Goal: Transaction & Acquisition: Purchase product/service

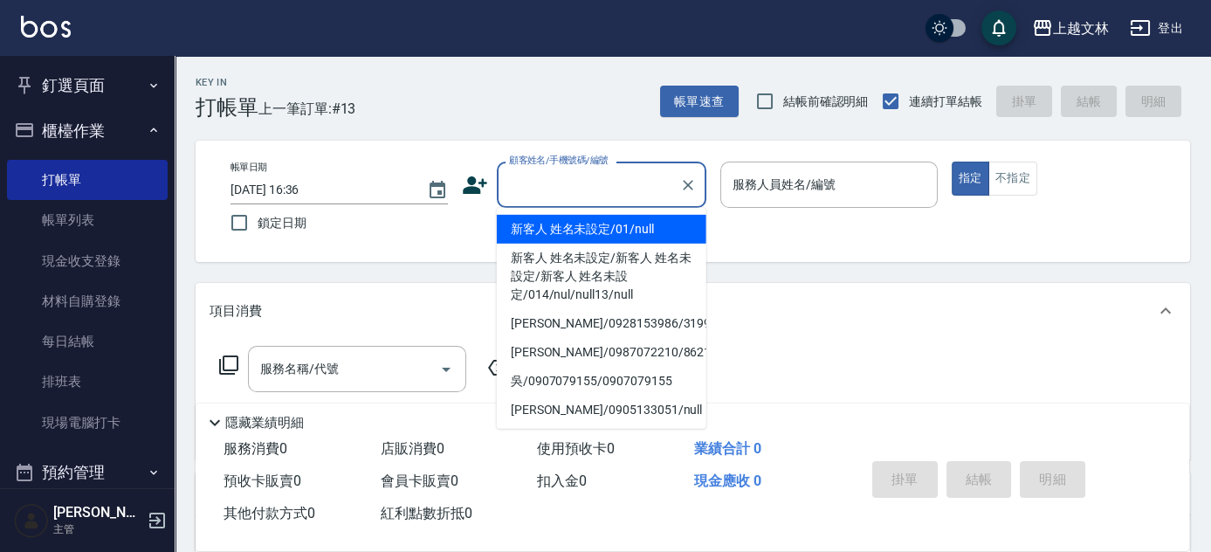
click at [531, 190] on input "顧客姓名/手機號碼/編號" at bounding box center [589, 184] width 168 height 31
click at [573, 231] on li "新客人 姓名未設定/01/null" at bounding box center [602, 229] width 210 height 29
type input "新客人 姓名未設定/01/null"
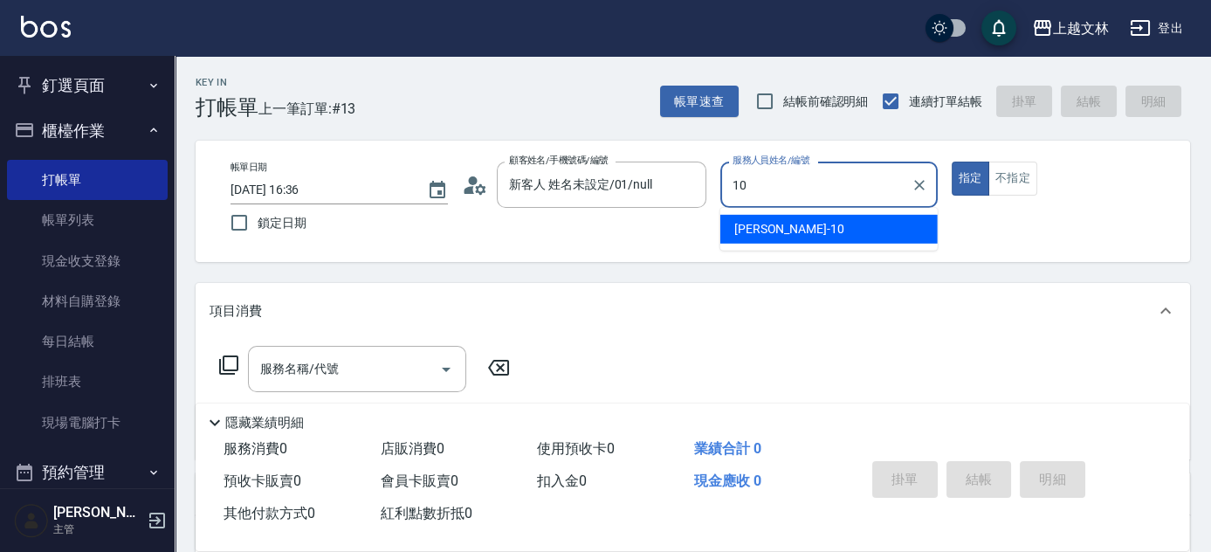
click at [788, 230] on div "[PERSON_NAME] -10" at bounding box center [828, 229] width 217 height 29
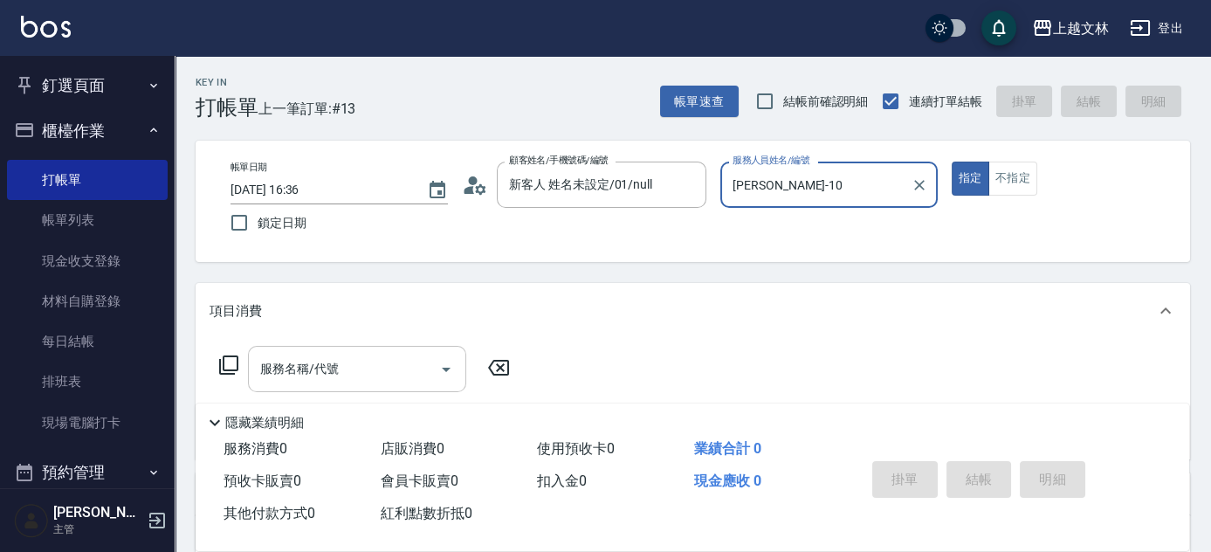
type input "[PERSON_NAME]-10"
click at [375, 368] on input "服務名稱/代號" at bounding box center [344, 369] width 176 height 31
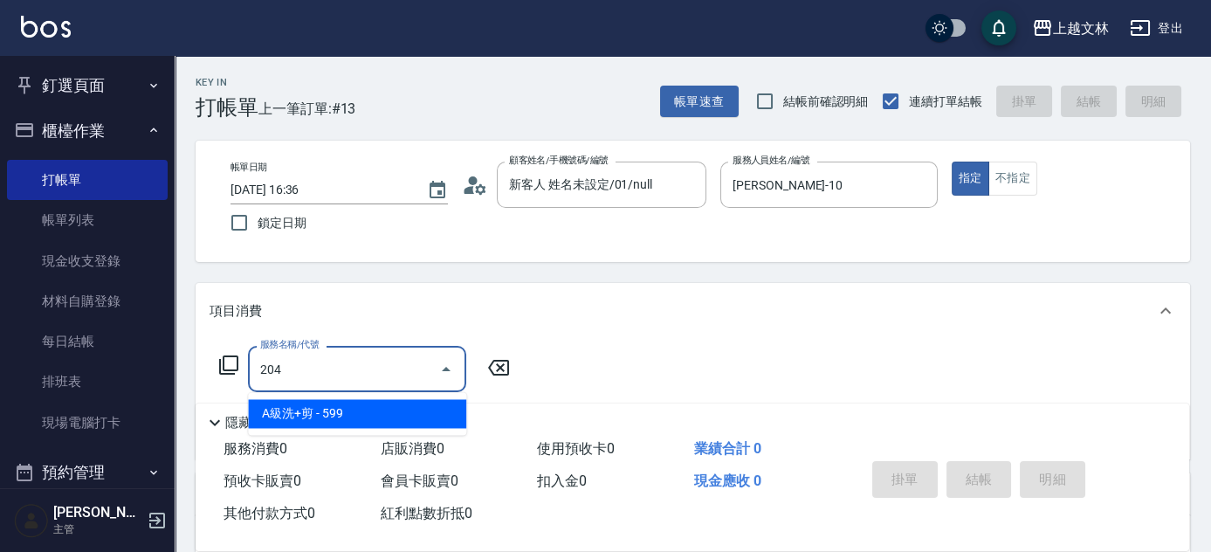
click at [355, 408] on span "A級洗+剪 - 599" at bounding box center [357, 413] width 218 height 29
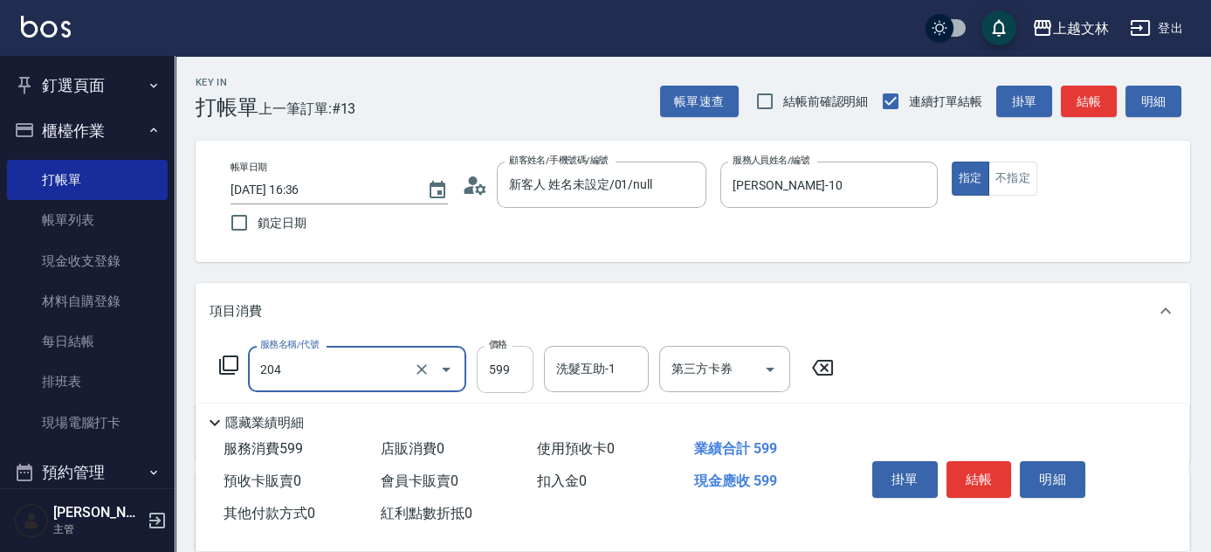
type input "A級洗+剪(204)"
click at [487, 369] on input "599" at bounding box center [505, 369] width 57 height 47
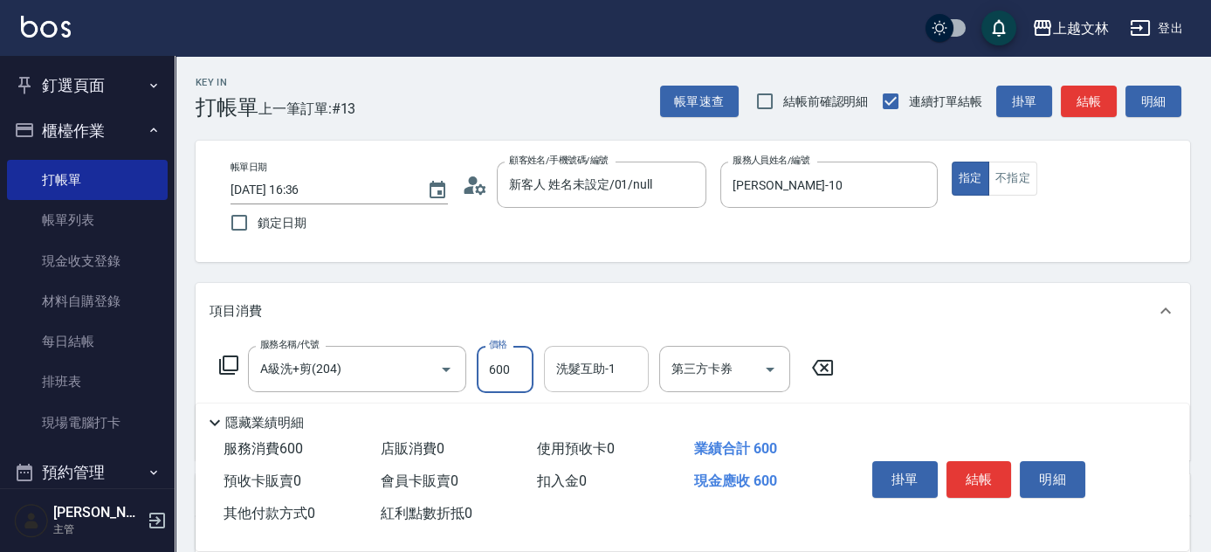
type input "600"
click at [575, 368] on div "洗髮互助-1 洗髮互助-1" at bounding box center [596, 369] width 105 height 46
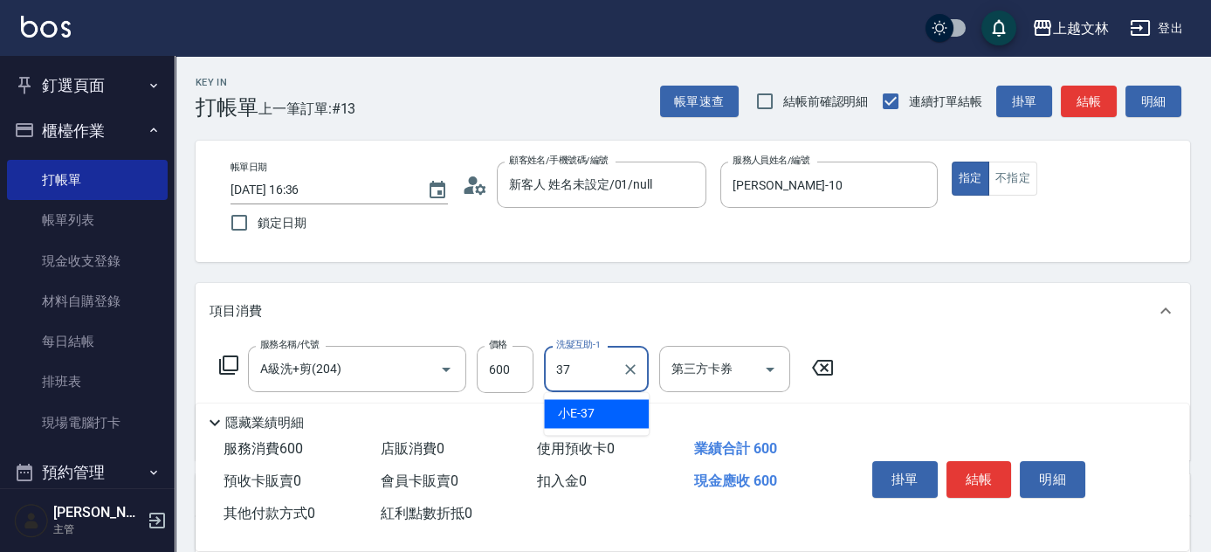
click at [601, 410] on div "小E -37" at bounding box center [596, 413] width 105 height 29
type input "小E-37"
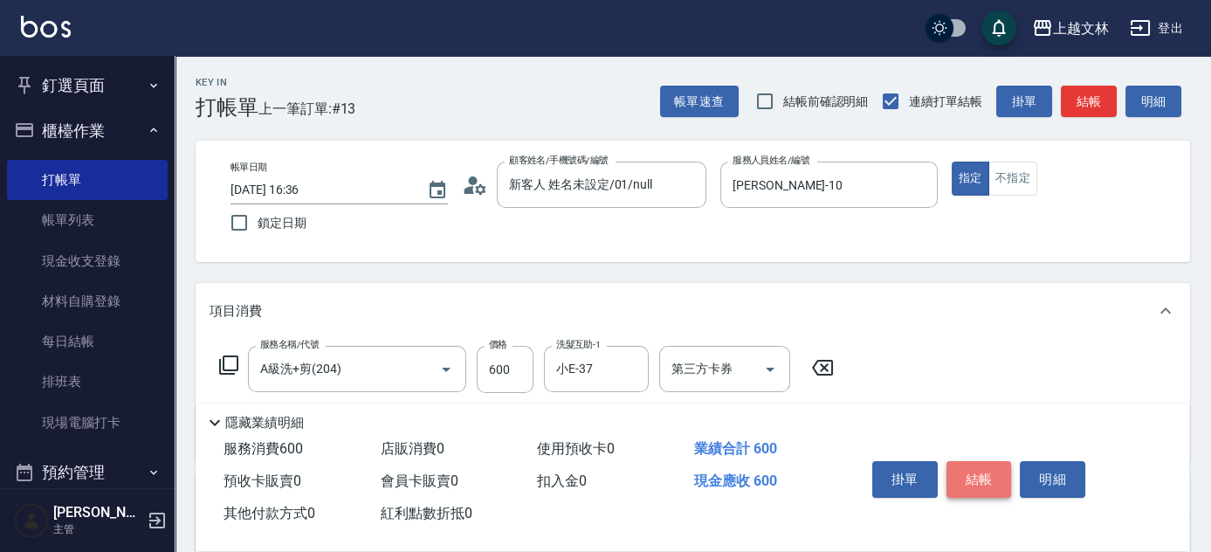
click at [978, 480] on button "結帳" at bounding box center [979, 479] width 65 height 37
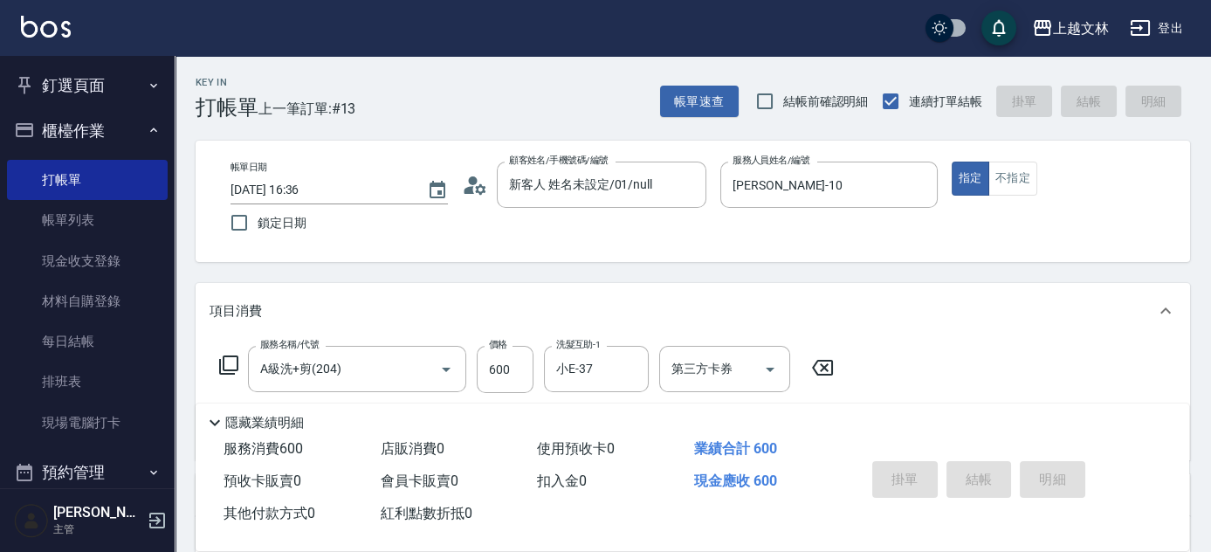
type input "[DATE] 17:20"
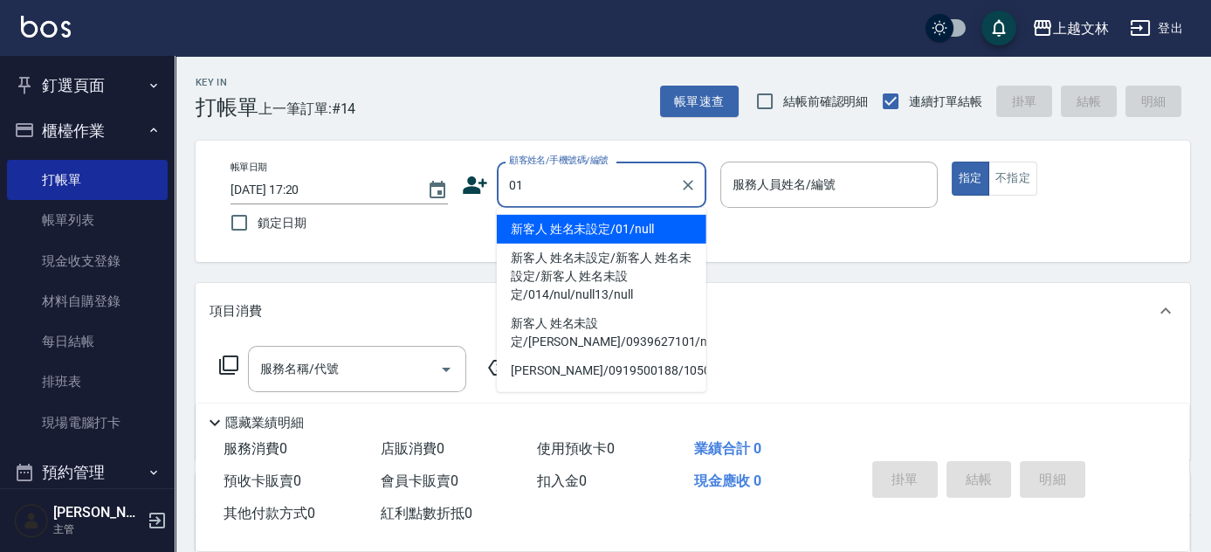
type input "新客人 姓名未設定/01/null"
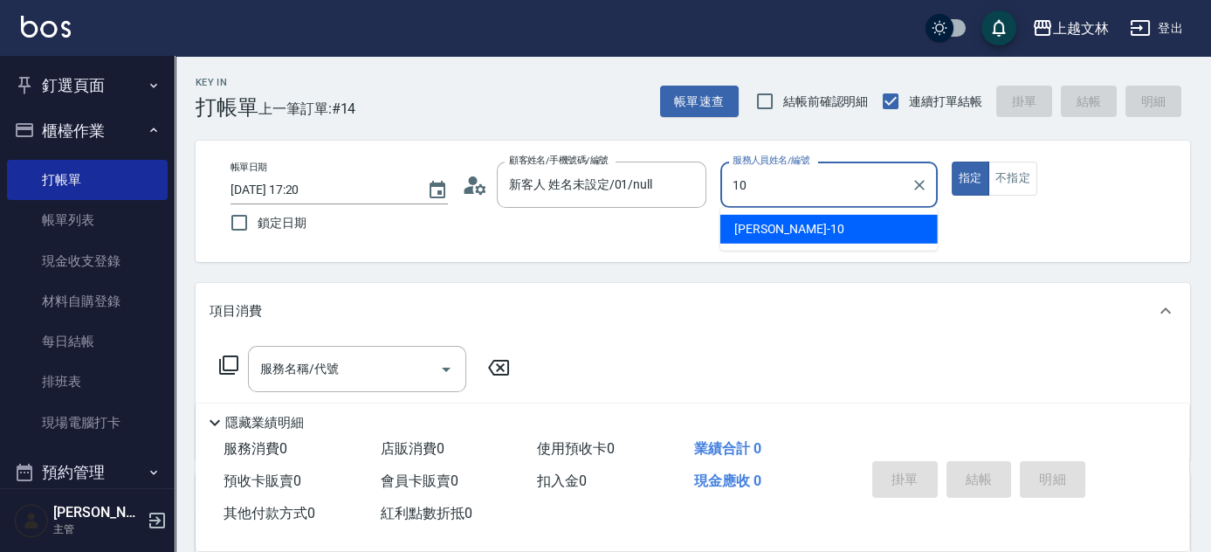
type input "[PERSON_NAME]-10"
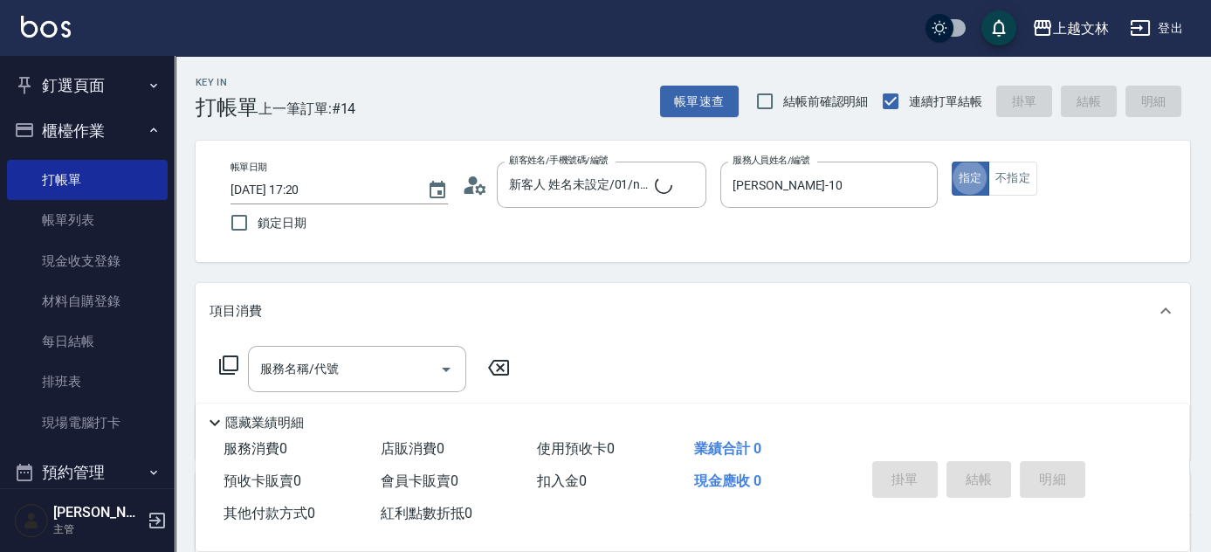
type button "true"
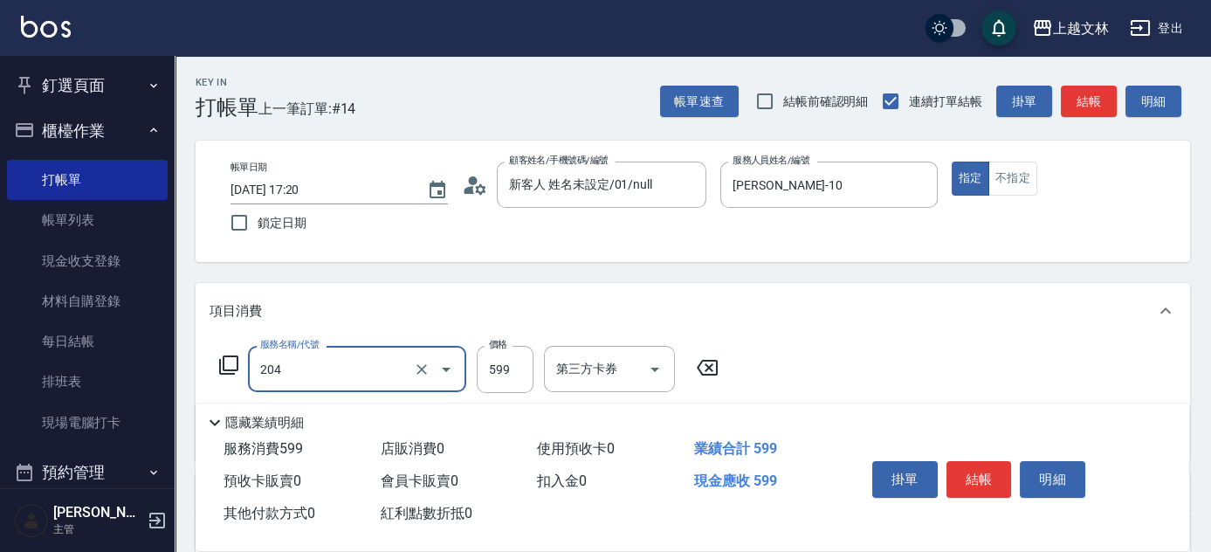
type input "A級洗+剪(204)"
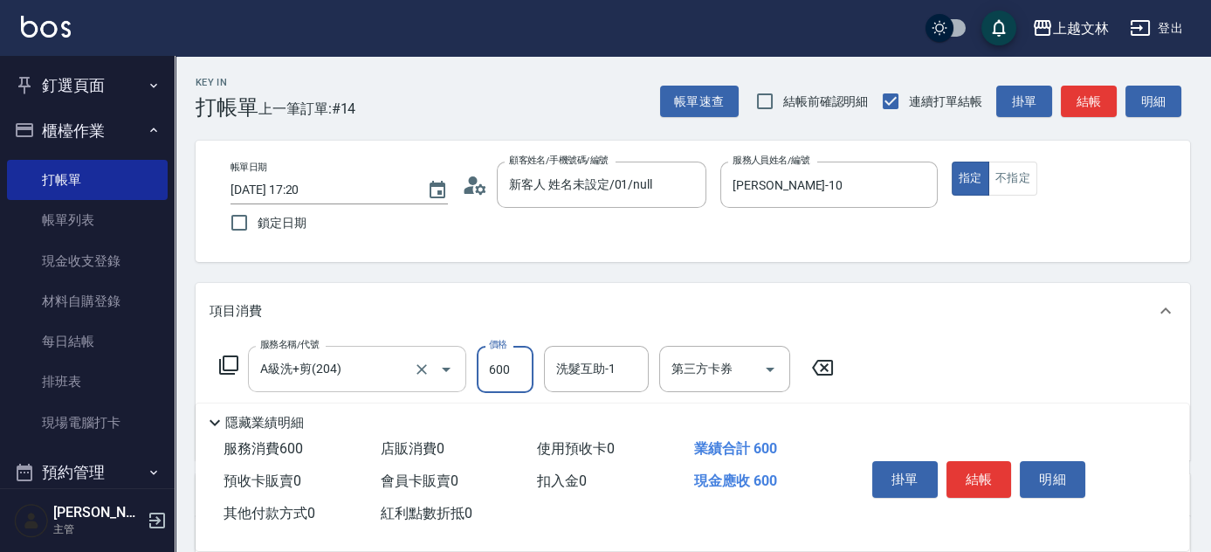
type input "600"
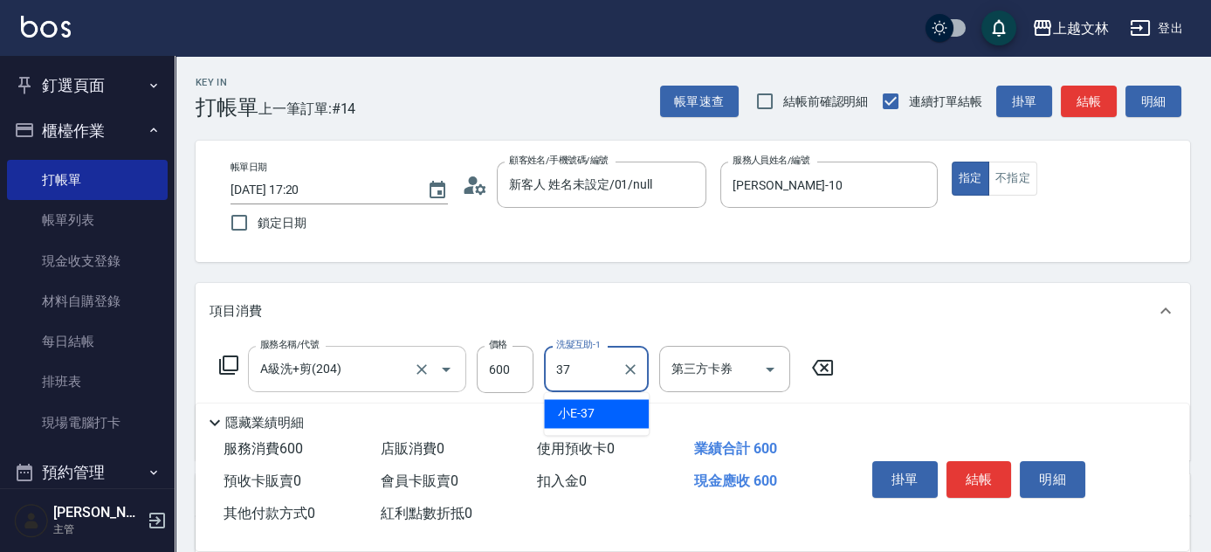
type input "小E-37"
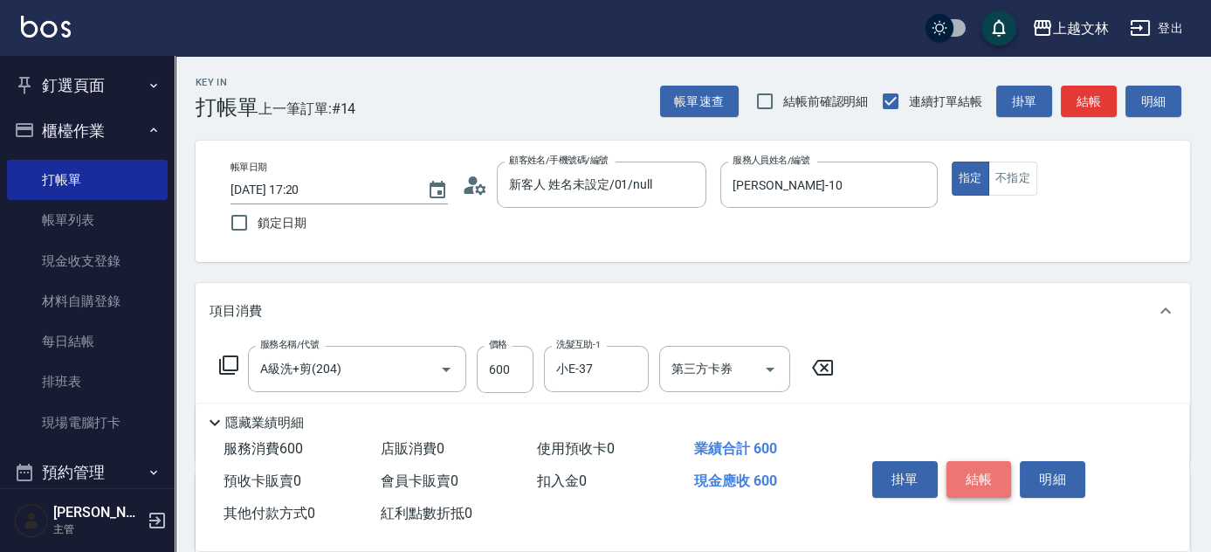
click at [965, 476] on button "結帳" at bounding box center [979, 479] width 65 height 37
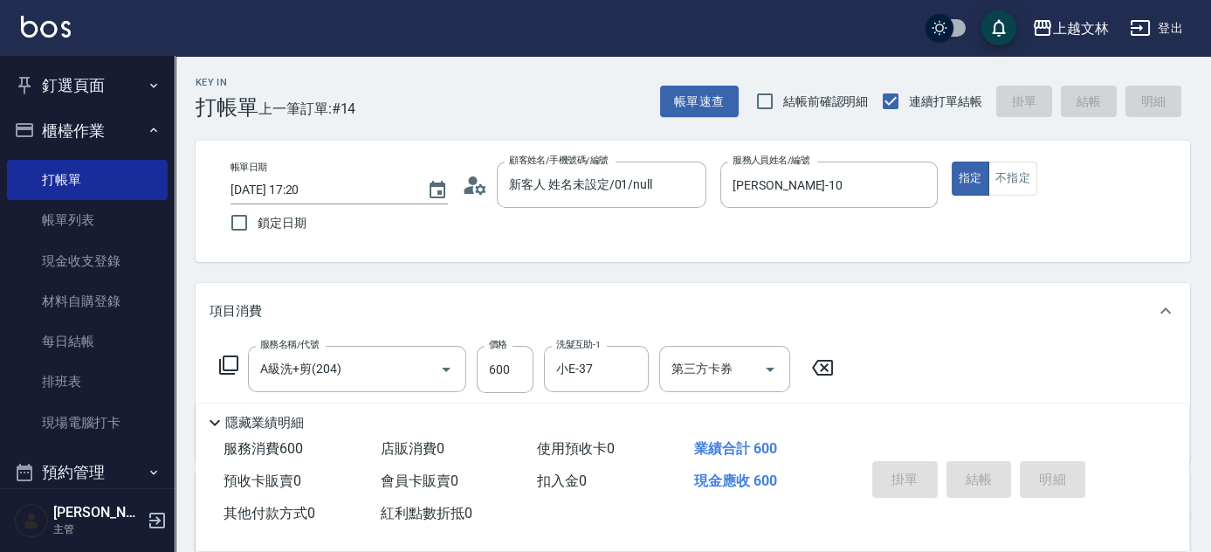
type input "[DATE] 17:31"
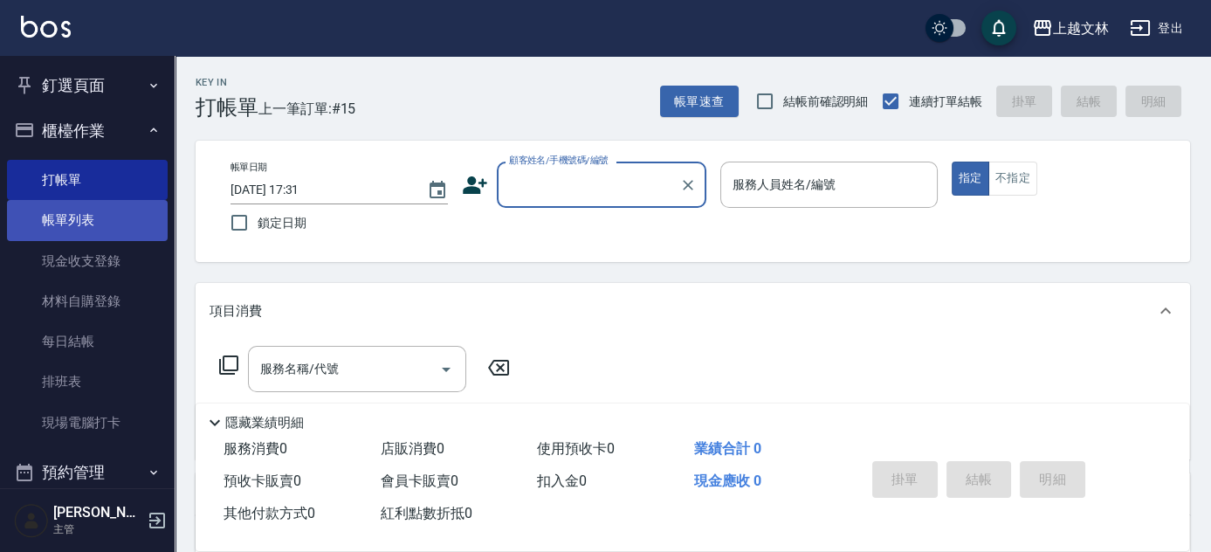
click at [72, 218] on link "帳單列表" at bounding box center [87, 220] width 161 height 40
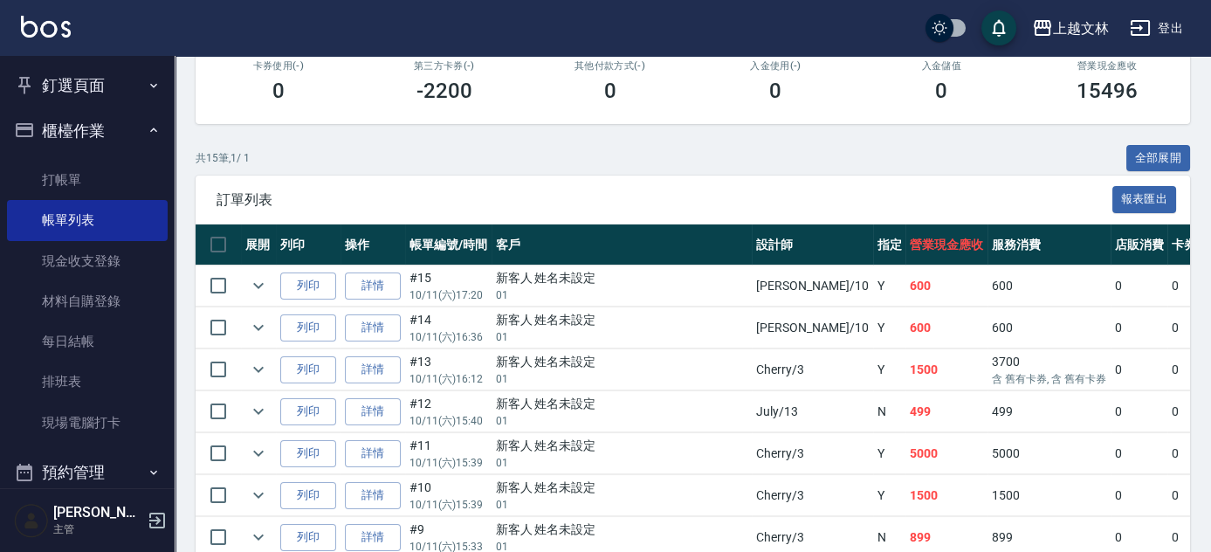
scroll to position [320, 0]
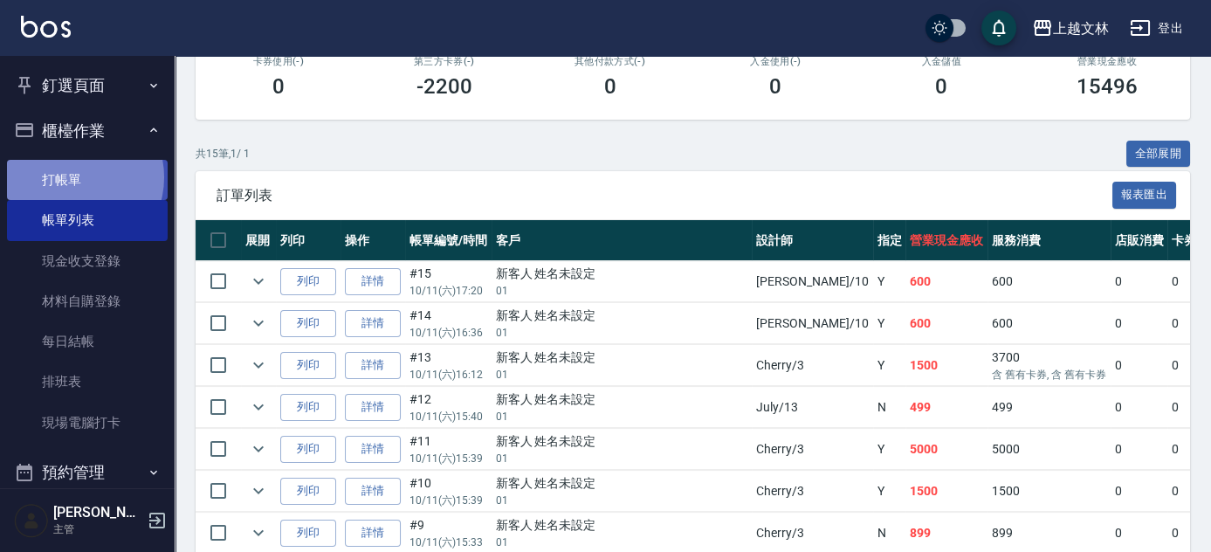
click at [72, 177] on link "打帳單" at bounding box center [87, 180] width 161 height 40
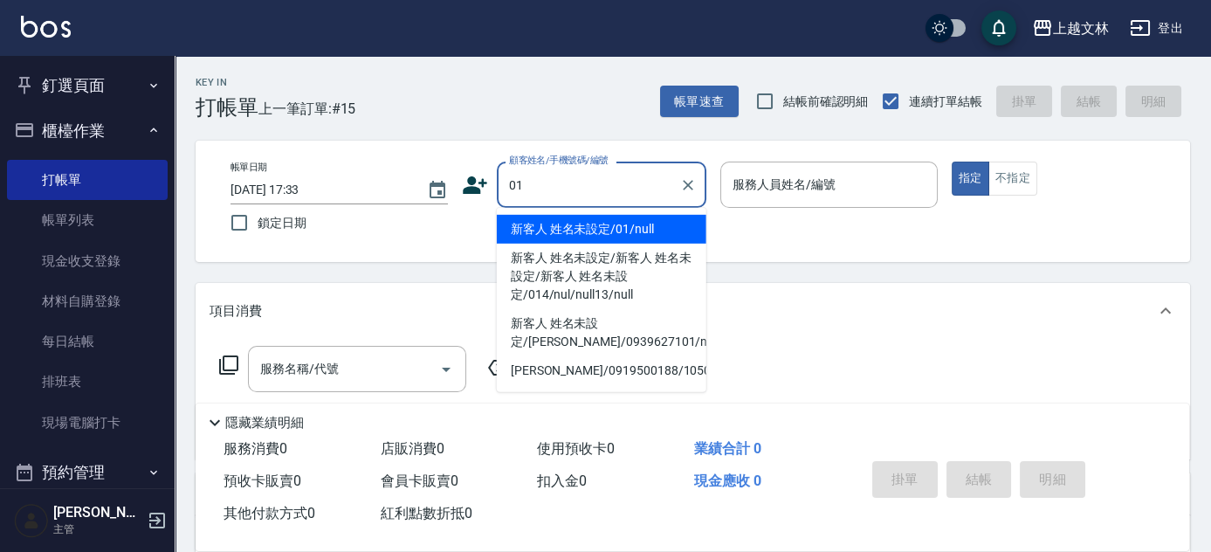
type input "新客人 姓名未設定/01/null"
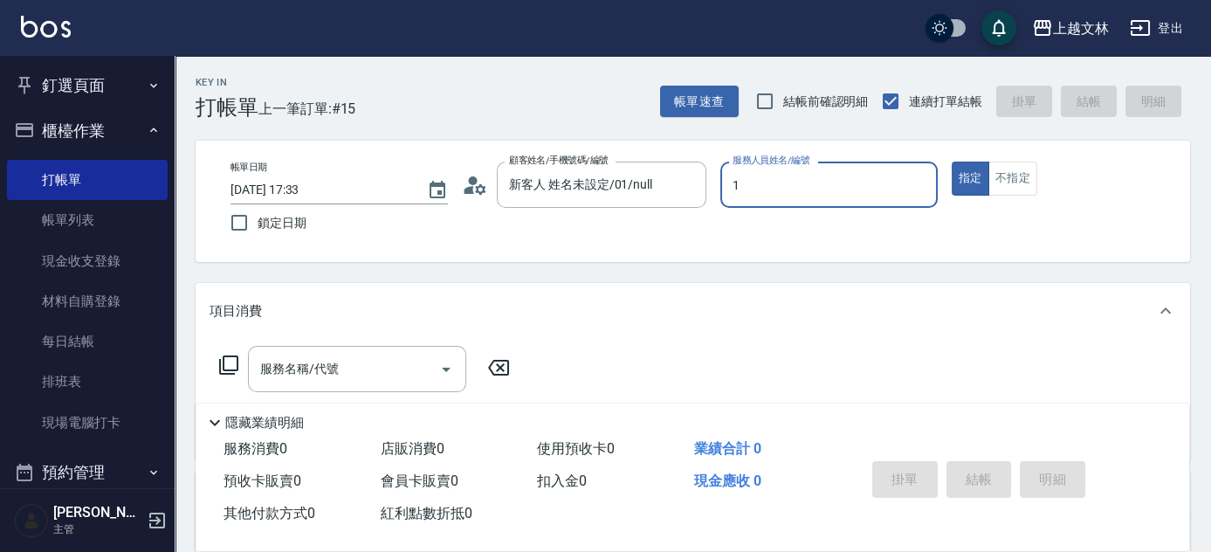
type input "1"
type button "true"
type input "FIONA-1"
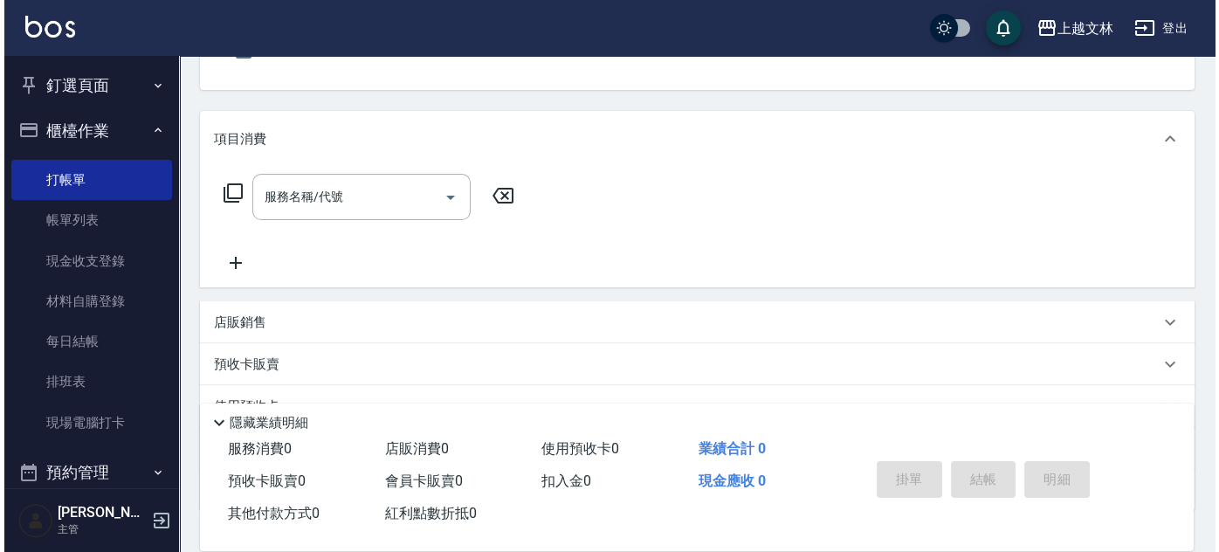
scroll to position [237, 0]
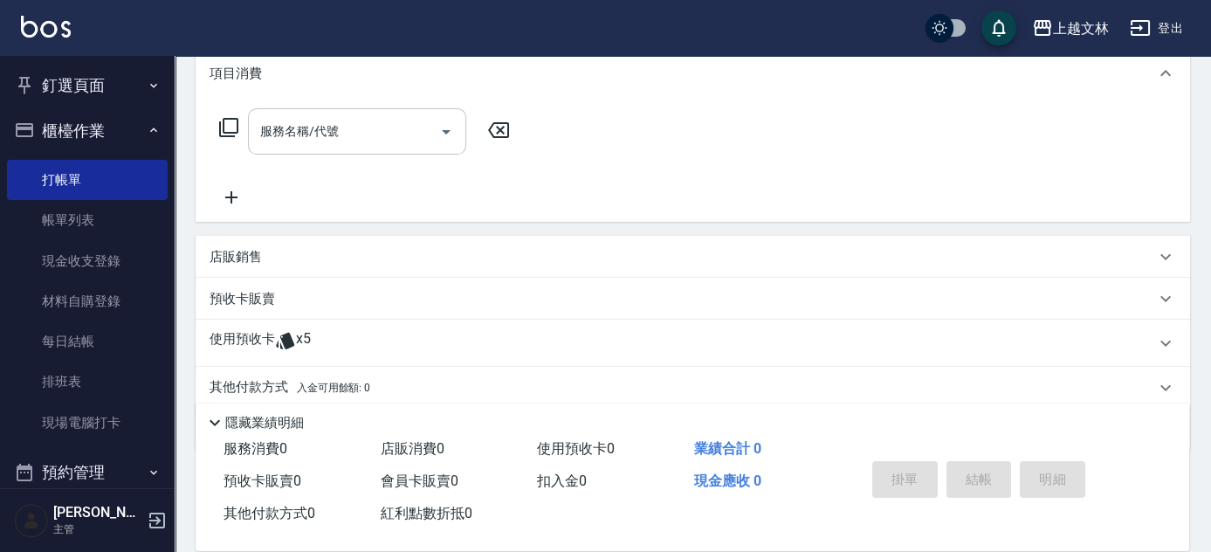
click at [359, 127] on input "服務名稱/代號" at bounding box center [344, 131] width 176 height 31
click at [361, 127] on input "服務名稱/代號" at bounding box center [344, 131] width 176 height 31
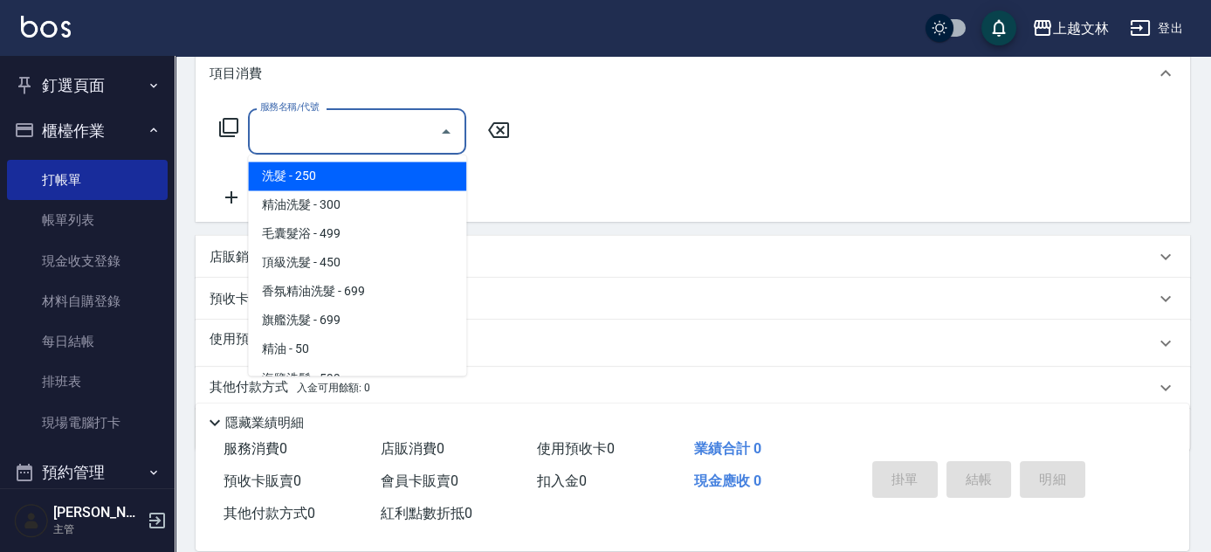
click at [363, 127] on input "服務名稱/代號" at bounding box center [344, 131] width 176 height 31
click at [232, 129] on icon at bounding box center [228, 127] width 21 height 21
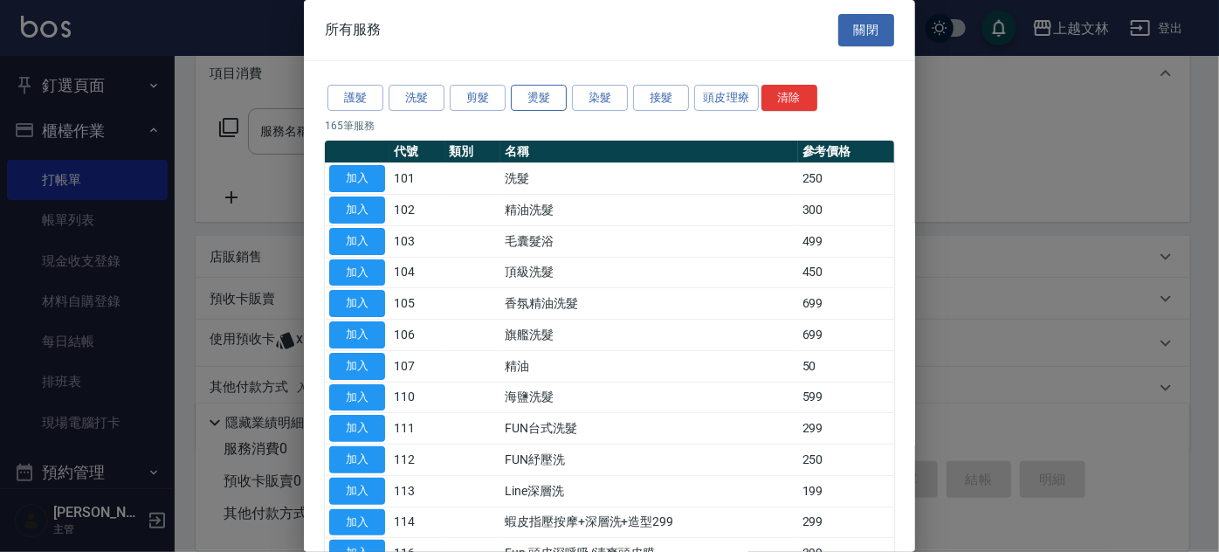
click at [527, 93] on button "燙髮" at bounding box center [539, 98] width 56 height 27
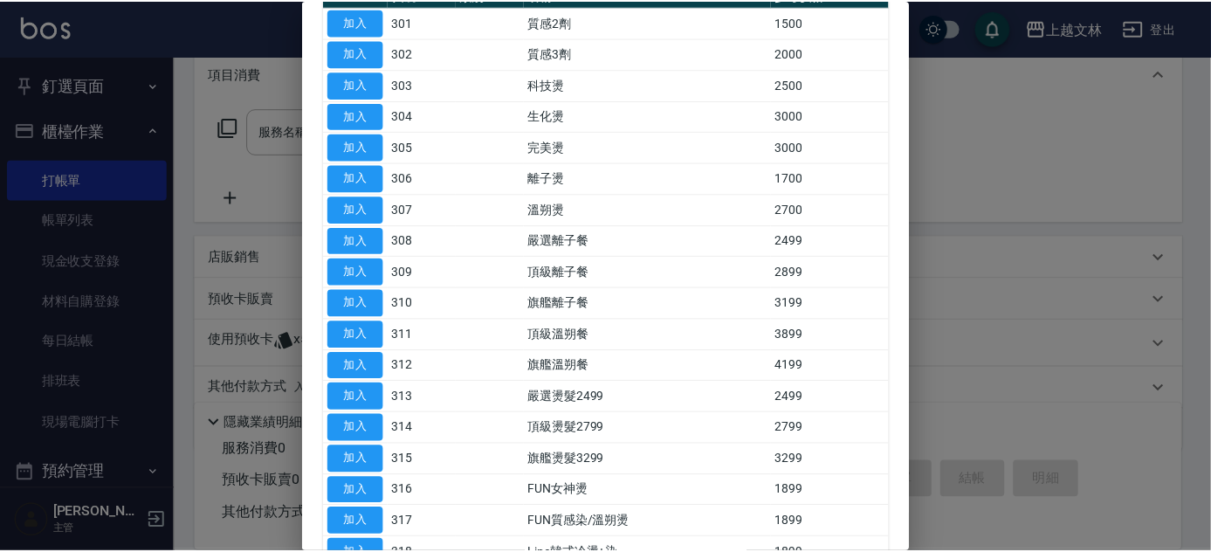
scroll to position [158, 0]
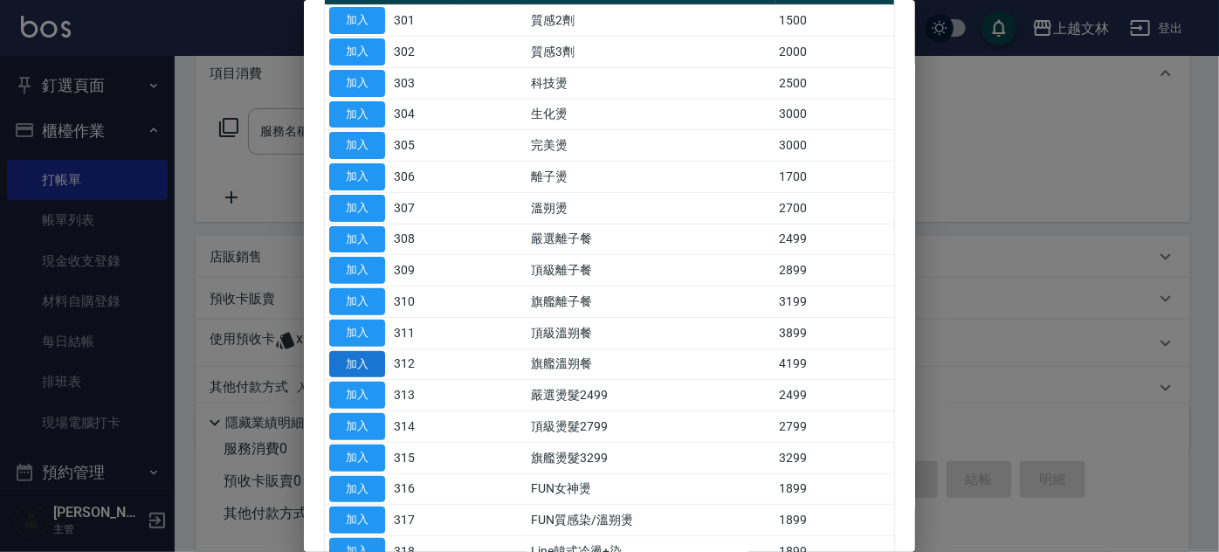
click at [358, 357] on button "加入" at bounding box center [357, 364] width 56 height 27
type input "旗艦溫朔餐(312)"
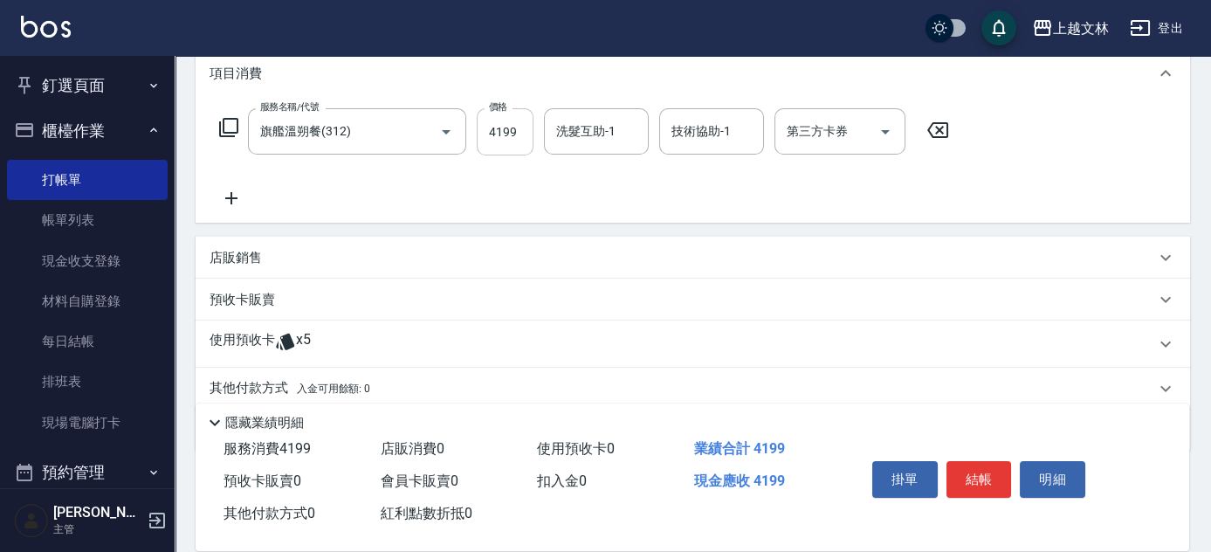
click at [519, 131] on input "4199" at bounding box center [505, 131] width 57 height 47
type input "4000"
click at [379, 131] on input "旗艦溫朔餐(312)" at bounding box center [333, 131] width 154 height 31
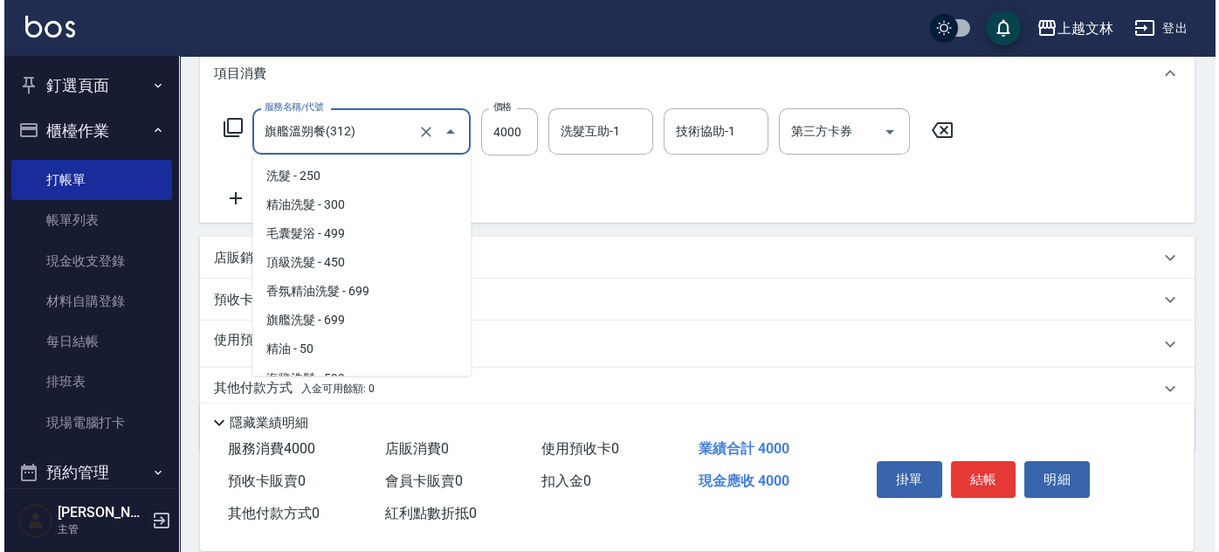
scroll to position [812, 0]
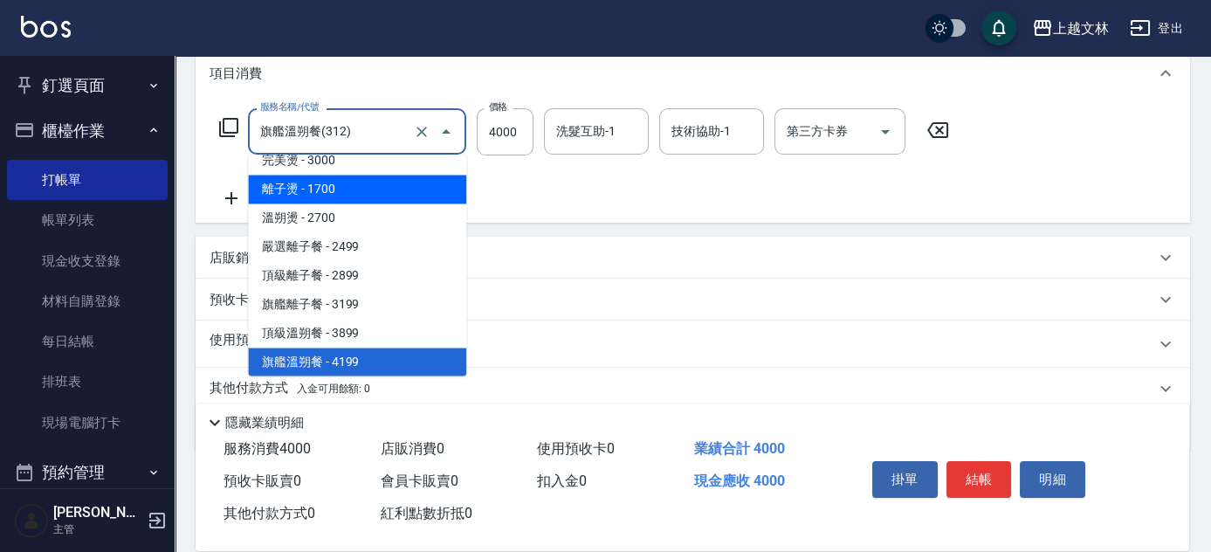
click at [388, 181] on span "離子燙 - 1700" at bounding box center [357, 189] width 218 height 29
type input "離子燙(306)"
type input "1700"
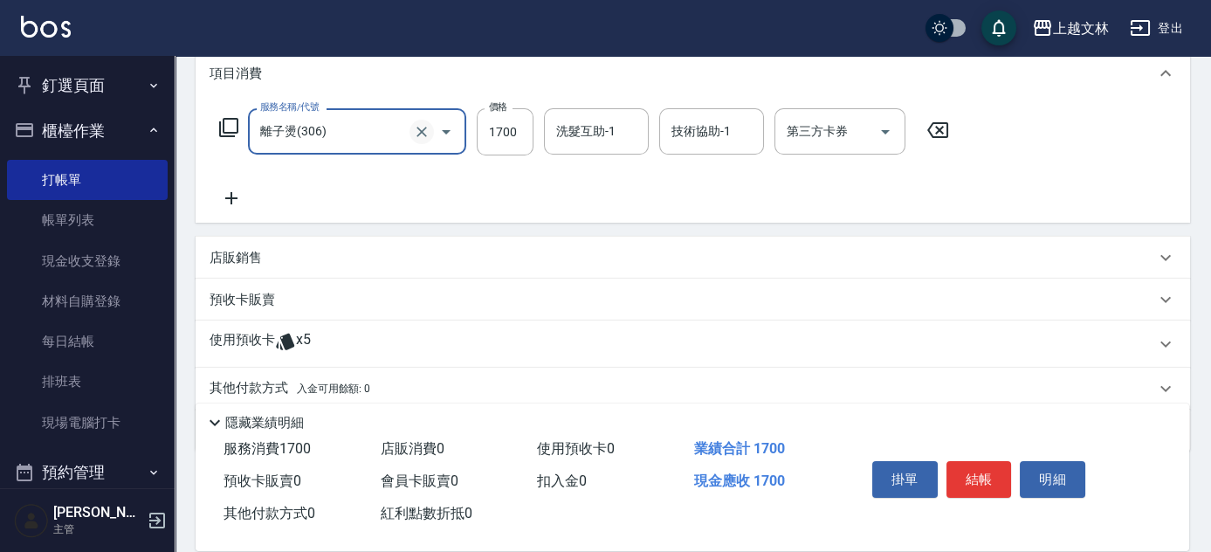
click at [416, 132] on icon "Clear" at bounding box center [421, 131] width 17 height 17
type input "離子燙(306)"
click at [238, 129] on icon at bounding box center [228, 127] width 21 height 21
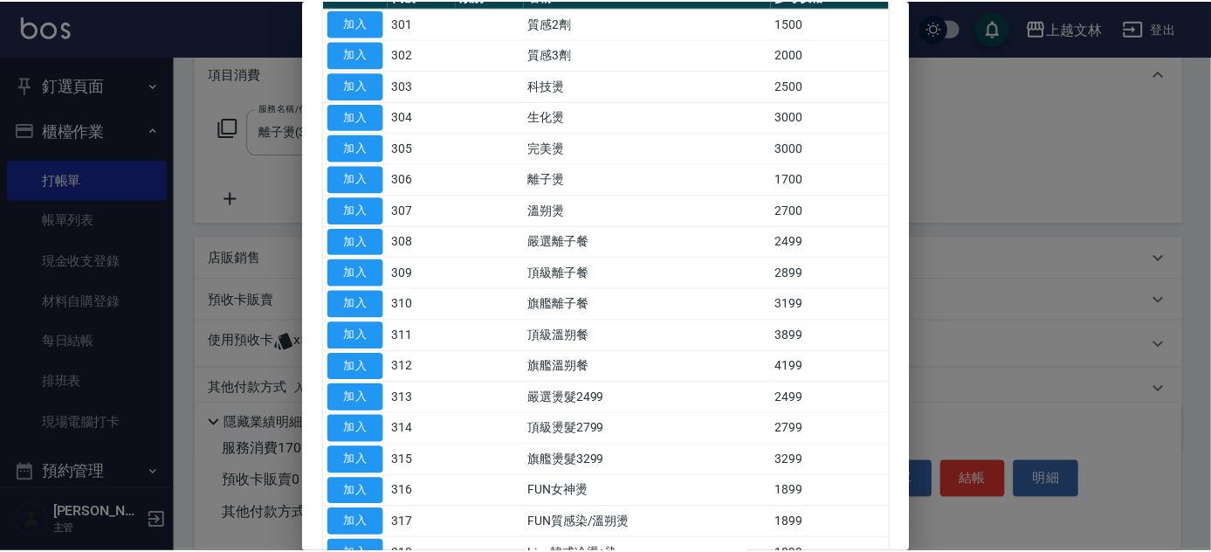
scroll to position [158, 0]
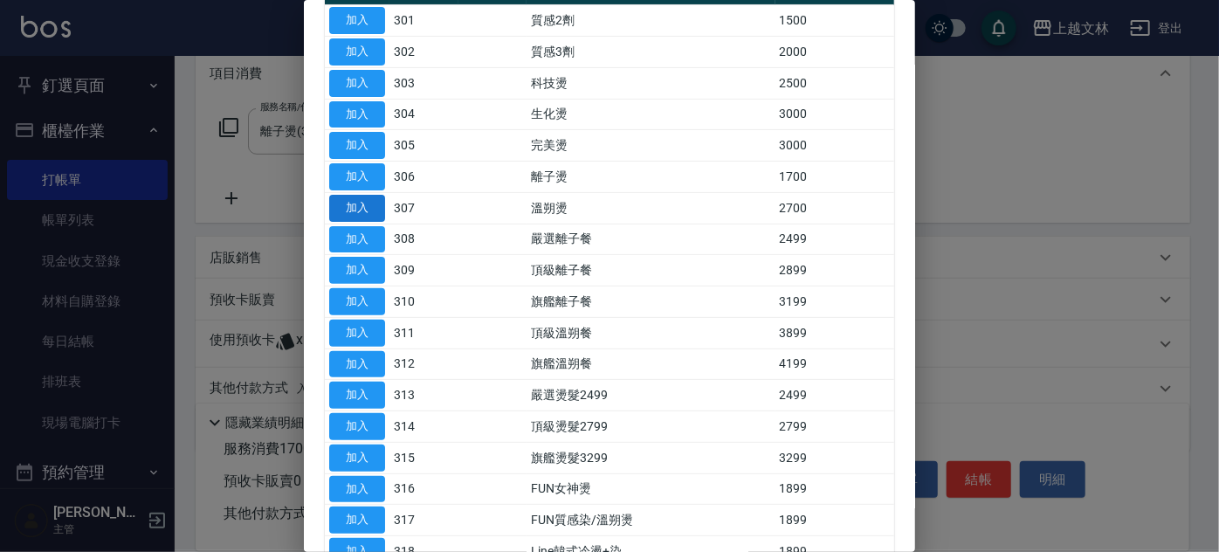
click at [355, 211] on button "加入" at bounding box center [357, 208] width 56 height 27
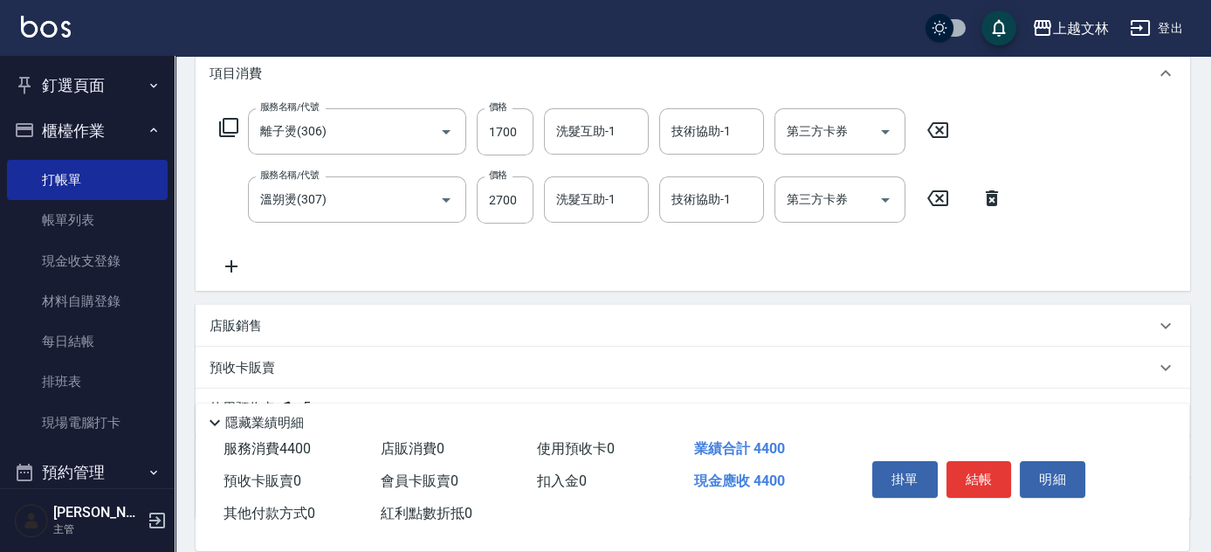
click at [939, 127] on icon at bounding box center [938, 130] width 44 height 21
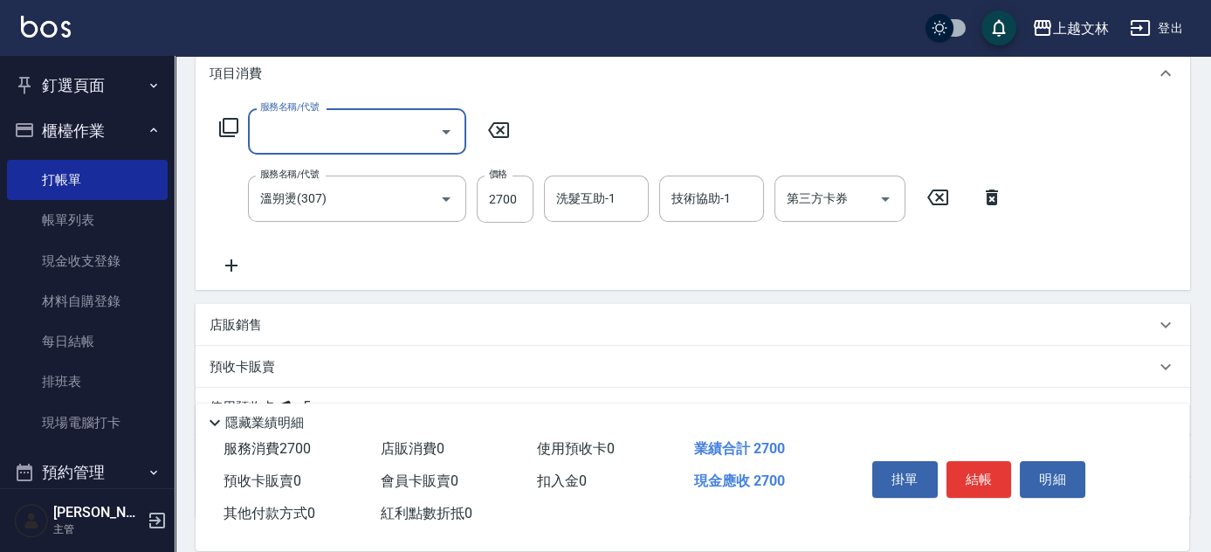
click at [493, 125] on icon at bounding box center [499, 130] width 44 height 21
click at [495, 127] on icon at bounding box center [499, 130] width 44 height 21
click at [237, 265] on icon at bounding box center [231, 265] width 12 height 12
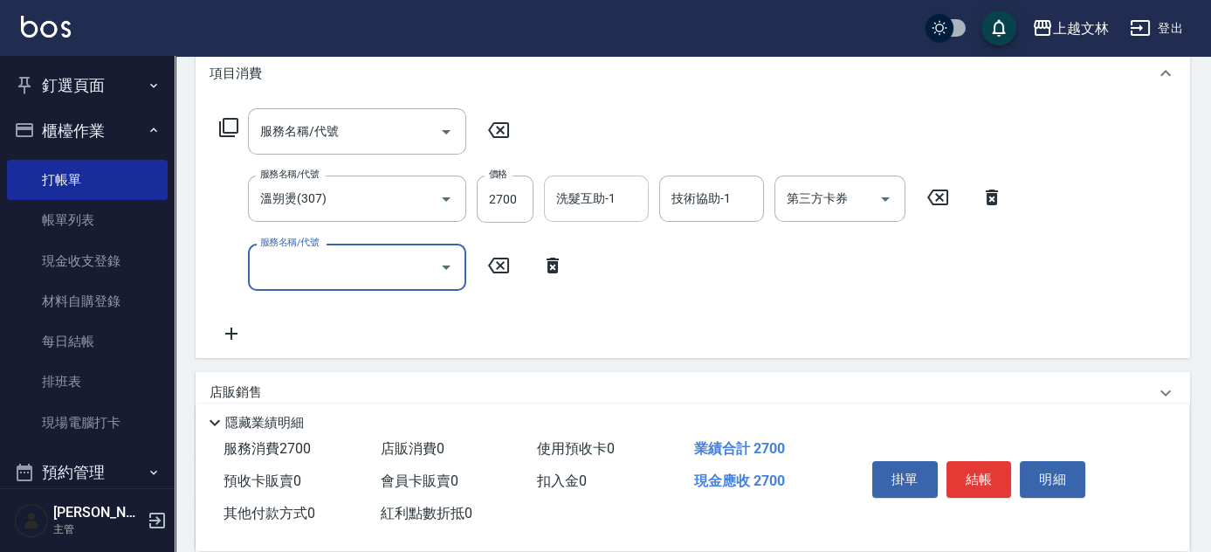
click at [598, 188] on input "洗髮互助-1" at bounding box center [596, 198] width 89 height 31
click at [637, 199] on input "洗髮互助-1" at bounding box center [596, 198] width 89 height 31
click at [583, 204] on input "洗髮互助-1" at bounding box center [596, 198] width 89 height 31
drag, startPoint x: 583, startPoint y: 204, endPoint x: 995, endPoint y: 188, distance: 411.6
click at [584, 206] on input "洗髮互助-1" at bounding box center [596, 198] width 89 height 31
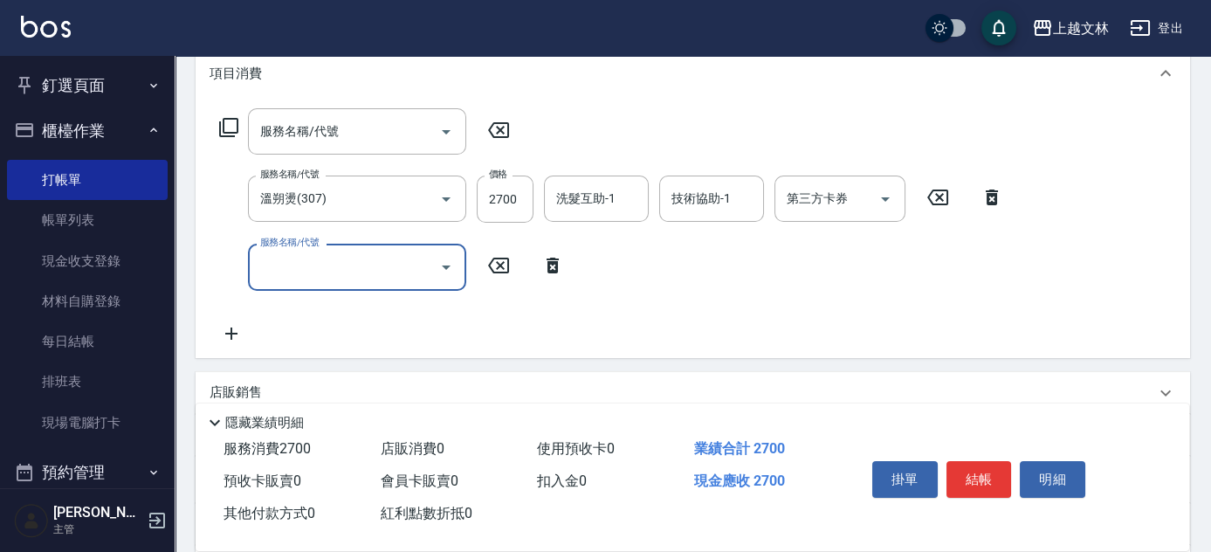
click at [586, 209] on input "洗髮互助-1" at bounding box center [596, 198] width 89 height 31
click at [584, 209] on input "洗髮互助-1" at bounding box center [596, 198] width 89 height 31
click at [583, 208] on input "洗髮互助-1" at bounding box center [596, 198] width 89 height 31
click at [995, 188] on icon at bounding box center [992, 197] width 44 height 21
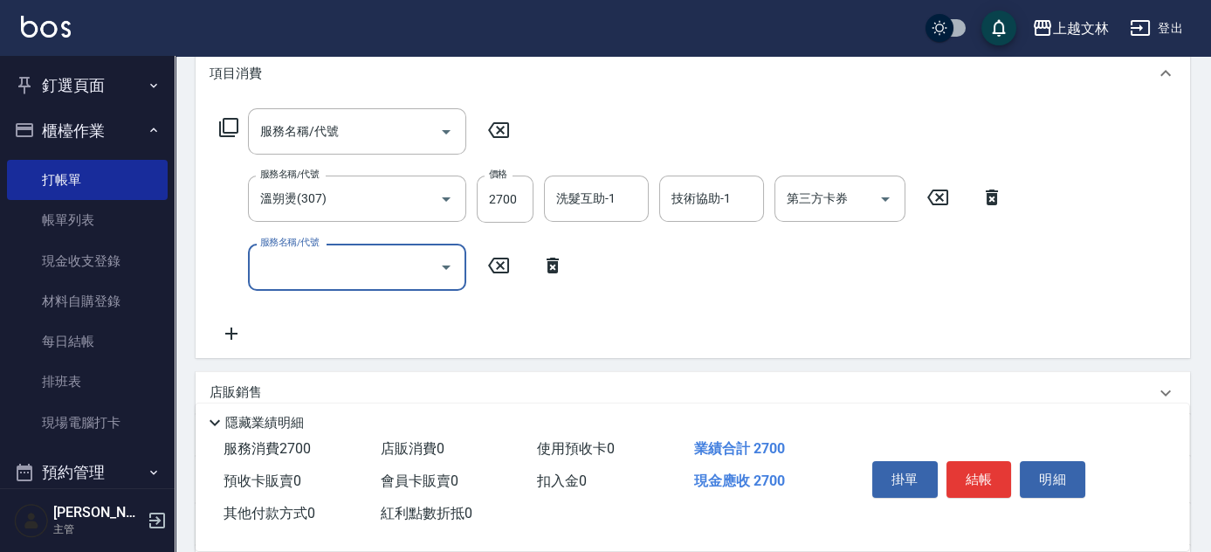
click at [997, 197] on div "服務名稱/代號 服務名稱/代號 服務名稱/代號 溫朔燙(307) 服務名稱/代號 價格 2700 價格 洗髮互助-1 洗髮互助-1 技術協助-1 技術協助-1…" at bounding box center [693, 229] width 995 height 256
click at [998, 199] on div "服務名稱/代號 服務名稱/代號 服務名稱/代號 溫朔燙(307) 服務名稱/代號 價格 2700 價格 洗髮互助-1 洗髮互助-1 技術協助-1 技術協助-1…" at bounding box center [693, 229] width 995 height 256
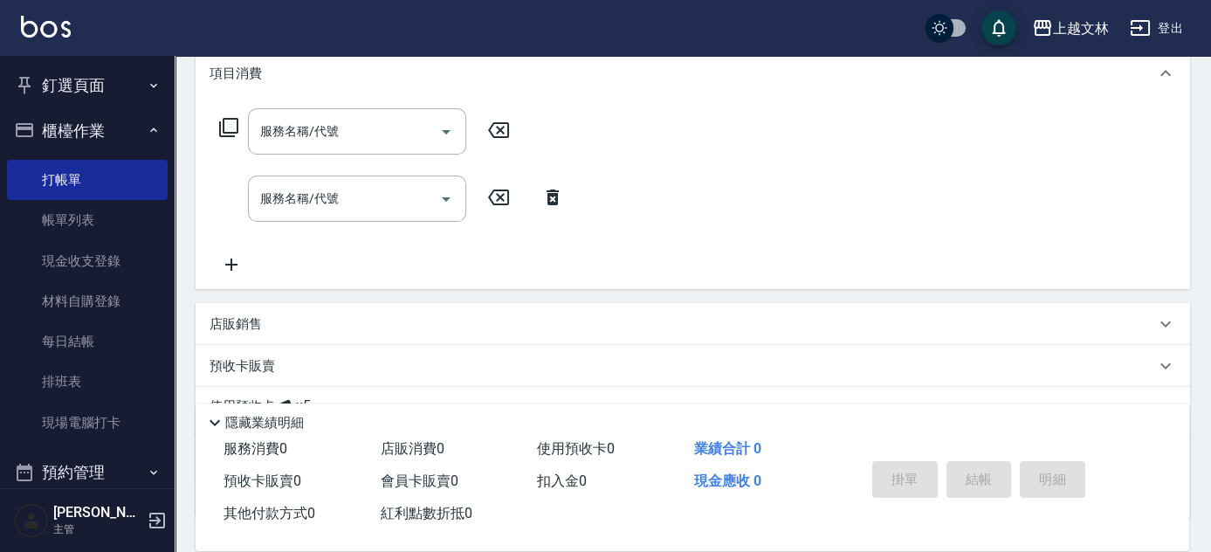
click at [550, 190] on icon at bounding box center [553, 197] width 12 height 16
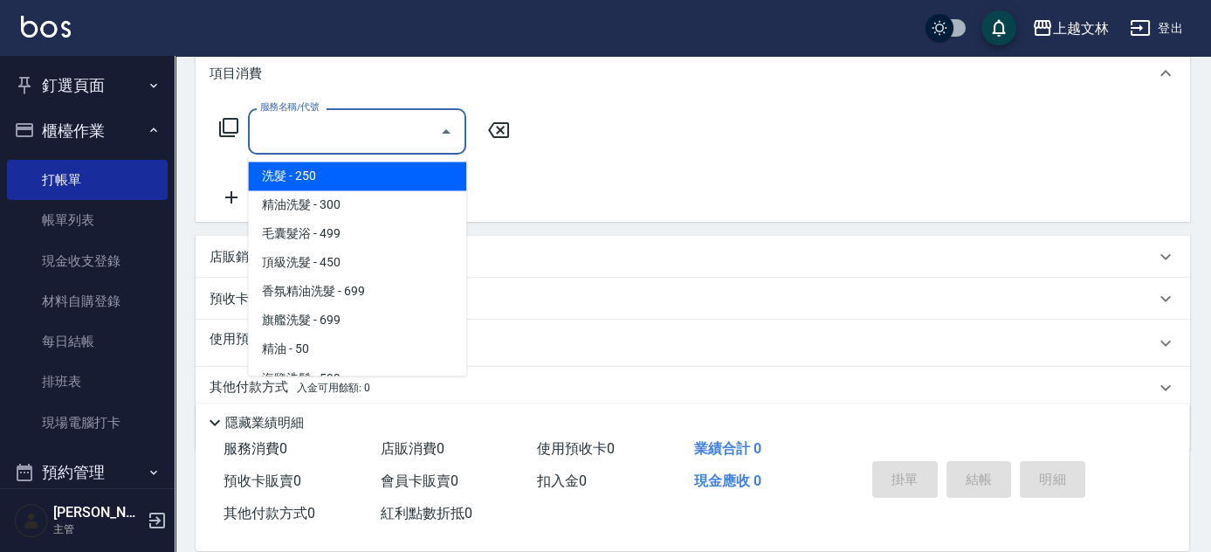
click at [270, 122] on input "服務名稱/代號" at bounding box center [344, 131] width 176 height 31
click at [232, 133] on icon at bounding box center [228, 127] width 21 height 21
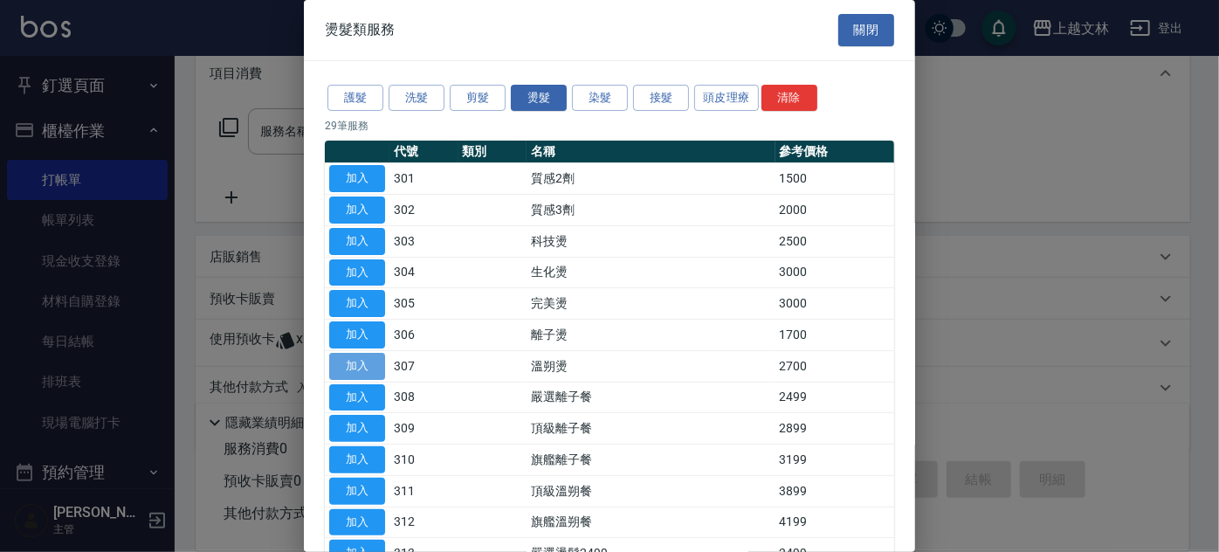
click at [368, 365] on button "加入" at bounding box center [357, 366] width 56 height 27
type input "溫朔燙(307)"
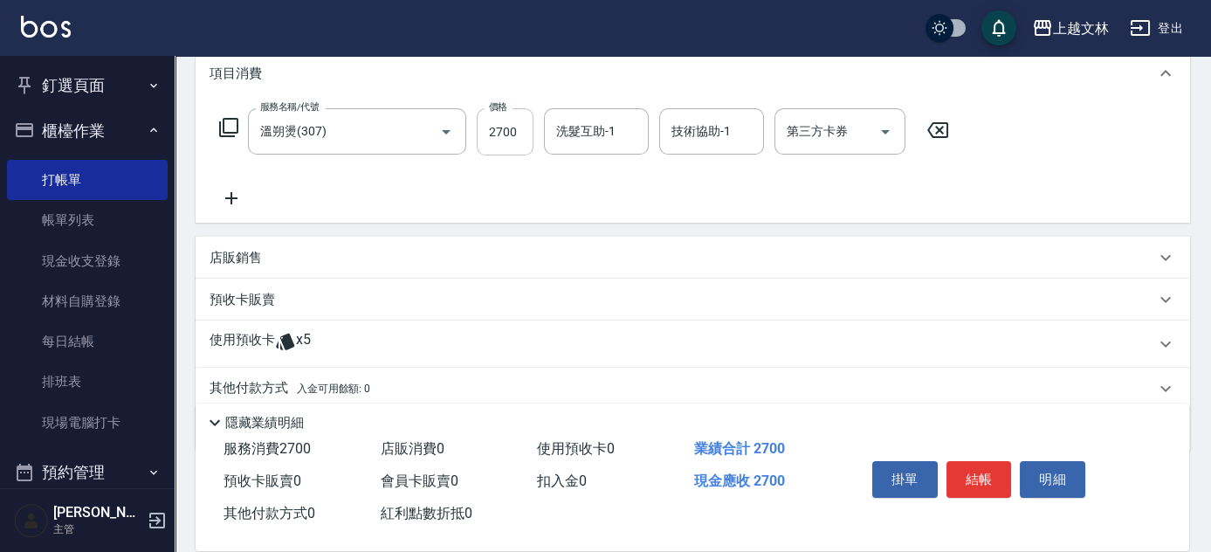
click at [513, 135] on input "2700" at bounding box center [505, 131] width 57 height 47
type input "3200"
type input "[PERSON_NAME]-35"
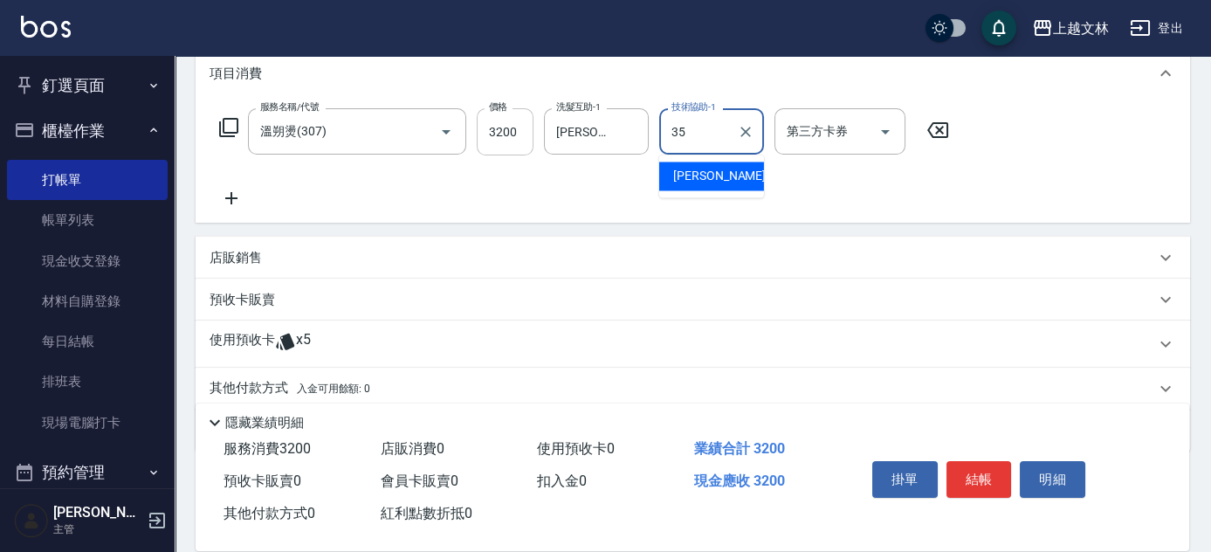
type input "[PERSON_NAME]-35"
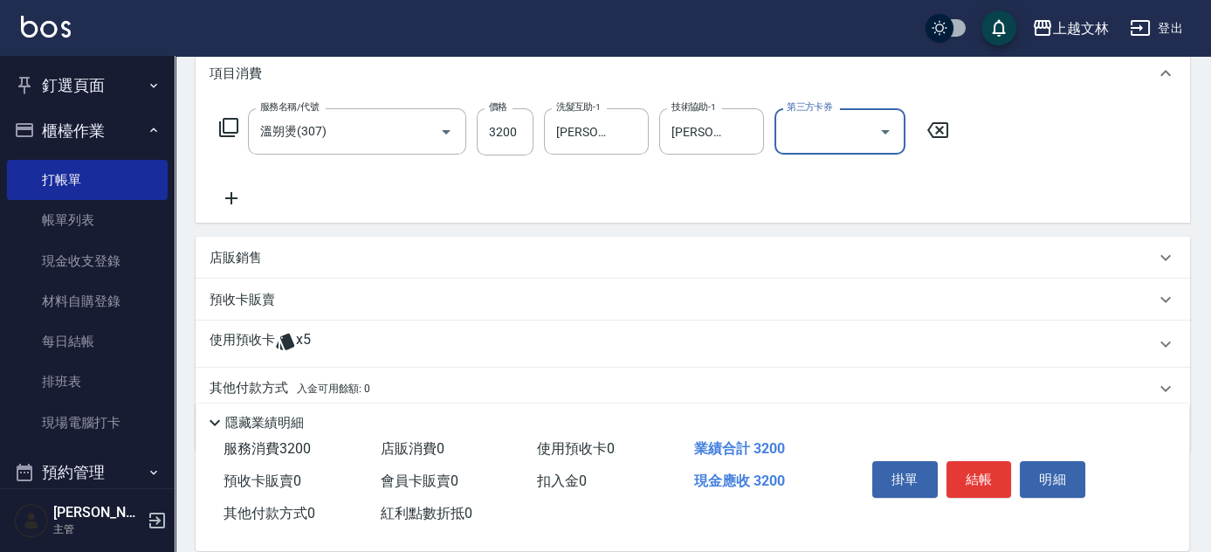
click at [221, 194] on icon at bounding box center [232, 198] width 44 height 21
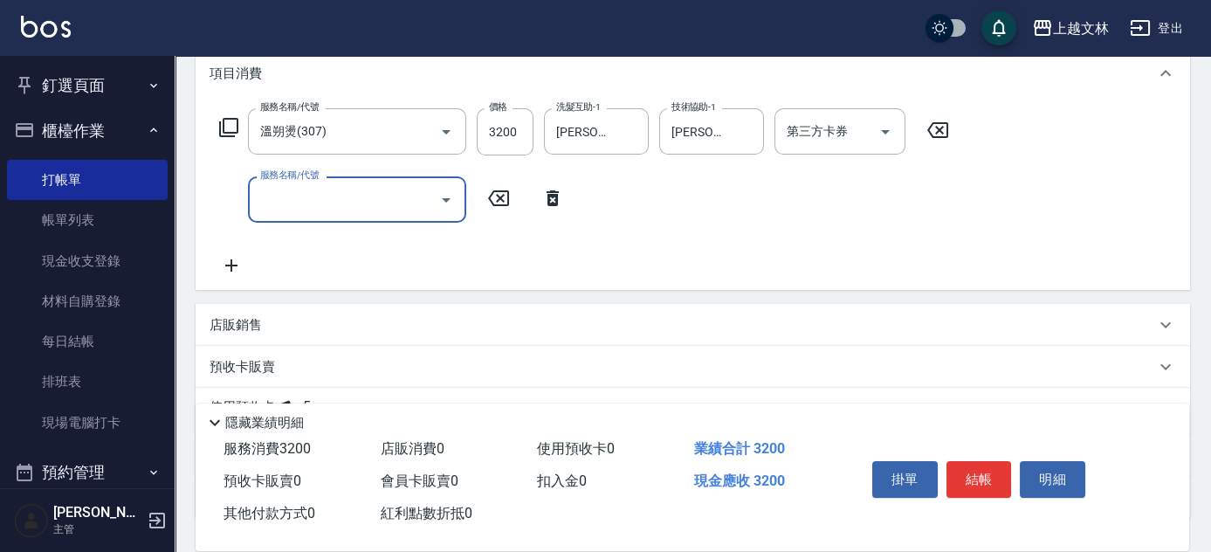
click at [302, 207] on input "服務名稱/代號" at bounding box center [344, 199] width 176 height 31
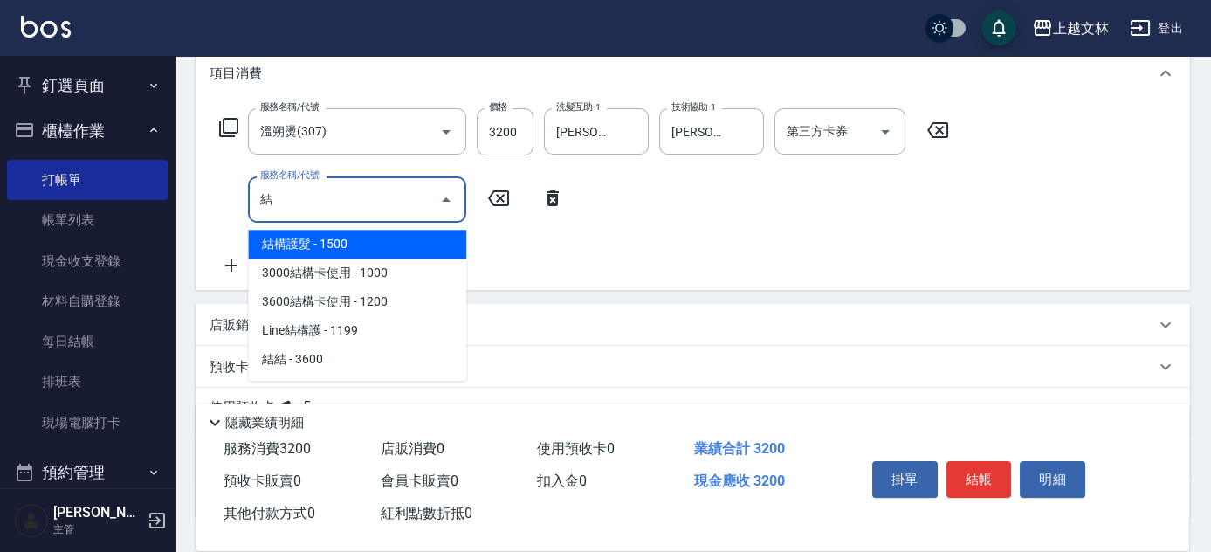
click at [342, 242] on span "結構護髮 - 1500" at bounding box center [357, 244] width 218 height 29
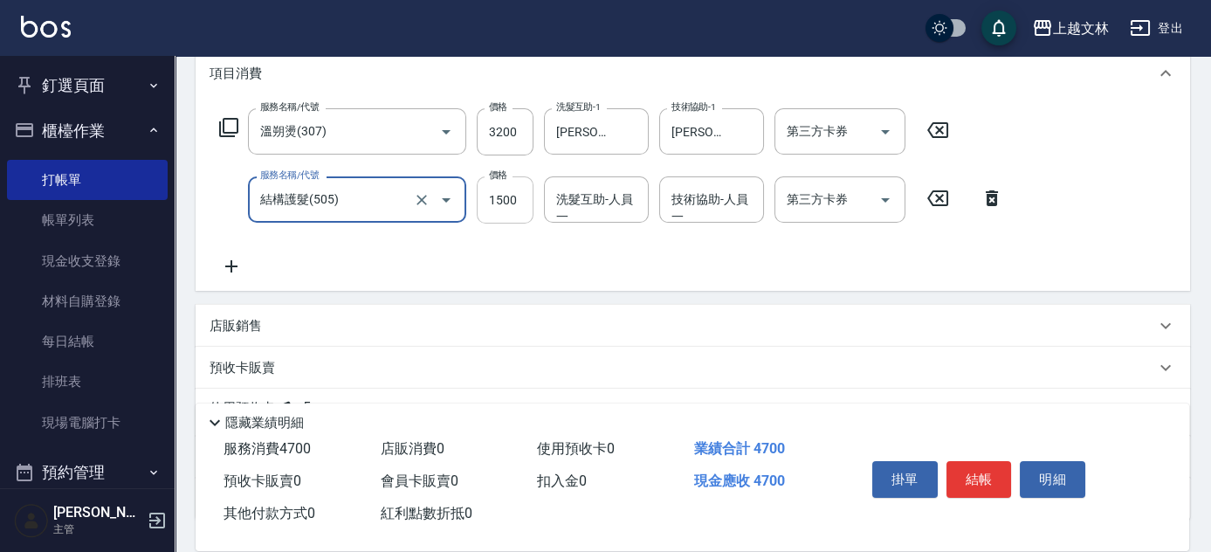
type input "結構護髮(505)"
click at [496, 206] on input "1500" at bounding box center [505, 199] width 57 height 47
type input "800"
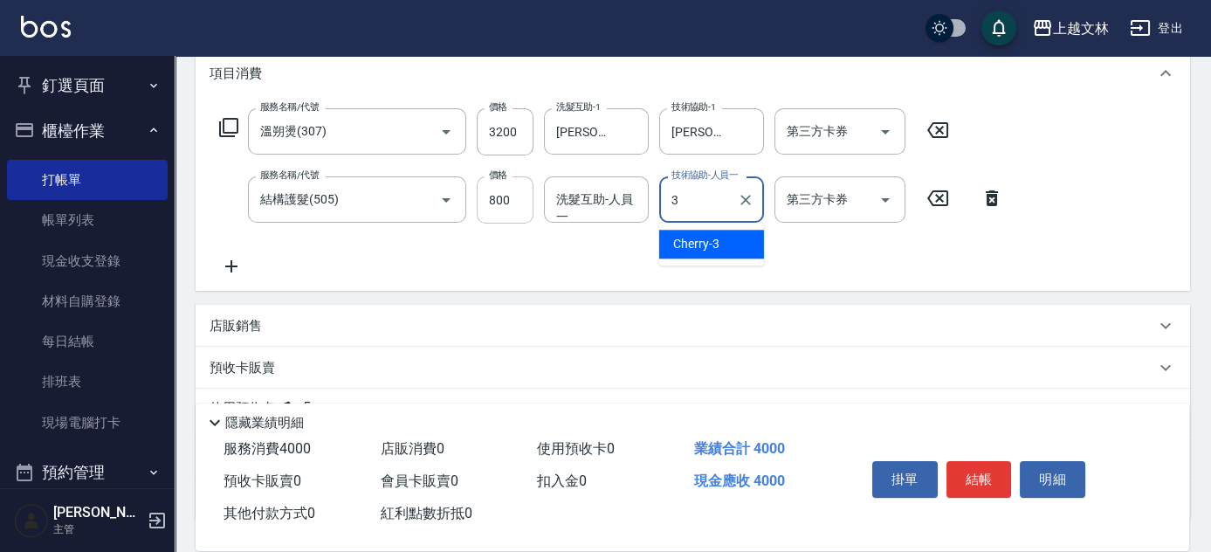
type input "Cherry-3"
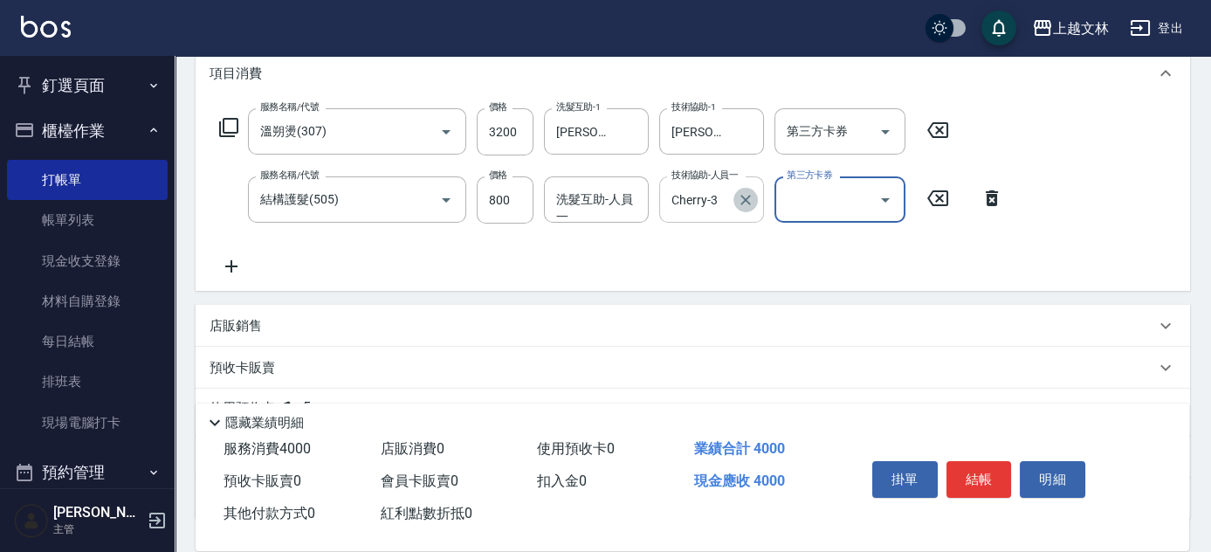
click at [748, 197] on icon "Clear" at bounding box center [745, 199] width 17 height 17
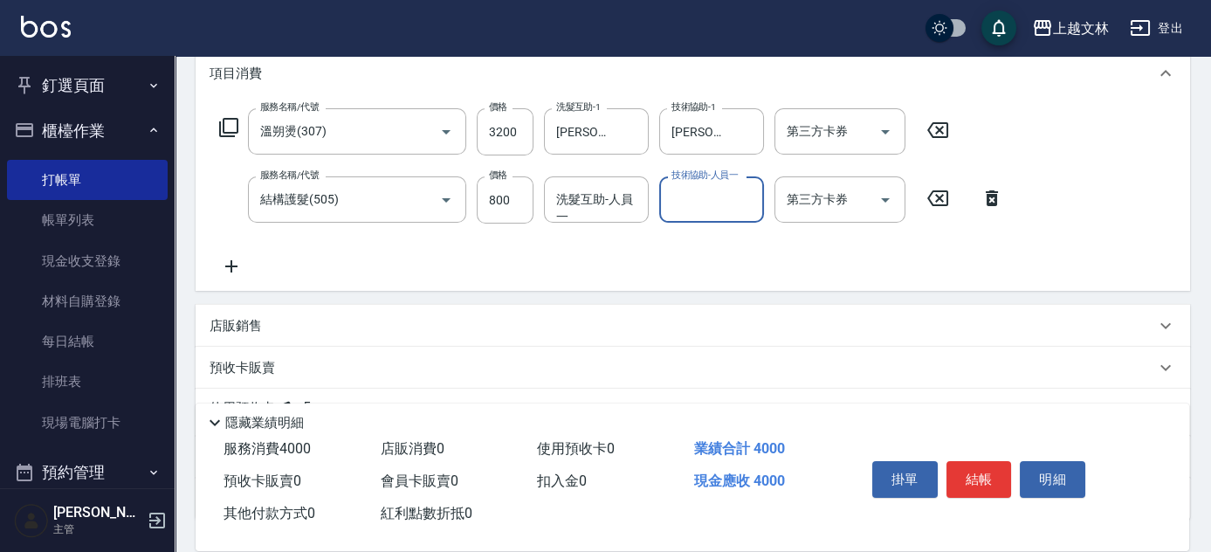
click at [707, 203] on input "技術協助-人員一" at bounding box center [711, 199] width 89 height 31
type input "[PERSON_NAME]-35"
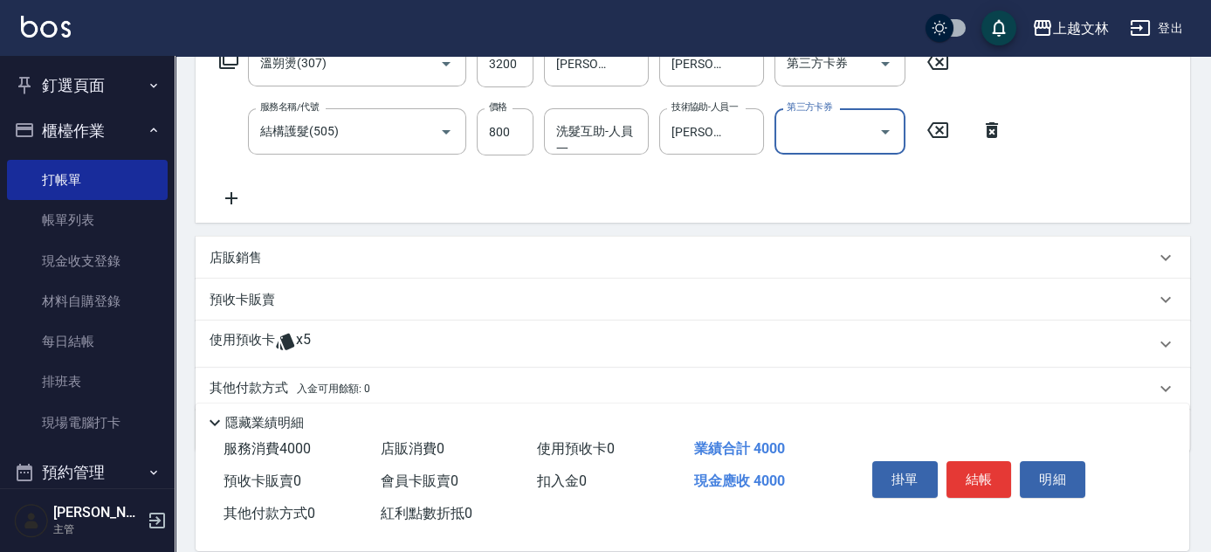
scroll to position [371, 0]
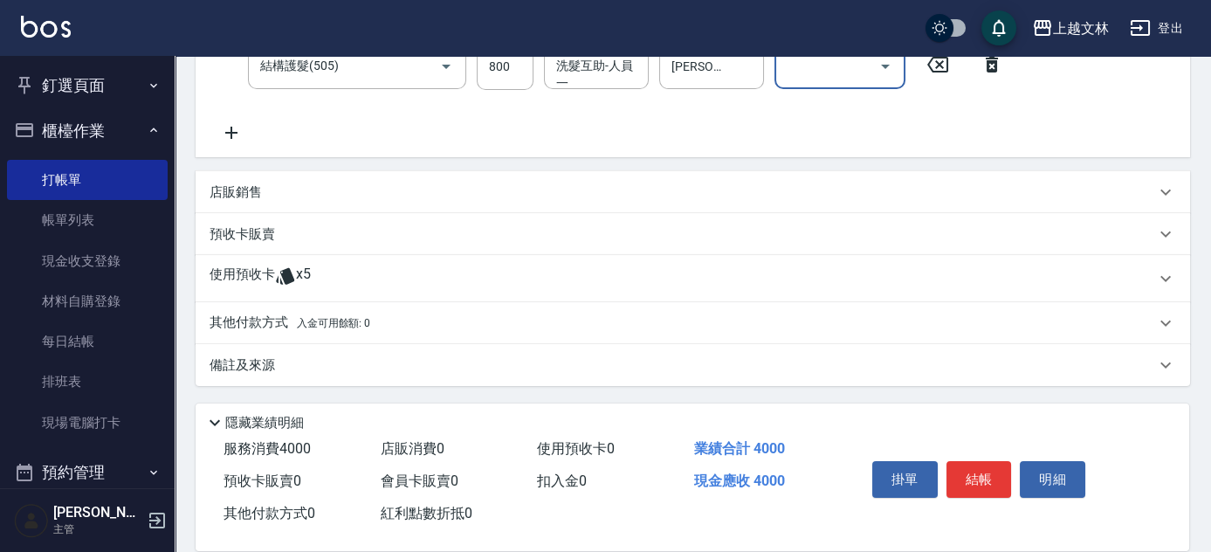
click at [329, 325] on span "入金可用餘額: 0" at bounding box center [334, 323] width 74 height 12
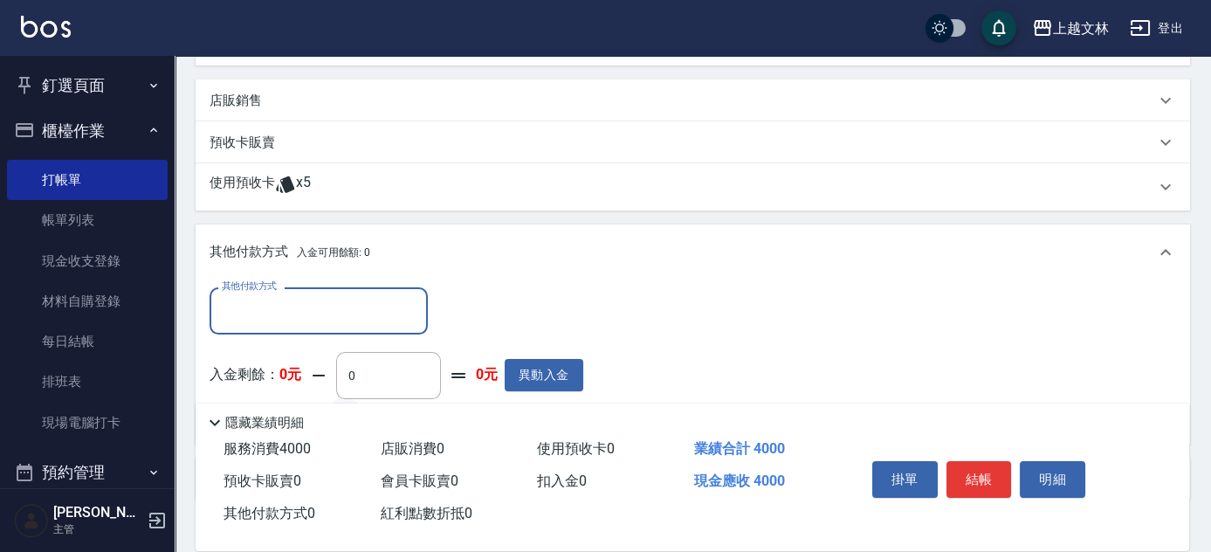
scroll to position [530, 0]
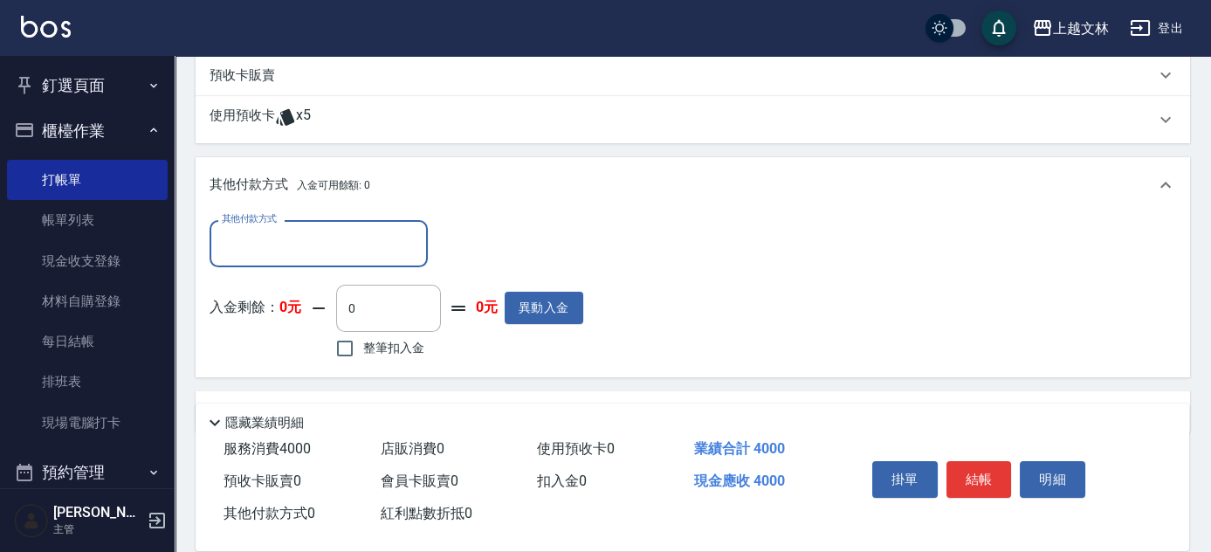
click at [301, 244] on input "其他付款方式" at bounding box center [318, 243] width 203 height 31
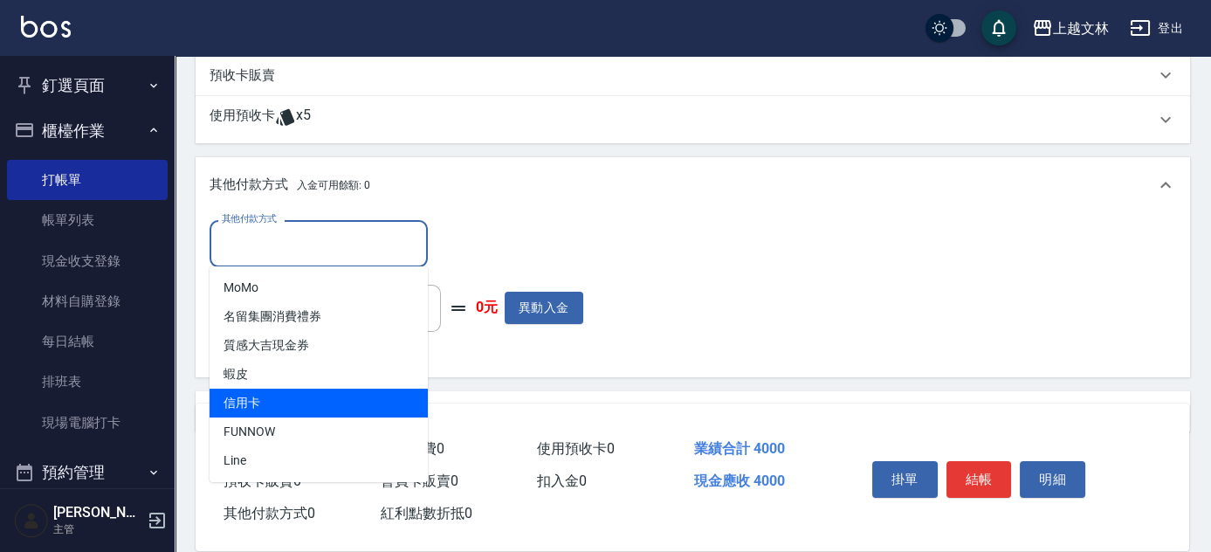
click at [289, 395] on span "信用卡" at bounding box center [319, 403] width 218 height 29
type input "信用卡"
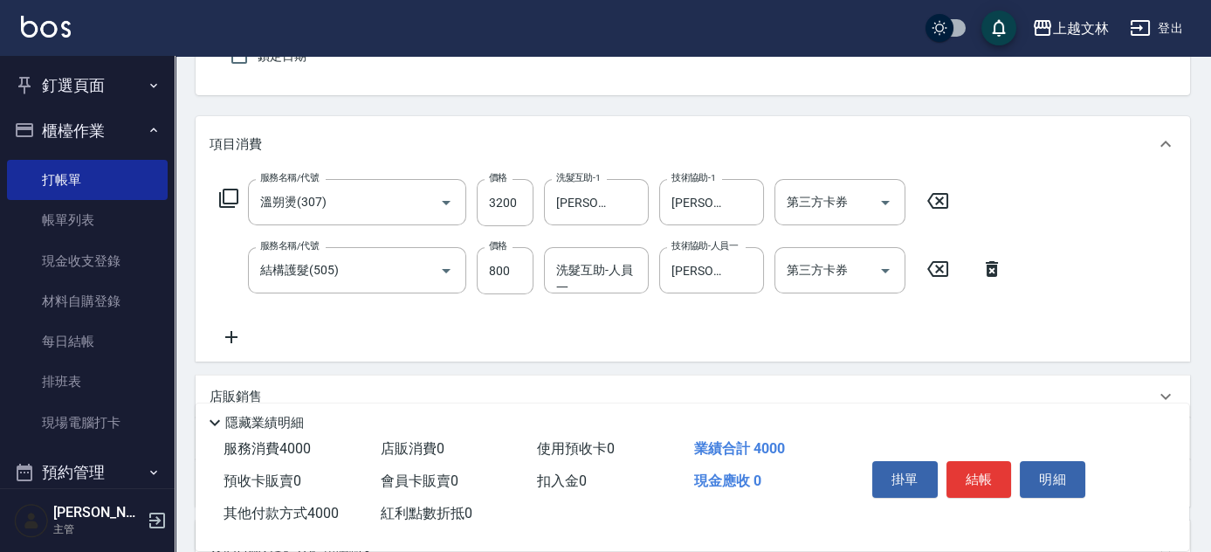
scroll to position [0, 0]
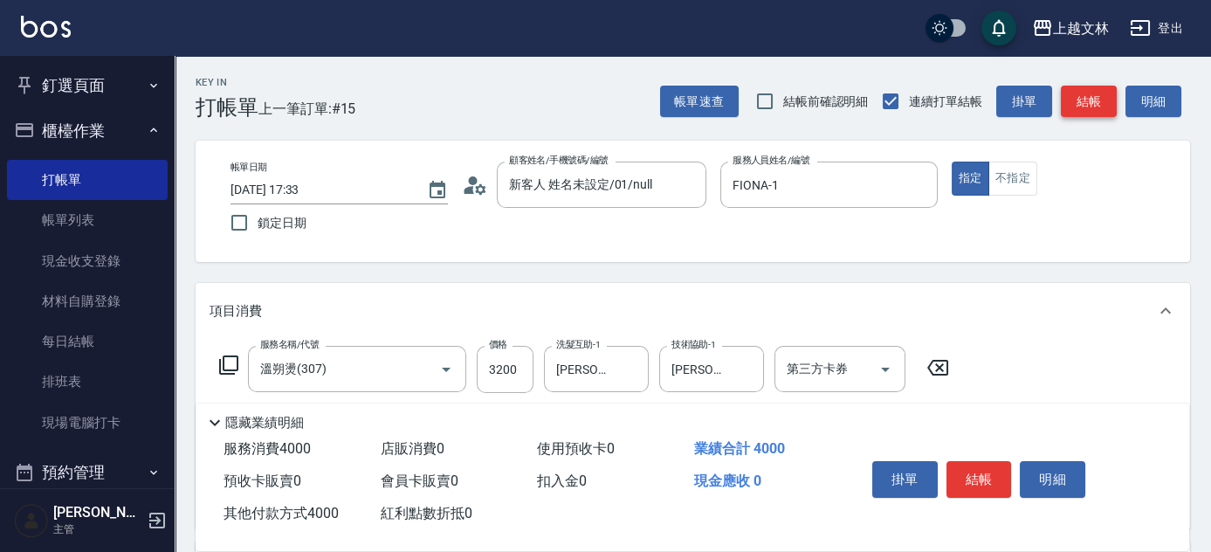
type input "4000"
click at [1097, 108] on button "結帳" at bounding box center [1089, 102] width 56 height 32
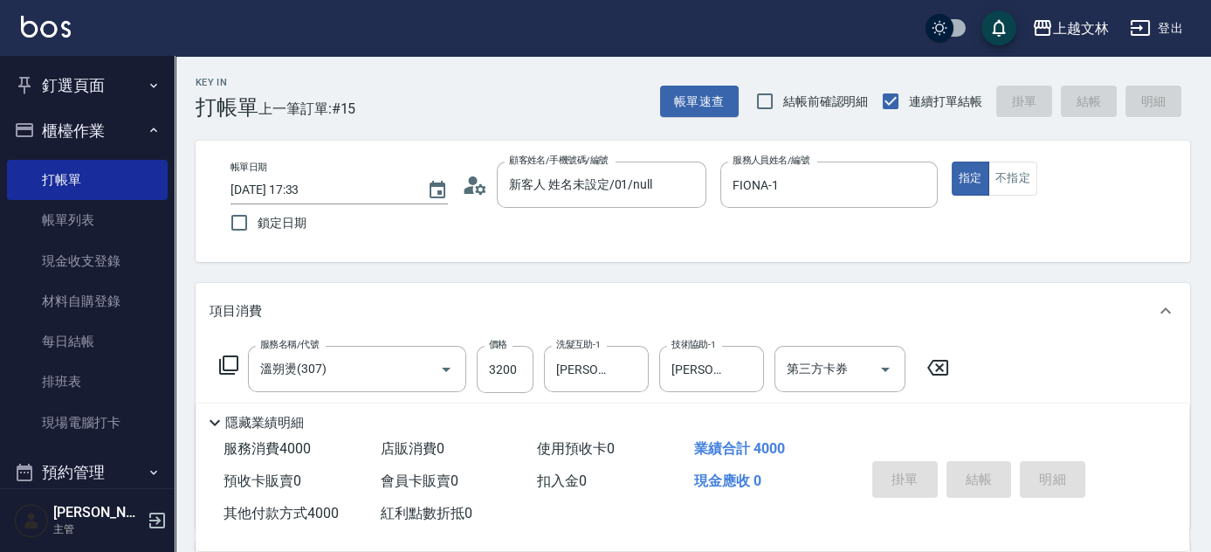
type input "[DATE] 17:54"
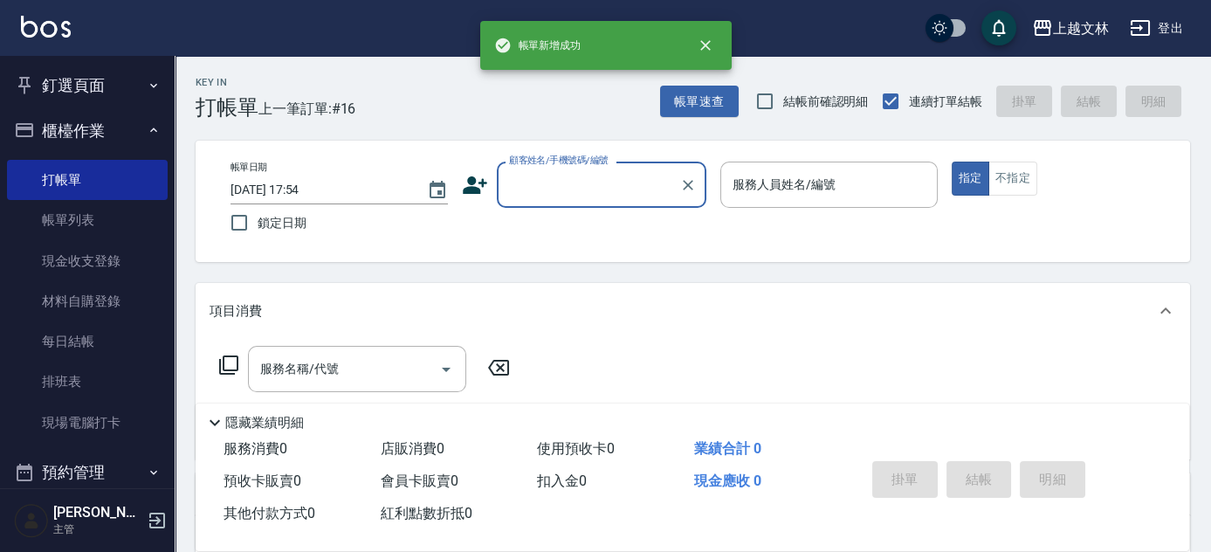
click at [594, 185] on input "顧客姓名/手機號碼/編號" at bounding box center [589, 184] width 168 height 31
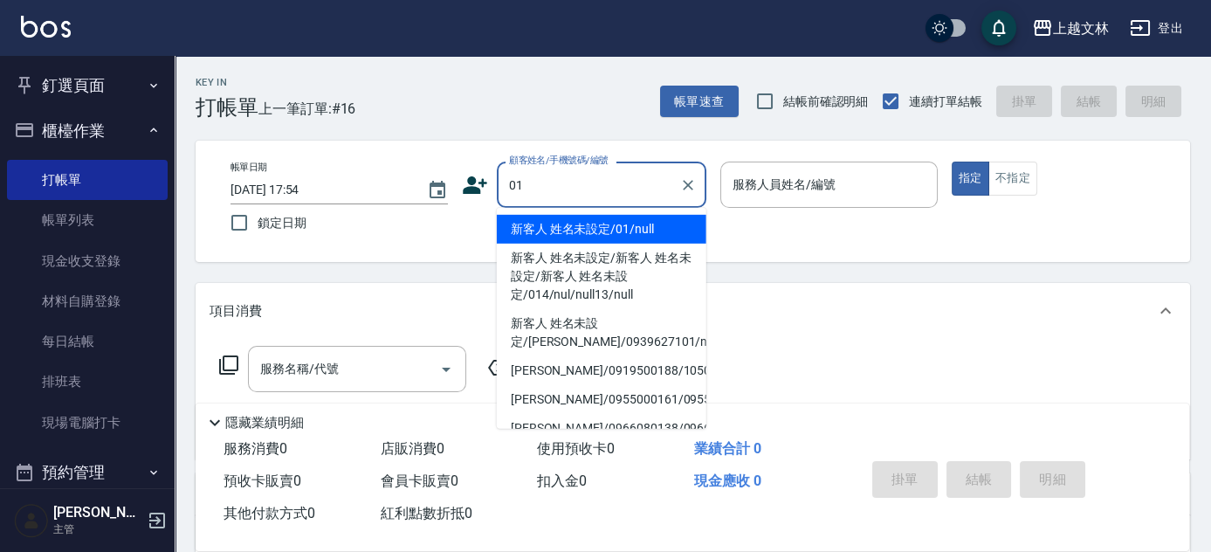
type input "新客人 姓名未設定/01/null"
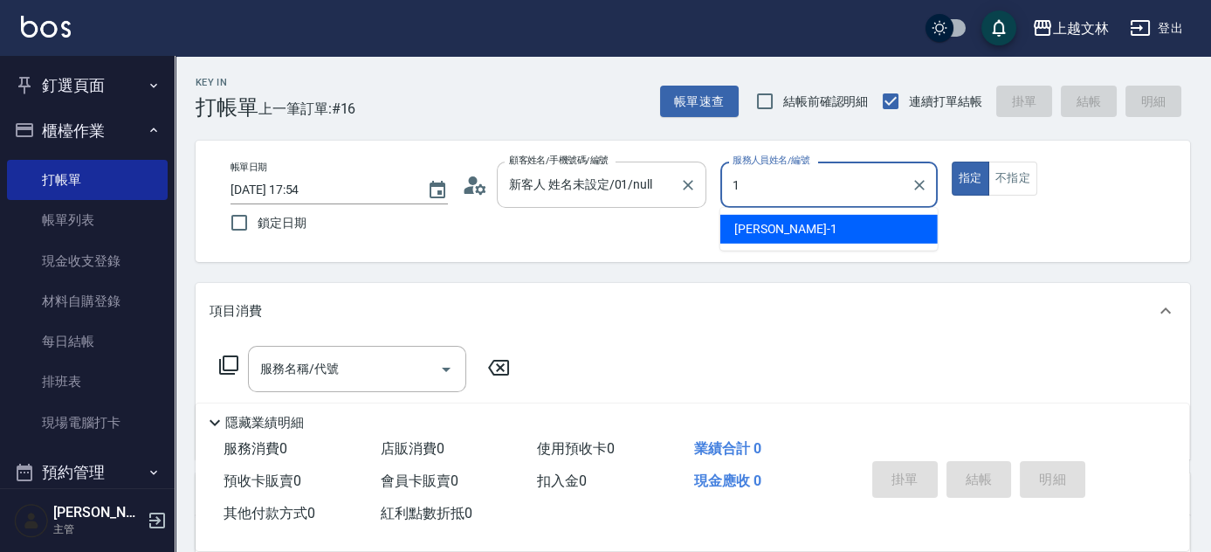
type input "FIONA-1"
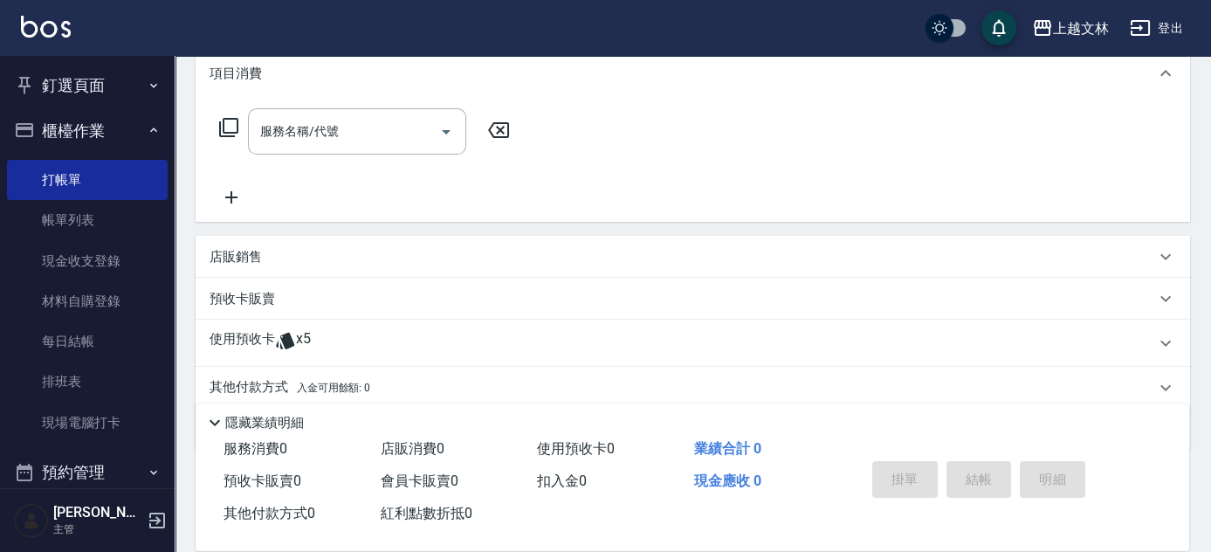
scroll to position [237, 0]
click at [233, 194] on icon at bounding box center [232, 197] width 44 height 21
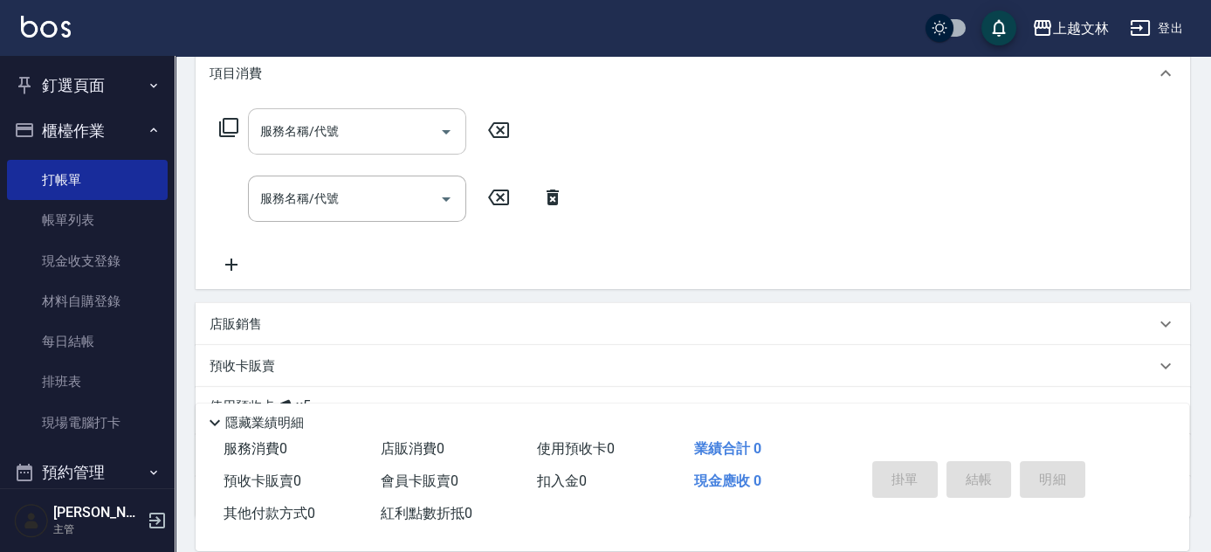
click at [284, 144] on input "服務名稱/代號" at bounding box center [344, 131] width 176 height 31
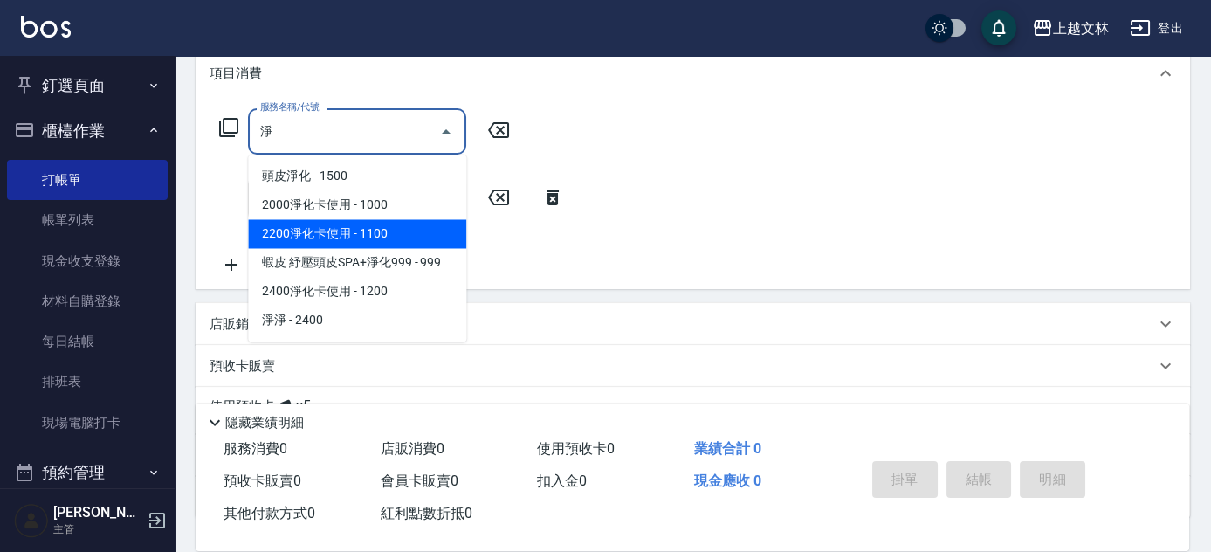
click at [333, 232] on span "2200淨化卡使用 - 1100" at bounding box center [357, 233] width 218 height 29
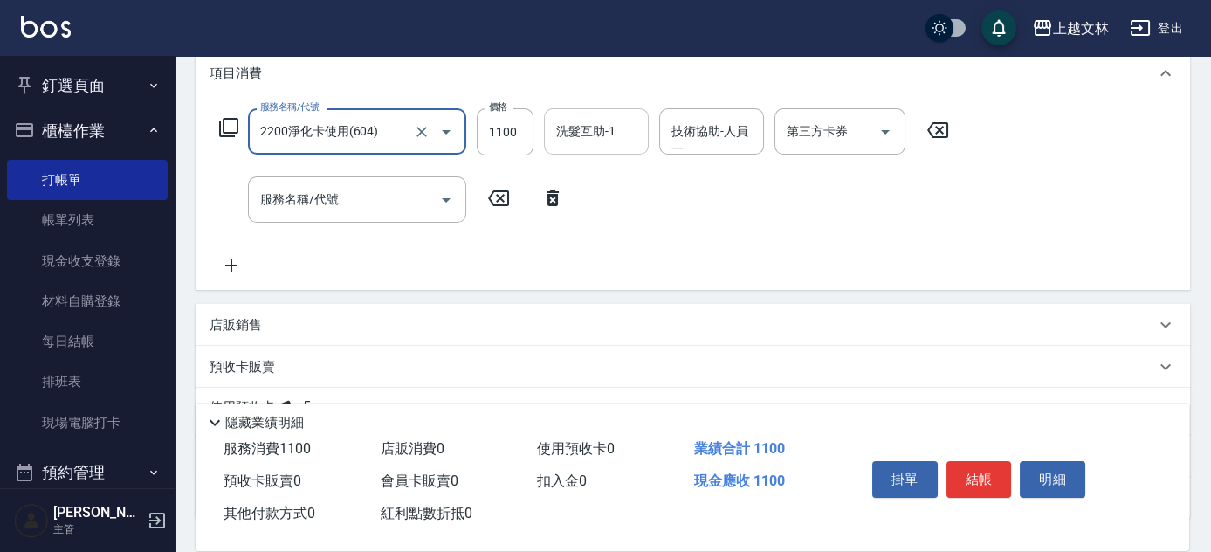
type input "2200淨化卡使用(604)"
click at [582, 140] on input "洗髮互助-1" at bounding box center [596, 131] width 89 height 31
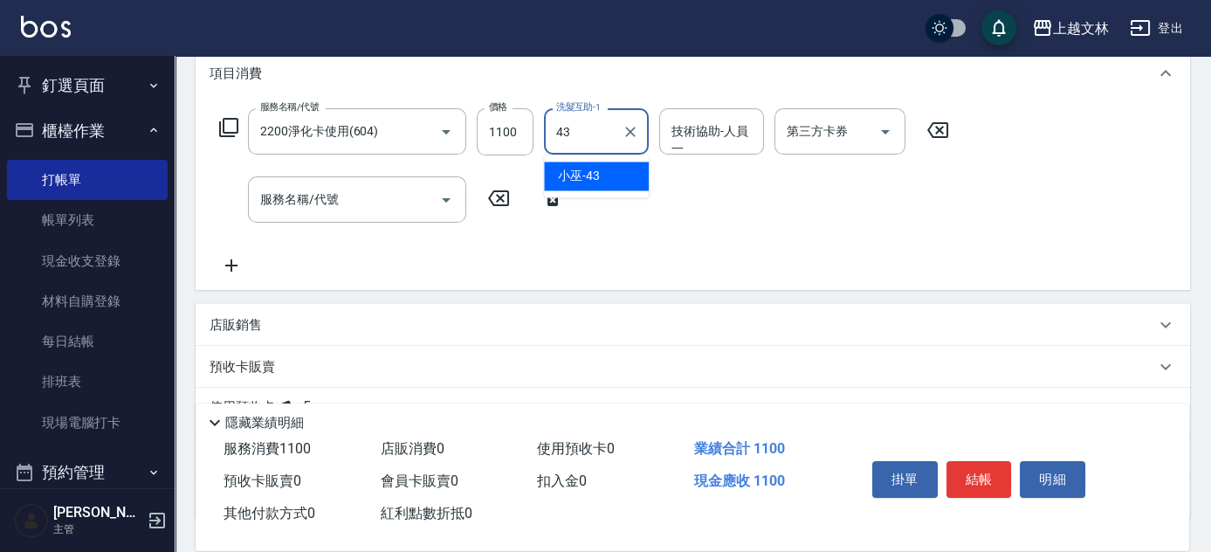
type input "4"
type input "[PERSON_NAME]-35"
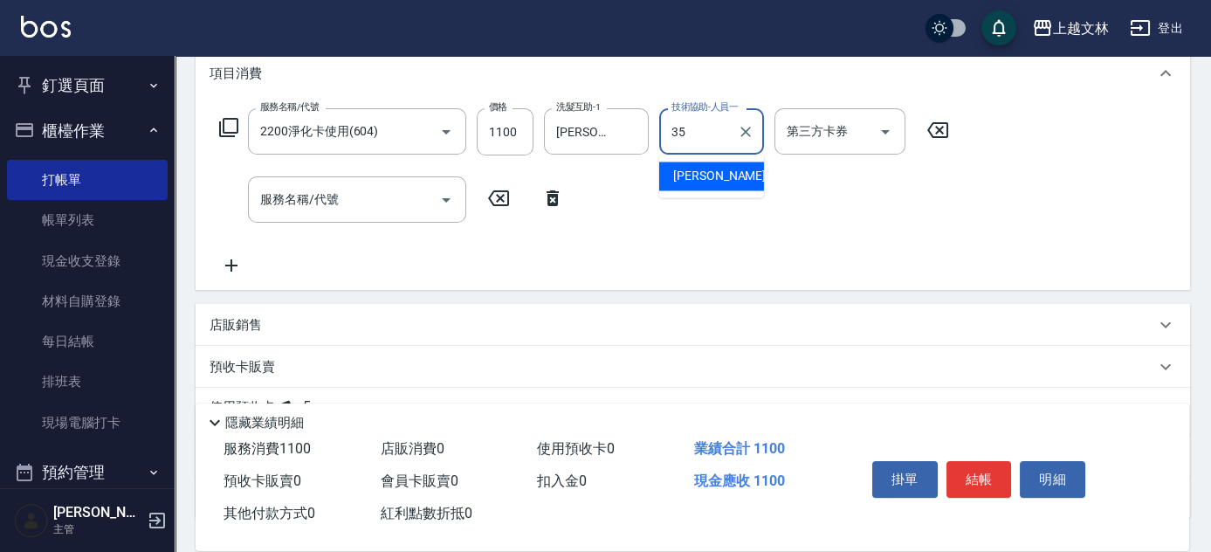
type input "[PERSON_NAME]-35"
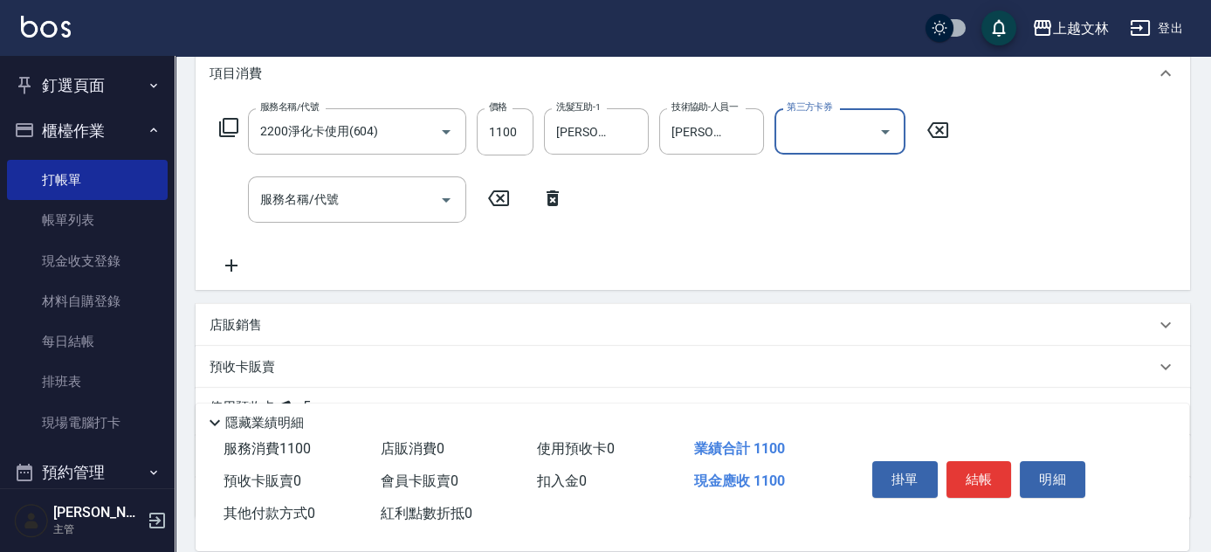
click at [831, 133] on input "第三方卡券" at bounding box center [826, 131] width 89 height 31
click at [838, 176] on span "舊有卡券" at bounding box center [839, 176] width 131 height 29
type input "舊有卡券"
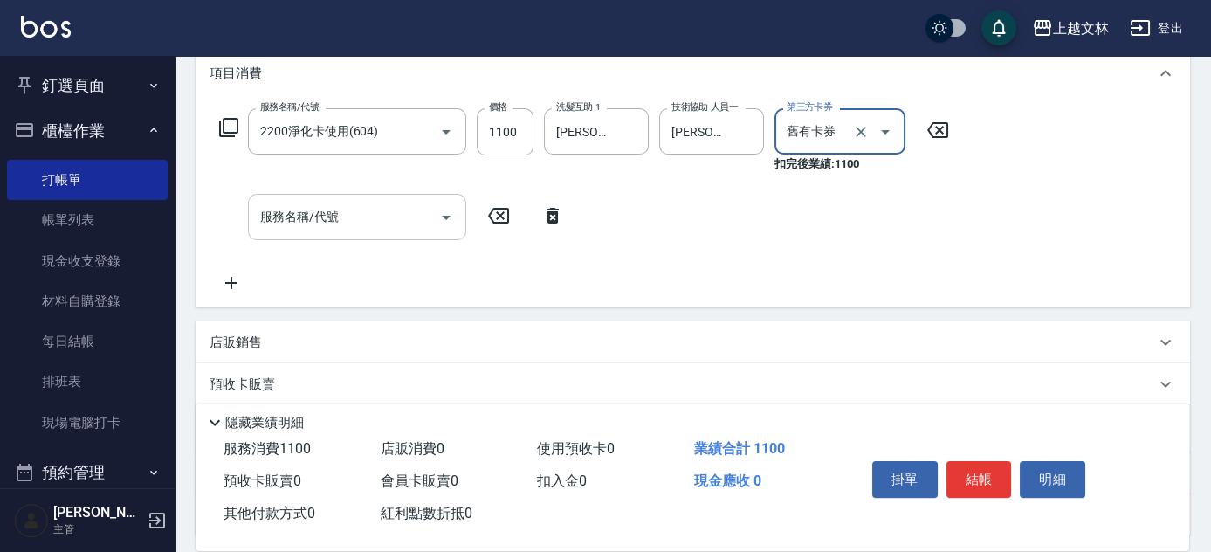
click at [375, 229] on input "服務名稱/代號" at bounding box center [344, 217] width 176 height 31
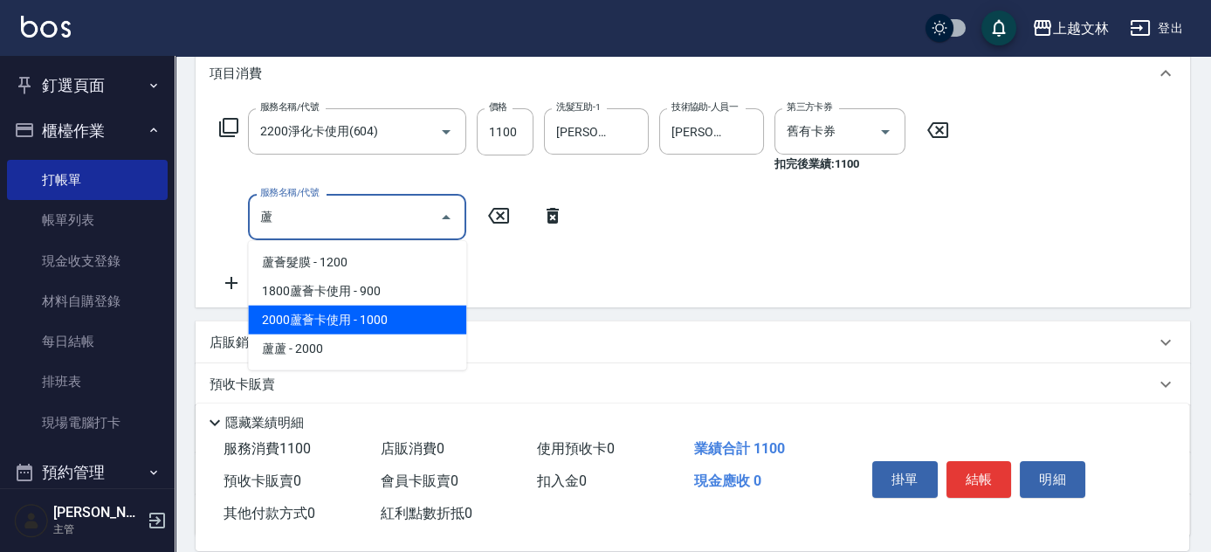
click at [329, 320] on span "2000蘆薈卡使用 - 1000" at bounding box center [357, 320] width 218 height 29
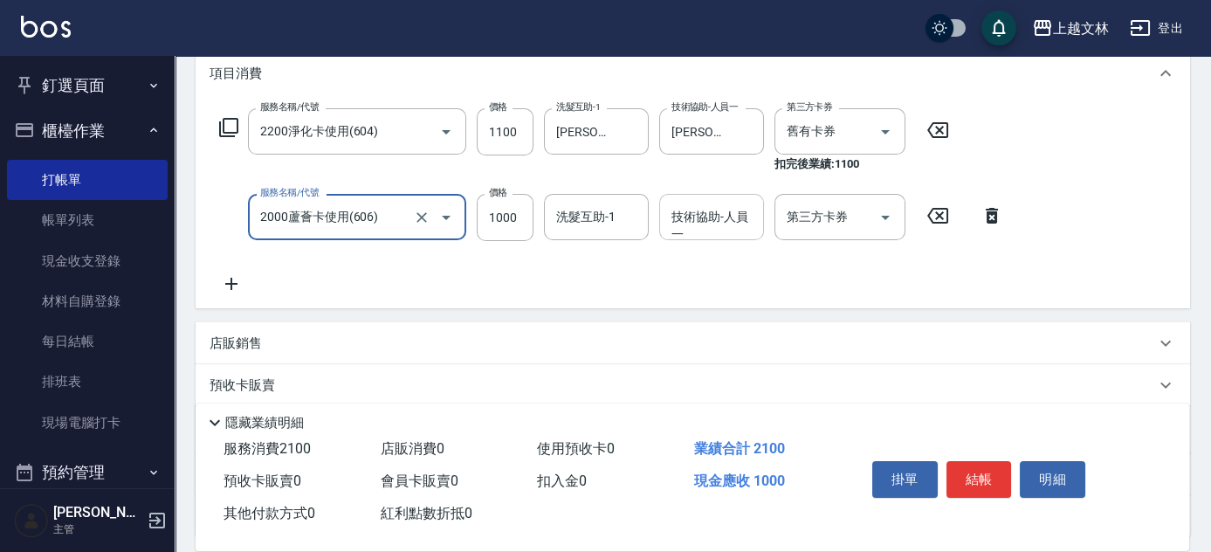
type input "2000蘆薈卡使用(606)"
click at [700, 217] on div "技術協助-人員一 技術協助-人員[PERSON_NAME]" at bounding box center [711, 217] width 105 height 46
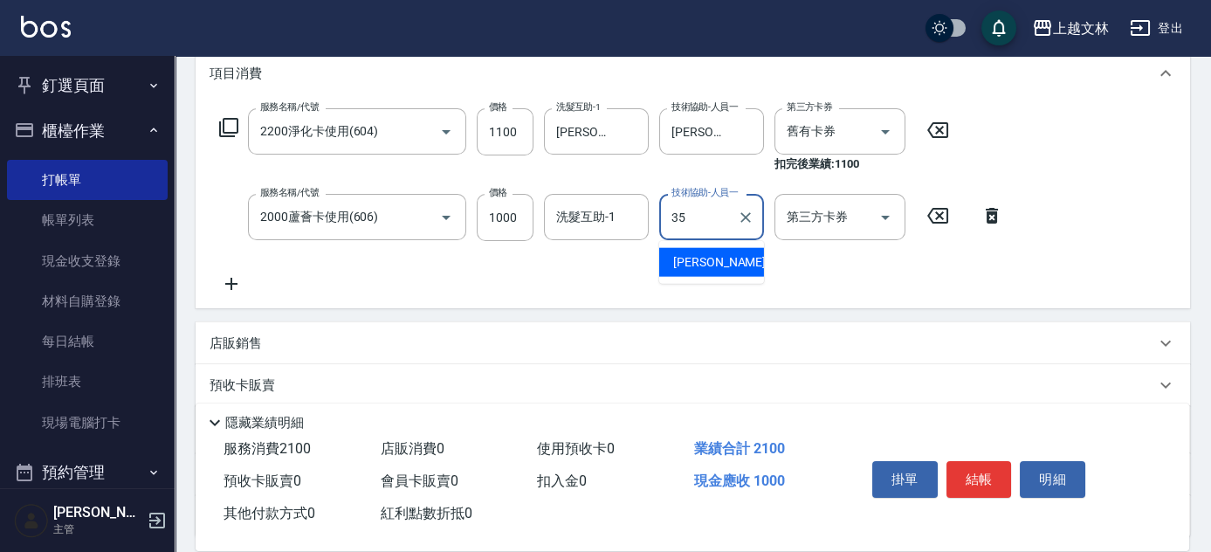
type input "[PERSON_NAME]-35"
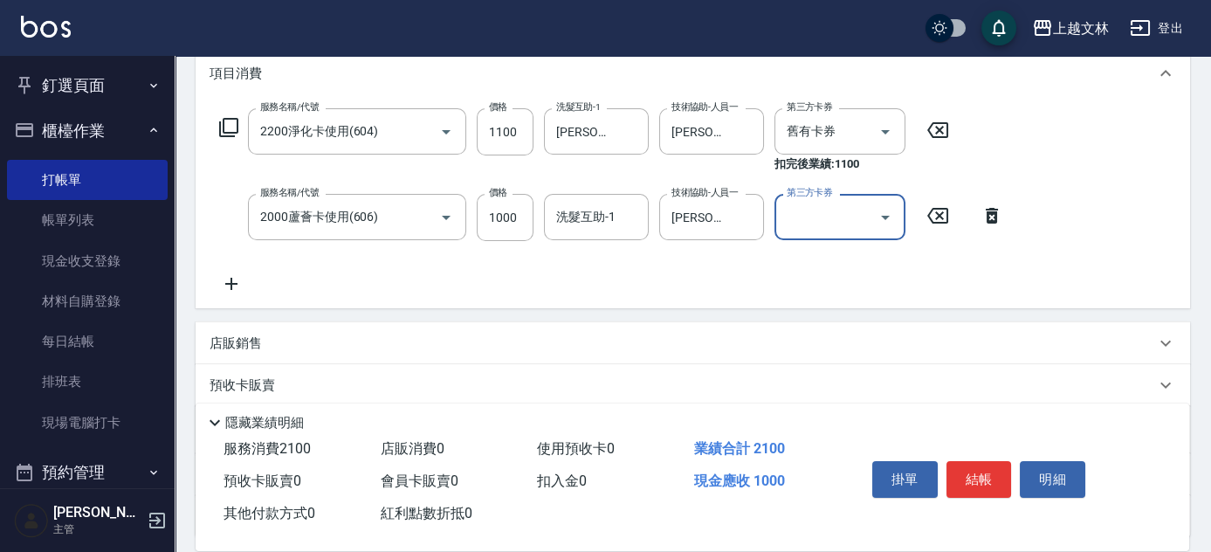
click at [810, 203] on input "第三方卡券" at bounding box center [826, 217] width 89 height 31
click at [814, 267] on span "舊有卡券" at bounding box center [839, 262] width 131 height 29
type input "舊有卡券"
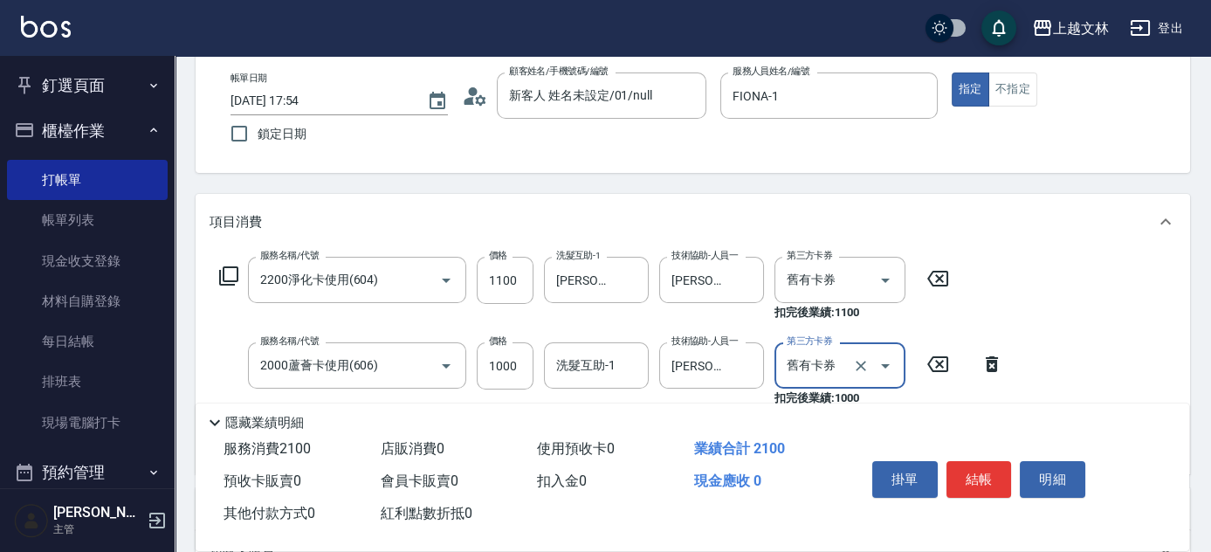
scroll to position [0, 0]
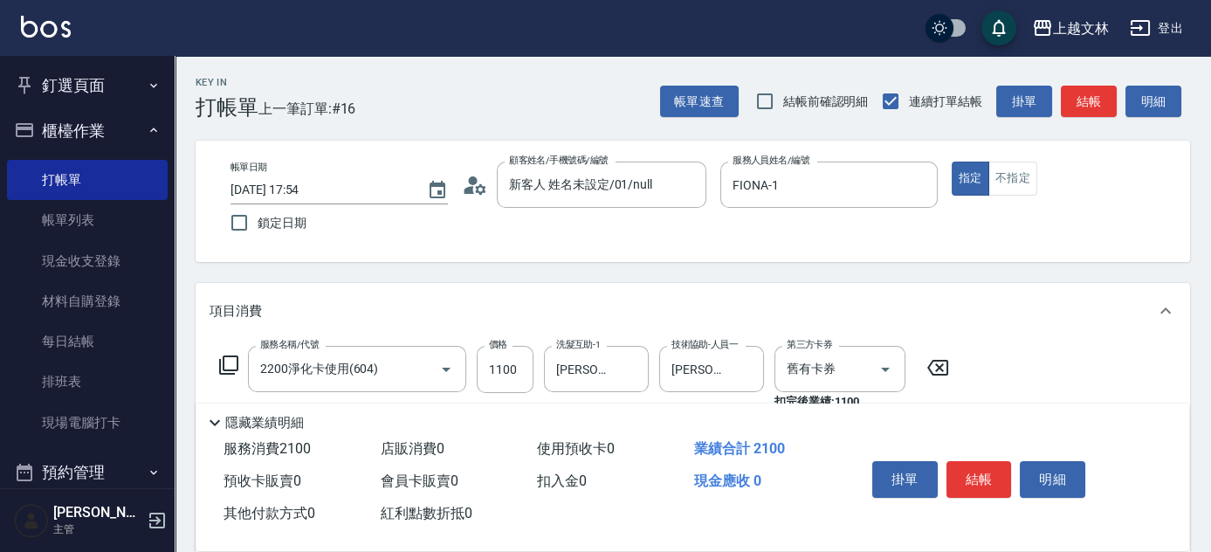
drag, startPoint x: 1099, startPoint y: 99, endPoint x: 1070, endPoint y: 74, distance: 37.8
click at [1097, 99] on button "結帳" at bounding box center [1089, 102] width 56 height 32
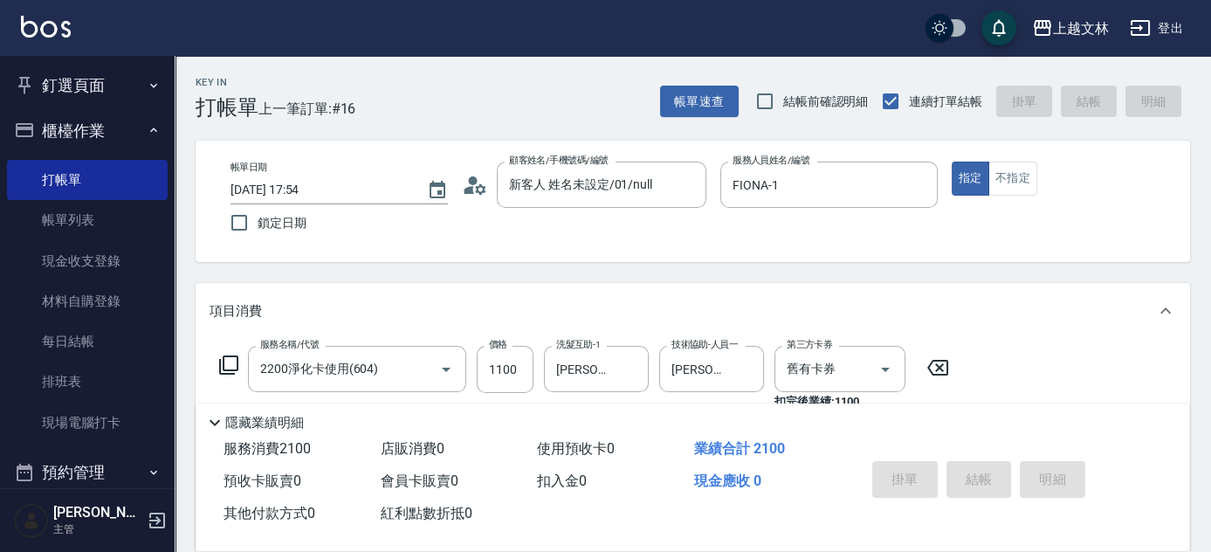
type input "[DATE] 17:55"
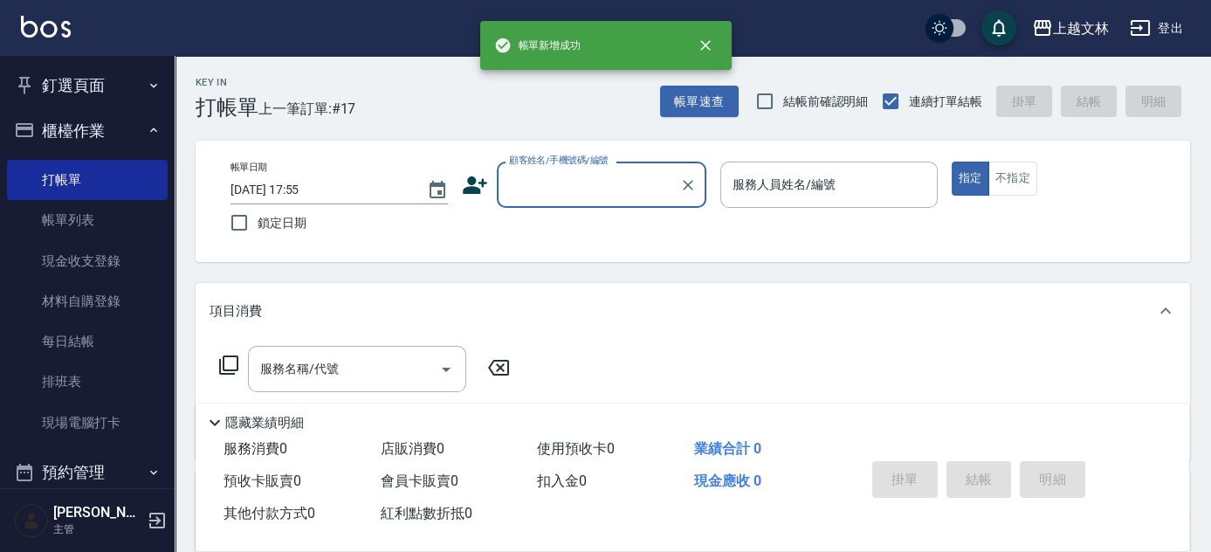
click at [587, 183] on input "顧客姓名/手機號碼/編號" at bounding box center [589, 184] width 168 height 31
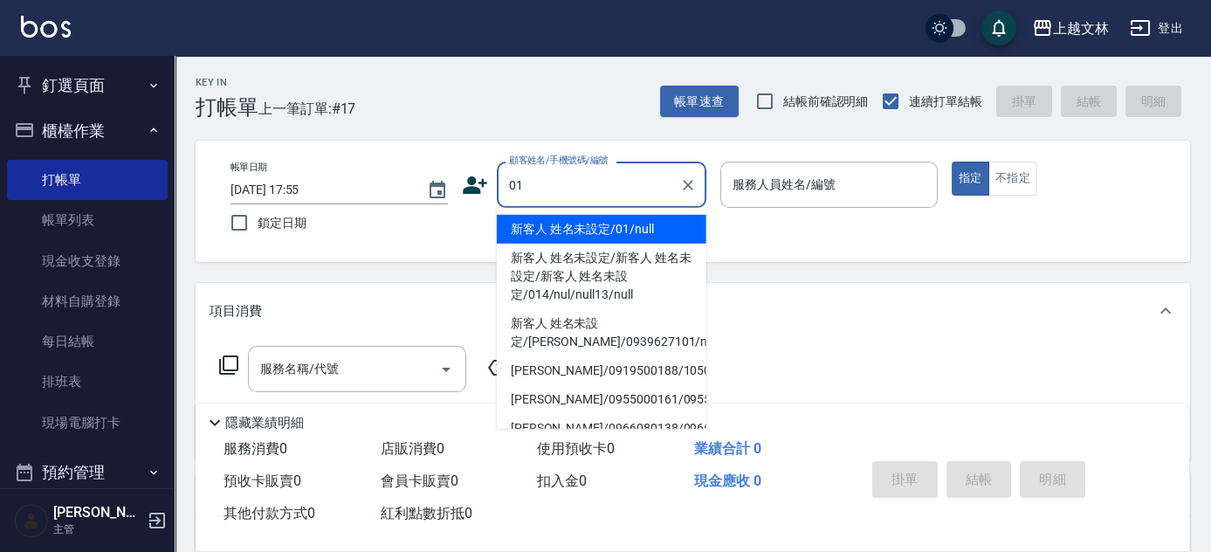
type input "新客人 姓名未設定/01/null"
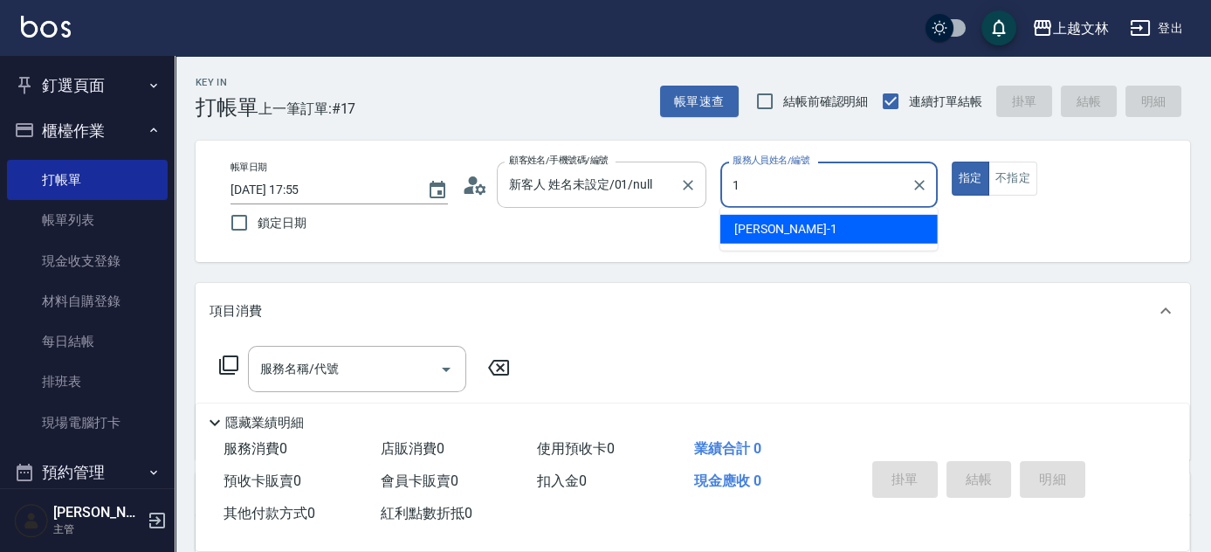
type input "FIONA-1"
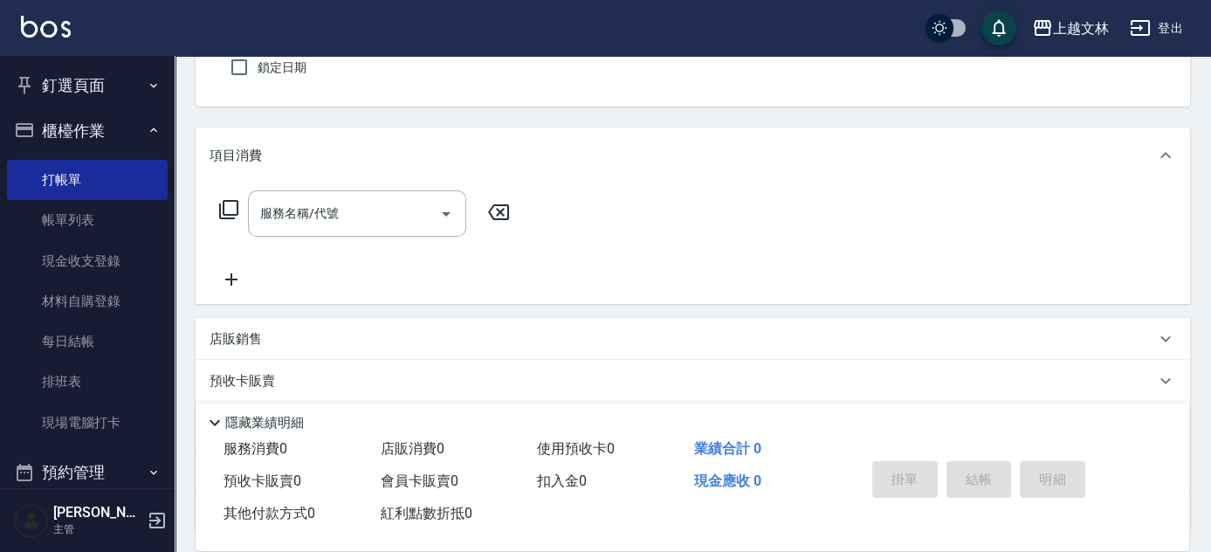
scroll to position [158, 0]
click at [325, 216] on div "服務名稱/代號 服務名稱/代號" at bounding box center [357, 211] width 218 height 46
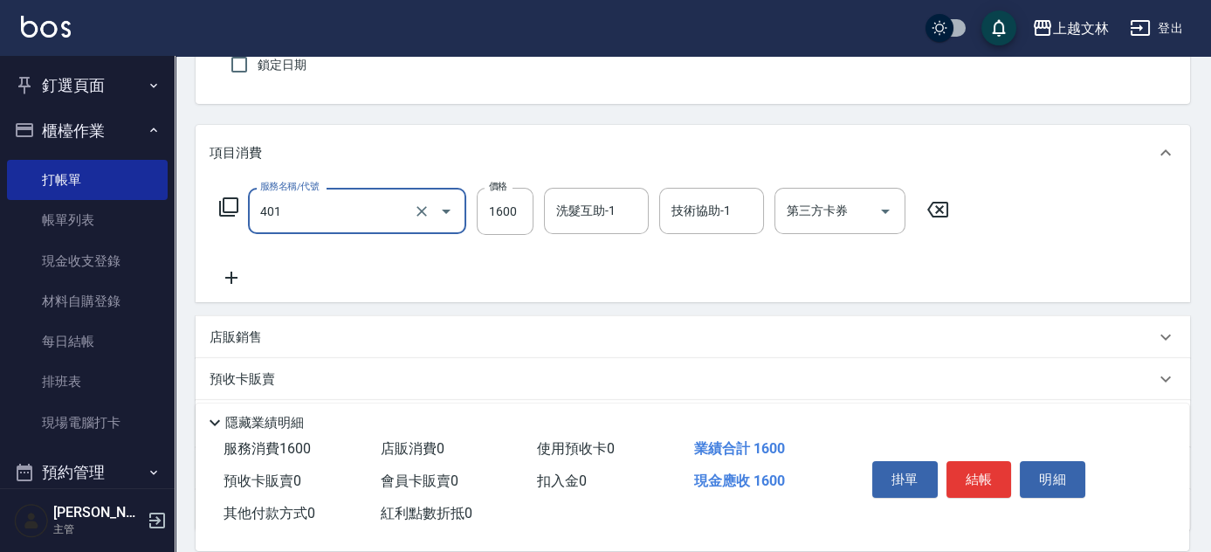
type input "基本染髮(401)"
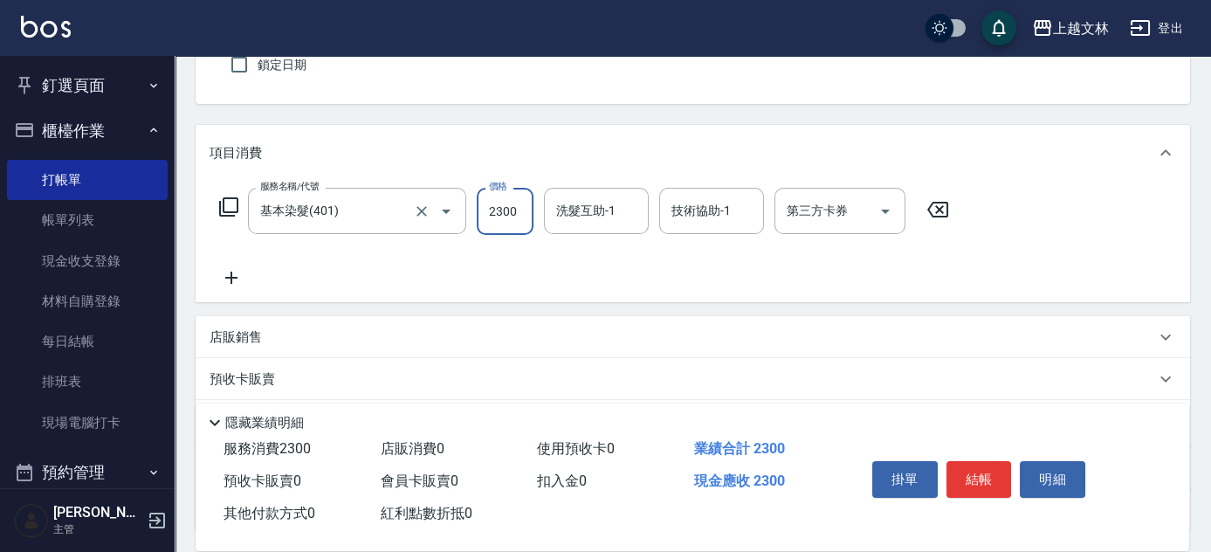
type input "2300"
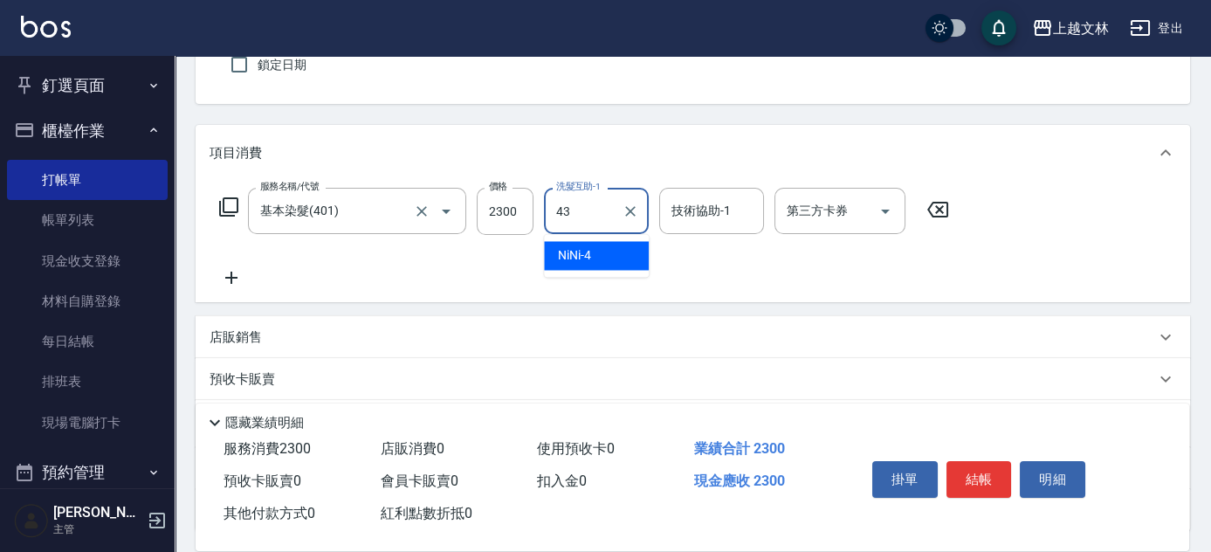
type input "小巫-43"
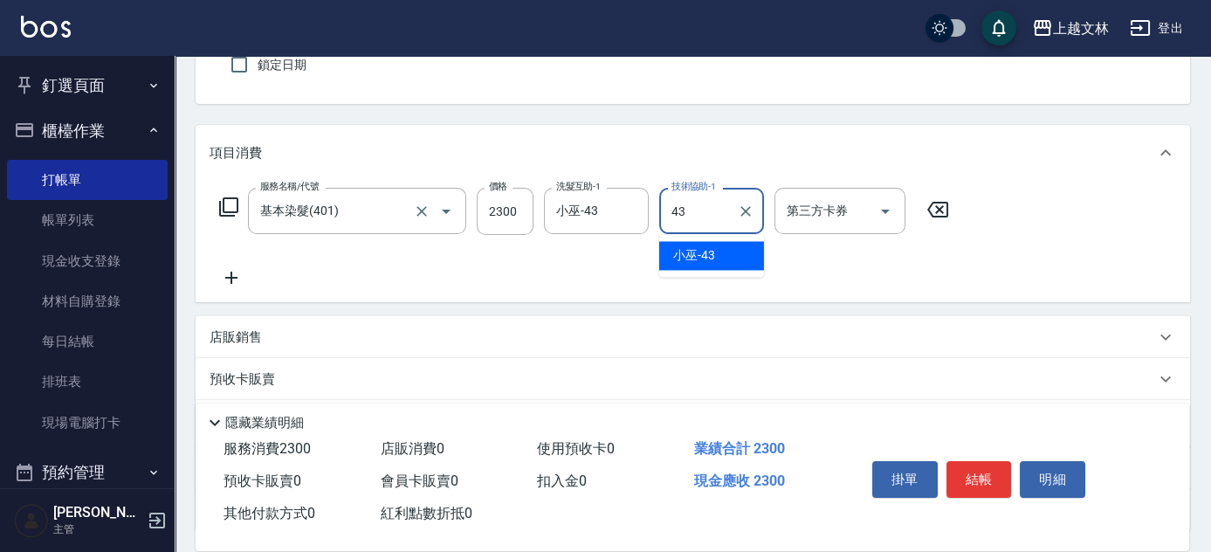
type input "小巫-43"
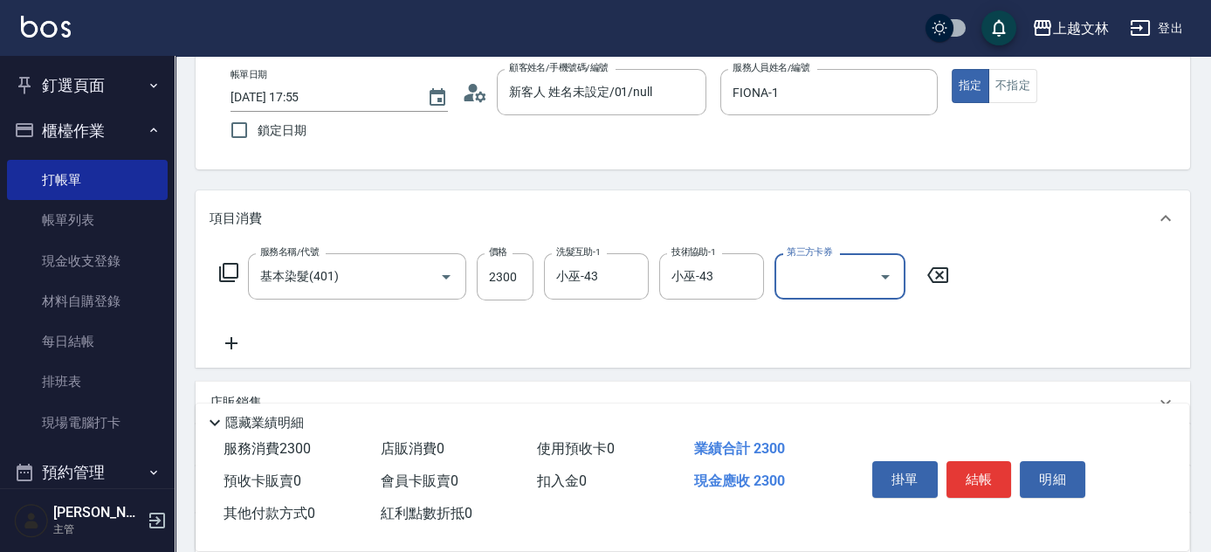
scroll to position [0, 0]
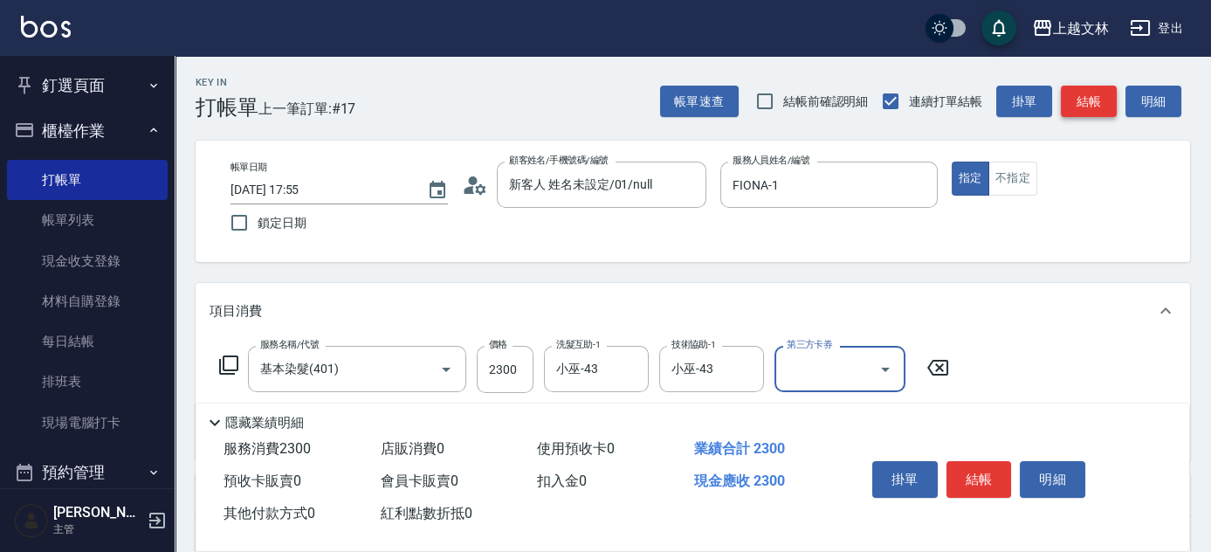
click at [1089, 100] on button "結帳" at bounding box center [1089, 102] width 56 height 32
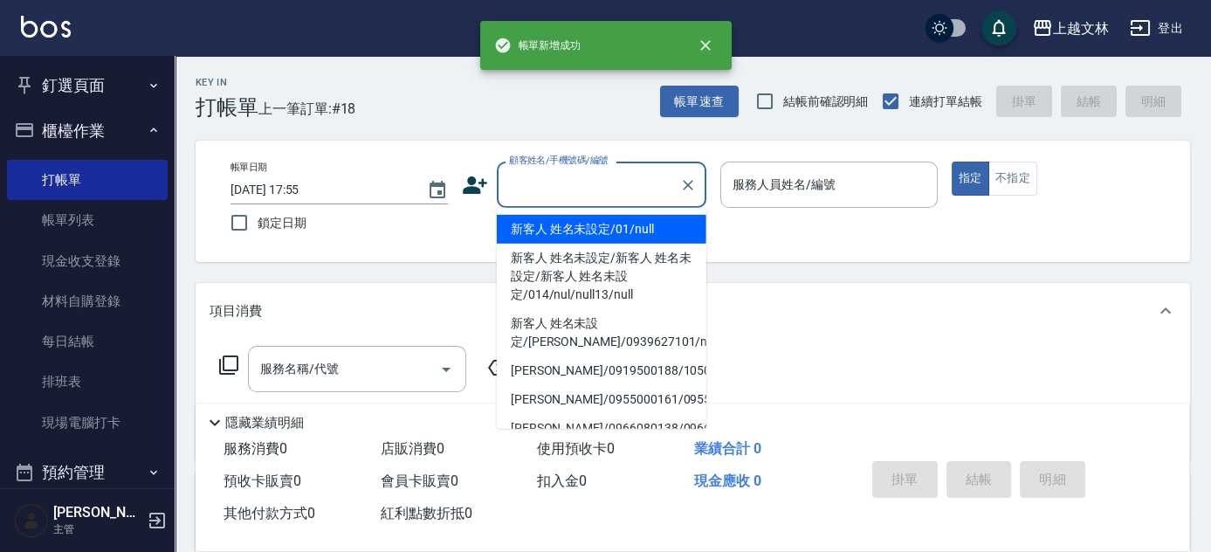
click at [582, 174] on input "顧客姓名/手機號碼/編號" at bounding box center [589, 184] width 168 height 31
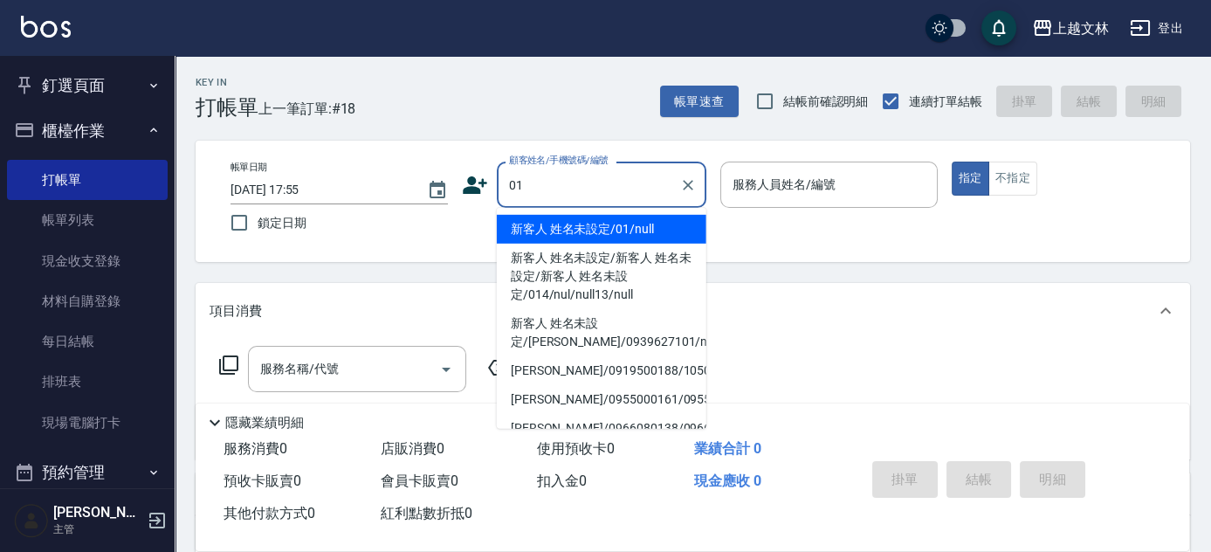
type input "新客人 姓名未設定/01/null"
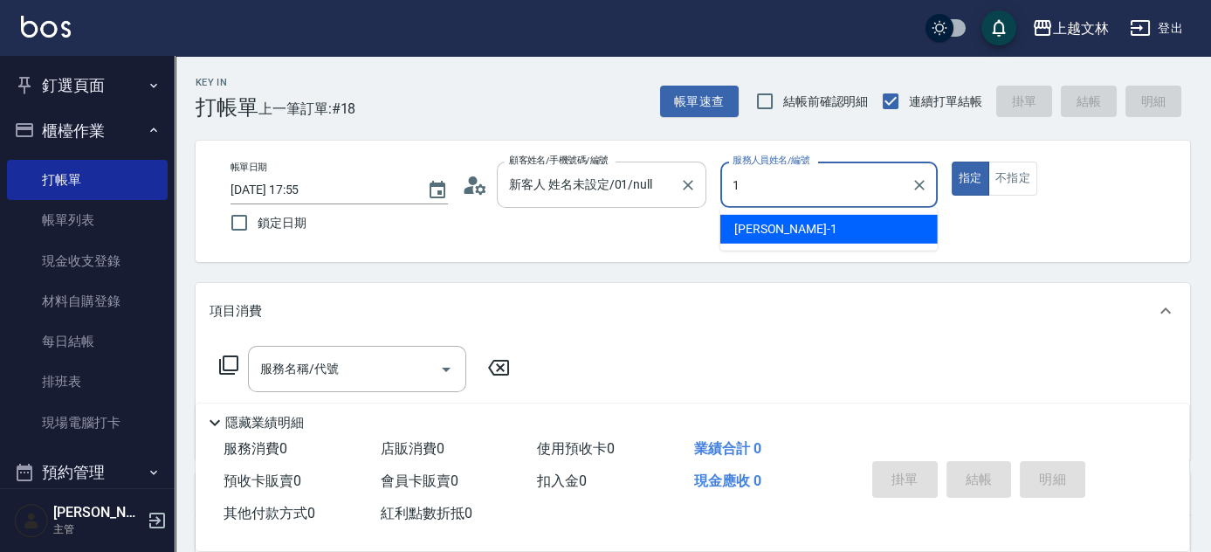
type input "FIONA-1"
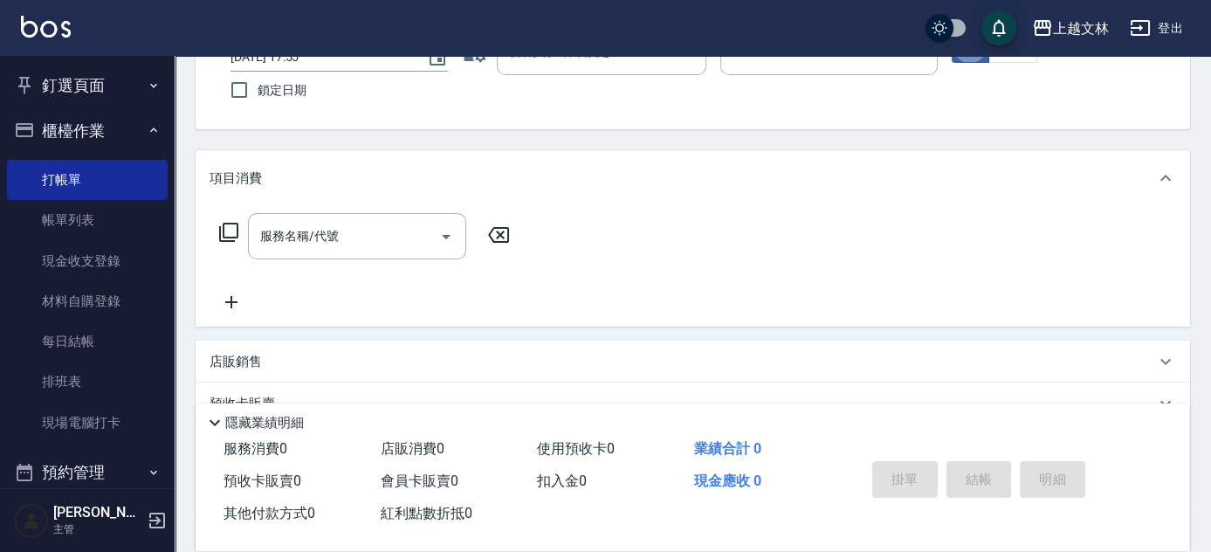
scroll to position [158, 0]
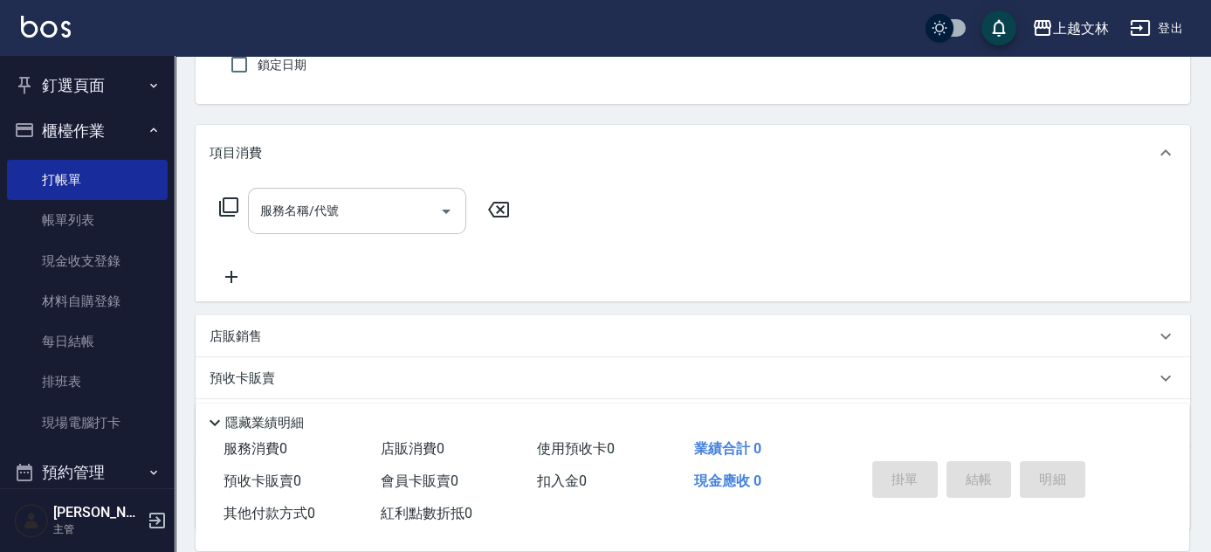
click at [361, 209] on input "服務名稱/代號" at bounding box center [344, 211] width 176 height 31
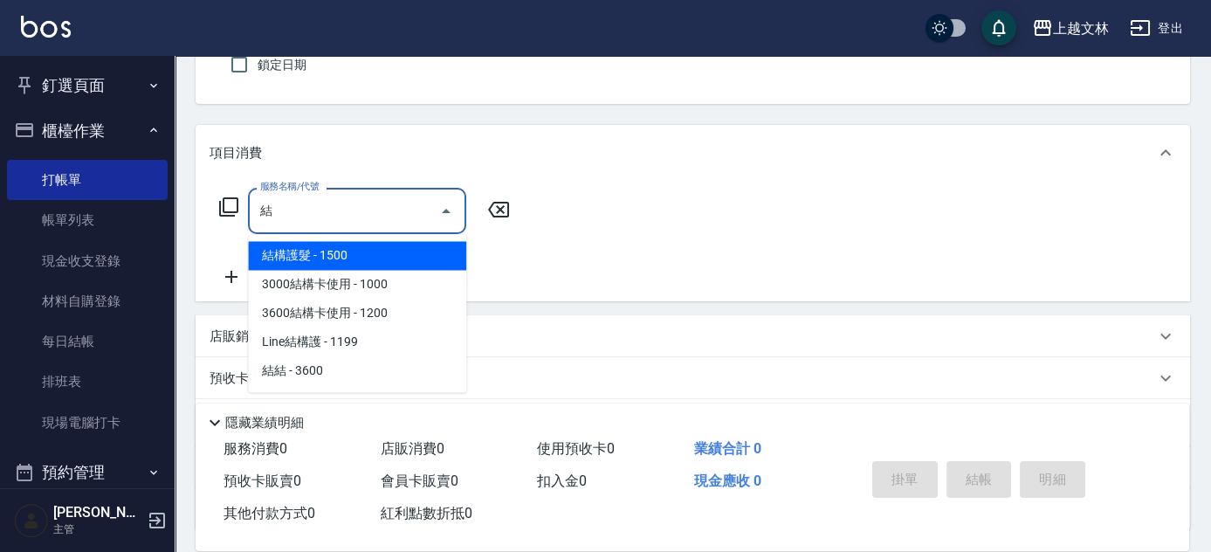
click at [359, 251] on span "結構護髮 - 1500" at bounding box center [357, 255] width 218 height 29
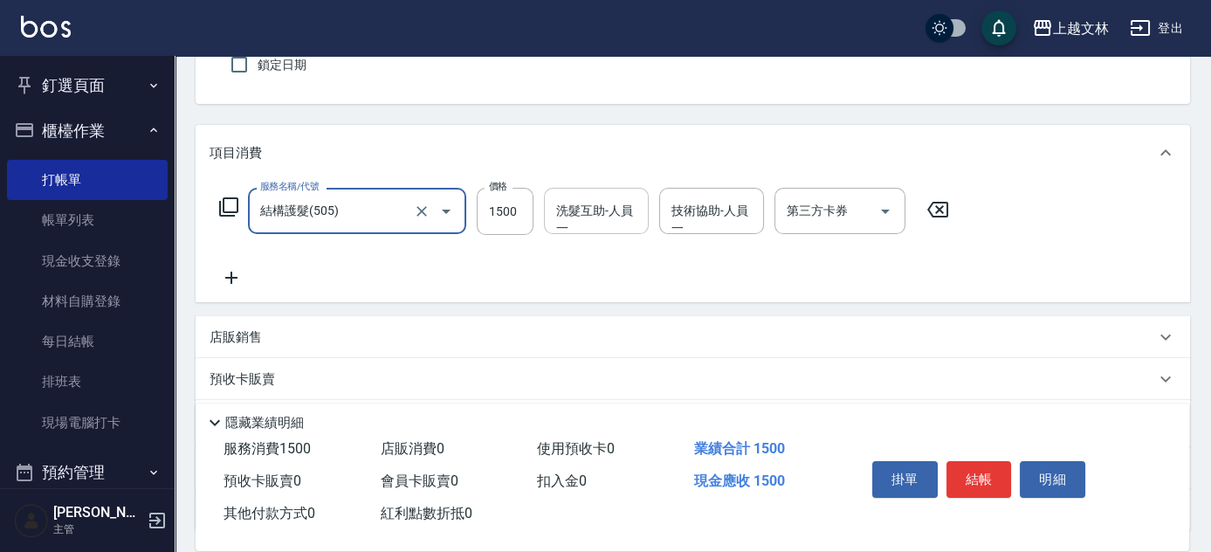
type input "結構護髮(505)"
click at [616, 210] on div "洗髮互助-人員一 洗髮互助-人員一" at bounding box center [596, 211] width 105 height 46
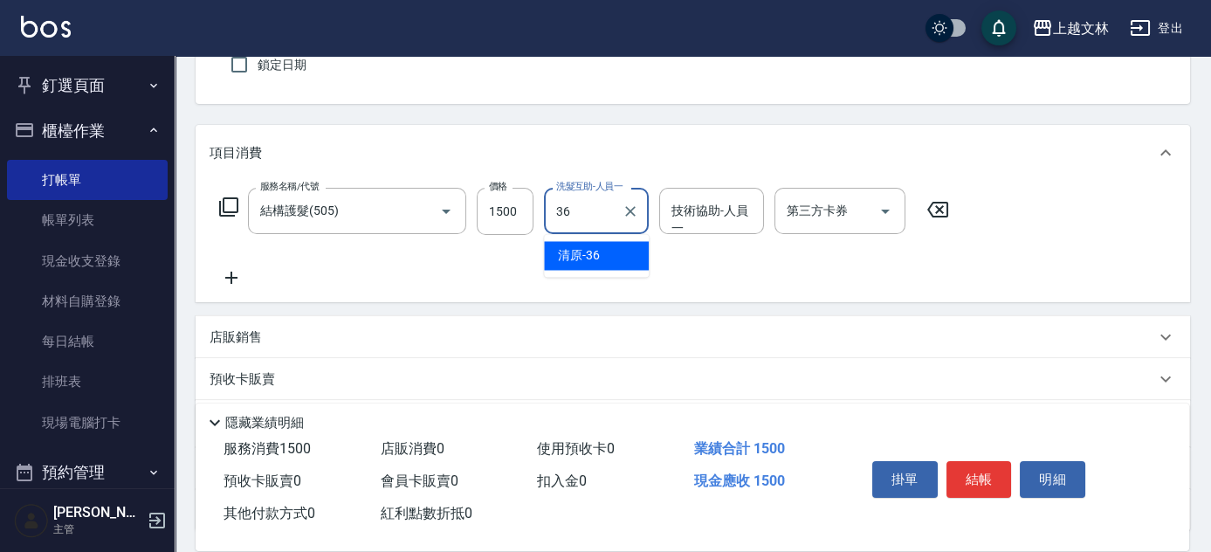
type input "清原-36"
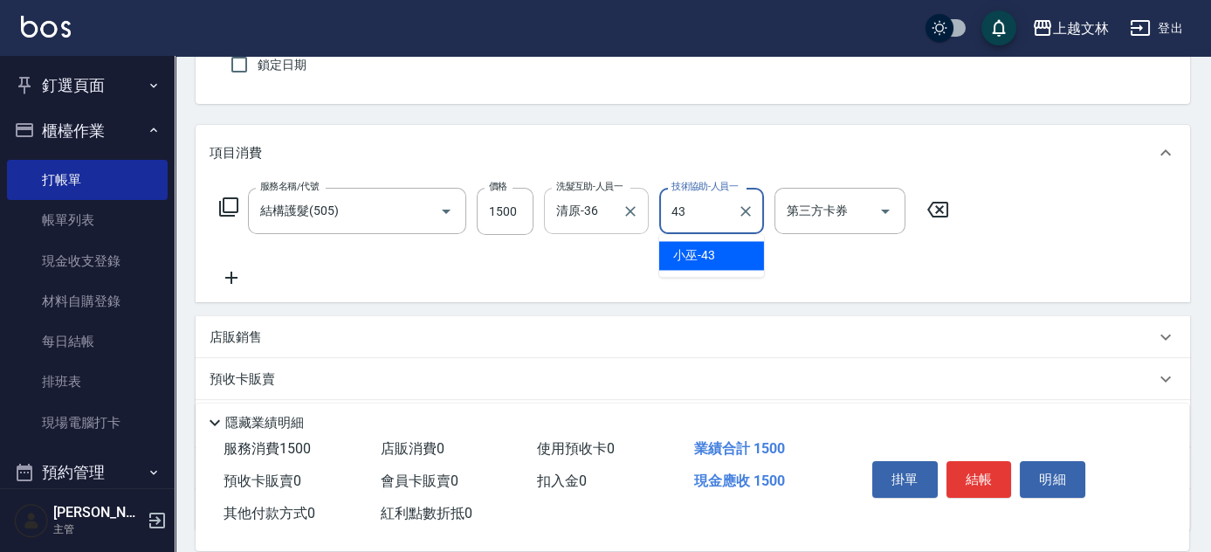
type input "小巫-43"
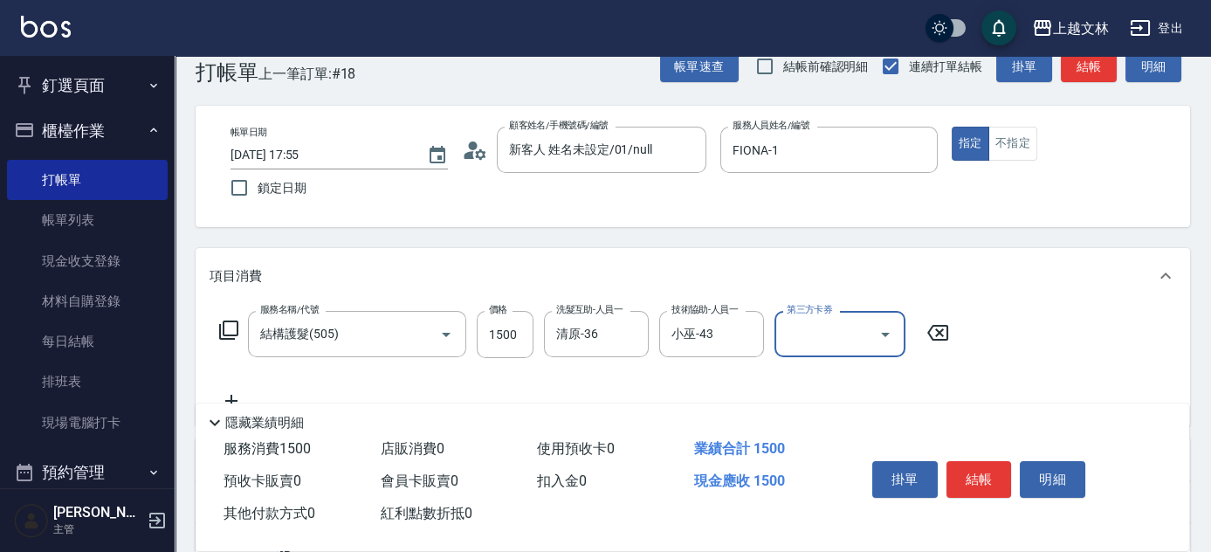
scroll to position [0, 0]
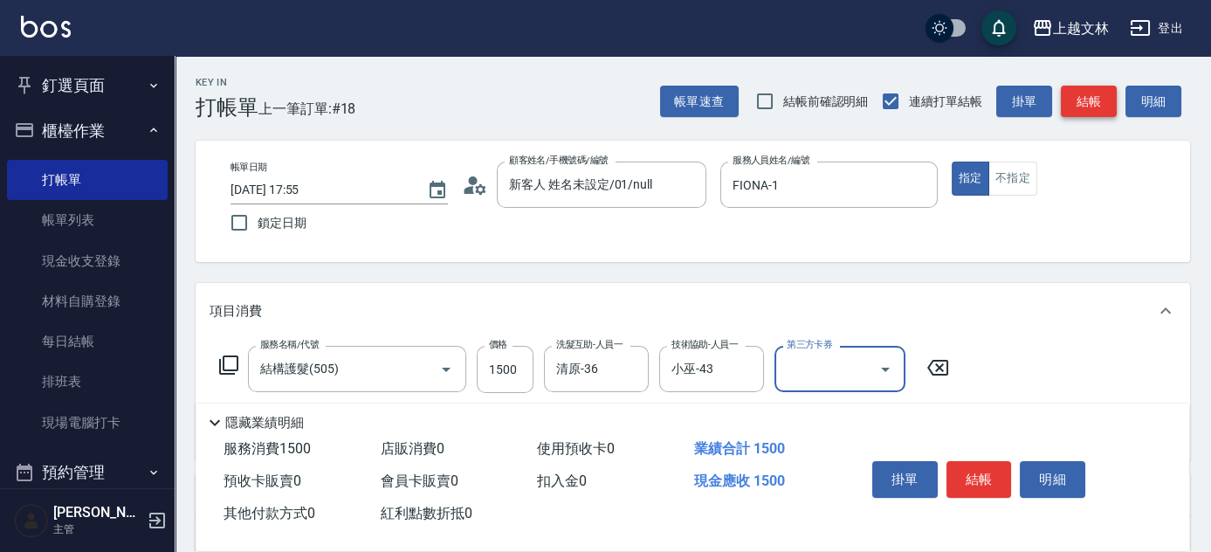
click at [1077, 94] on button "結帳" at bounding box center [1089, 102] width 56 height 32
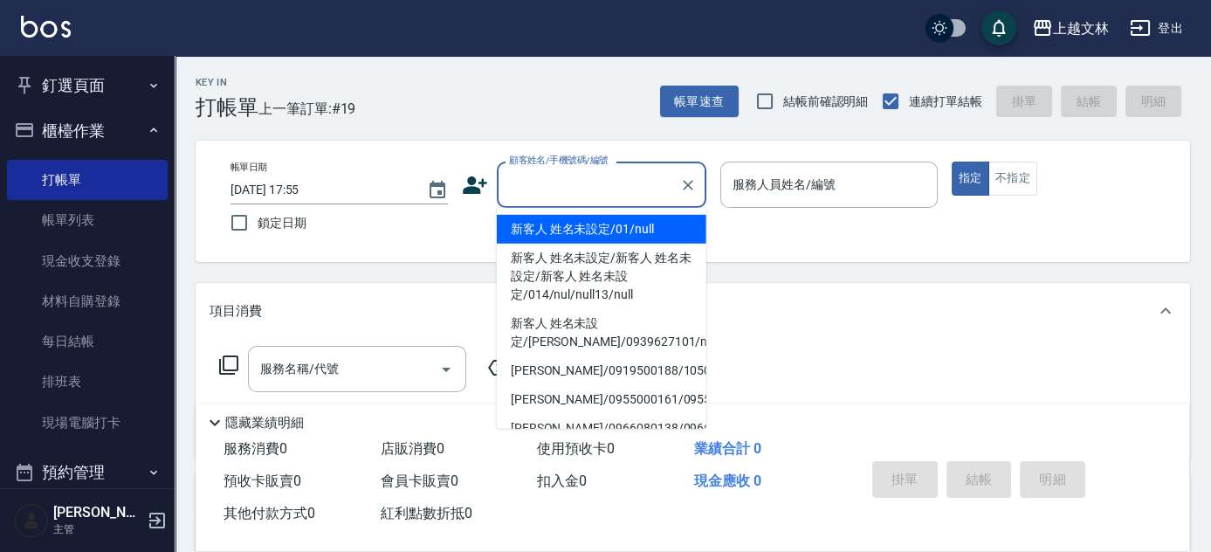
click at [566, 182] on input "顧客姓名/手機號碼/編號" at bounding box center [589, 184] width 168 height 31
click at [577, 234] on li "新客人 姓名未設定/01/null" at bounding box center [602, 229] width 210 height 29
type input "新客人 姓名未設定/01/null"
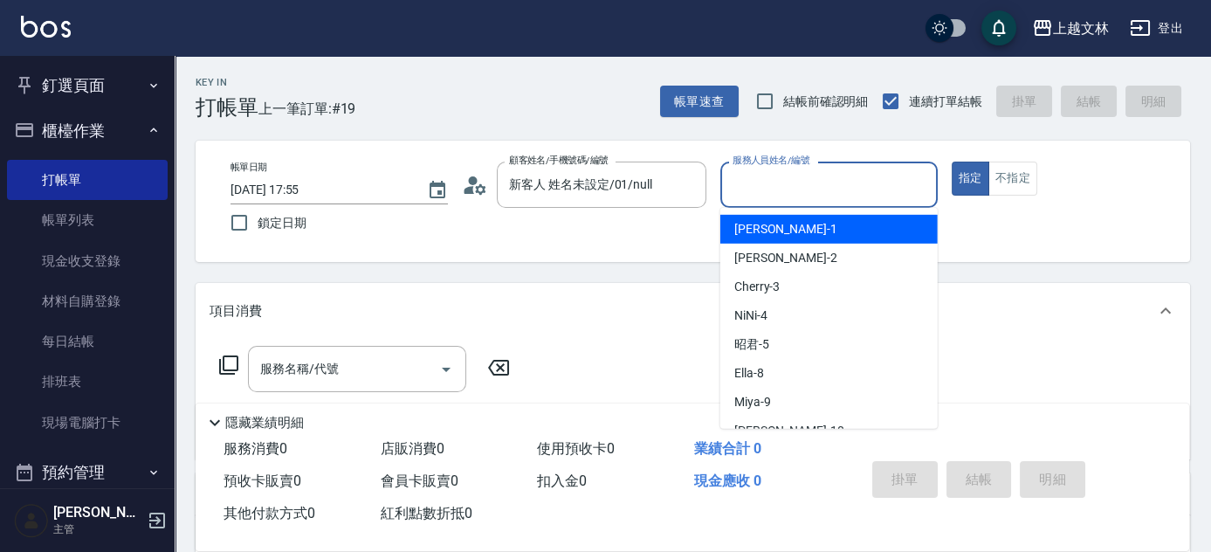
click at [777, 189] on input "服務人員姓名/編號" at bounding box center [829, 184] width 202 height 31
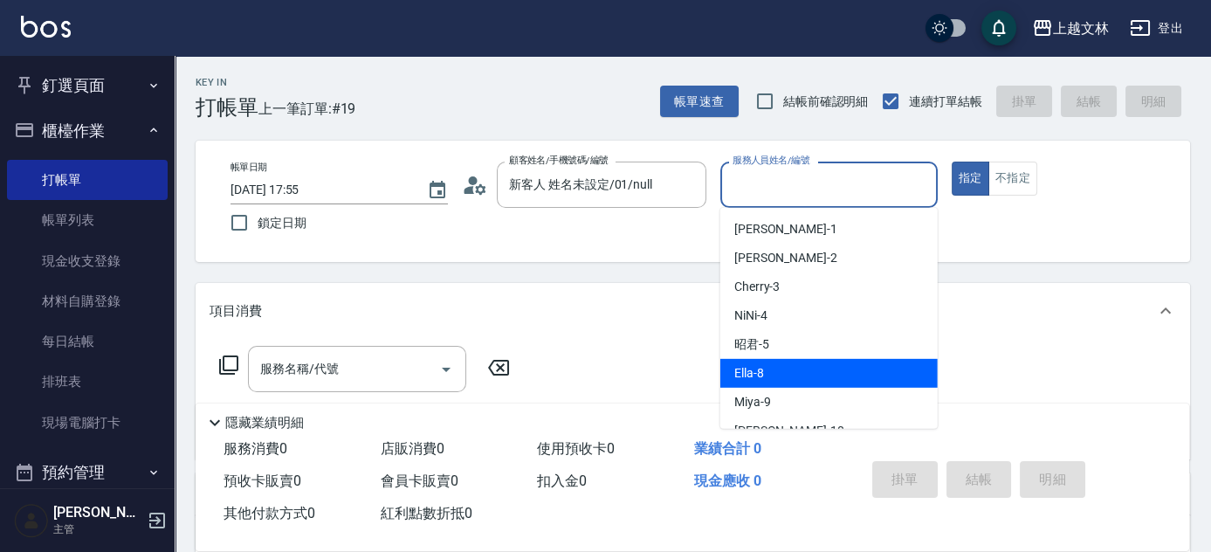
click at [778, 362] on div "Ella -8" at bounding box center [828, 373] width 217 height 29
type input "Ella-8"
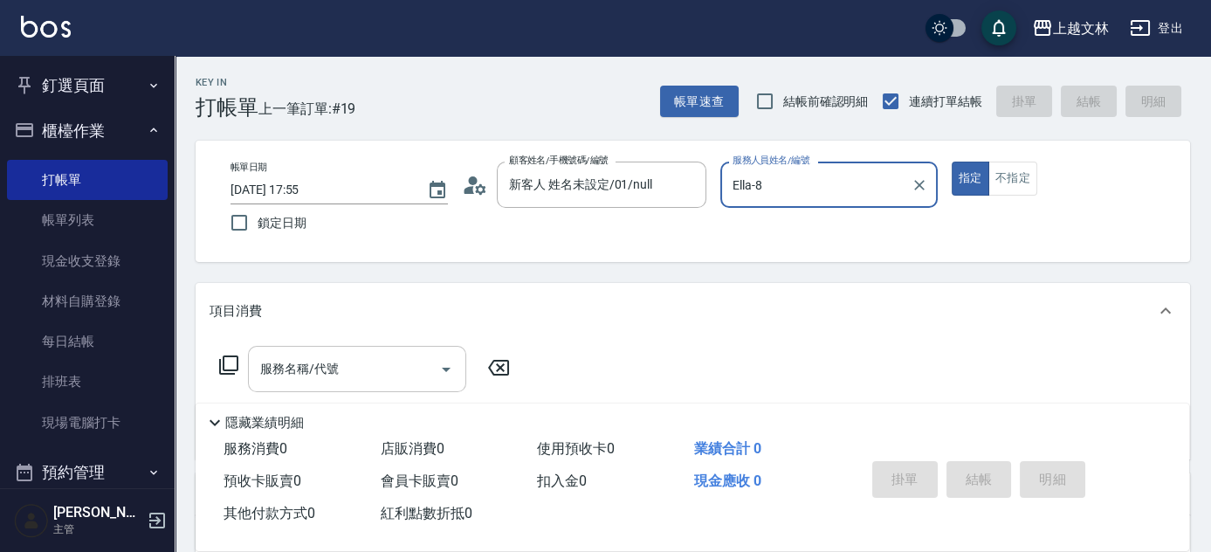
click at [406, 375] on input "服務名稱/代號" at bounding box center [344, 369] width 176 height 31
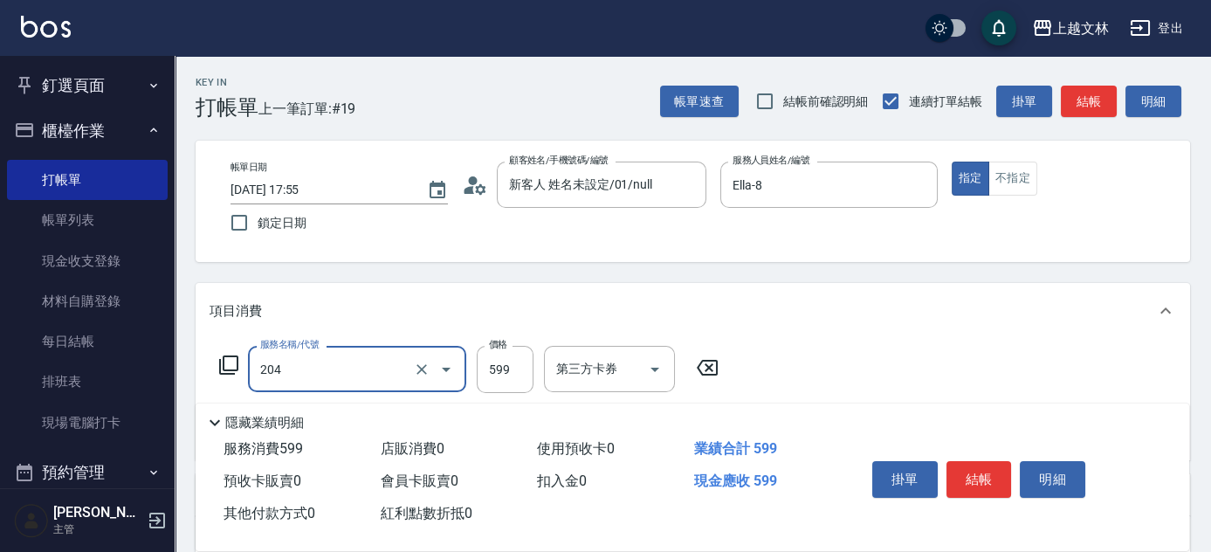
type input "A級洗+剪(204)"
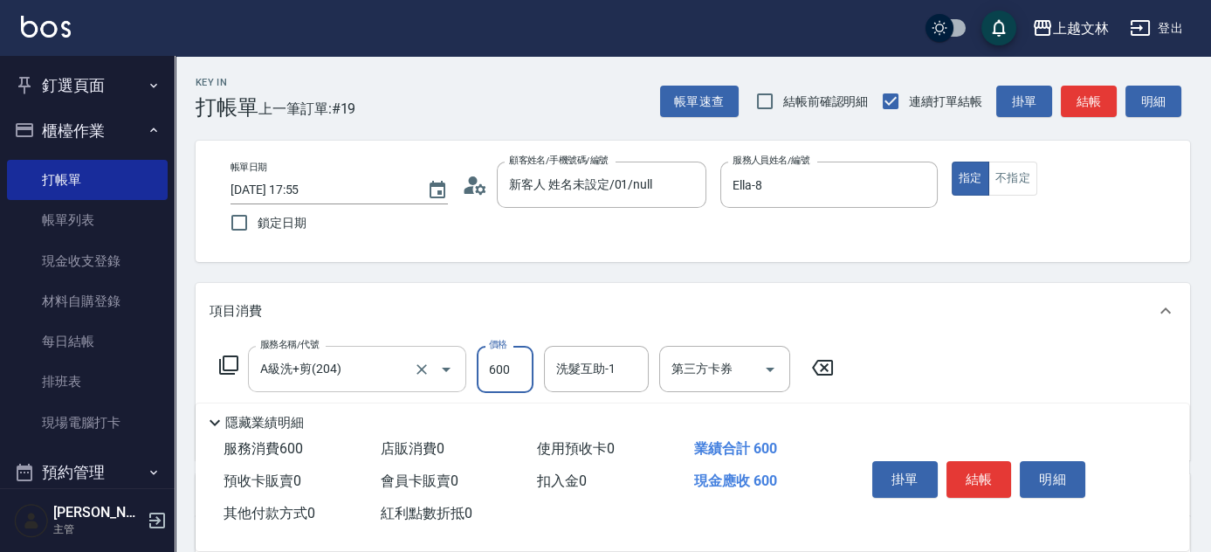
type input "600"
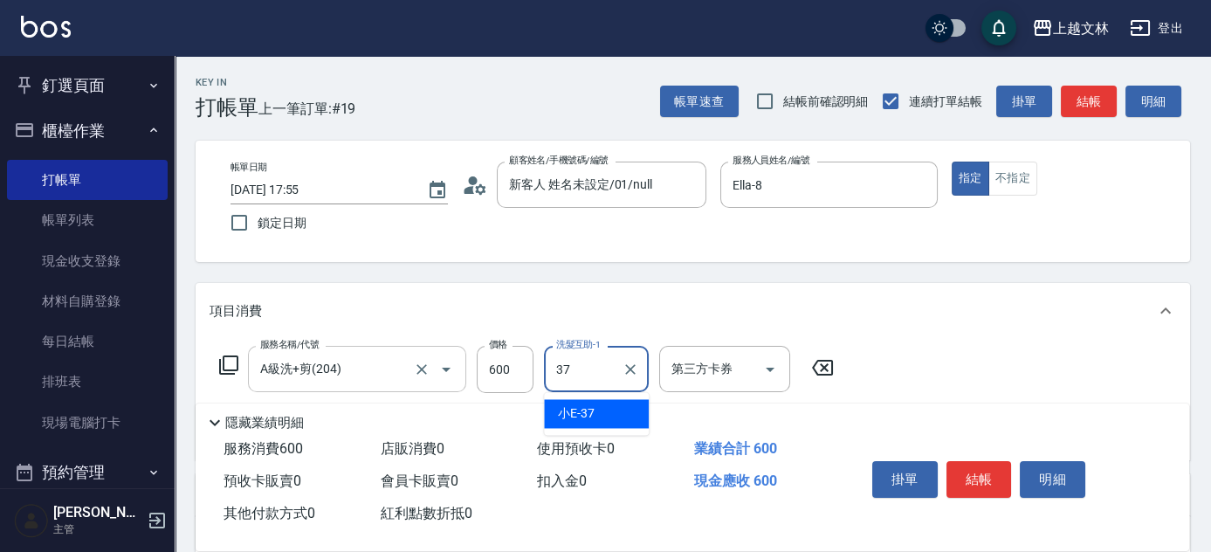
type input "小E-37"
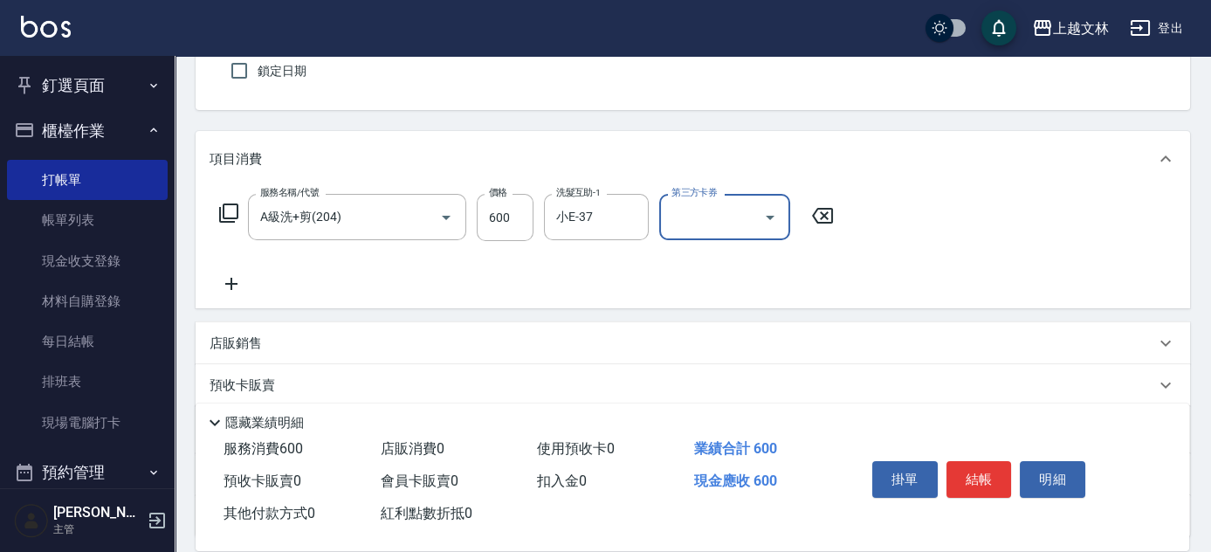
scroll to position [155, 0]
click at [231, 280] on icon at bounding box center [231, 281] width 12 height 12
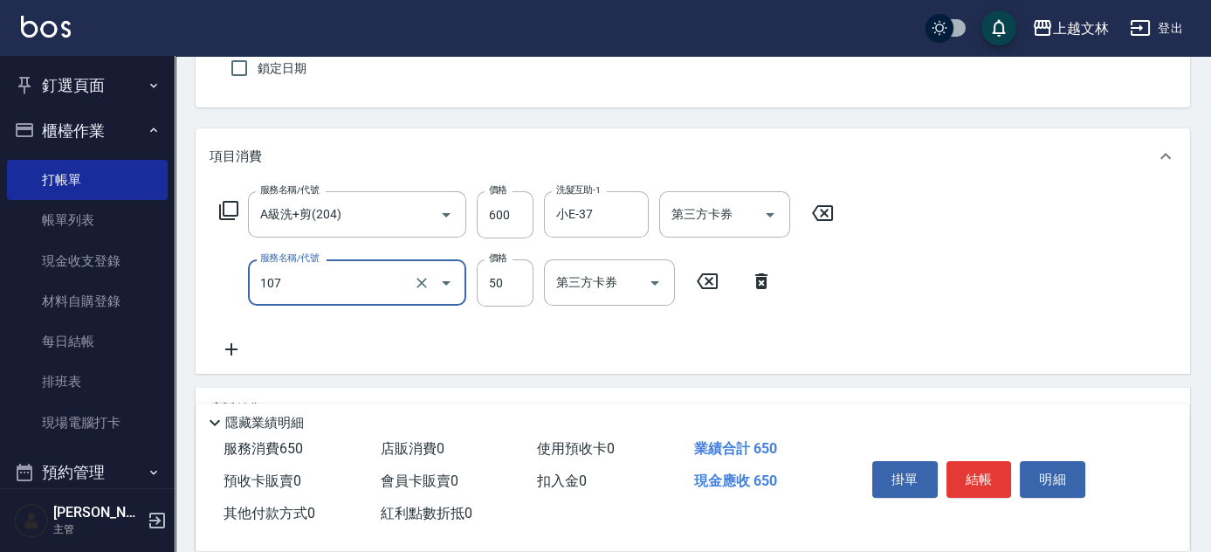
type input "精油(107)"
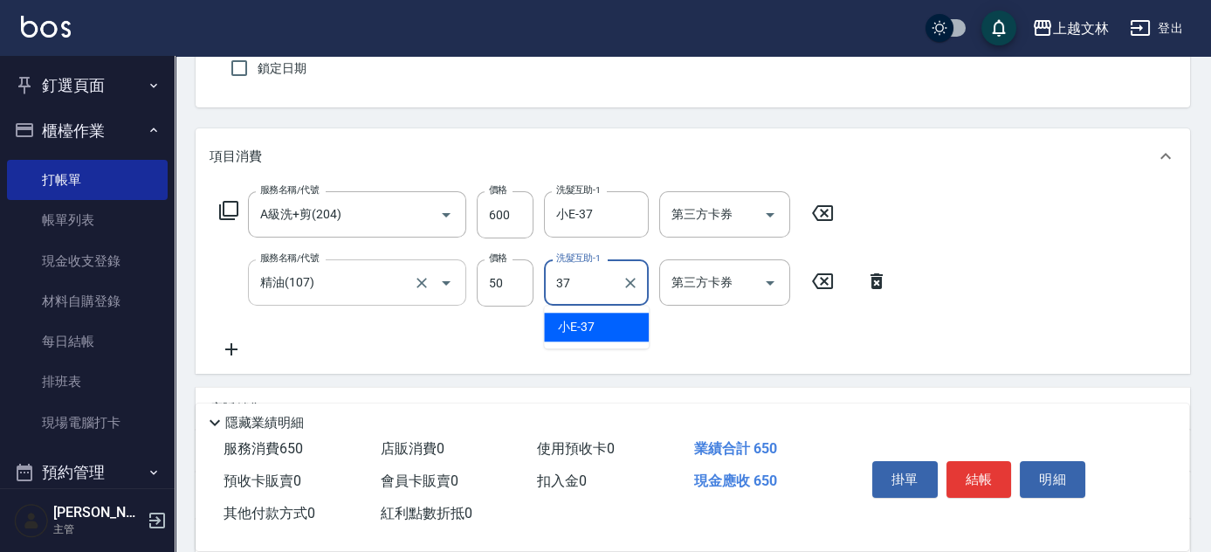
type input "小E-37"
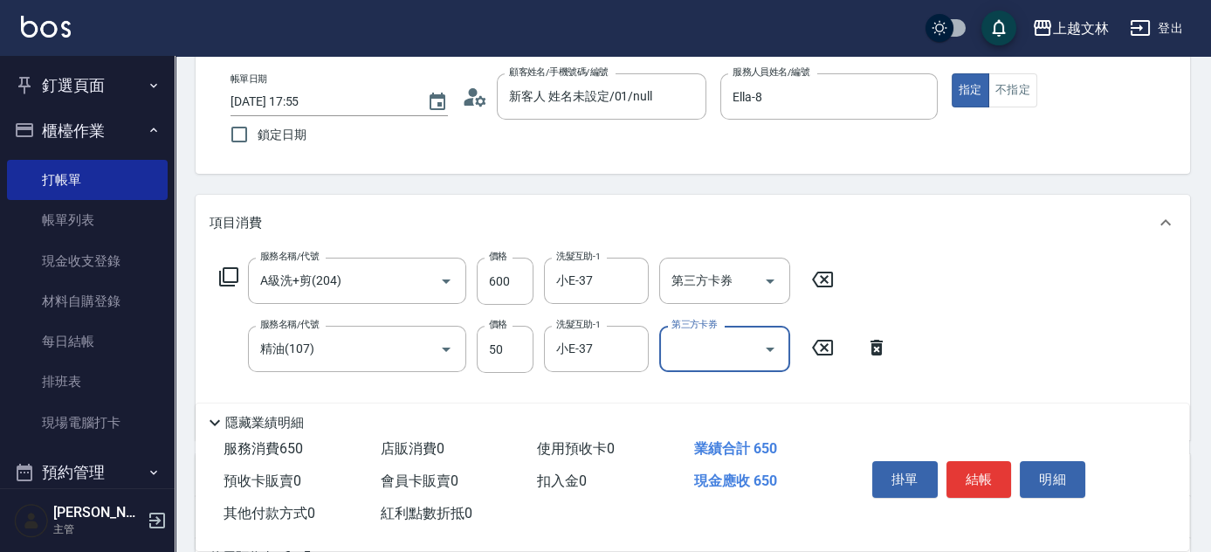
scroll to position [36, 0]
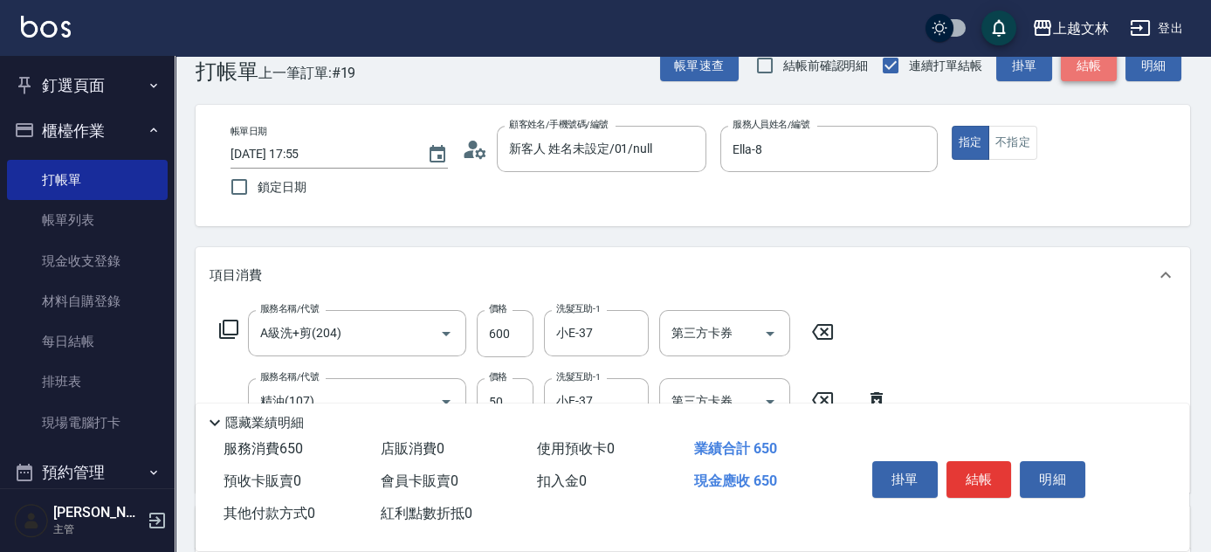
click at [1085, 63] on button "結帳" at bounding box center [1089, 66] width 56 height 32
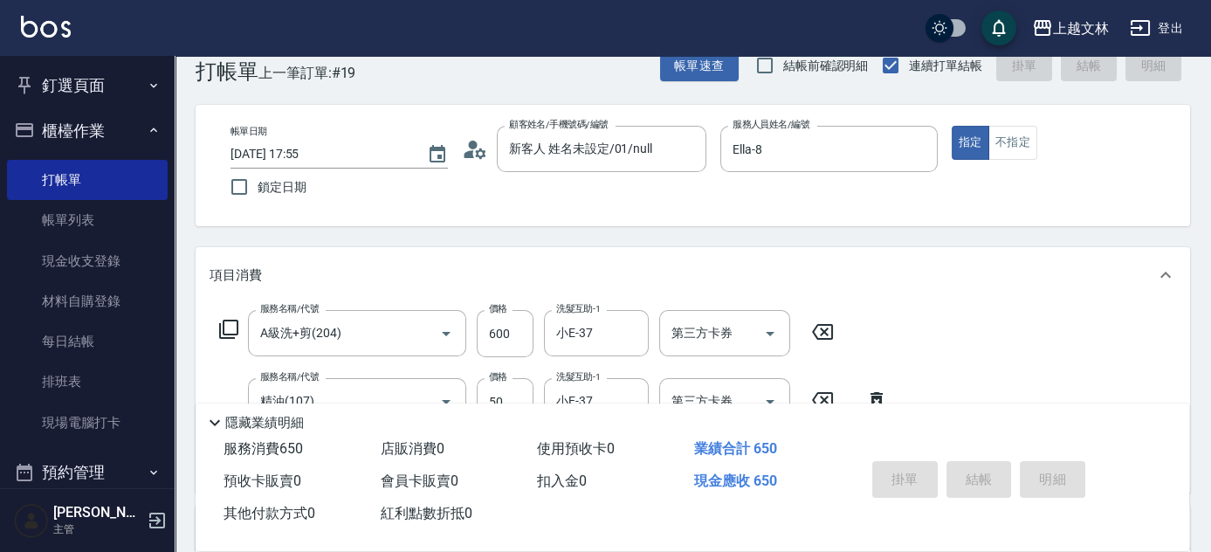
type input "[DATE] 17:59"
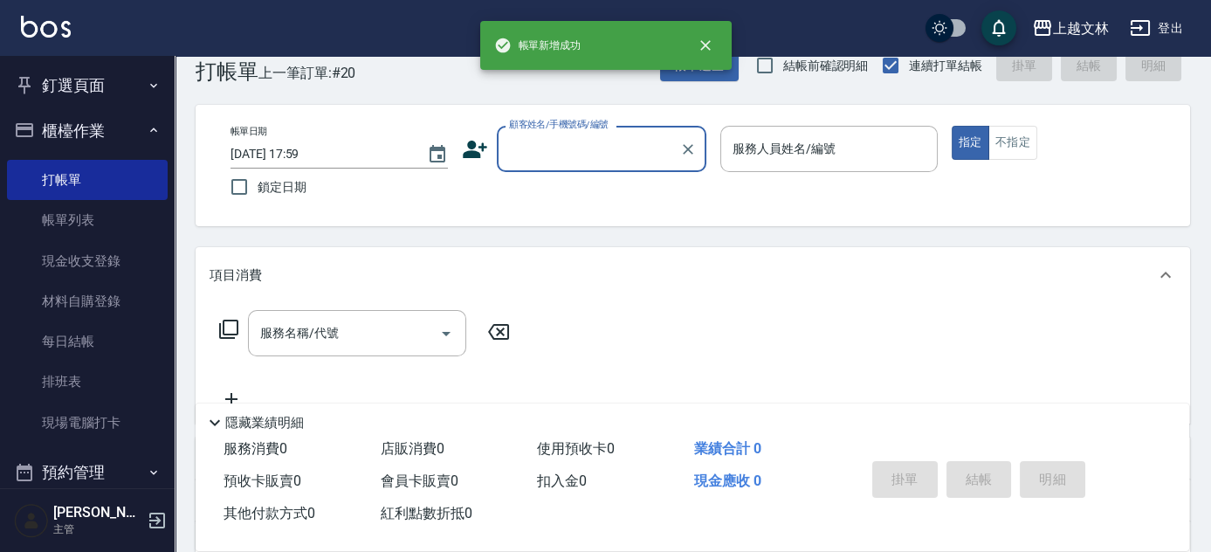
click at [642, 145] on input "顧客姓名/手機號碼/編號" at bounding box center [589, 149] width 168 height 31
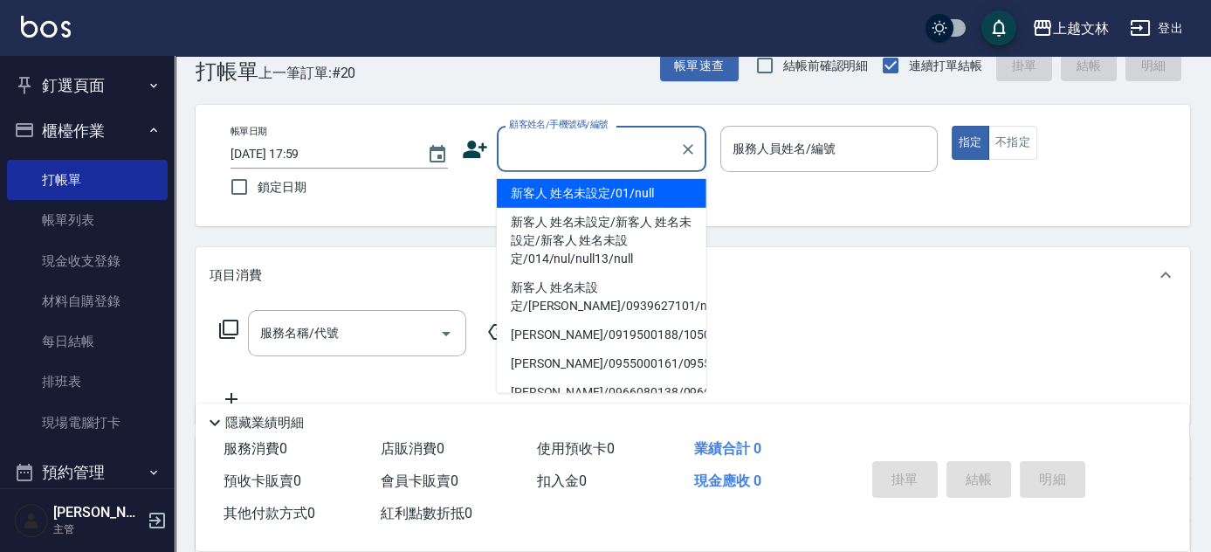
click at [643, 187] on li "新客人 姓名未設定/01/null" at bounding box center [602, 193] width 210 height 29
type input "新客人 姓名未設定/01/null"
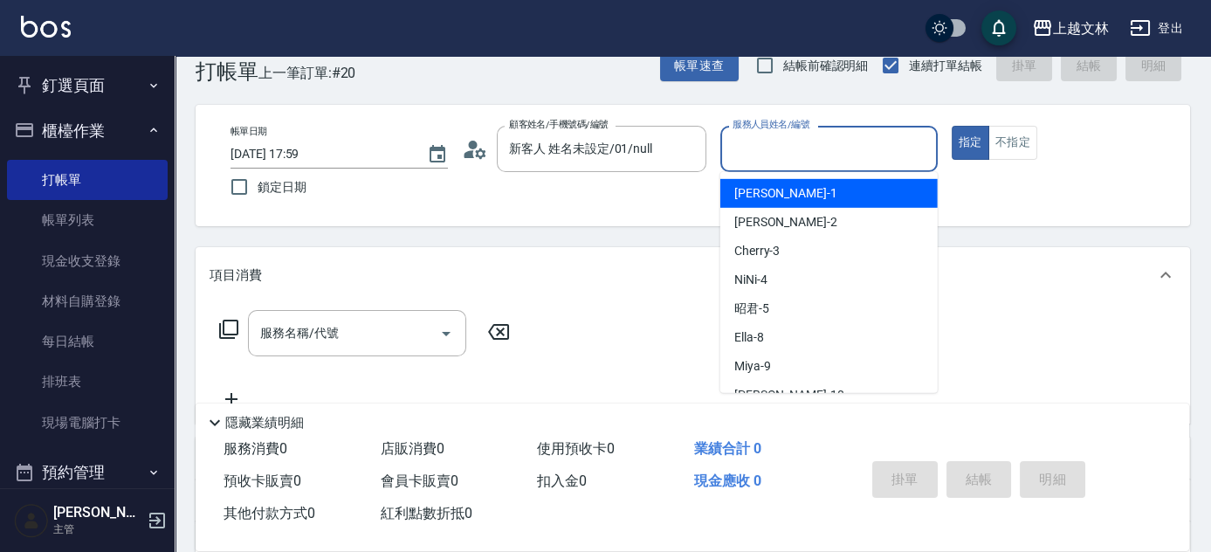
click at [746, 148] on input "服務人員姓名/編號" at bounding box center [829, 149] width 202 height 31
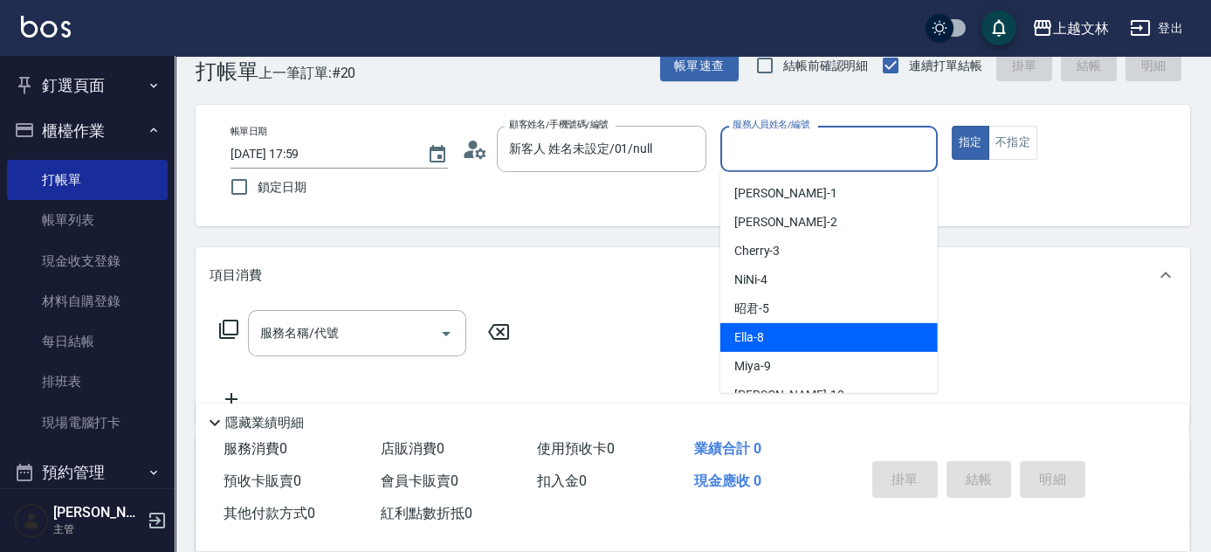
click at [752, 325] on div "Ella -8" at bounding box center [828, 337] width 217 height 29
type input "Ella-8"
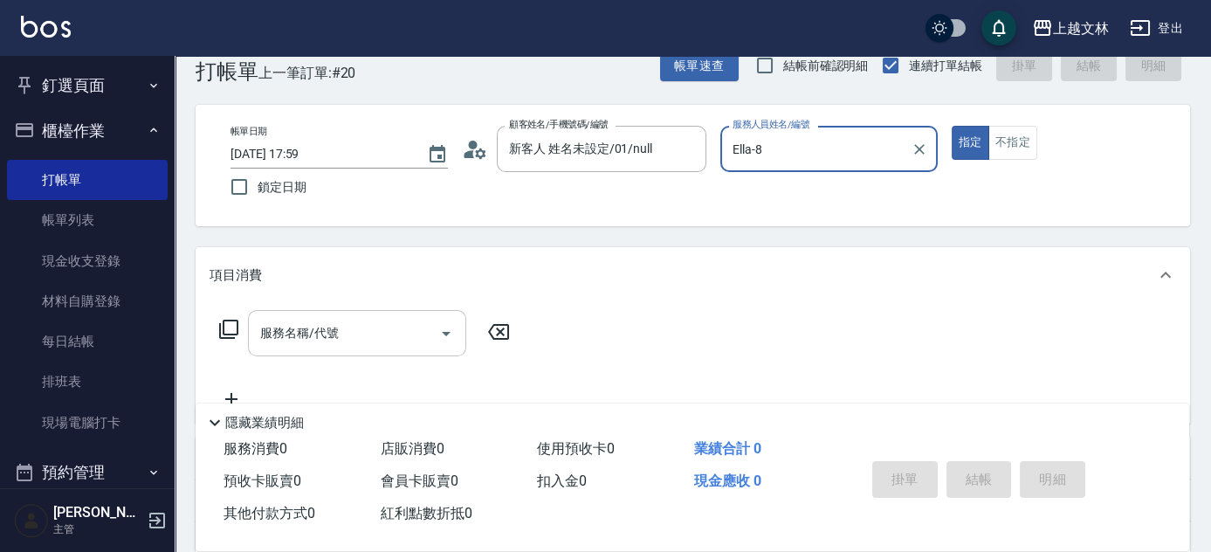
click at [359, 324] on input "服務名稱/代號" at bounding box center [344, 333] width 176 height 31
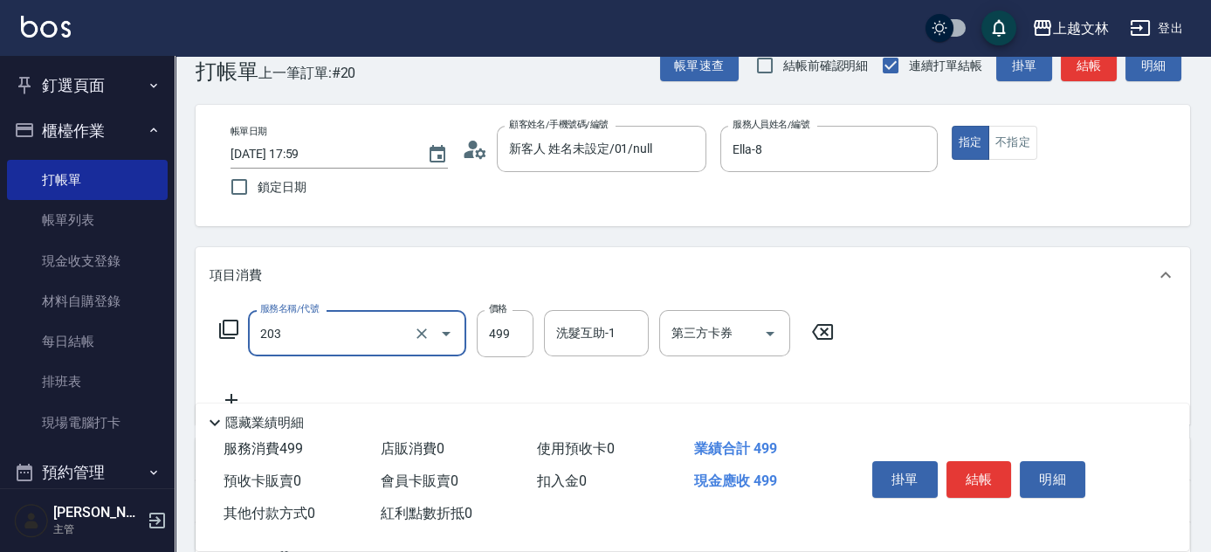
type input "B級洗+剪(203)"
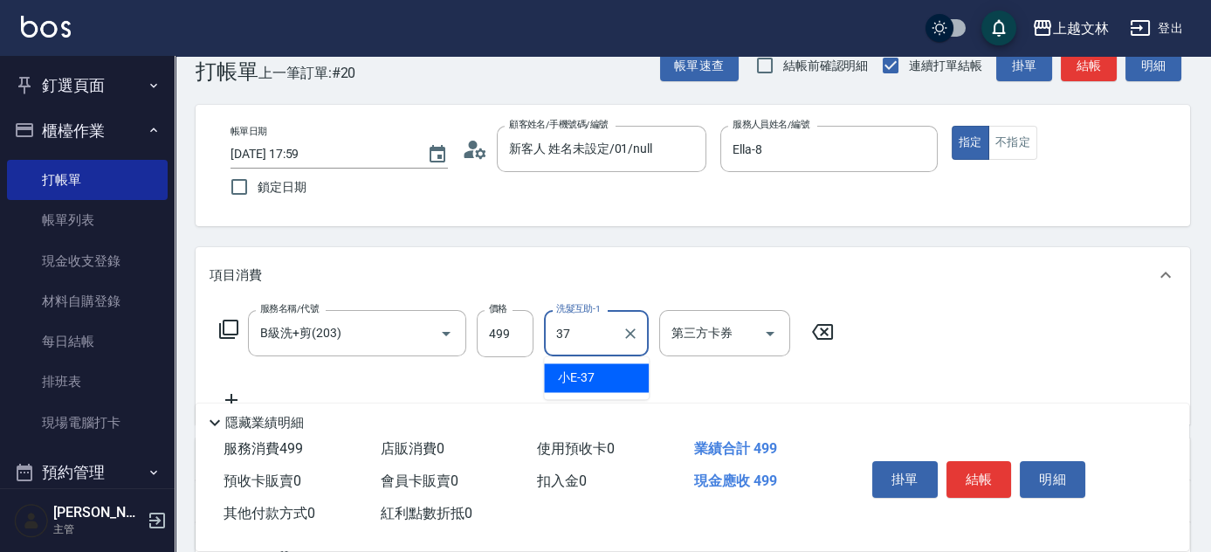
type input "小E-37"
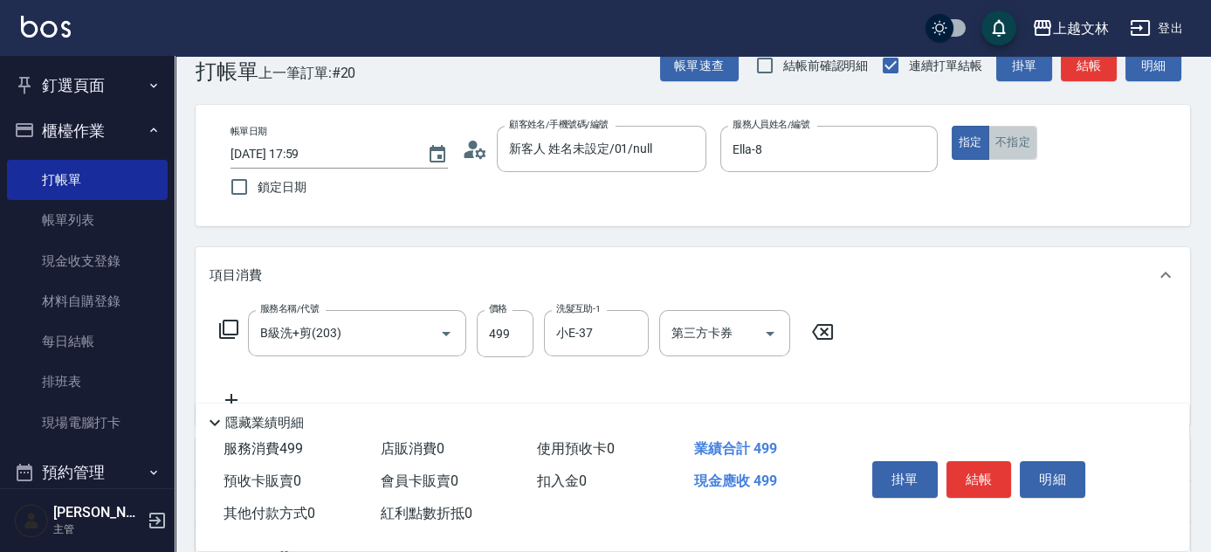
click at [1014, 136] on button "不指定" at bounding box center [1012, 143] width 49 height 34
click at [1080, 62] on button "結帳" at bounding box center [1089, 66] width 56 height 32
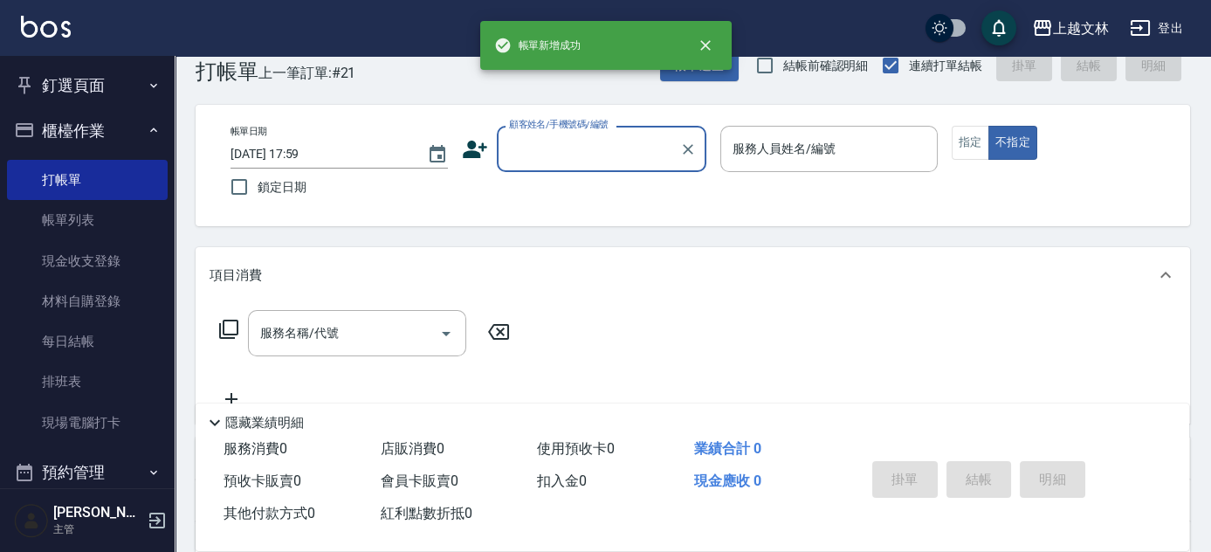
click at [599, 145] on input "顧客姓名/手機號碼/編號" at bounding box center [589, 149] width 168 height 31
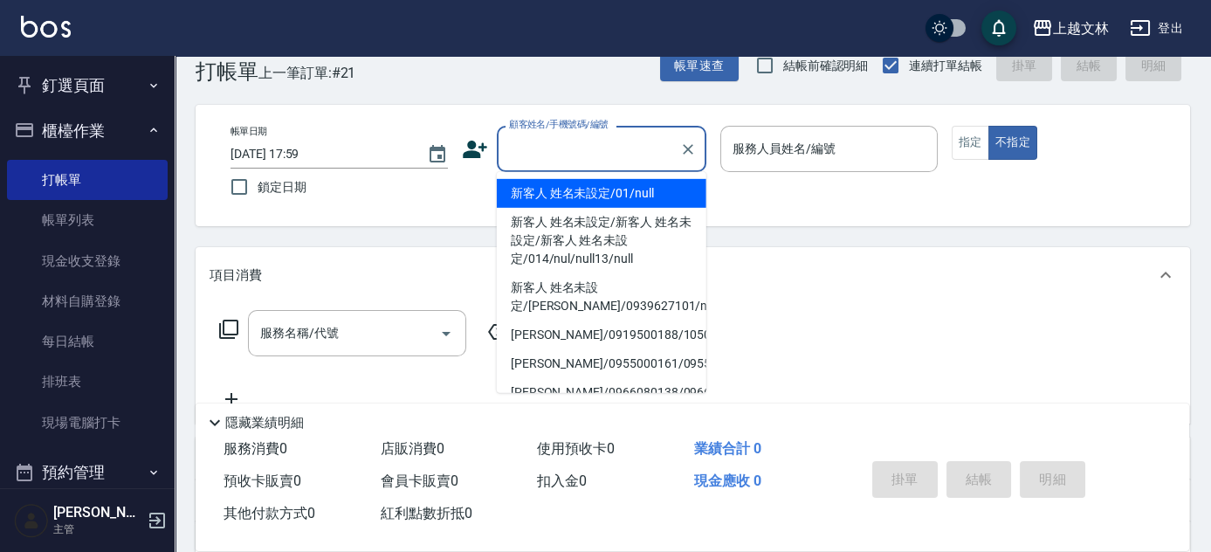
click at [588, 196] on li "新客人 姓名未設定/01/null" at bounding box center [602, 193] width 210 height 29
type input "新客人 姓名未設定/01/null"
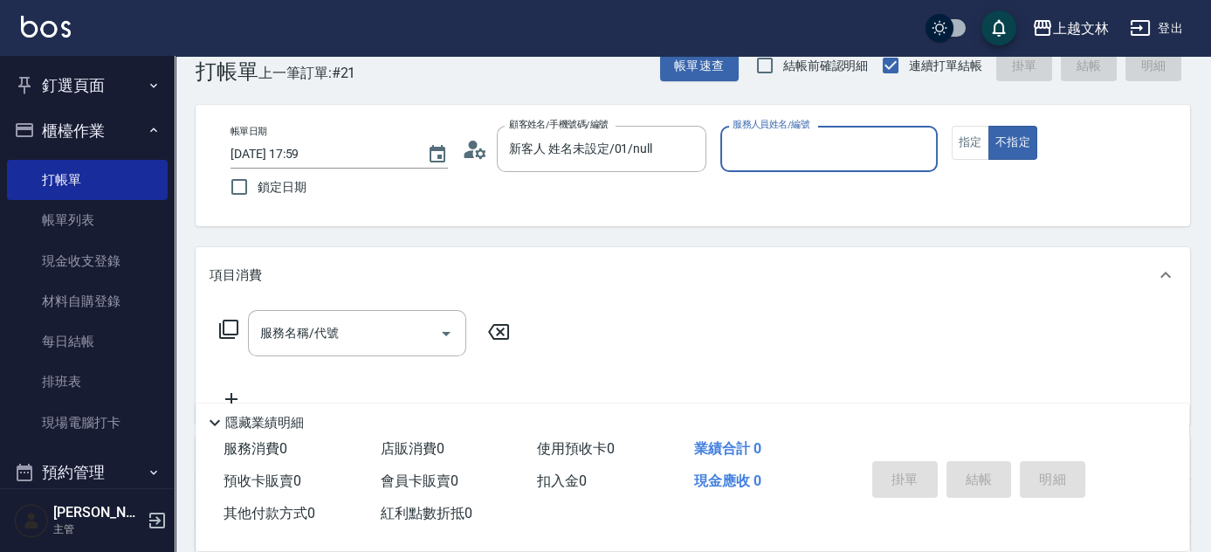
click at [767, 151] on input "服務人員姓名/編號" at bounding box center [829, 149] width 202 height 31
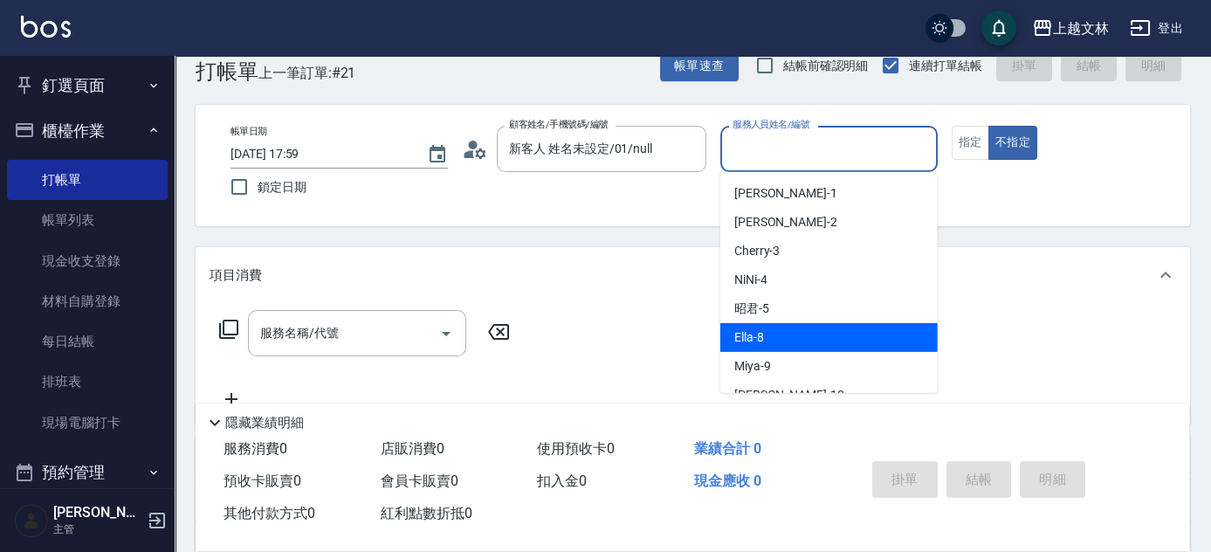
click at [756, 330] on span "Ella -8" at bounding box center [749, 337] width 30 height 18
type input "Ella-8"
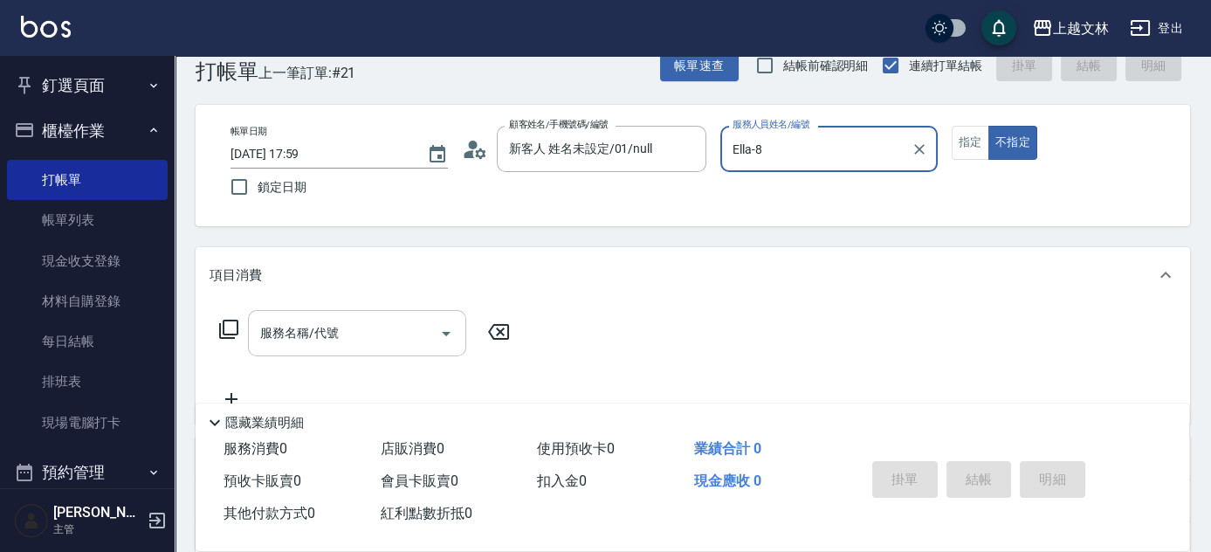
click at [381, 332] on input "服務名稱/代號" at bounding box center [344, 333] width 176 height 31
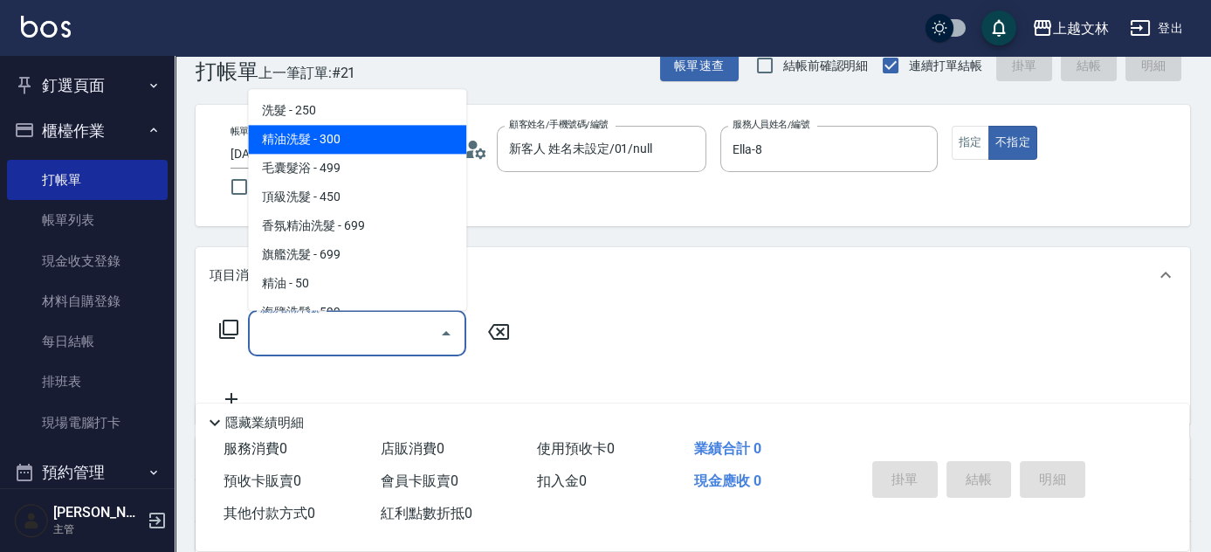
click at [331, 141] on span "精油洗髮 - 300" at bounding box center [357, 140] width 218 height 29
type input "精油洗髮(102)"
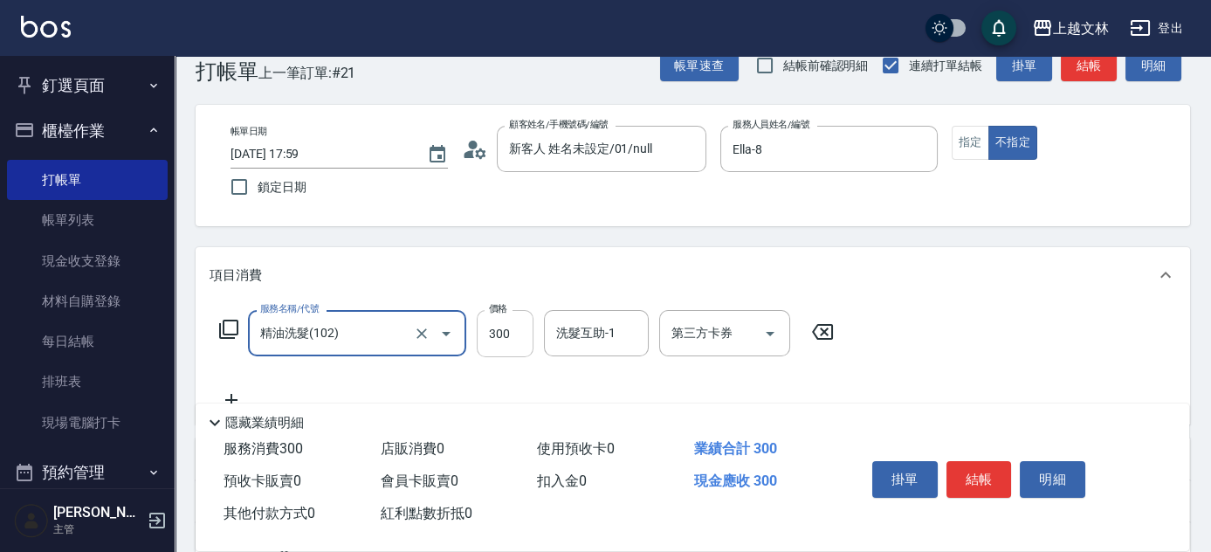
drag, startPoint x: 601, startPoint y: 339, endPoint x: 492, endPoint y: 327, distance: 109.0
click at [598, 339] on input "洗髮互助-1" at bounding box center [596, 333] width 89 height 31
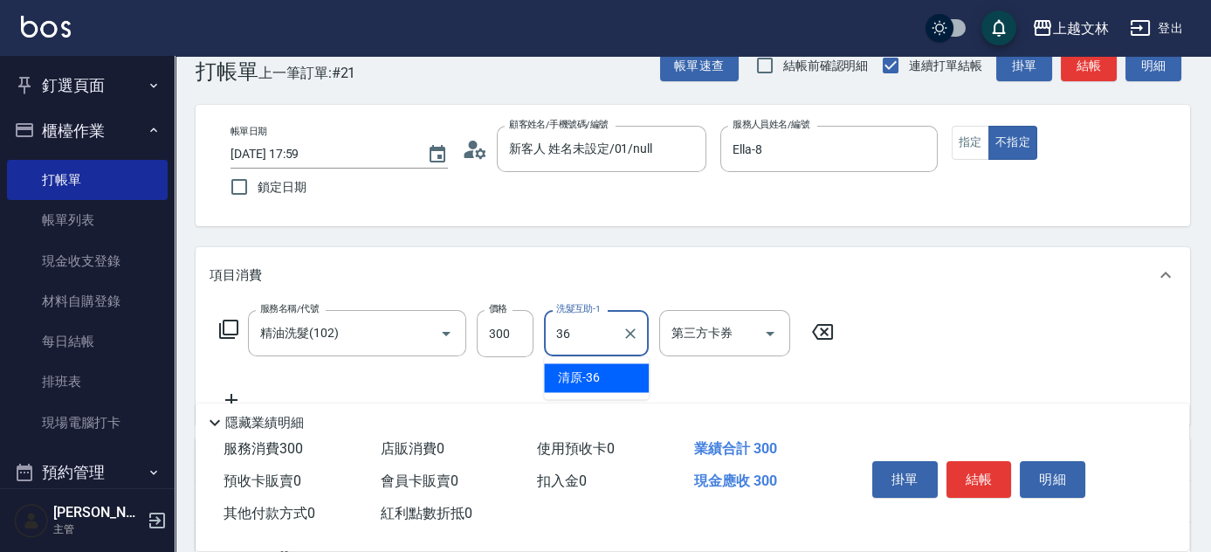
type input "清原-36"
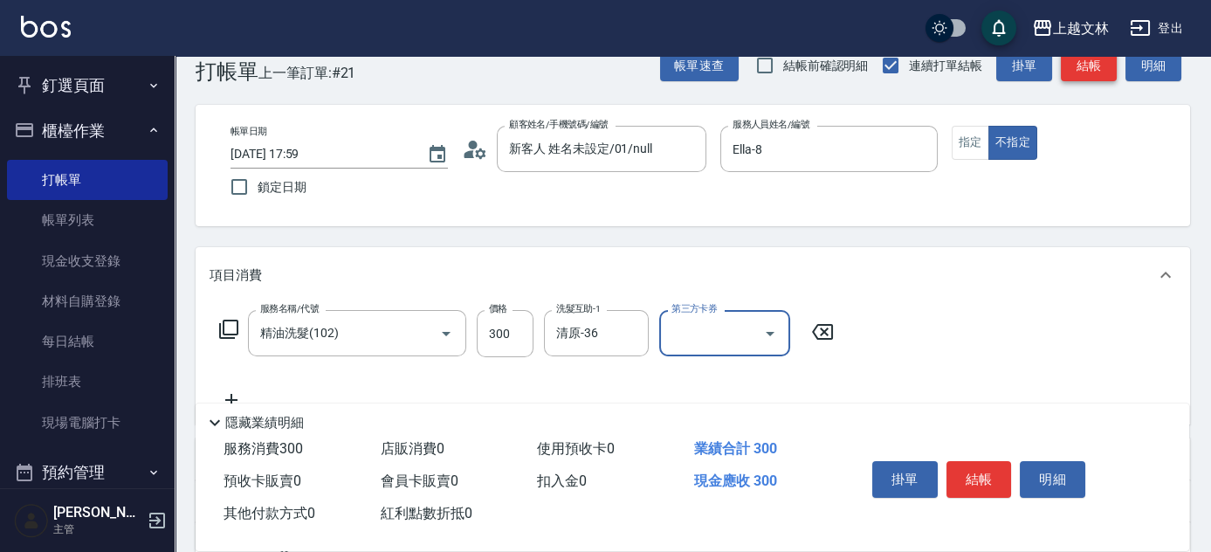
click at [1092, 56] on button "結帳" at bounding box center [1089, 66] width 56 height 32
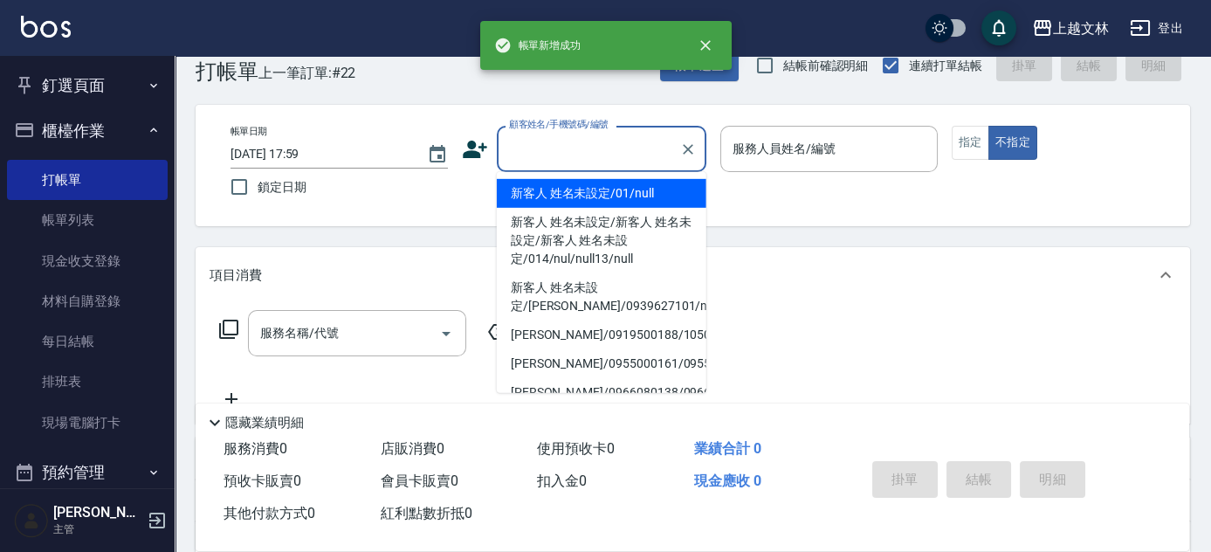
click at [626, 143] on input "顧客姓名/手機號碼/編號" at bounding box center [589, 149] width 168 height 31
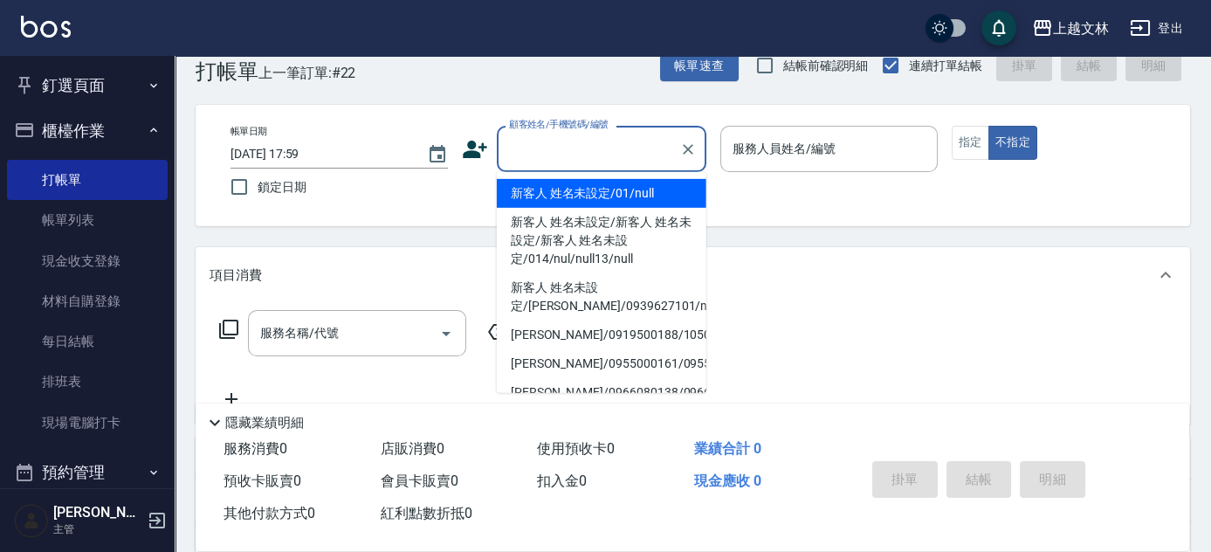
click at [616, 187] on li "新客人 姓名未設定/01/null" at bounding box center [602, 193] width 210 height 29
type input "新客人 姓名未設定/01/null"
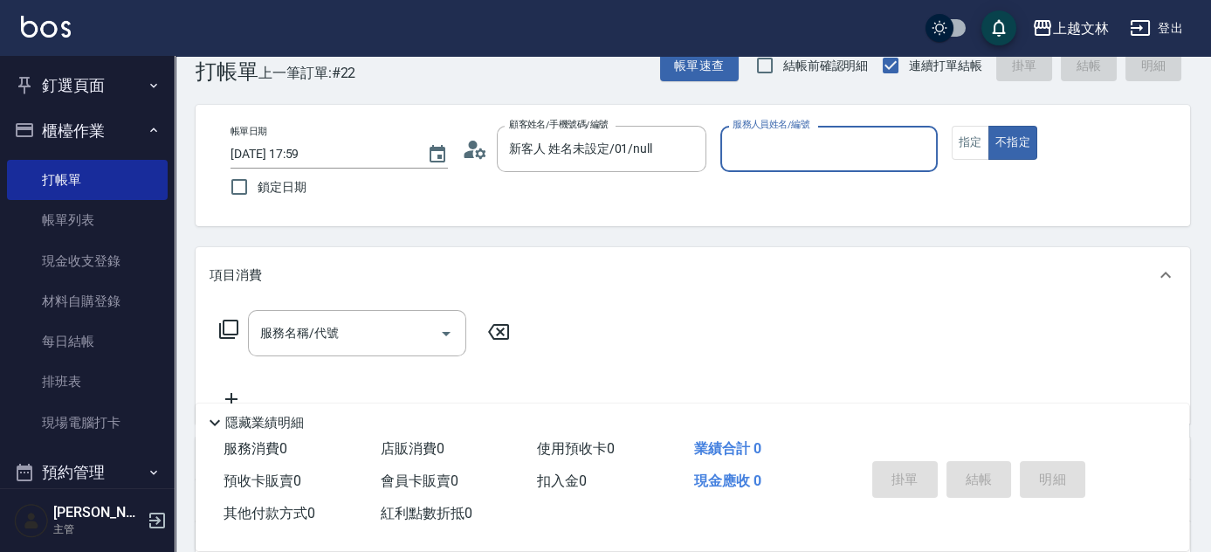
click at [763, 155] on input "服務人員姓名/編號" at bounding box center [829, 149] width 202 height 31
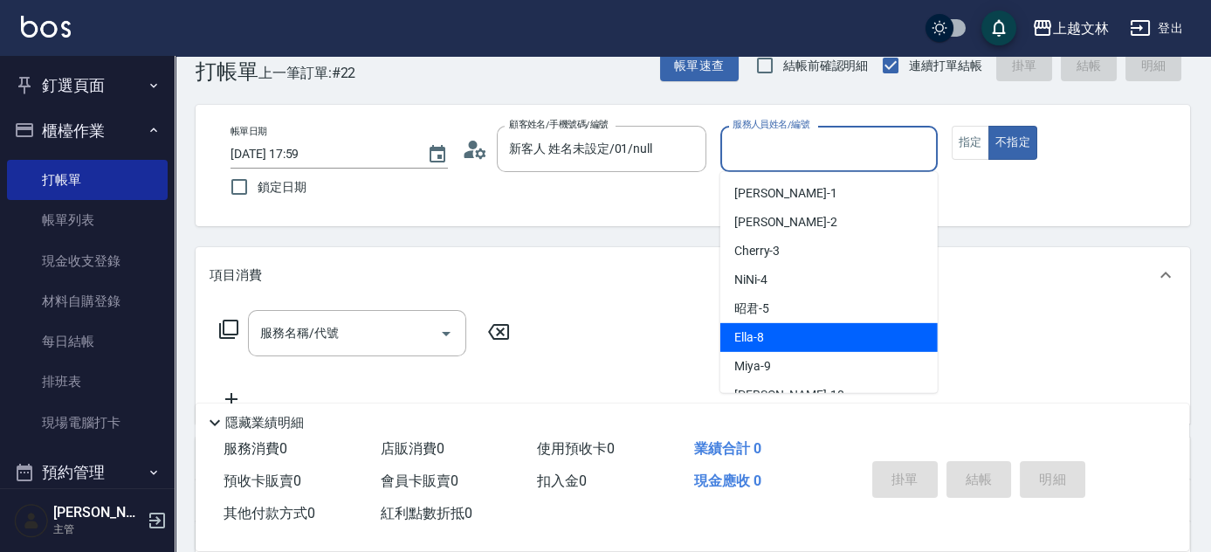
click at [756, 329] on span "Ella -8" at bounding box center [749, 337] width 30 height 18
type input "Ella-8"
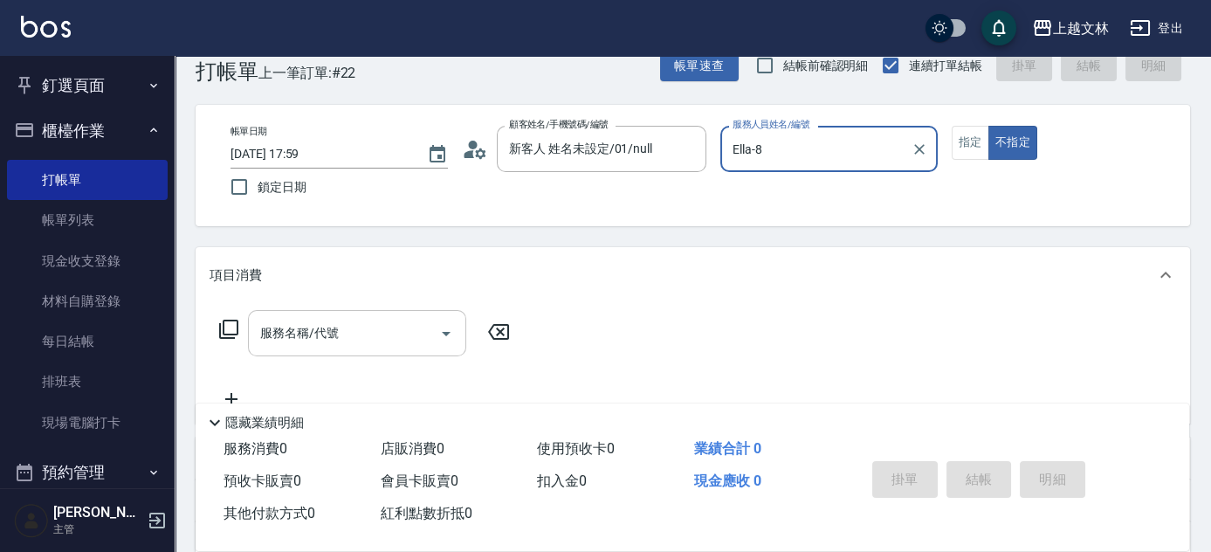
click at [404, 339] on input "服務名稱/代號" at bounding box center [344, 333] width 176 height 31
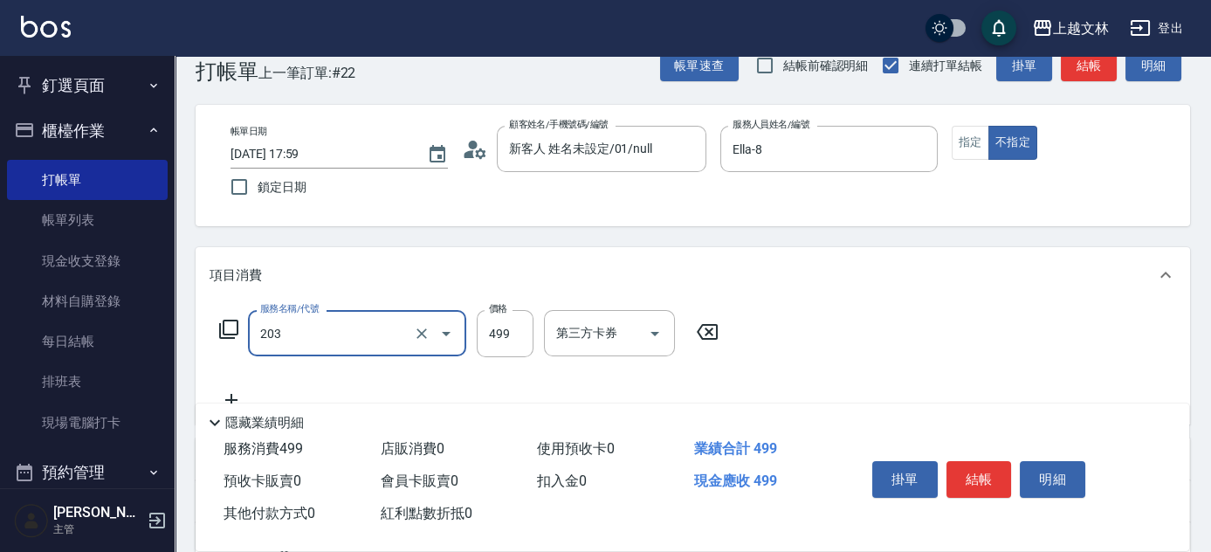
type input "B級洗+剪(203)"
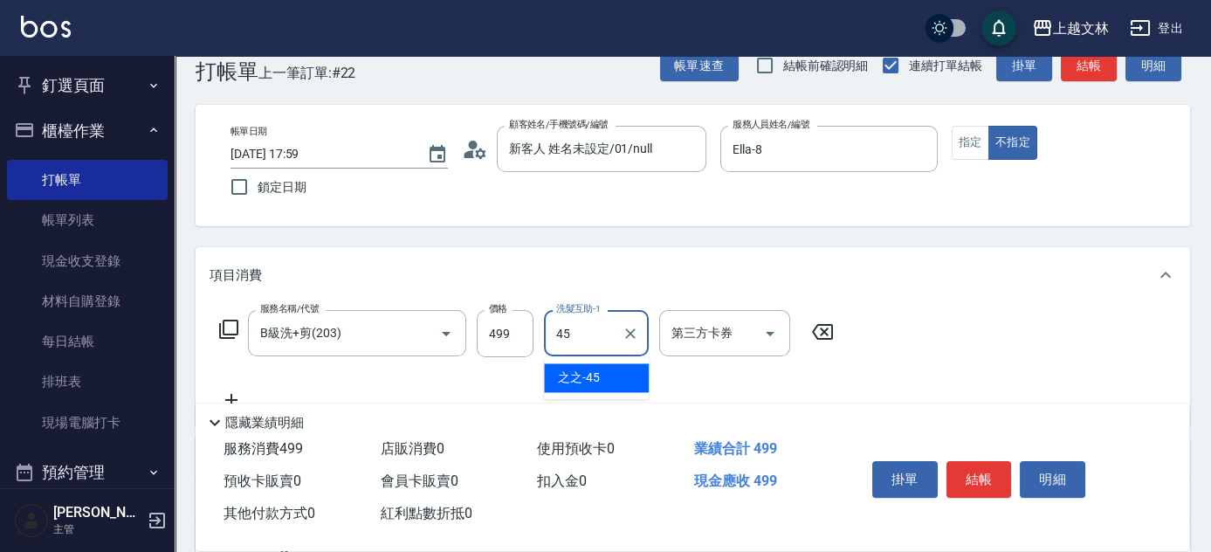
type input "之之-45"
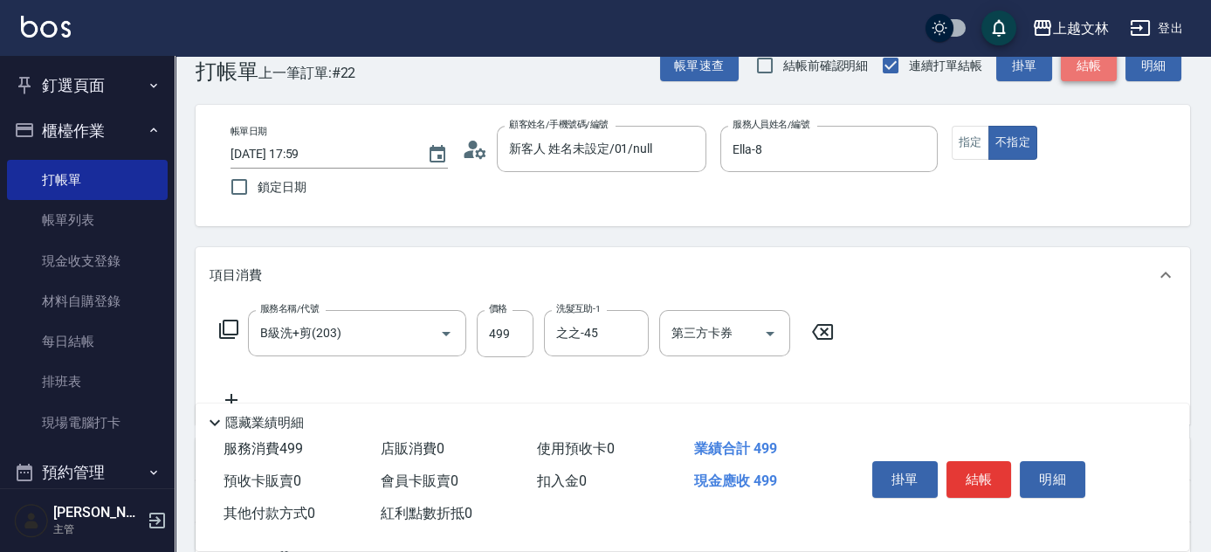
click at [1077, 60] on button "結帳" at bounding box center [1089, 66] width 56 height 32
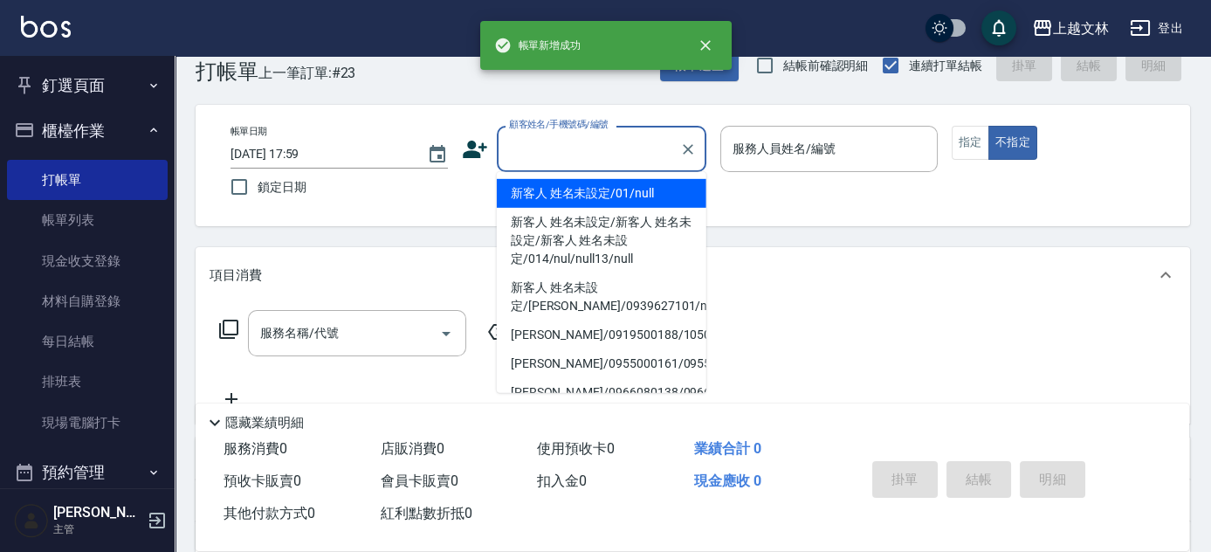
click at [583, 152] on input "顧客姓名/手機號碼/編號" at bounding box center [589, 149] width 168 height 31
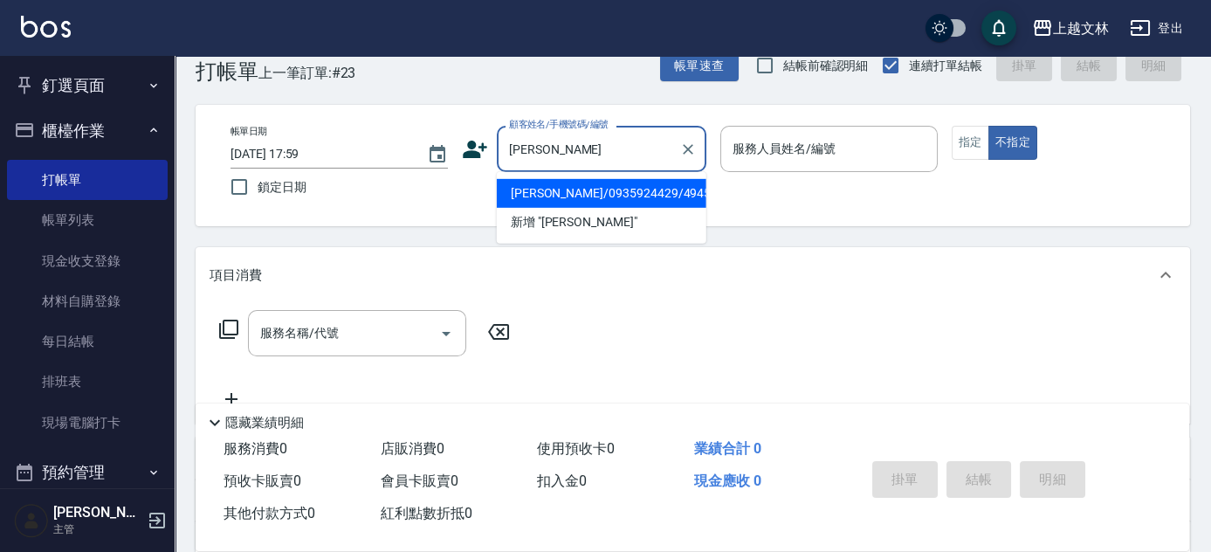
click at [580, 195] on li "[PERSON_NAME]/0935924429/4945" at bounding box center [602, 193] width 210 height 29
type input "[PERSON_NAME]/0935924429/4945"
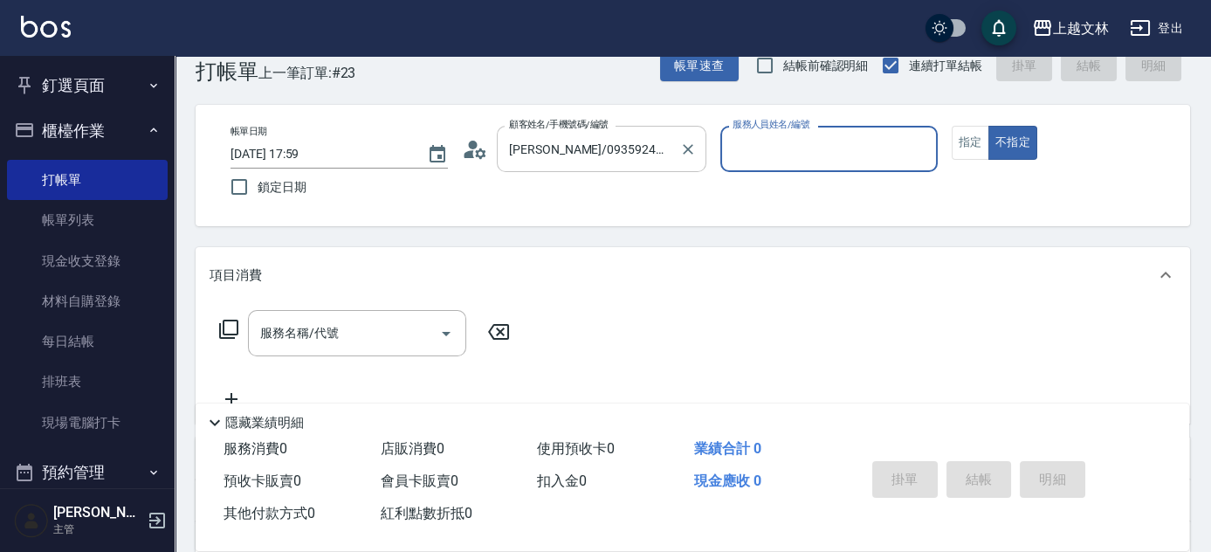
type input "Ella-8"
click at [225, 327] on icon at bounding box center [228, 329] width 21 height 21
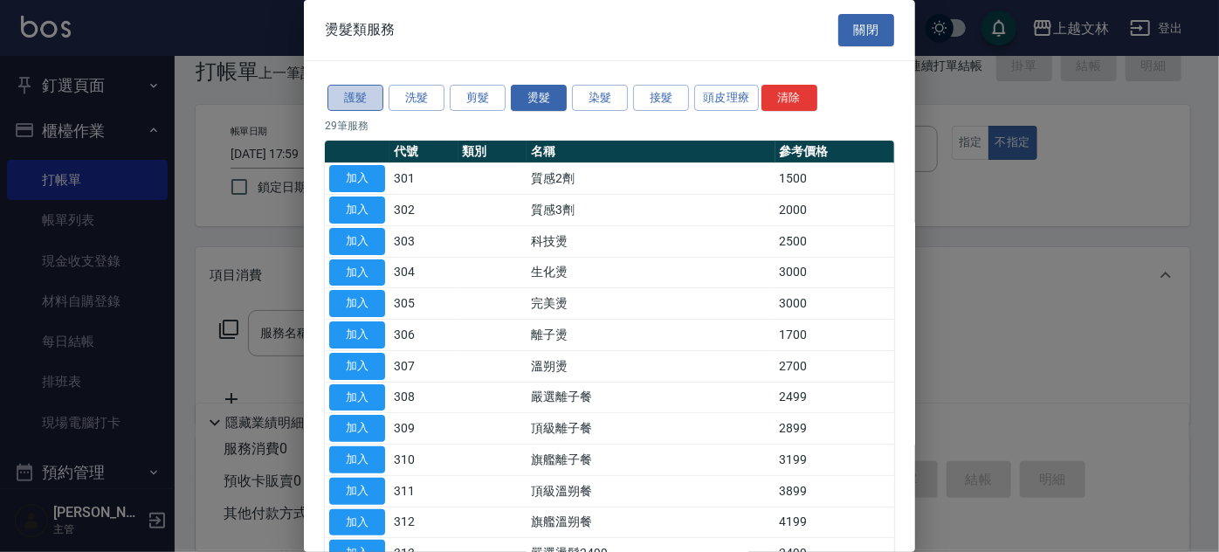
click at [363, 104] on button "護髮" at bounding box center [355, 98] width 56 height 27
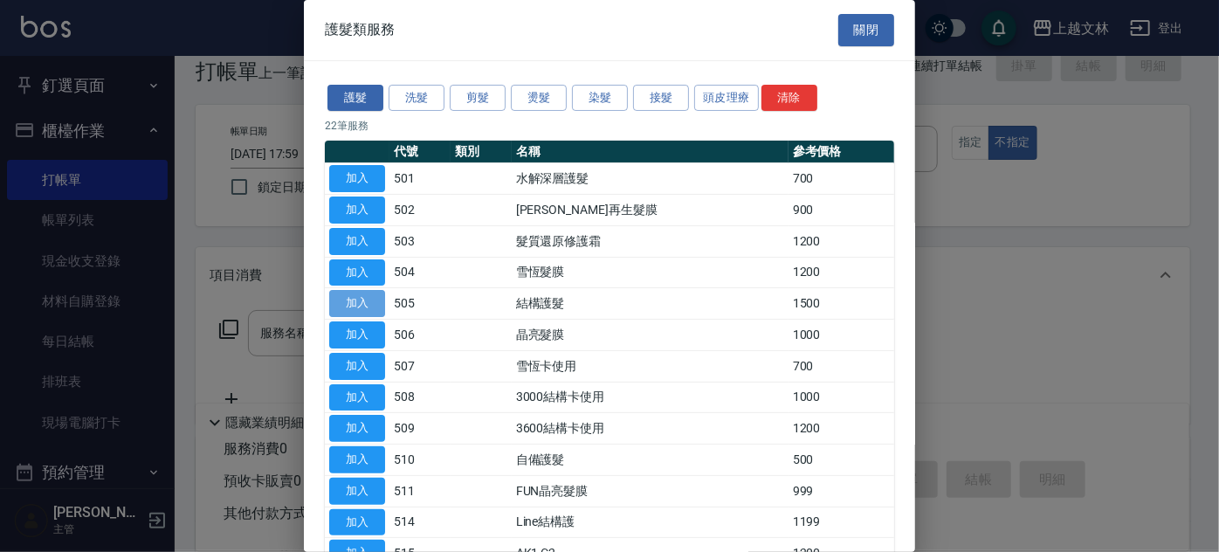
click at [354, 299] on button "加入" at bounding box center [357, 303] width 56 height 27
type input "結構護髮(505)"
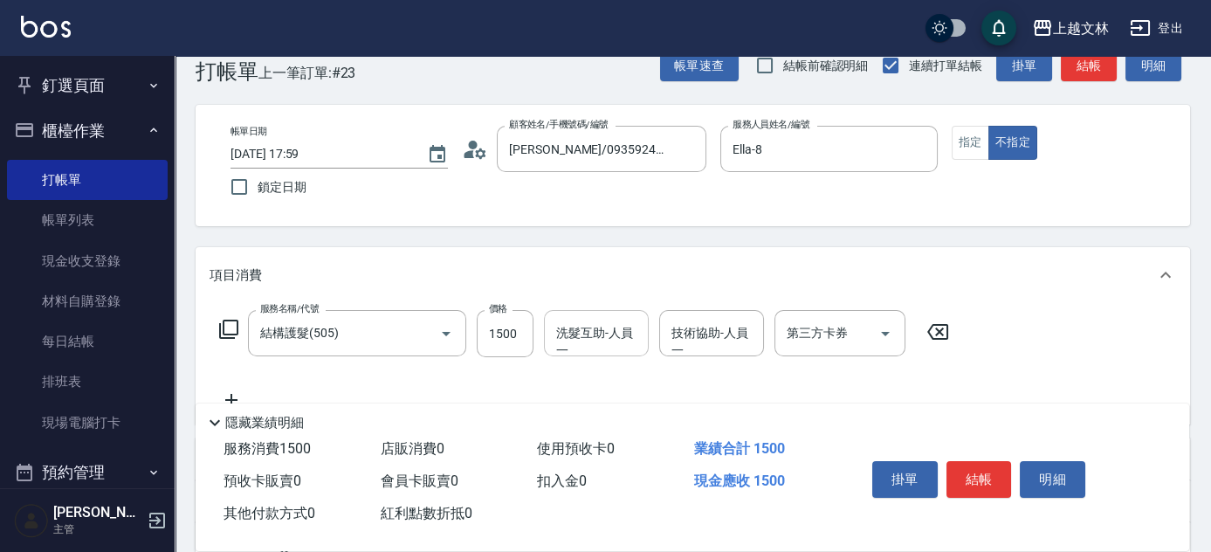
click at [610, 335] on div "洗髮互助-人員一 洗髮互助-人員一" at bounding box center [596, 333] width 105 height 46
type input "之之-45"
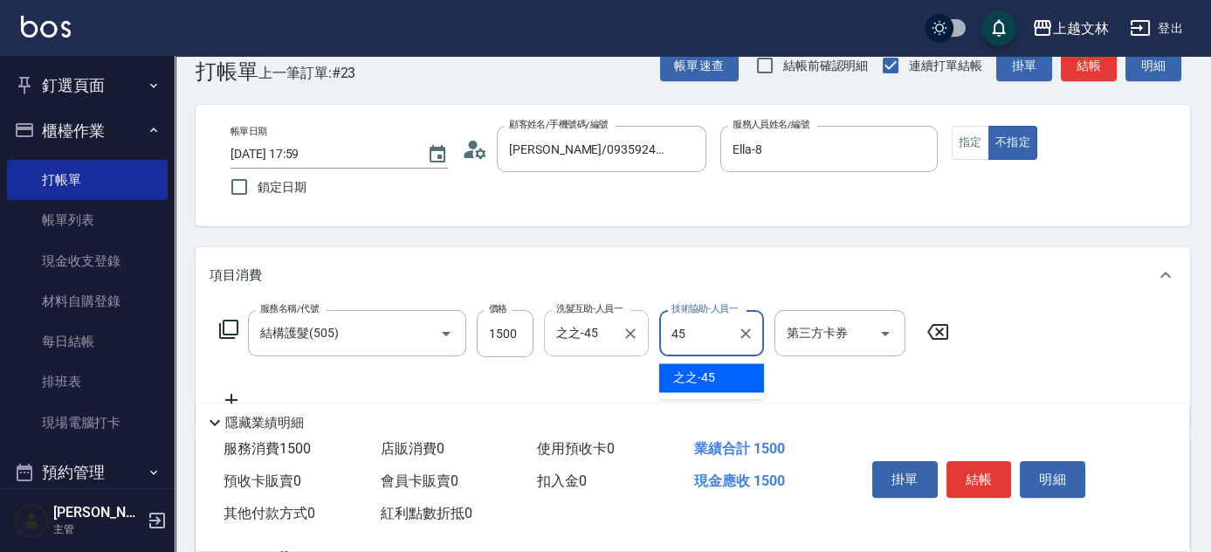
type input "之之-45"
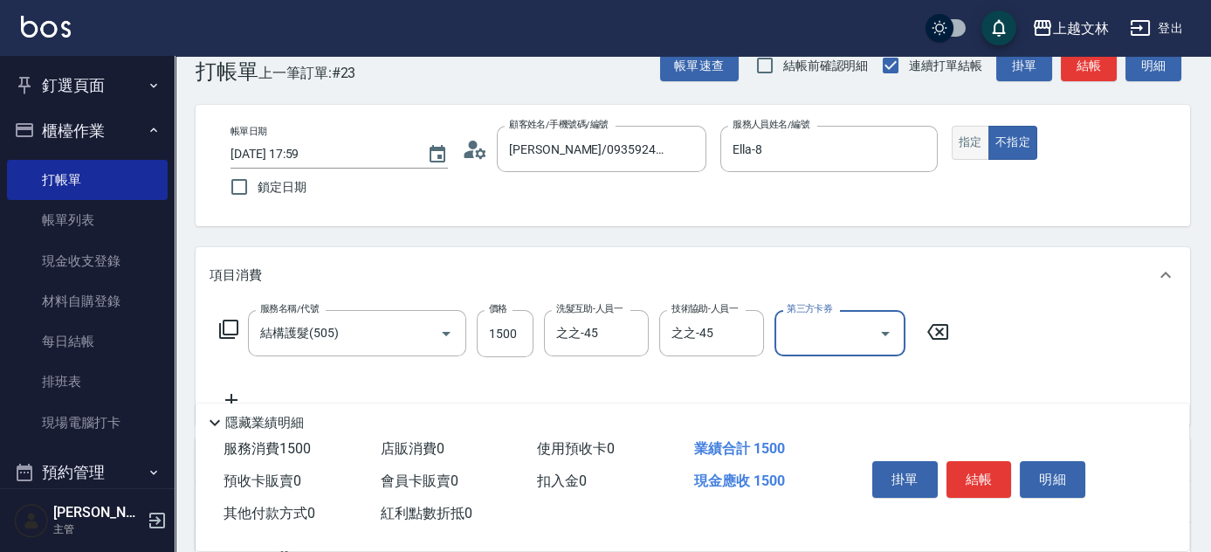
click at [966, 139] on button "指定" at bounding box center [971, 143] width 38 height 34
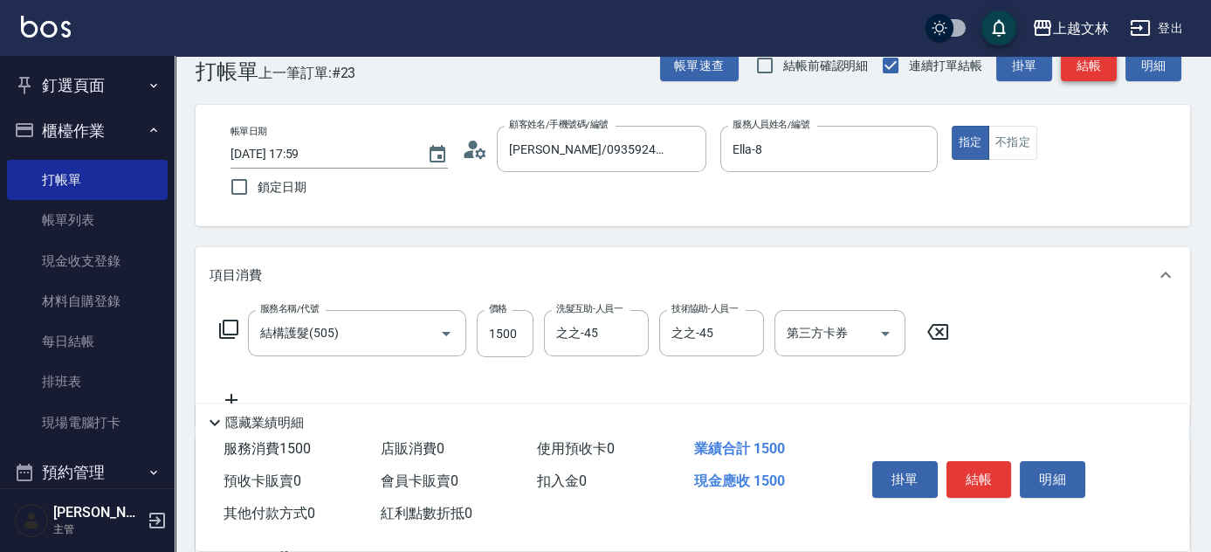
click at [1090, 60] on button "結帳" at bounding box center [1089, 66] width 56 height 32
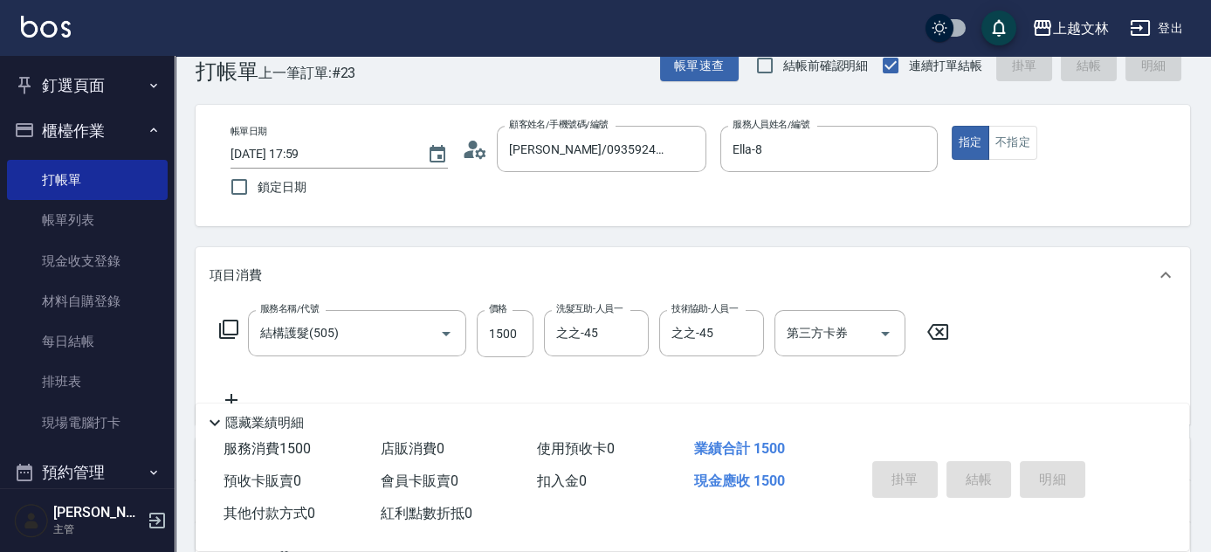
type input "[DATE] 18:00"
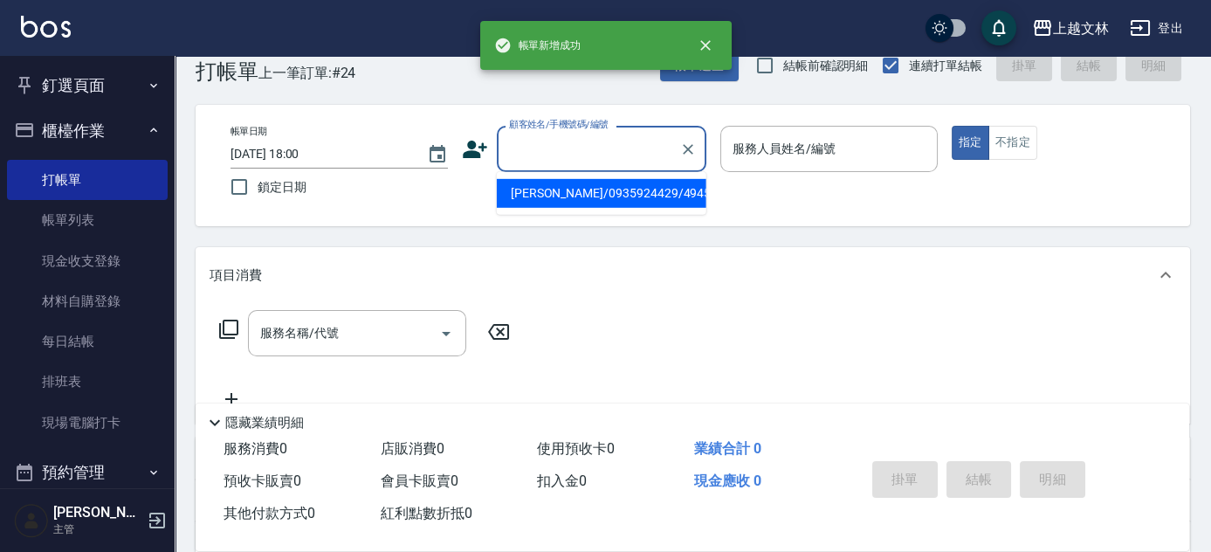
click at [630, 143] on input "顧客姓名/手機號碼/編號" at bounding box center [589, 149] width 168 height 31
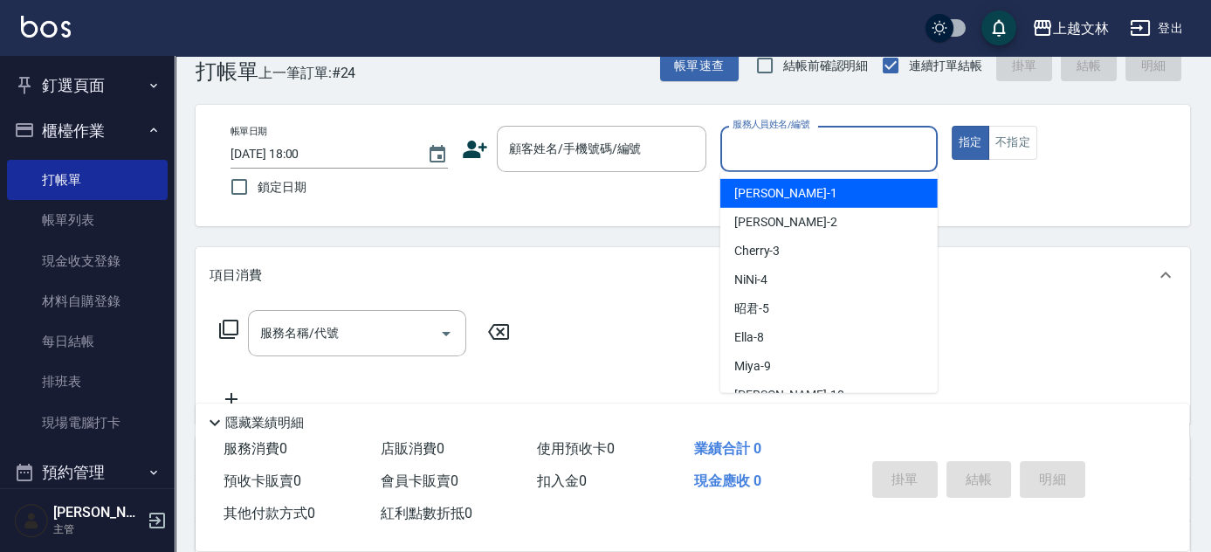
click at [796, 155] on input "服務人員姓名/編號" at bounding box center [829, 149] width 202 height 31
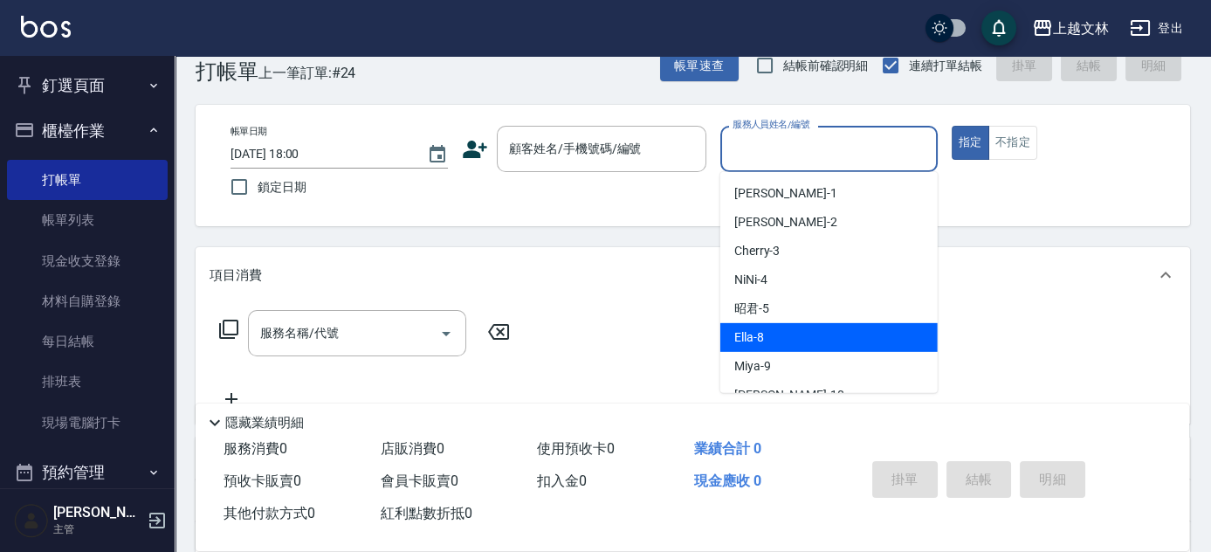
click at [756, 330] on span "Ella -8" at bounding box center [749, 337] width 30 height 18
type input "Ella-8"
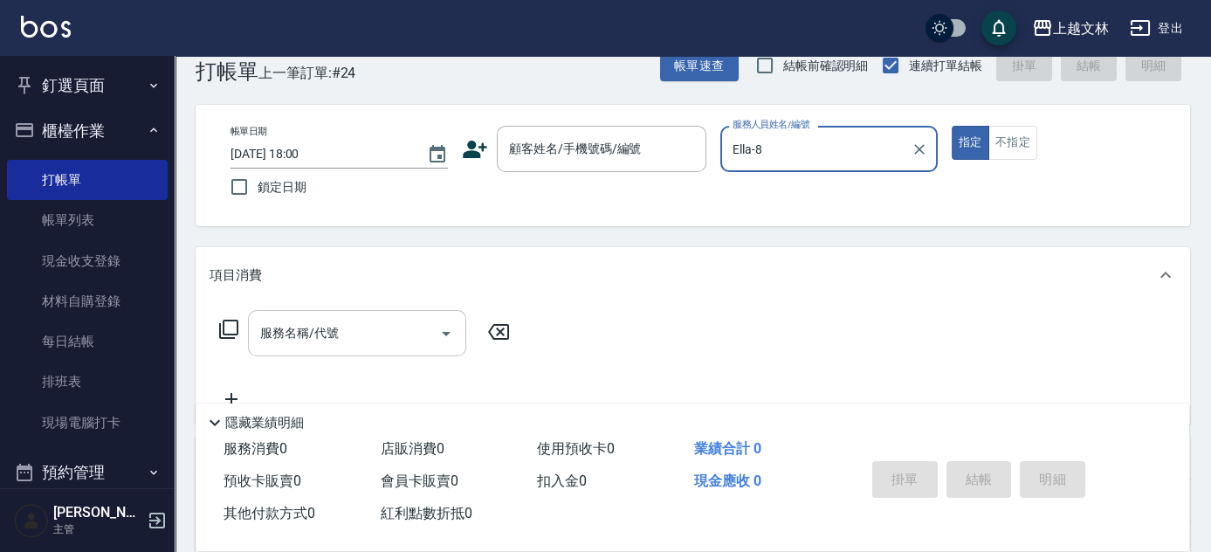
click at [341, 324] on input "服務名稱/代號" at bounding box center [344, 333] width 176 height 31
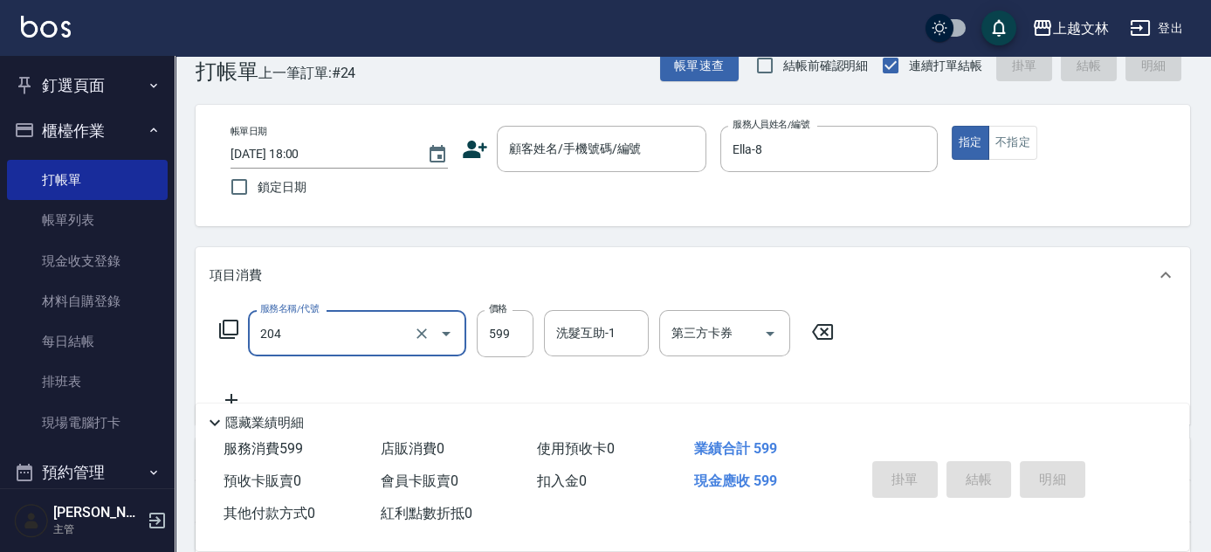
type input "A級洗+剪(204)"
type input "600"
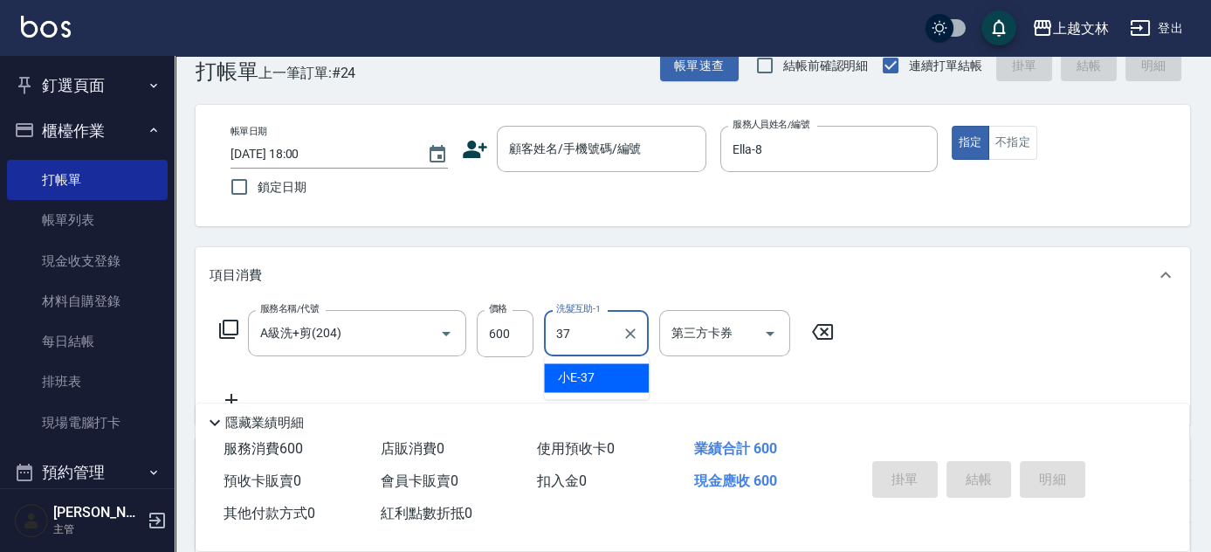
type input "小E-37"
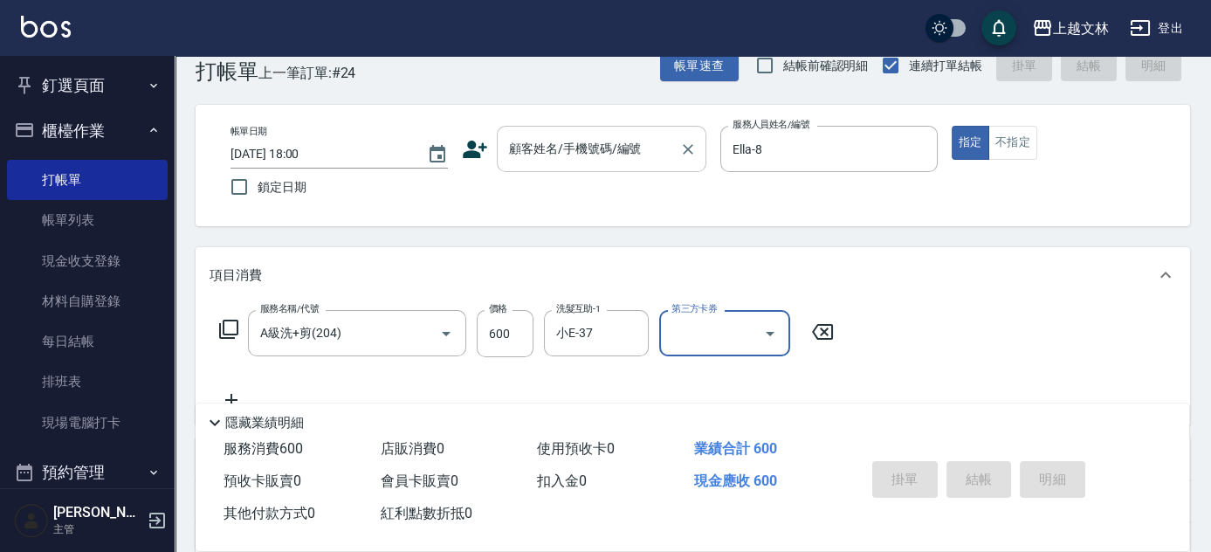
click at [580, 157] on input "顧客姓名/手機號碼/編號" at bounding box center [589, 149] width 168 height 31
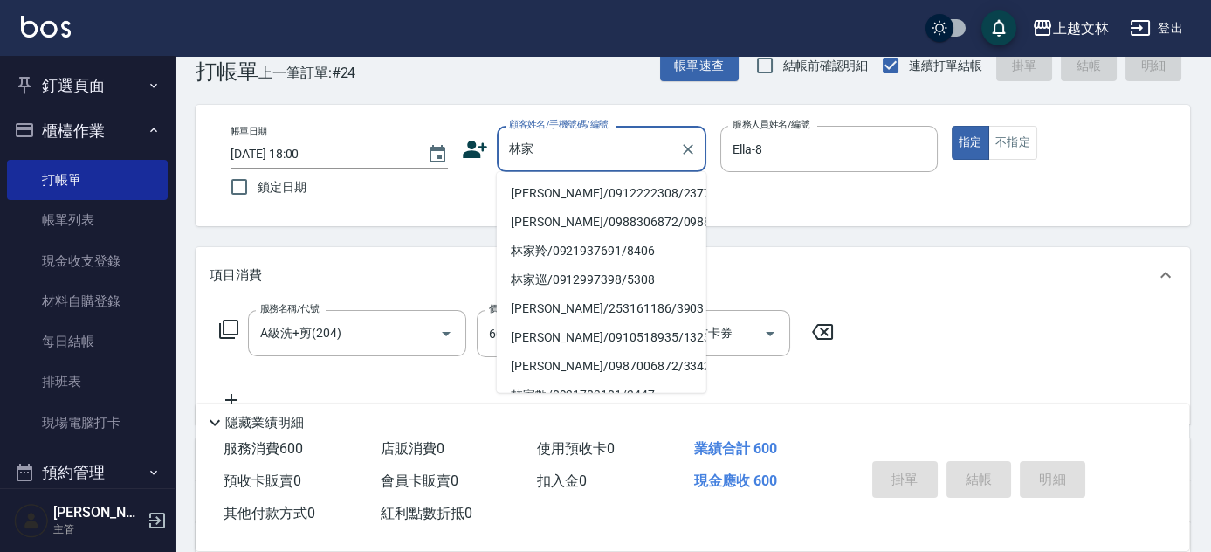
click at [556, 196] on li "[PERSON_NAME]/0912222308/2377" at bounding box center [602, 193] width 210 height 29
type input "[PERSON_NAME]/0912222308/2377"
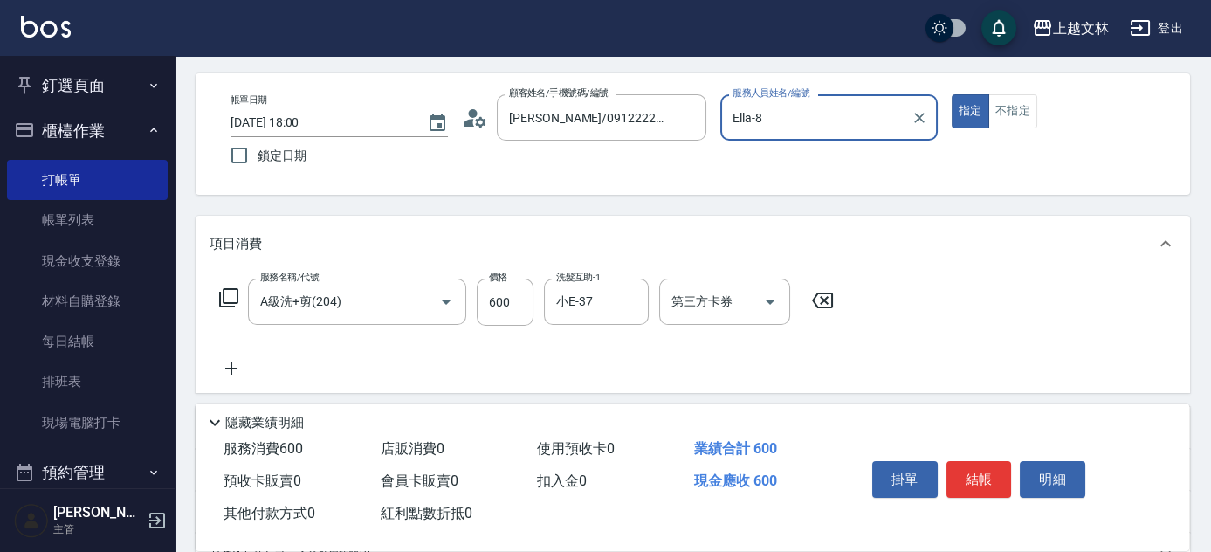
scroll to position [79, 0]
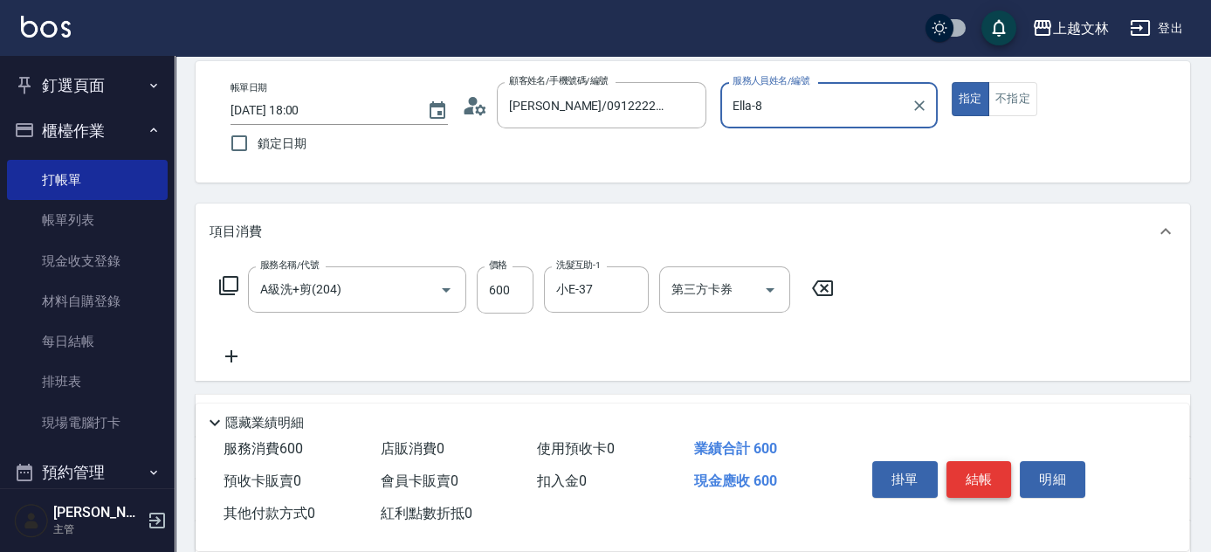
click at [990, 478] on button "結帳" at bounding box center [979, 479] width 65 height 37
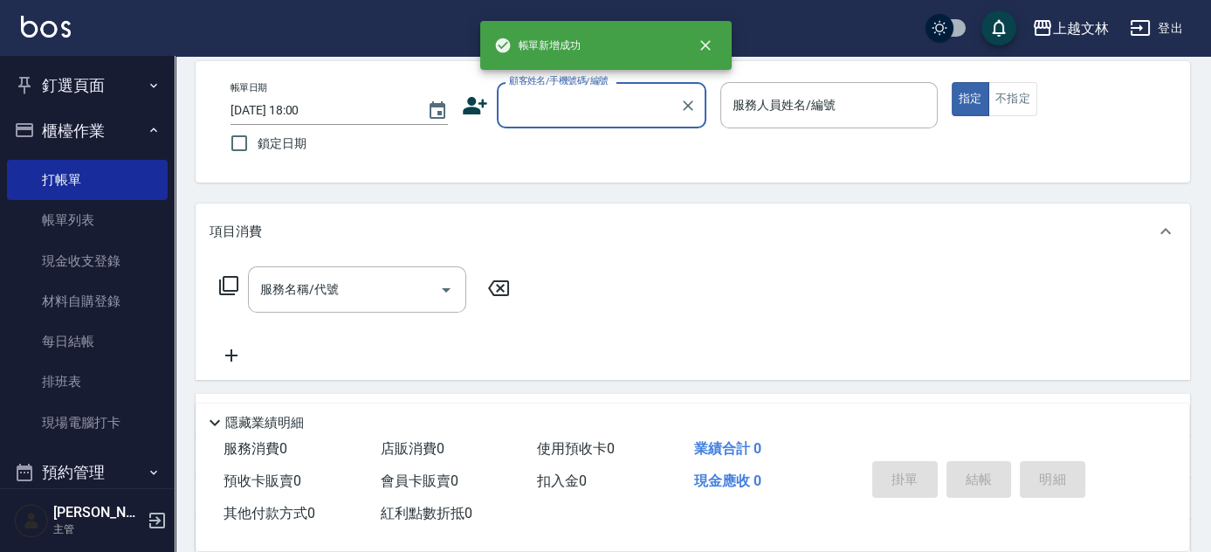
click at [616, 107] on input "顧客姓名/手機號碼/編號" at bounding box center [589, 105] width 168 height 31
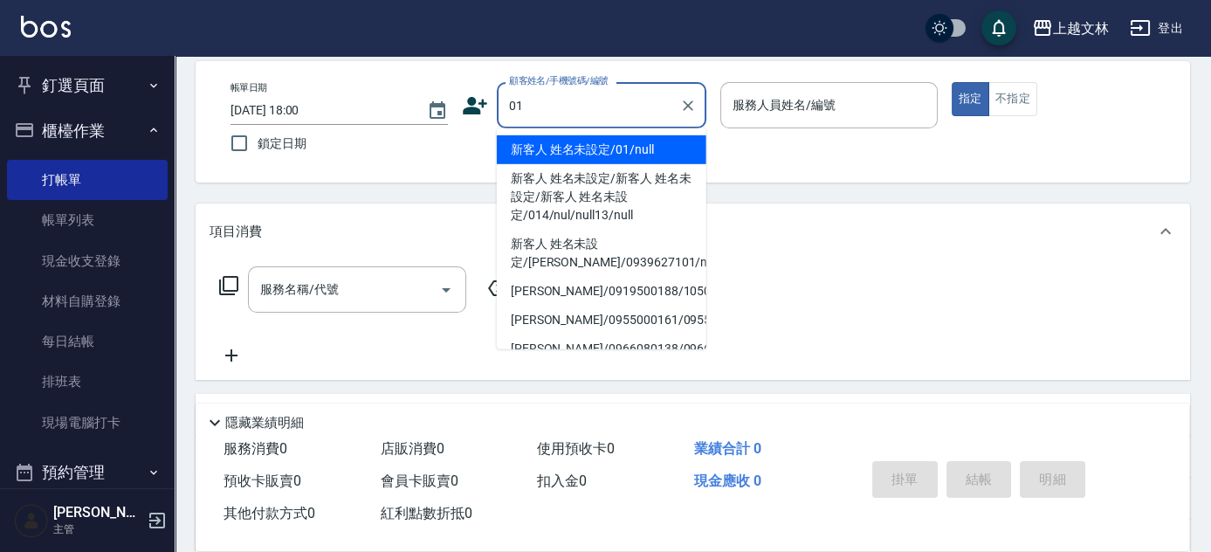
click at [612, 146] on li "新客人 姓名未設定/01/null" at bounding box center [602, 149] width 210 height 29
type input "新客人 姓名未設定/01/null"
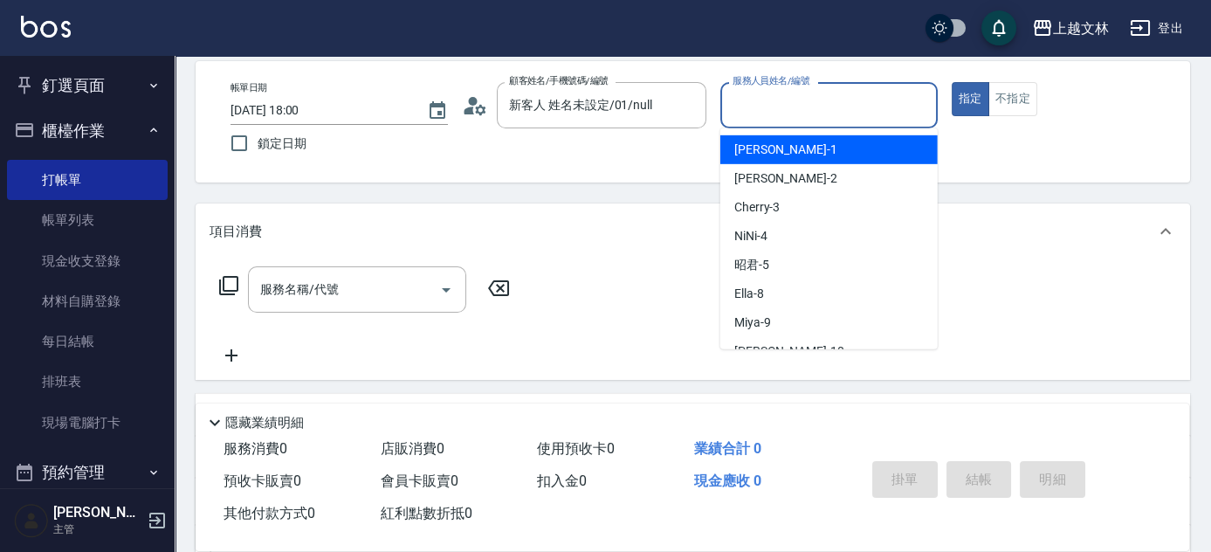
click at [776, 104] on input "服務人員姓名/編號" at bounding box center [829, 105] width 202 height 31
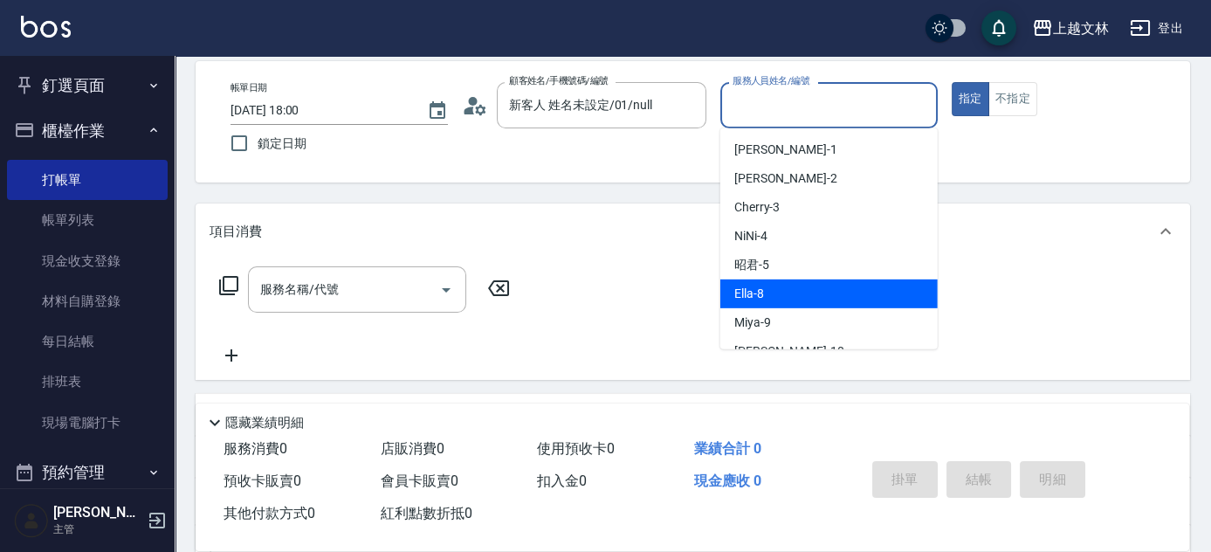
drag, startPoint x: 798, startPoint y: 290, endPoint x: 774, endPoint y: 293, distance: 23.7
click at [794, 290] on div "Ella -8" at bounding box center [828, 293] width 217 height 29
type input "Ella-8"
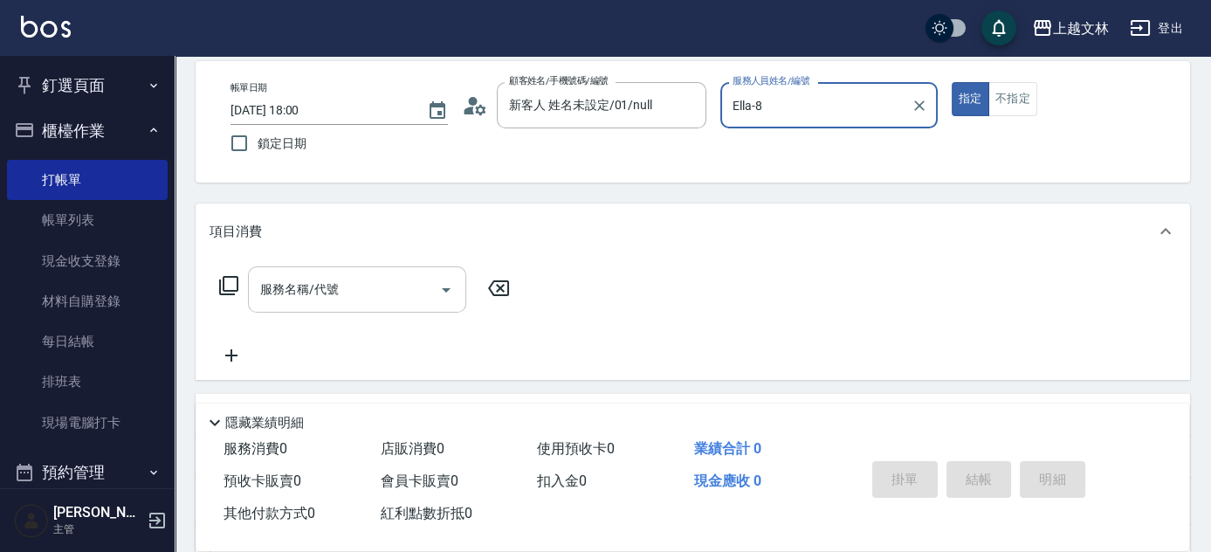
click at [399, 293] on input "服務名稱/代號" at bounding box center [344, 289] width 176 height 31
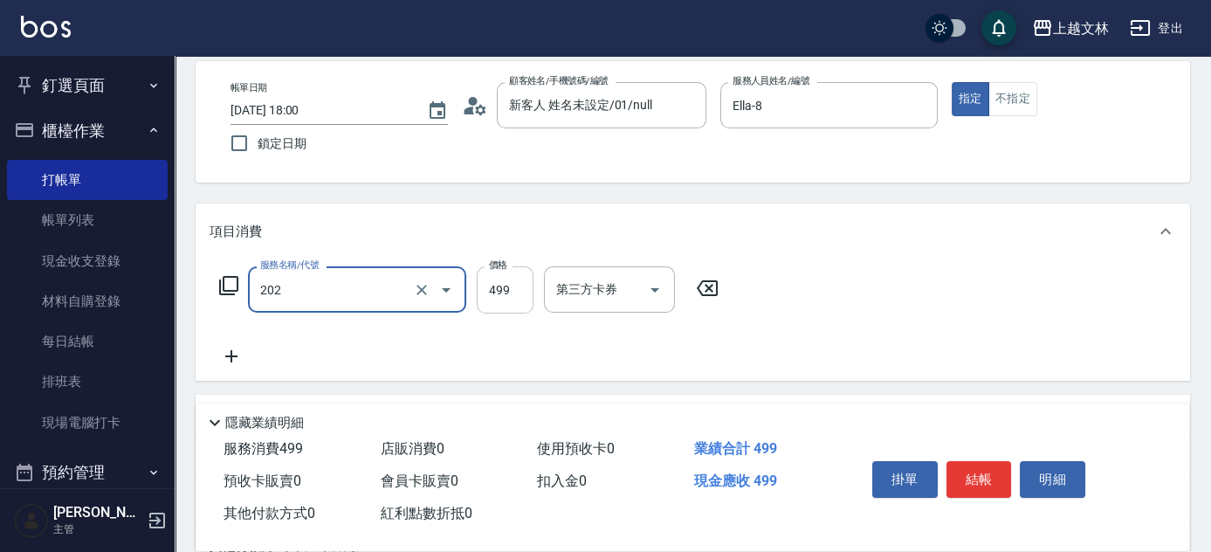
type input "A級單剪(202)"
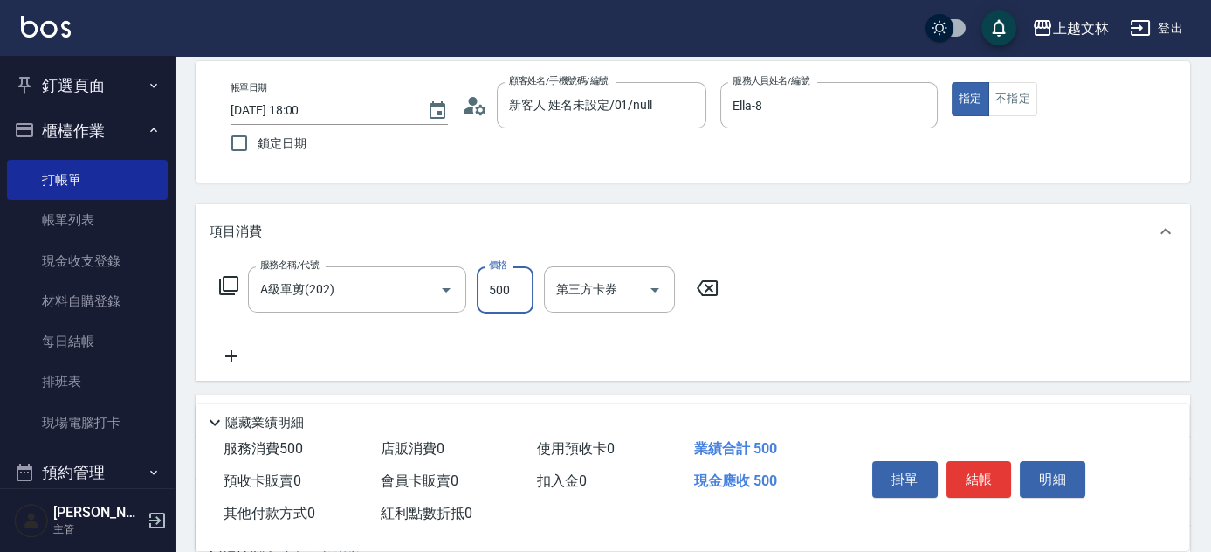
scroll to position [0, 0]
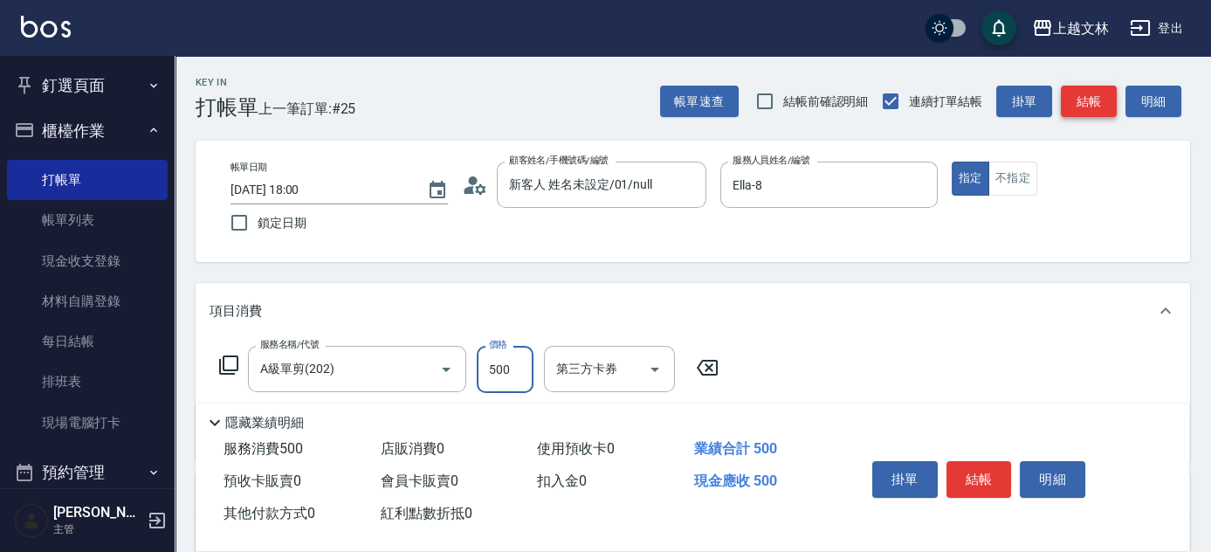
type input "500"
click at [1105, 107] on button "結帳" at bounding box center [1089, 102] width 56 height 32
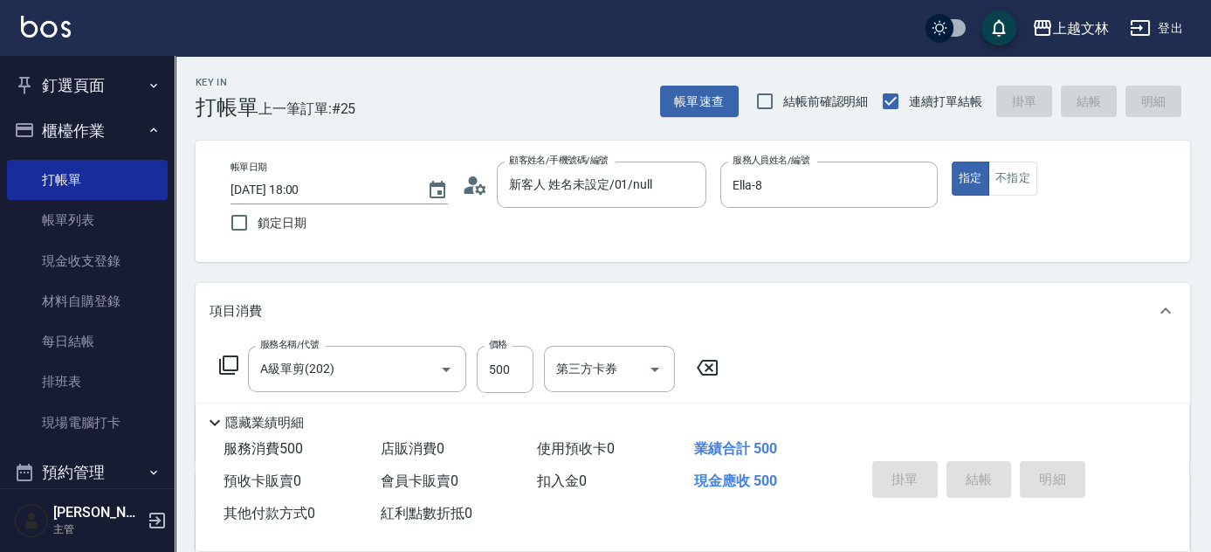
type input "[DATE] 18:01"
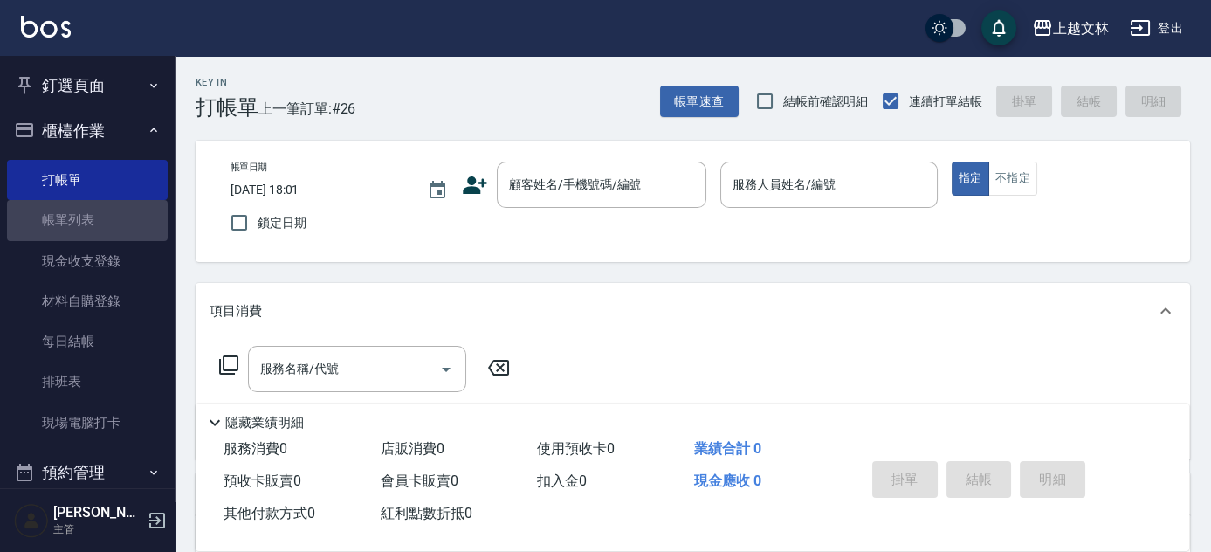
drag, startPoint x: 130, startPoint y: 217, endPoint x: 174, endPoint y: 213, distance: 43.9
click at [130, 216] on link "帳單列表" at bounding box center [87, 220] width 161 height 40
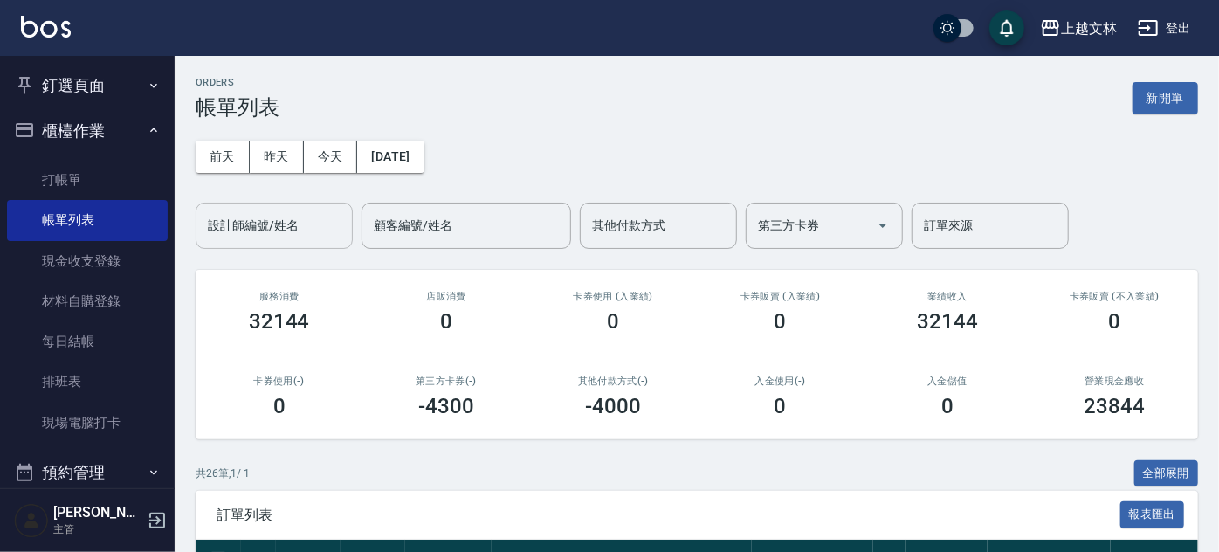
click at [259, 228] on div "設計師編號/姓名 設計師編號/姓名" at bounding box center [274, 226] width 157 height 46
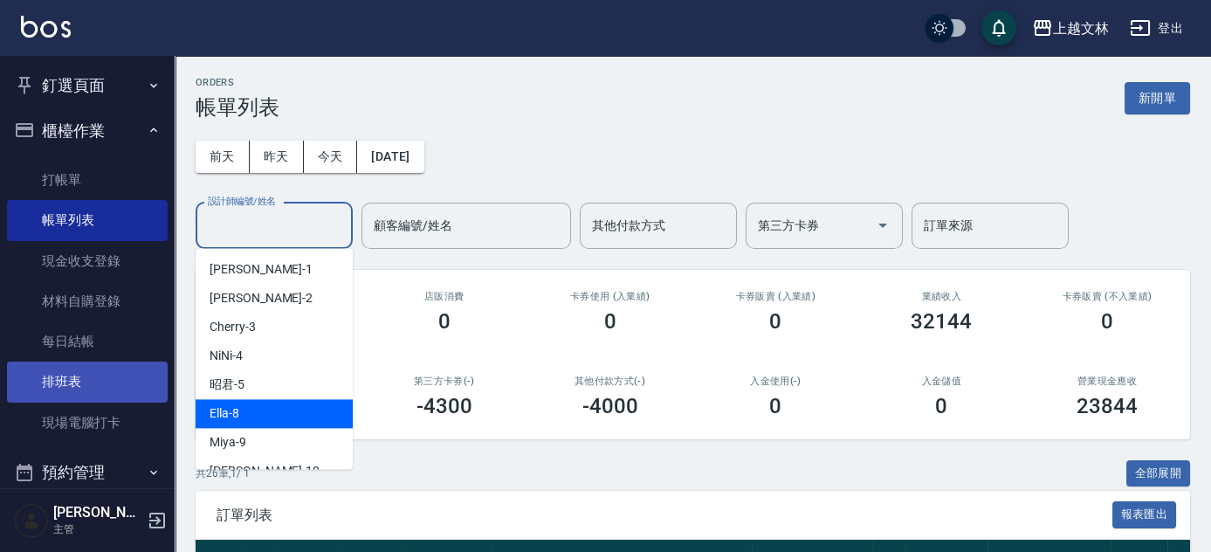
click at [153, 400] on link "排班表" at bounding box center [87, 381] width 161 height 40
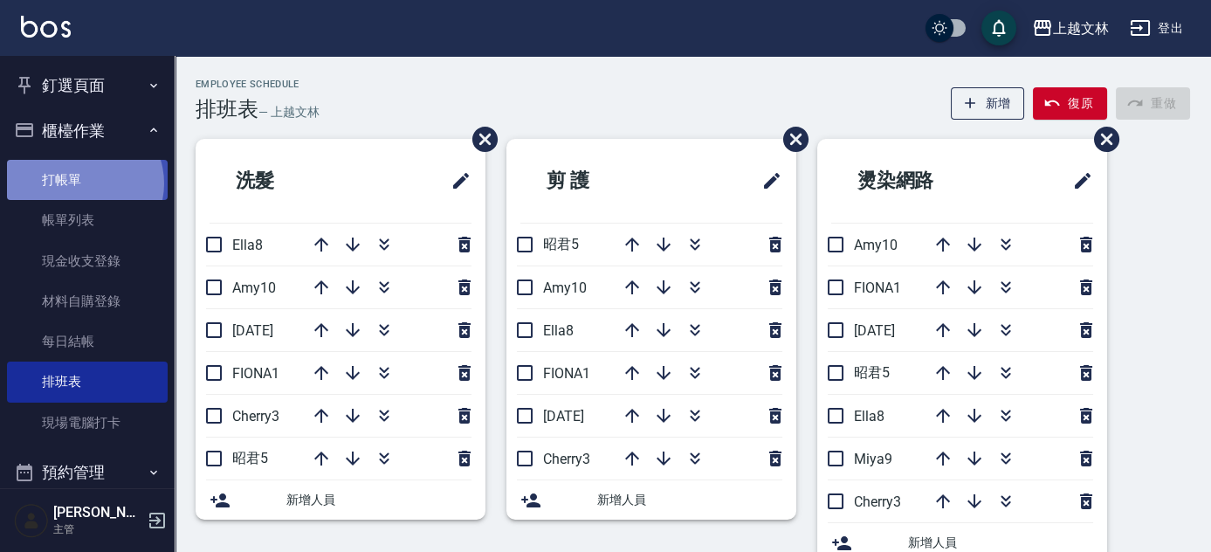
click at [81, 183] on link "打帳單" at bounding box center [87, 180] width 161 height 40
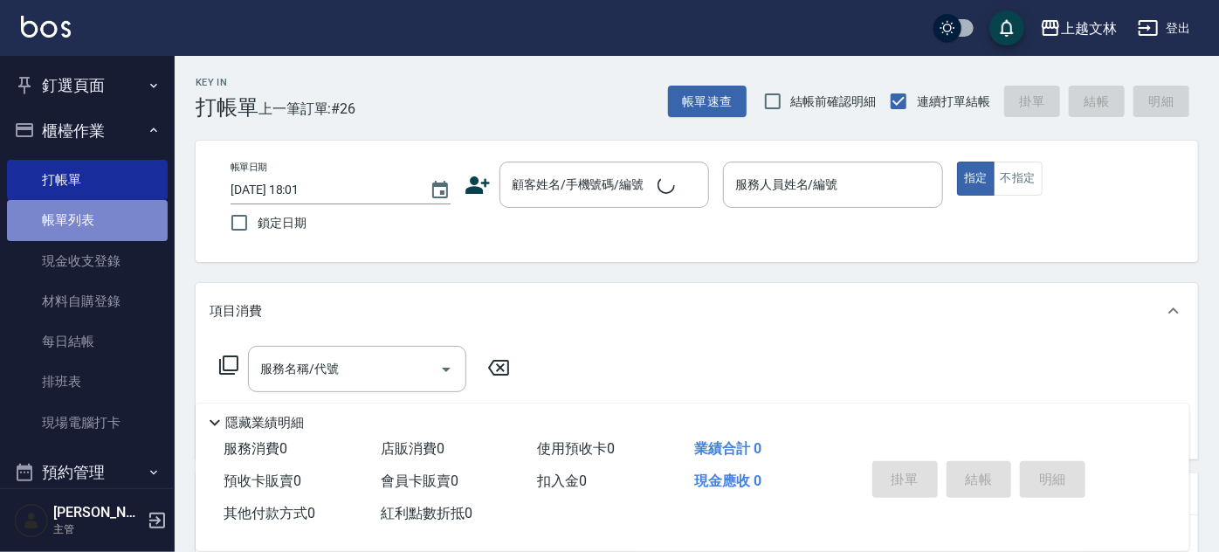
drag, startPoint x: 93, startPoint y: 217, endPoint x: 110, endPoint y: 224, distance: 18.5
click at [93, 218] on link "帳單列表" at bounding box center [87, 220] width 161 height 40
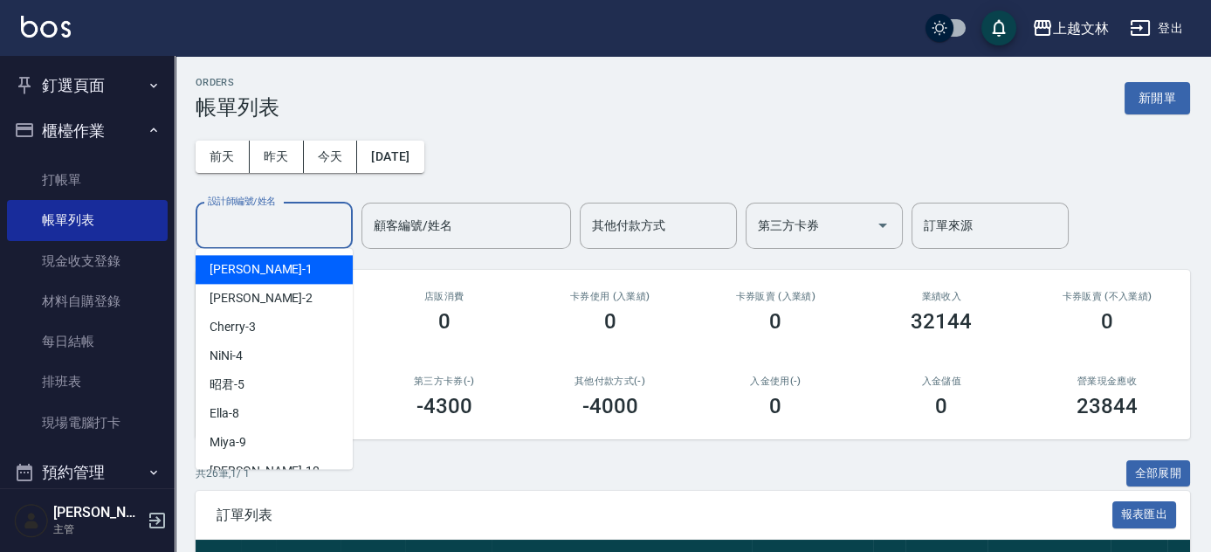
click at [225, 228] on input "設計師編號/姓名" at bounding box center [273, 225] width 141 height 31
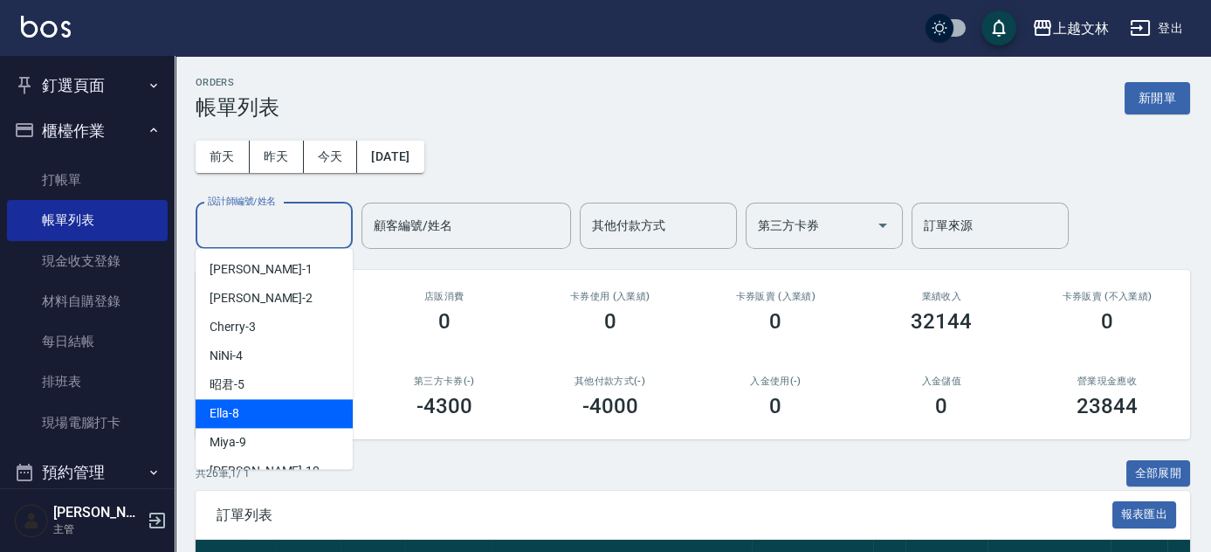
click at [218, 418] on span "Ella -8" at bounding box center [225, 413] width 30 height 18
type input "Ella-8"
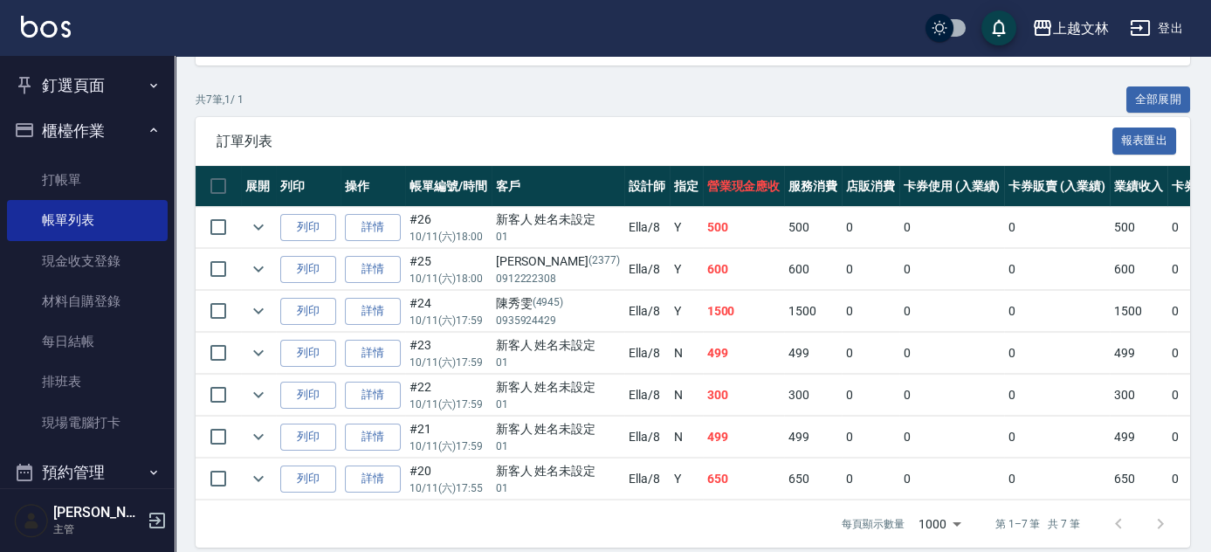
scroll to position [398, 0]
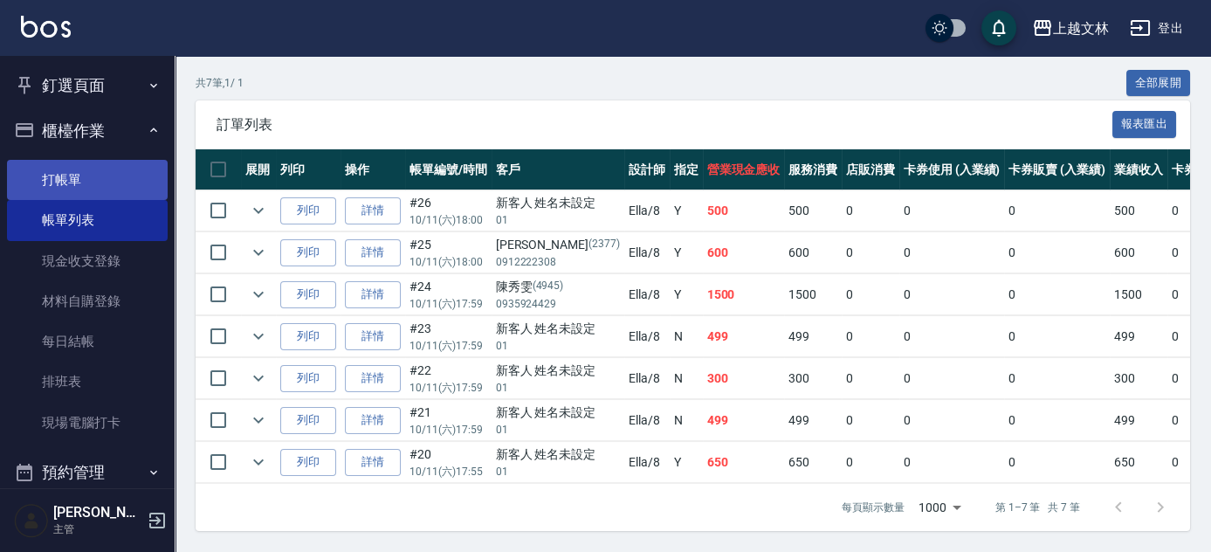
click at [75, 188] on link "打帳單" at bounding box center [87, 180] width 161 height 40
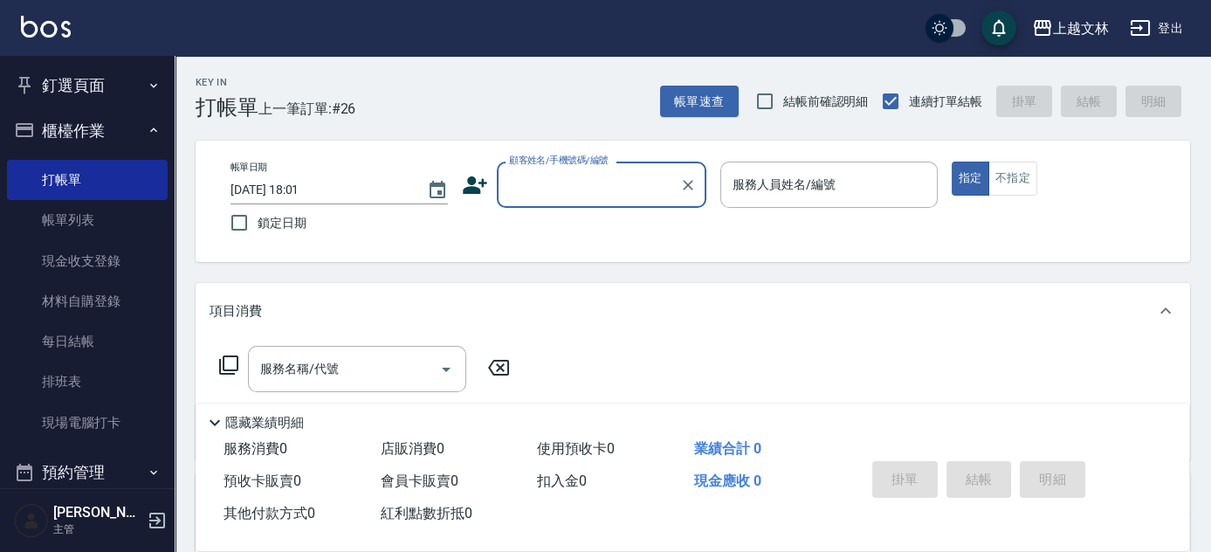
click at [113, 139] on button "櫃檯作業" at bounding box center [87, 130] width 161 height 45
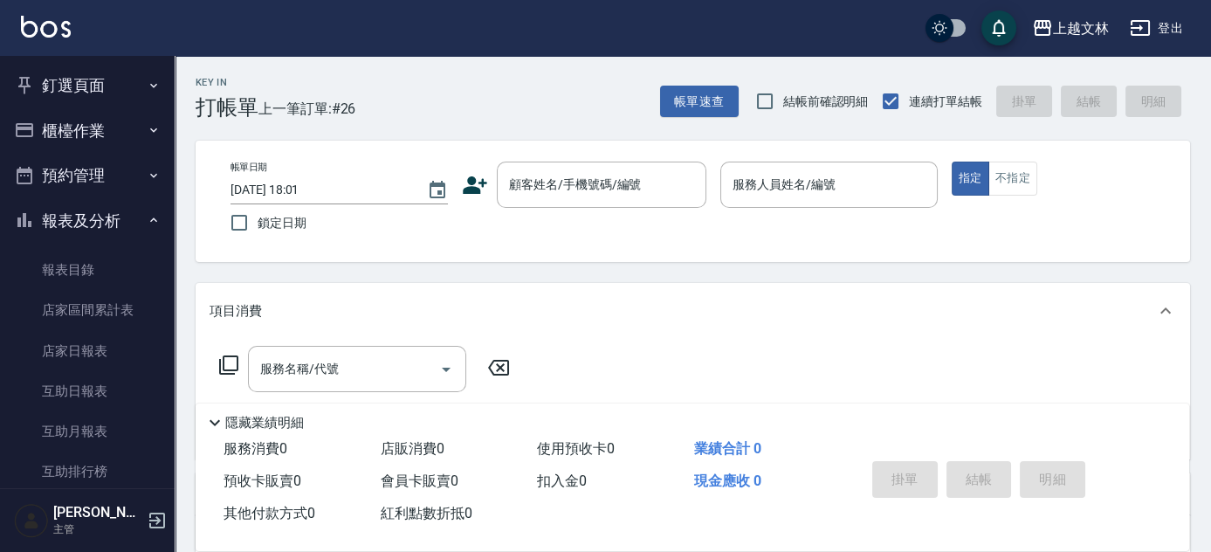
scroll to position [378, 0]
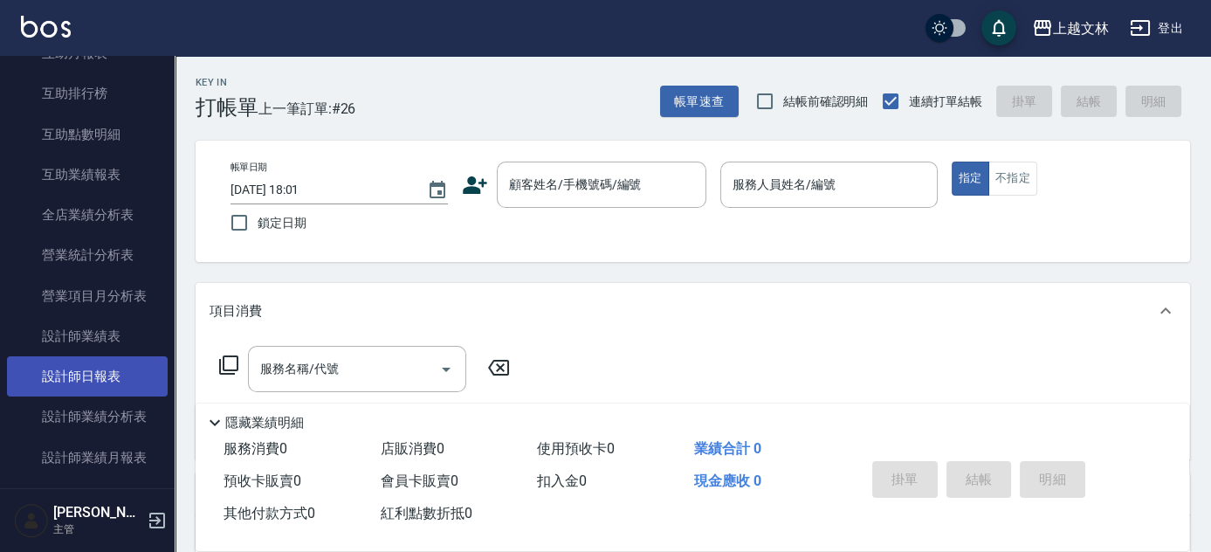
click at [134, 370] on link "設計師日報表" at bounding box center [87, 376] width 161 height 40
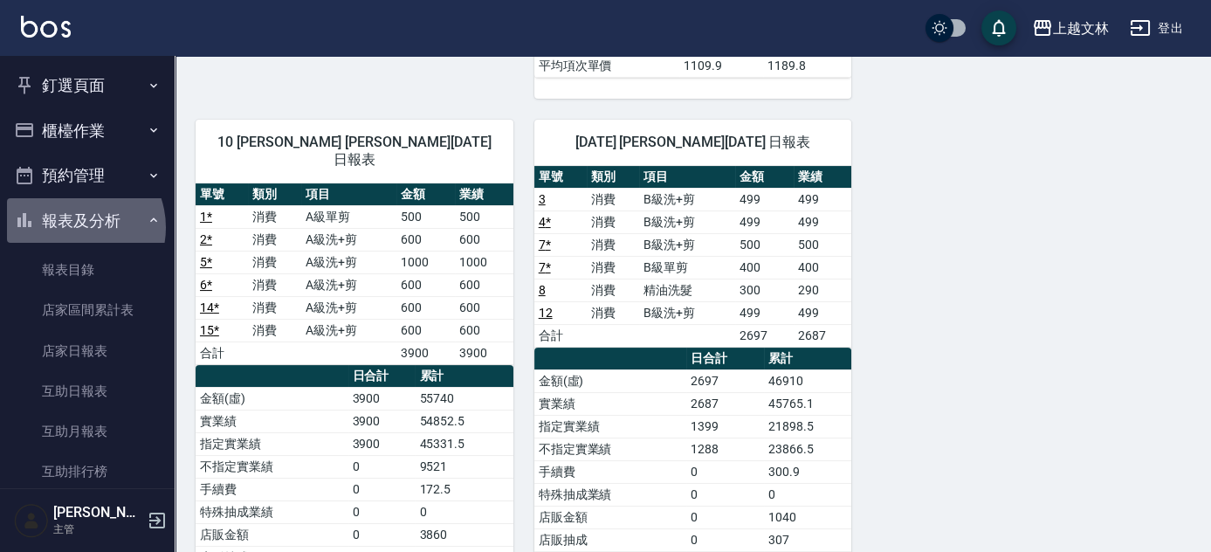
drag, startPoint x: 72, startPoint y: 228, endPoint x: 79, endPoint y: 172, distance: 56.4
click at [72, 228] on button "報表及分析" at bounding box center [87, 220] width 161 height 45
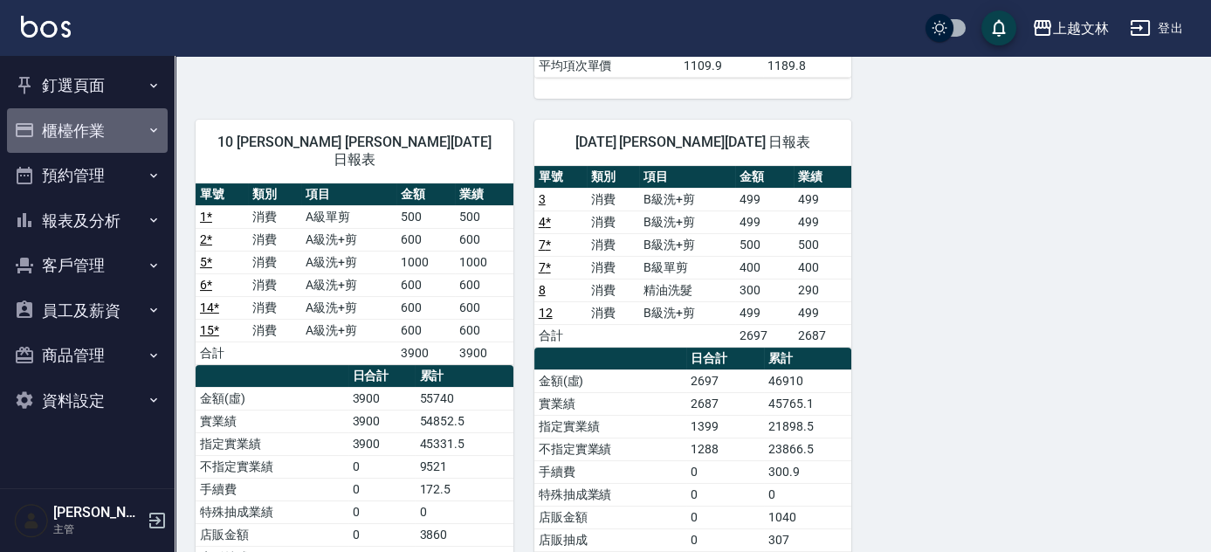
click at [98, 141] on button "櫃檯作業" at bounding box center [87, 130] width 161 height 45
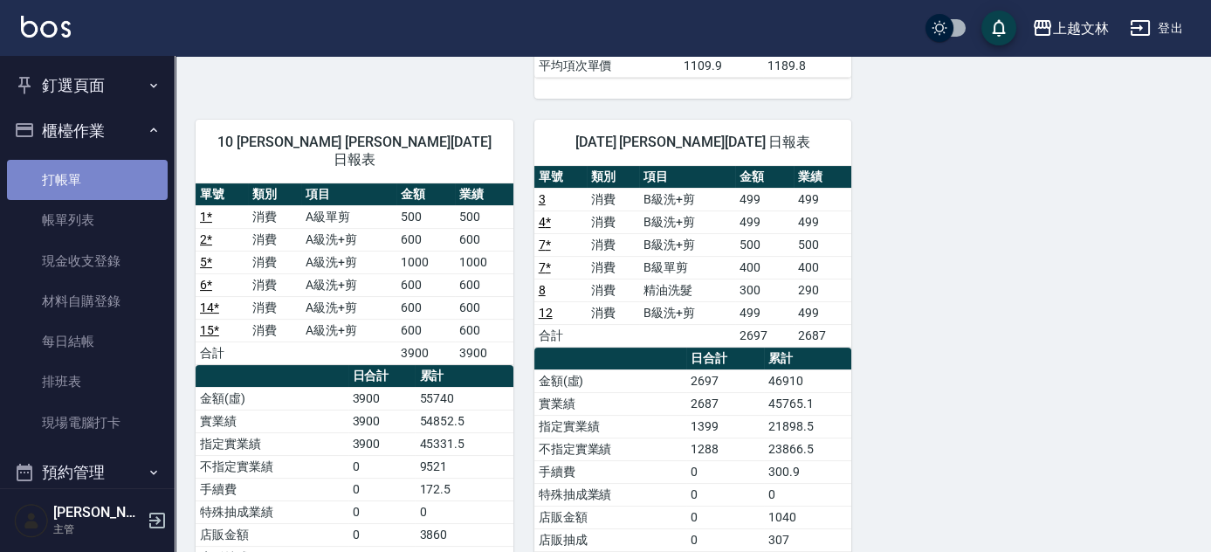
click at [88, 182] on link "打帳單" at bounding box center [87, 180] width 161 height 40
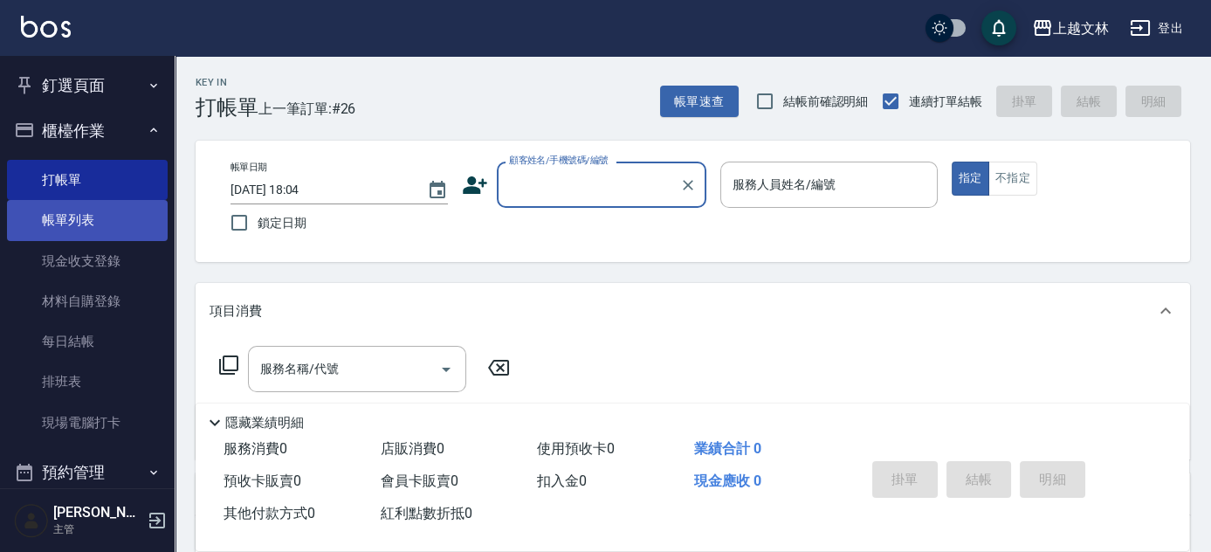
click at [56, 217] on link "帳單列表" at bounding box center [87, 220] width 161 height 40
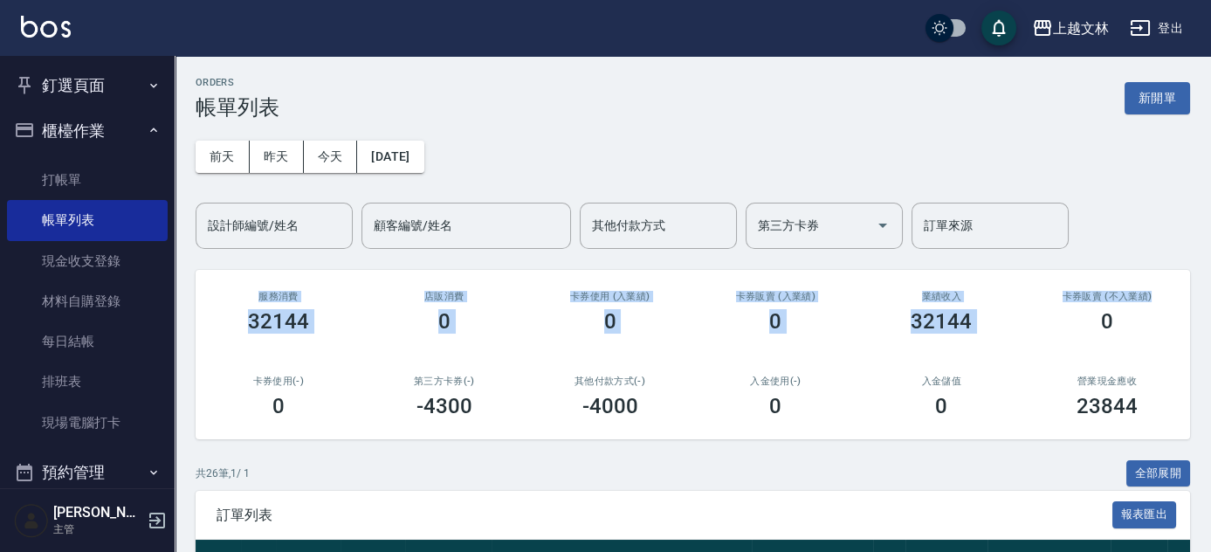
drag, startPoint x: 56, startPoint y: 217, endPoint x: 1215, endPoint y: 268, distance: 1160.7
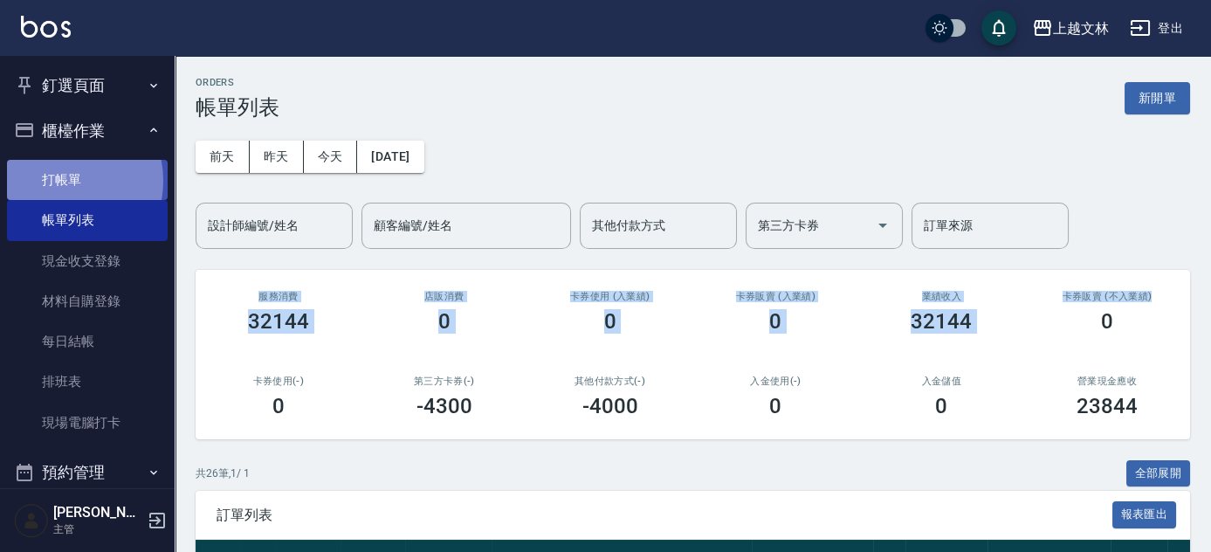
click at [58, 181] on link "打帳單" at bounding box center [87, 180] width 161 height 40
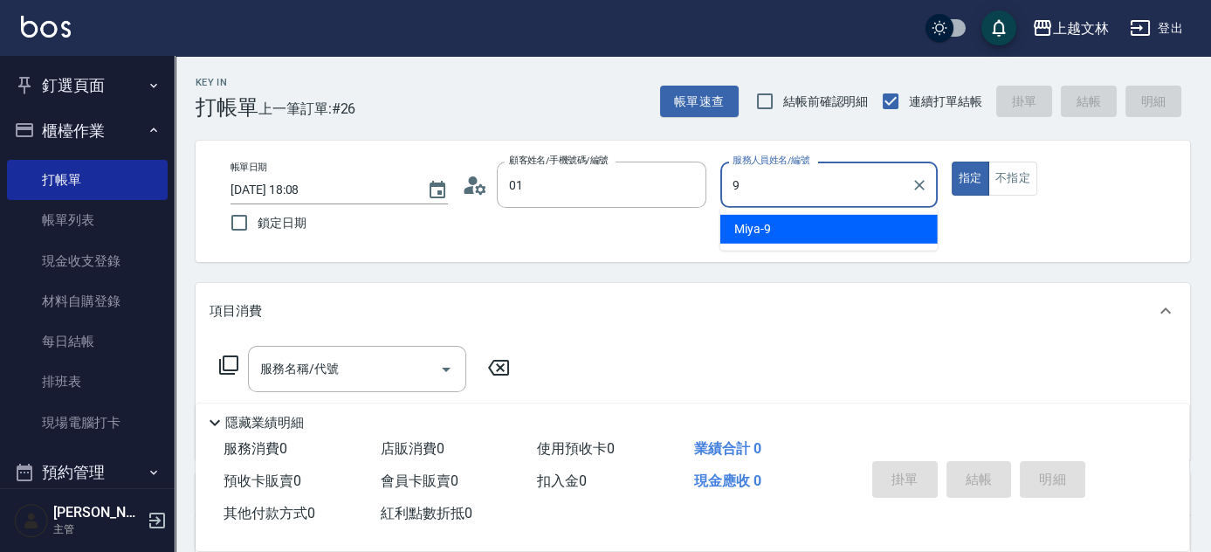
type input "新客人 姓名未設定/01/null"
type input "9"
type button "true"
type input "Miya-9"
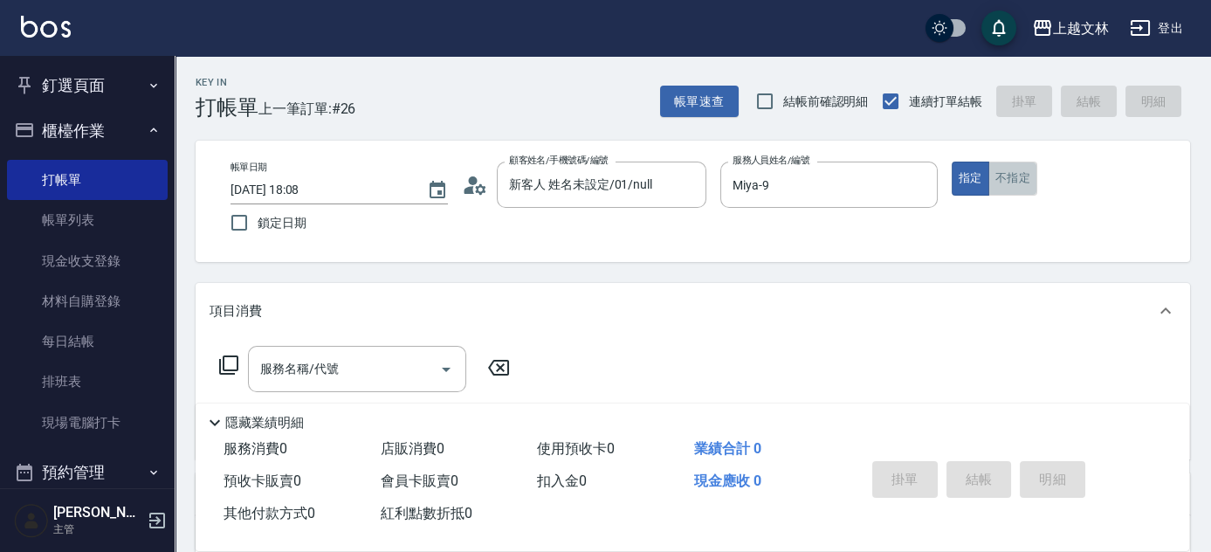
click at [1016, 171] on button "不指定" at bounding box center [1012, 179] width 49 height 34
type button "false"
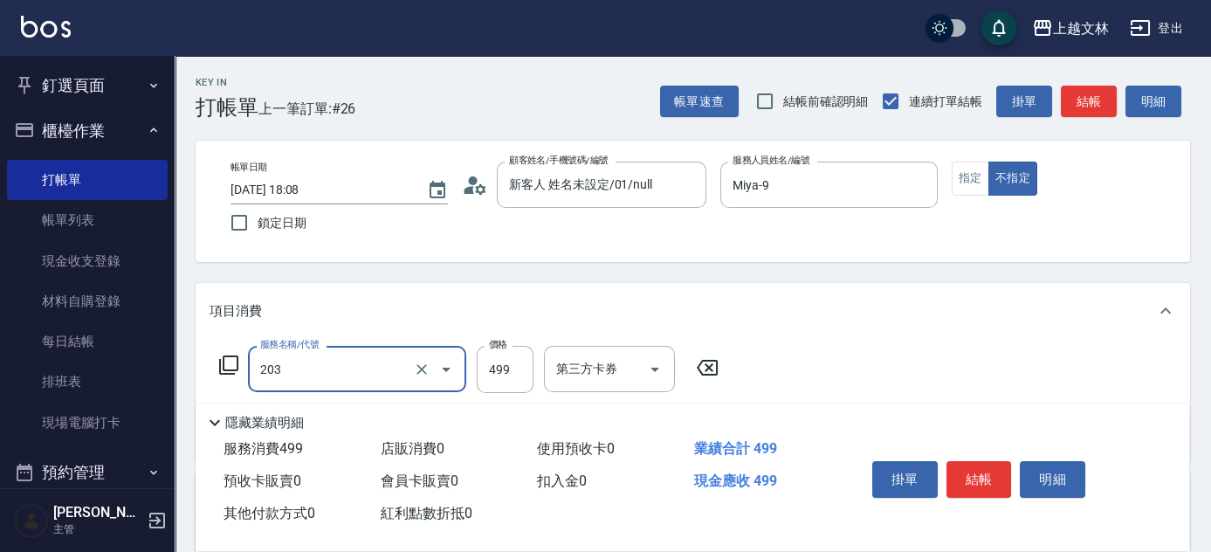
type input "B級洗+剪(203)"
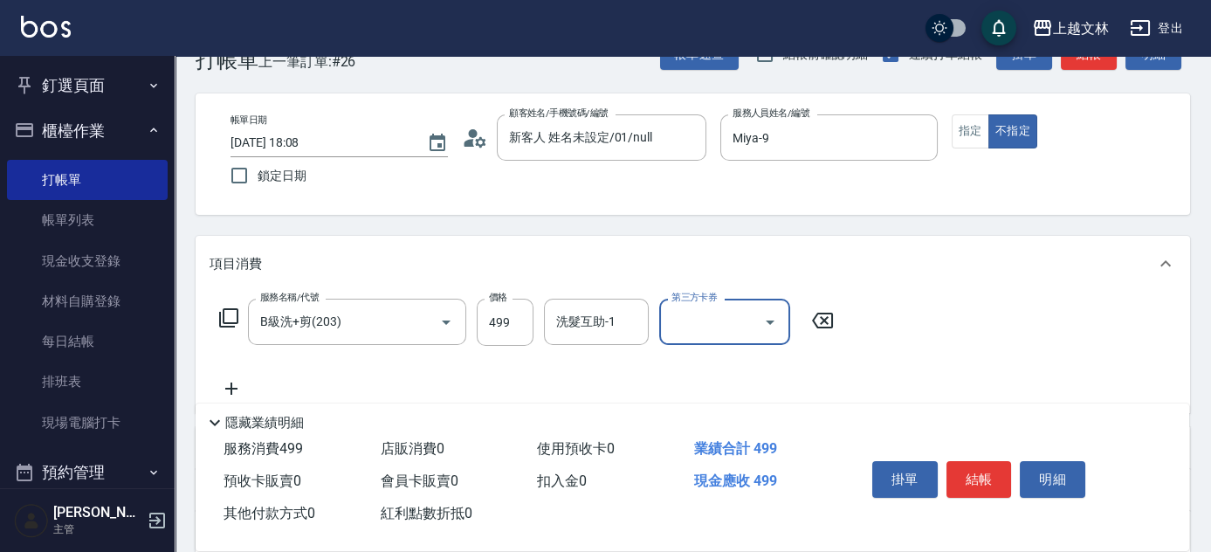
scroll to position [49, 0]
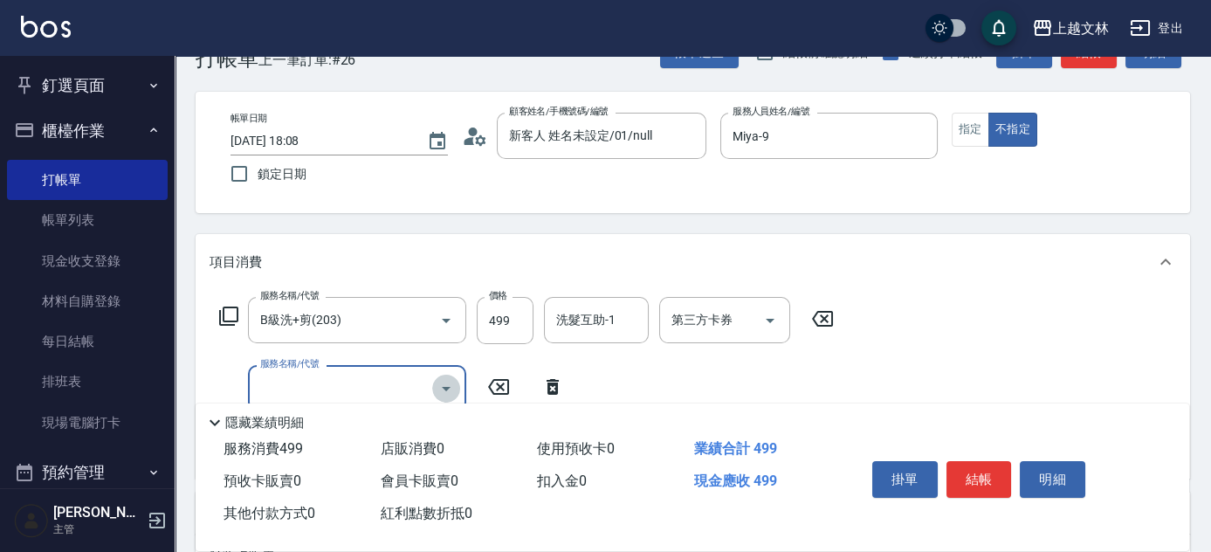
click at [432, 383] on button "Open" at bounding box center [446, 389] width 28 height 28
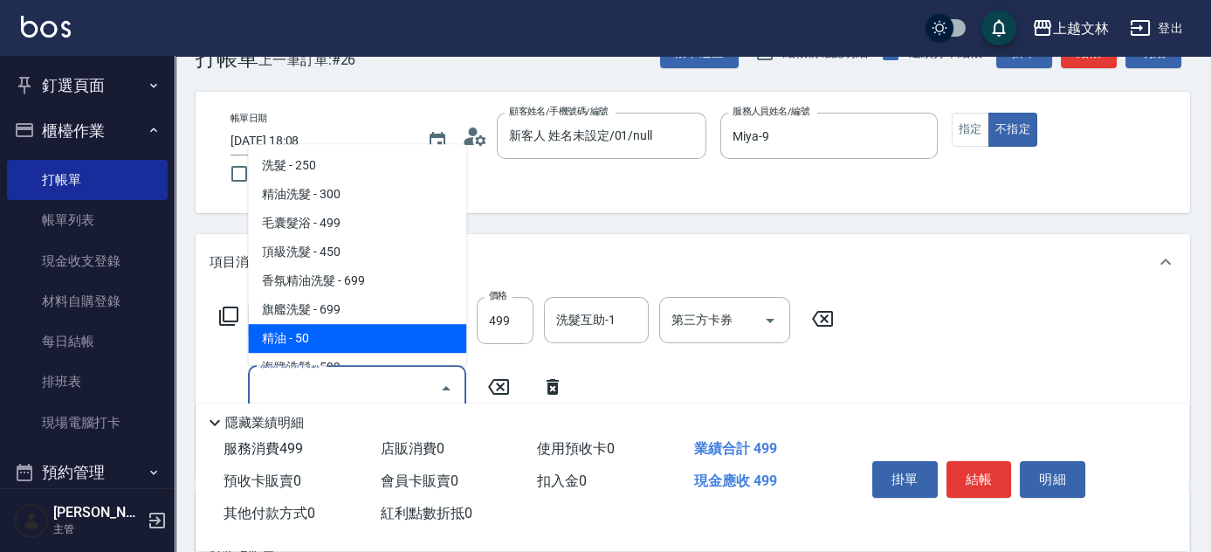
click at [408, 332] on span "精油 - 50" at bounding box center [357, 338] width 218 height 29
type input "精油(107)"
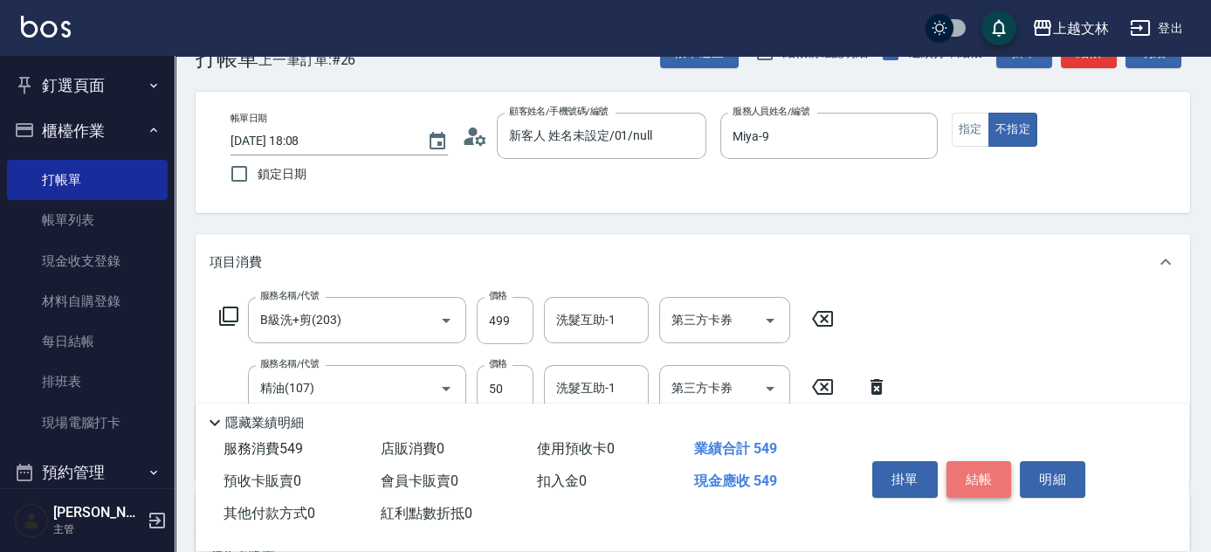
click at [985, 470] on button "結帳" at bounding box center [979, 479] width 65 height 37
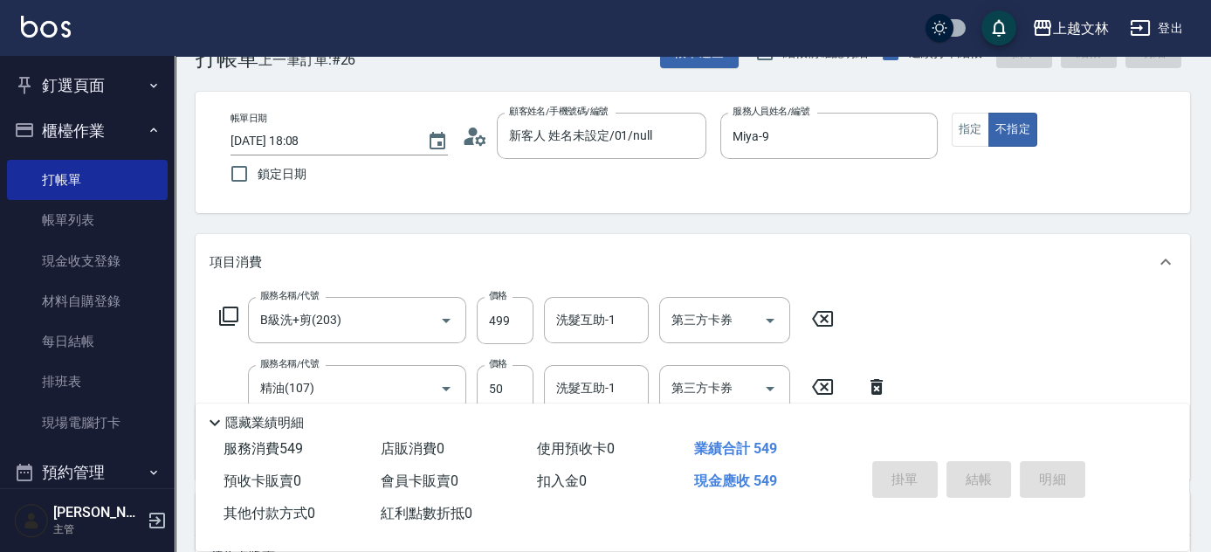
type input "[DATE] 18:31"
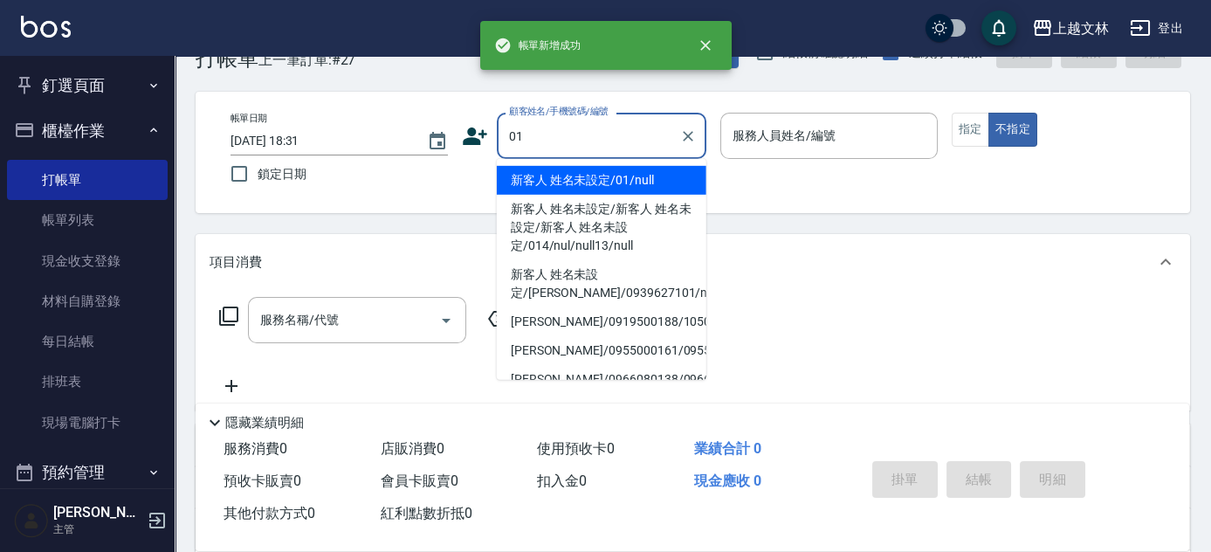
type input "新客人 姓名未設定/01/null"
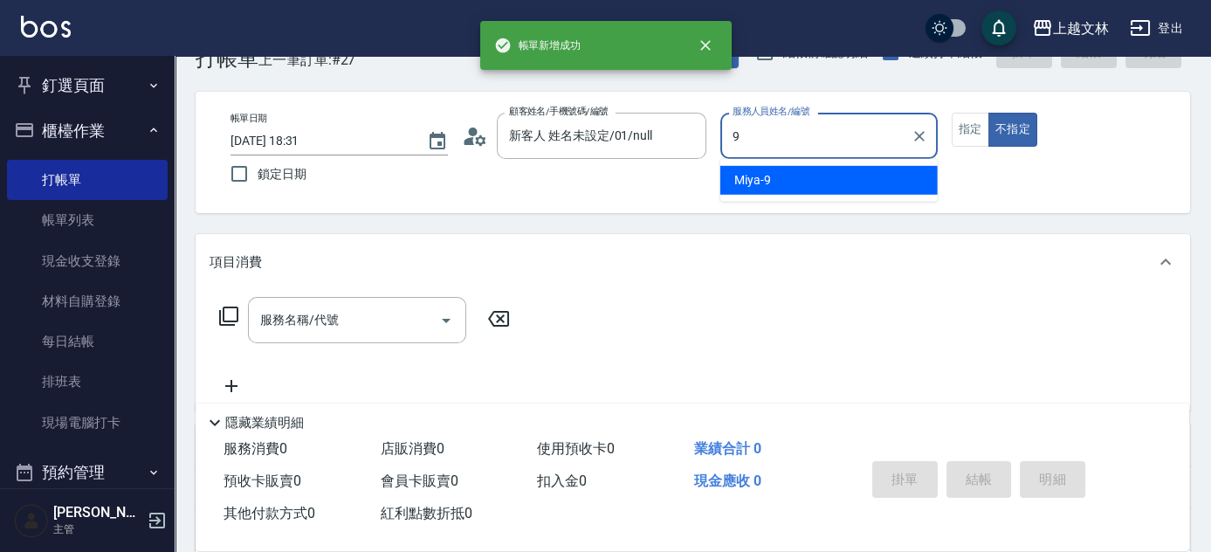
type input "Miya-9"
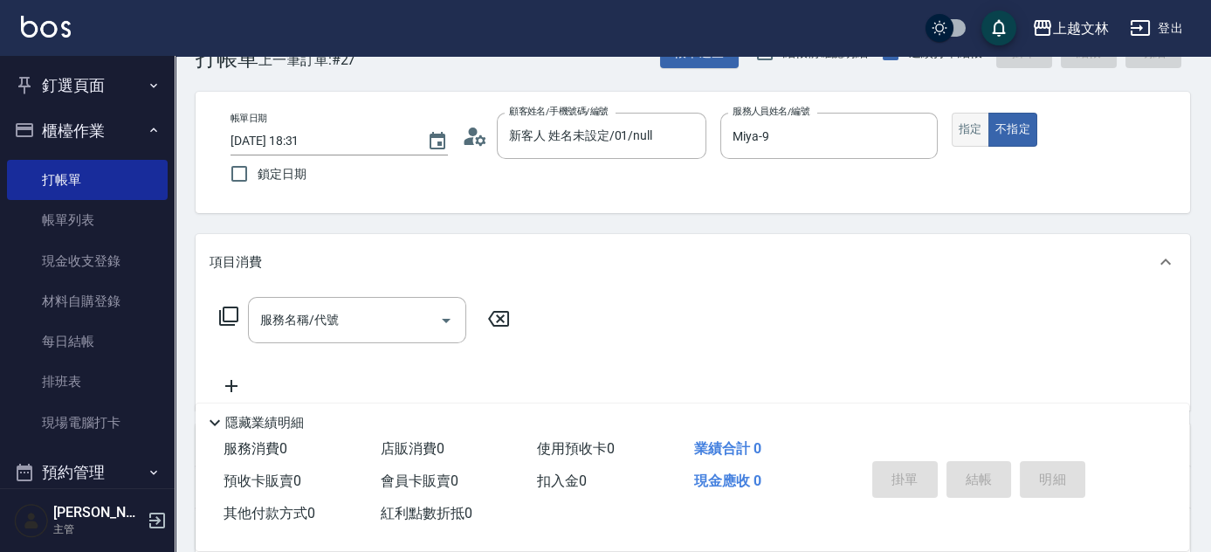
click at [967, 135] on button "指定" at bounding box center [971, 130] width 38 height 34
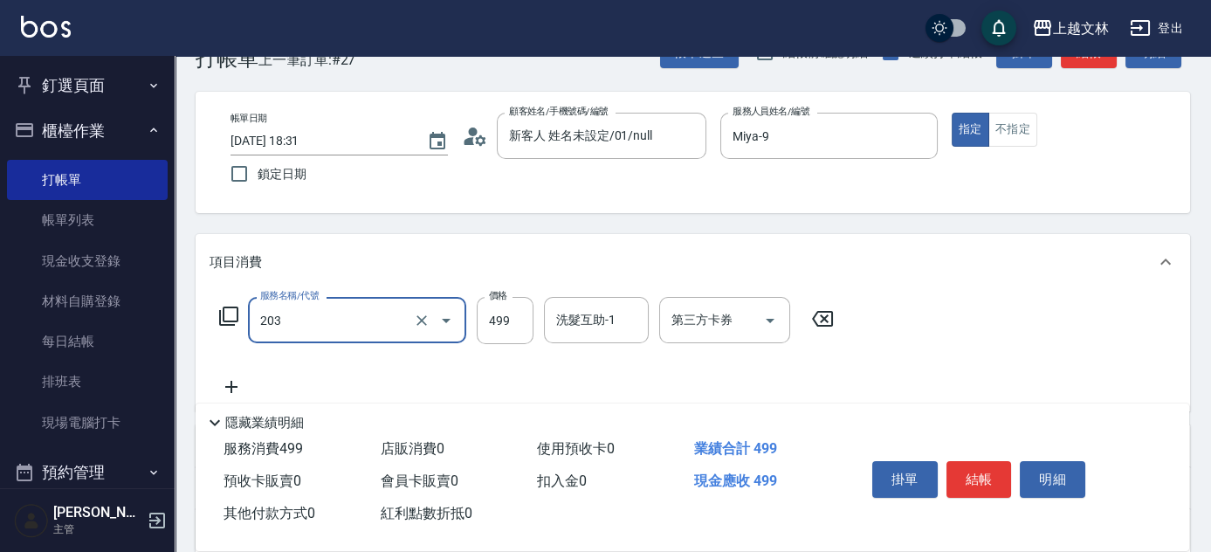
type input "B級洗+剪(203)"
type input "500"
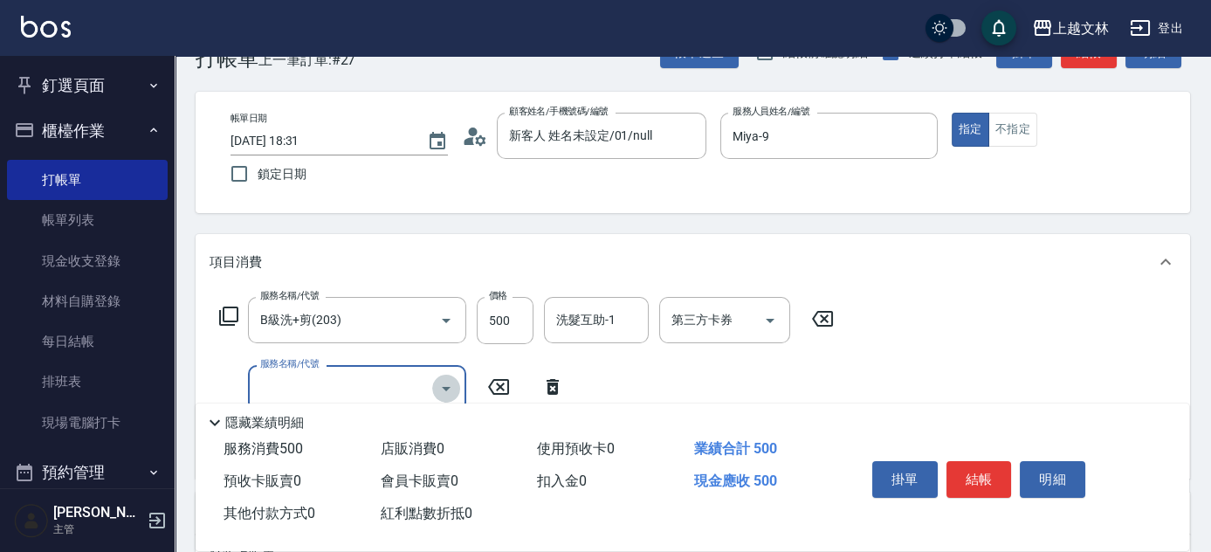
click at [435, 382] on button "Open" at bounding box center [446, 389] width 28 height 28
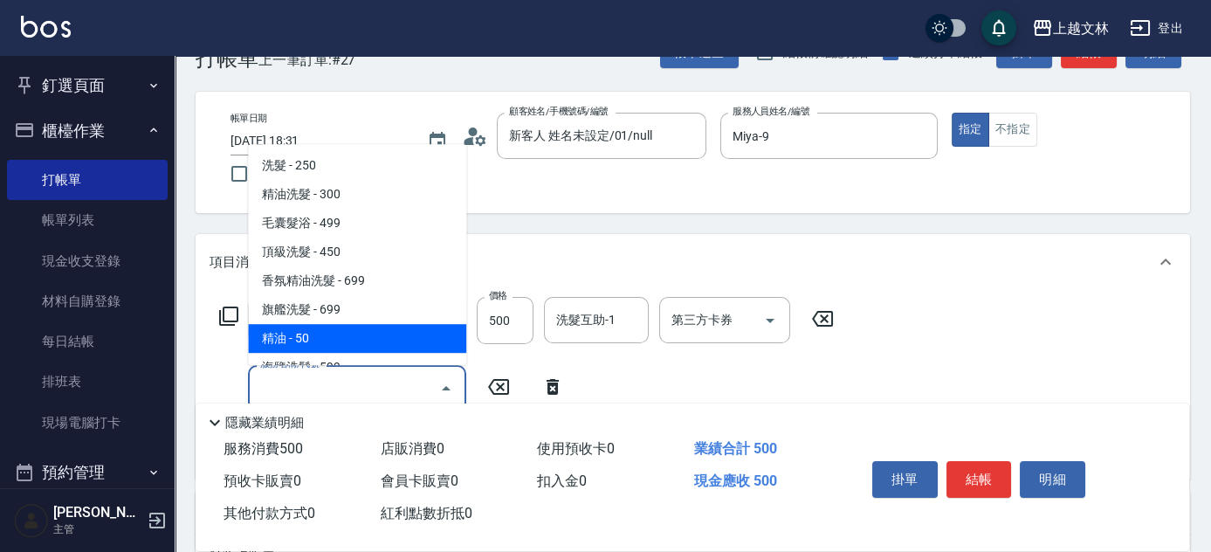
click at [408, 338] on span "精油 - 50" at bounding box center [357, 338] width 218 height 29
type input "精油(107)"
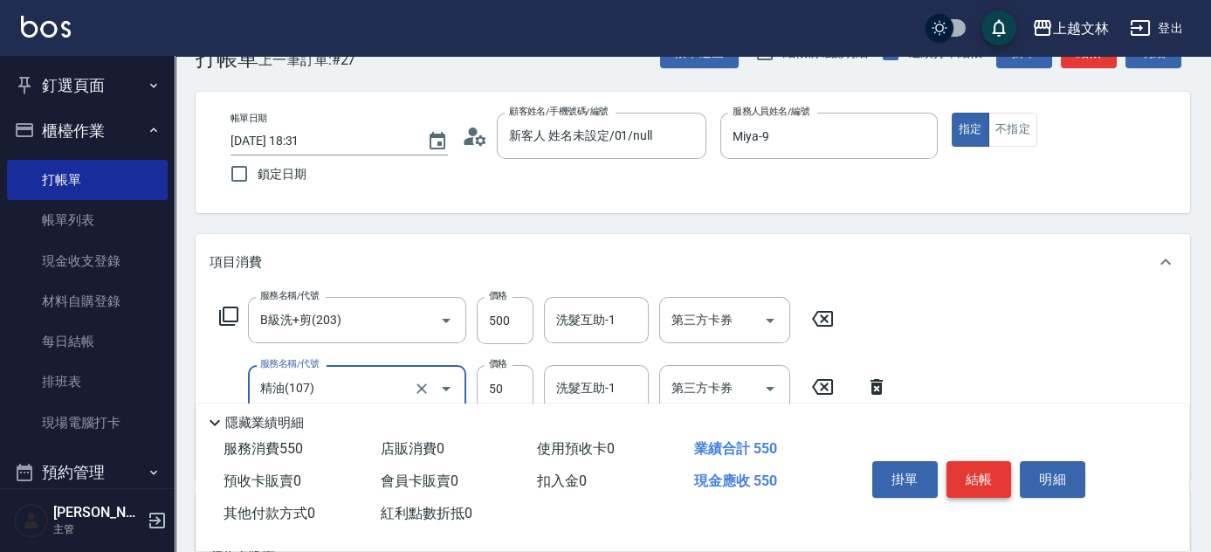
click at [981, 475] on button "結帳" at bounding box center [979, 479] width 65 height 37
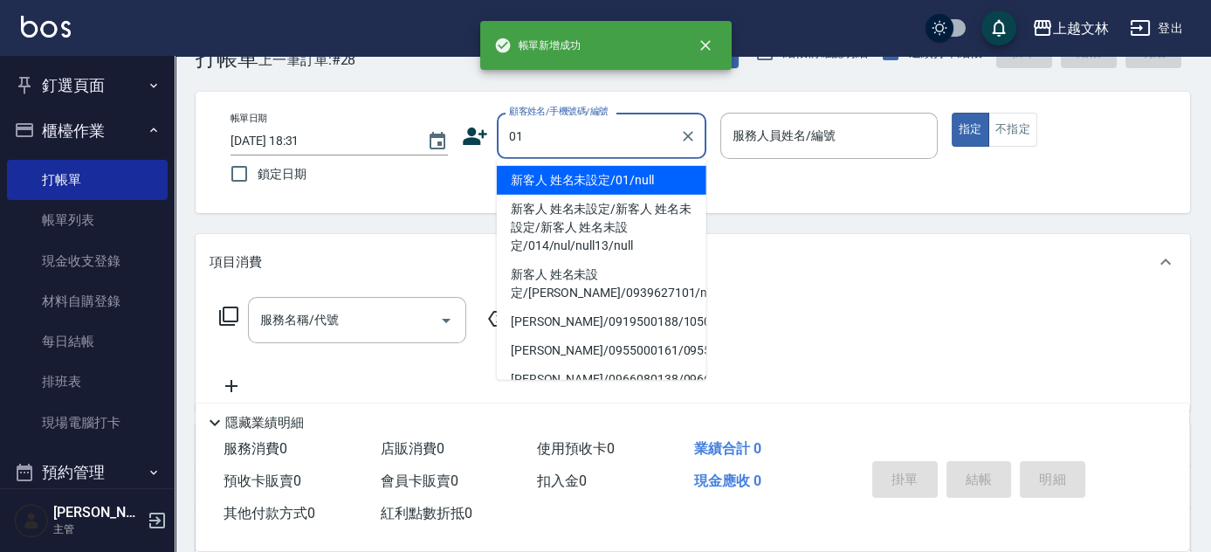
type input "01"
type input "9"
type input "新客人 姓名未設定/01/null"
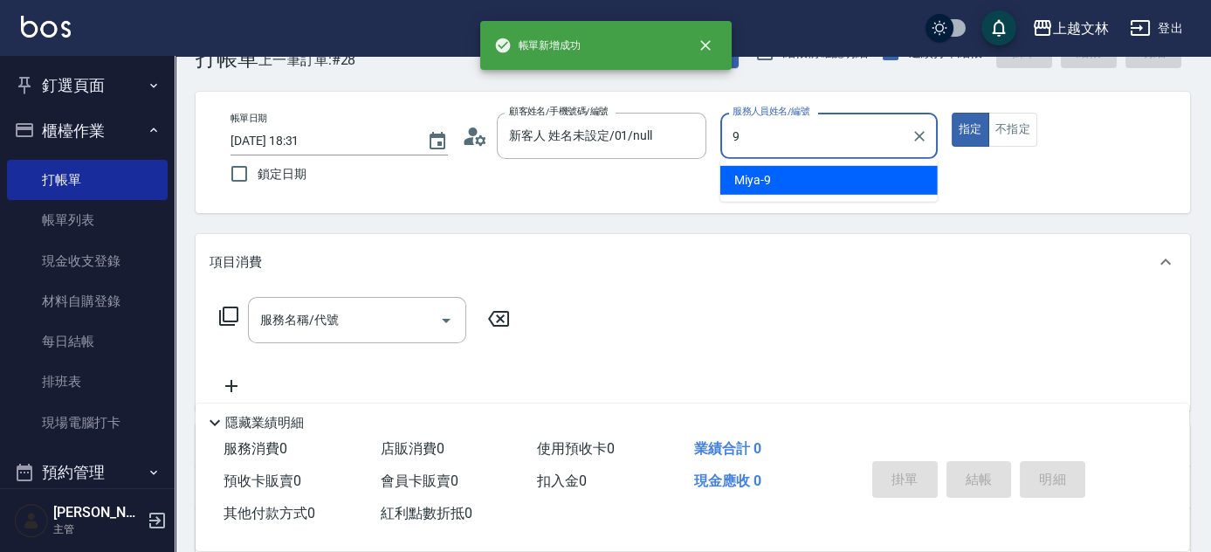
type input "Miya-9"
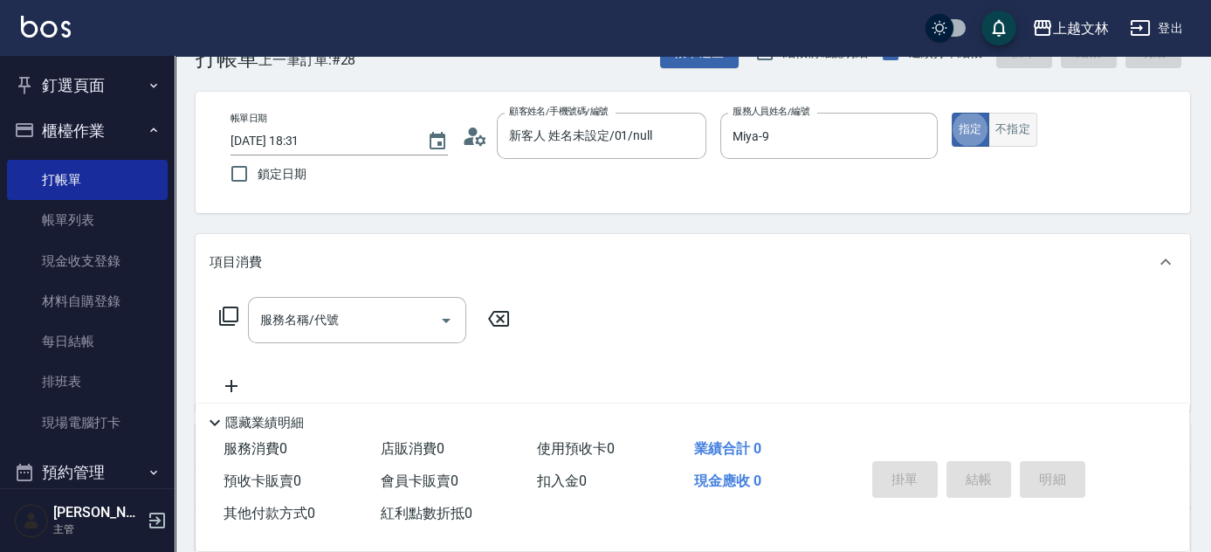
click at [1017, 134] on button "不指定" at bounding box center [1012, 130] width 49 height 34
click at [437, 327] on icon "Open" at bounding box center [446, 320] width 21 height 21
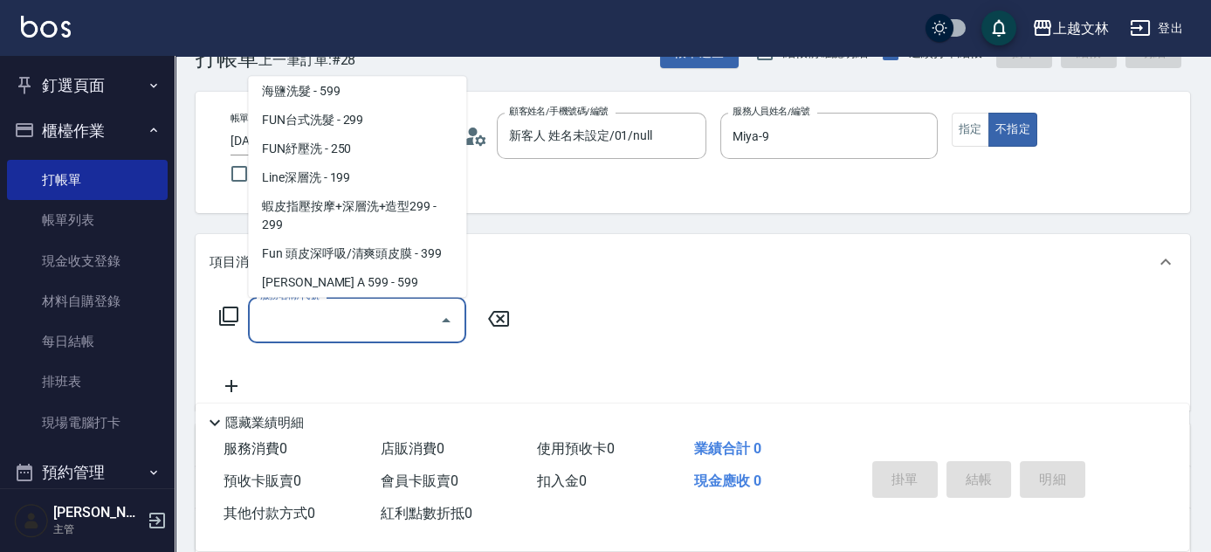
scroll to position [221, 0]
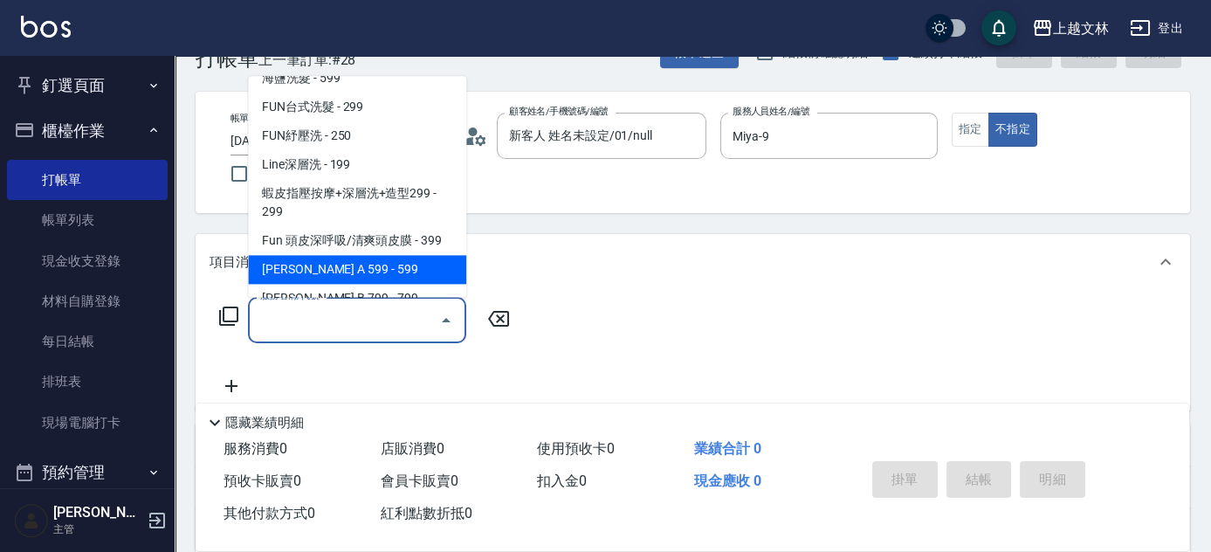
click at [391, 264] on span "[PERSON_NAME] A 599 - 599" at bounding box center [357, 270] width 218 height 29
type input "[PERSON_NAME] A 599(118)"
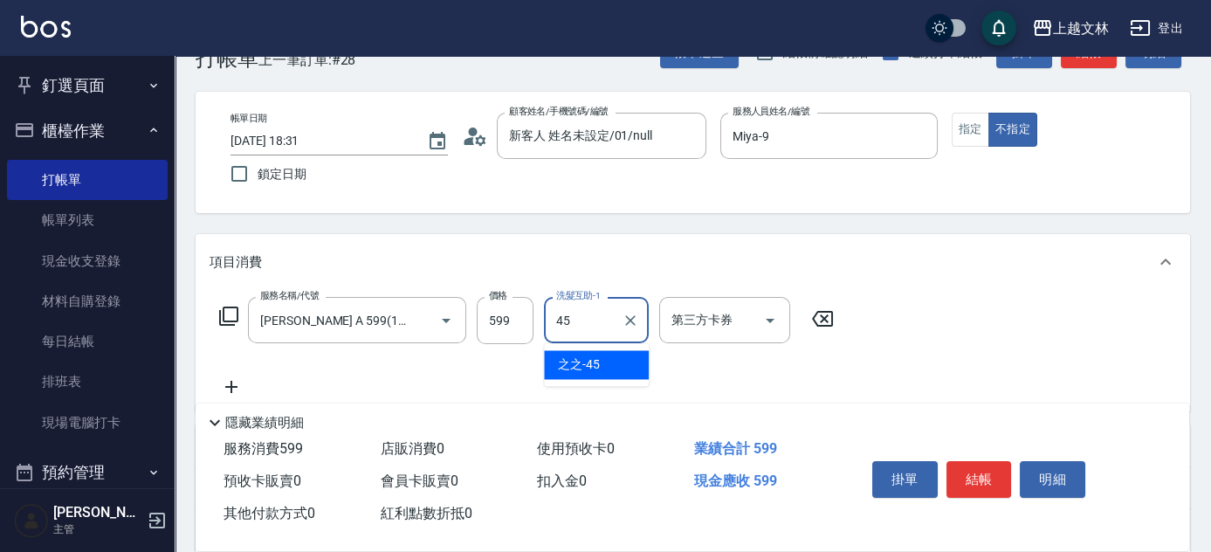
type input "之之-45"
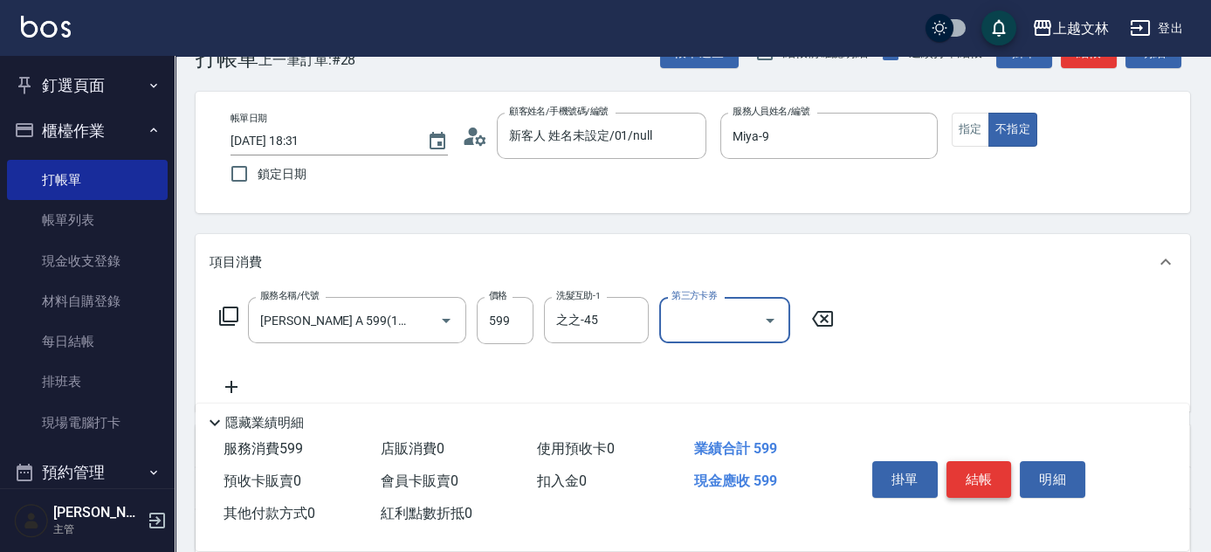
click at [980, 461] on button "結帳" at bounding box center [979, 479] width 65 height 37
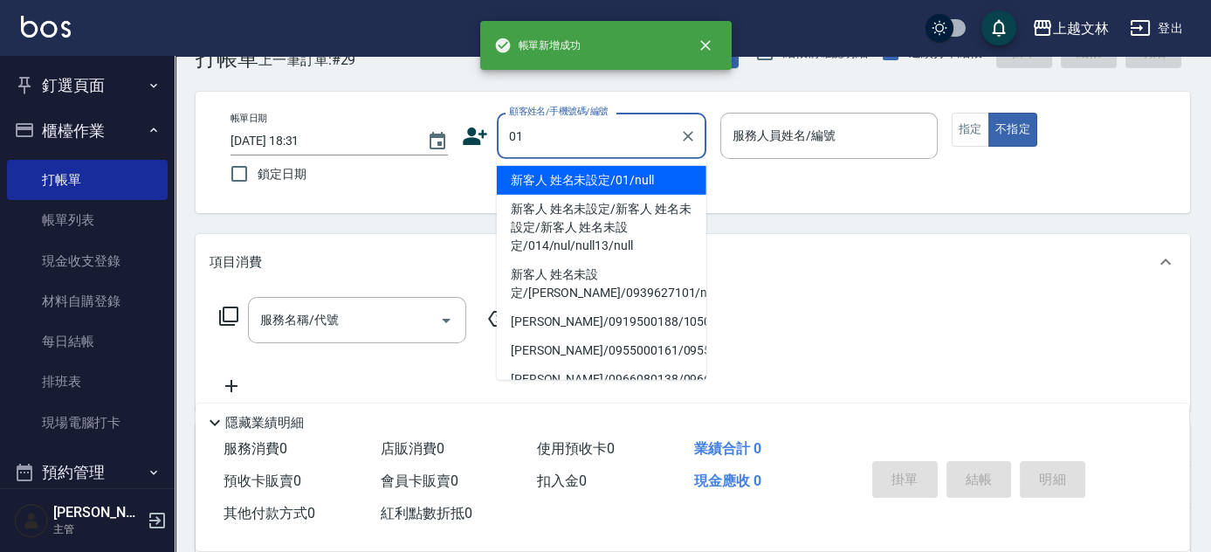
type input "01"
type input "9"
type input "新客人 姓名未設定/01/null"
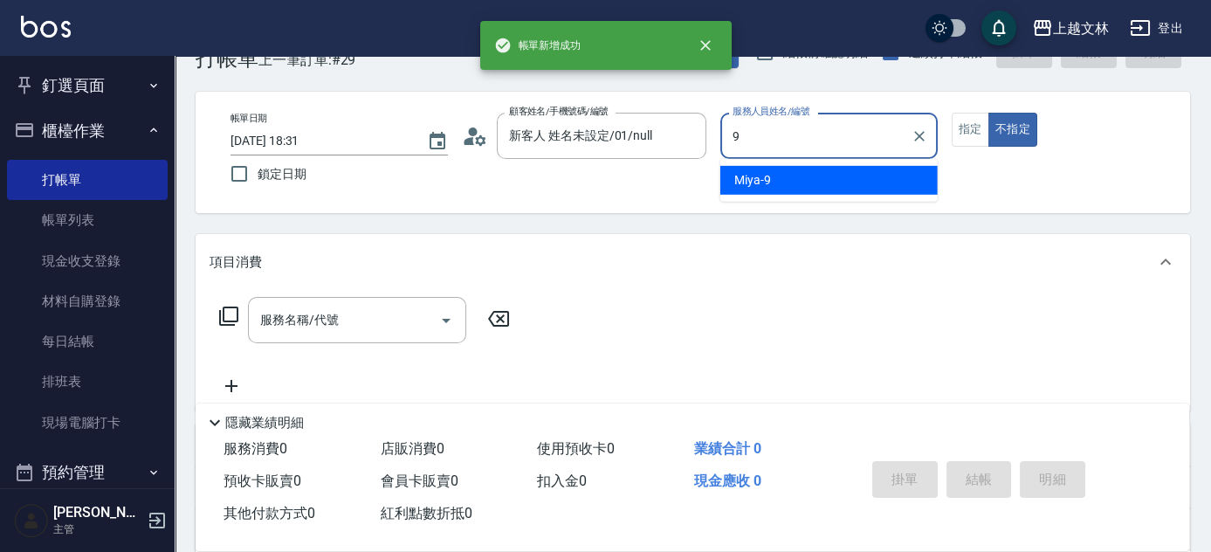
type input "Miya-9"
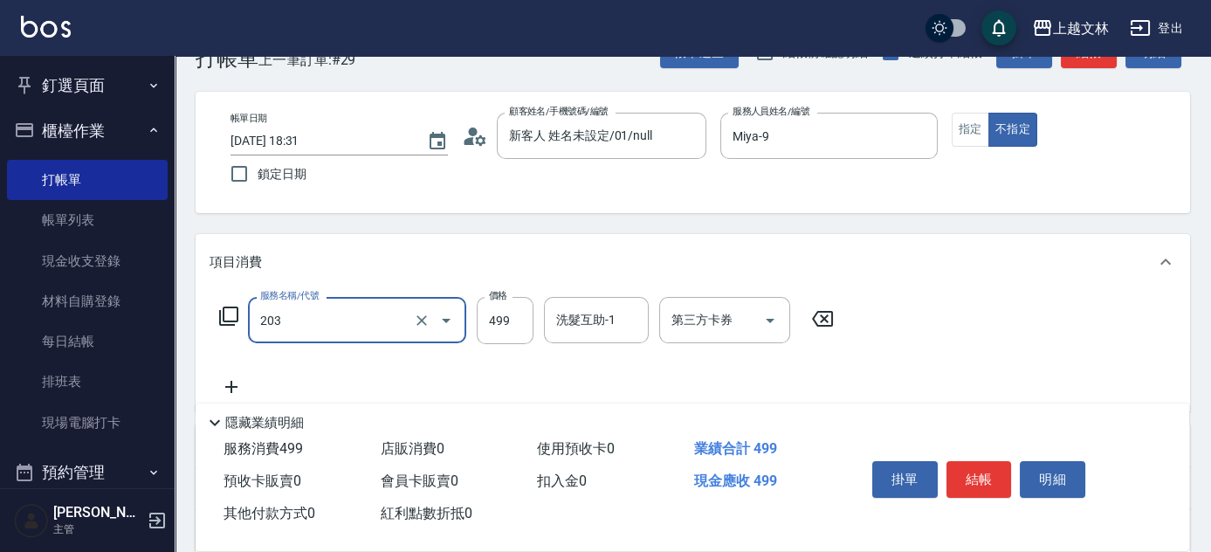
type input "B級洗+剪(203)"
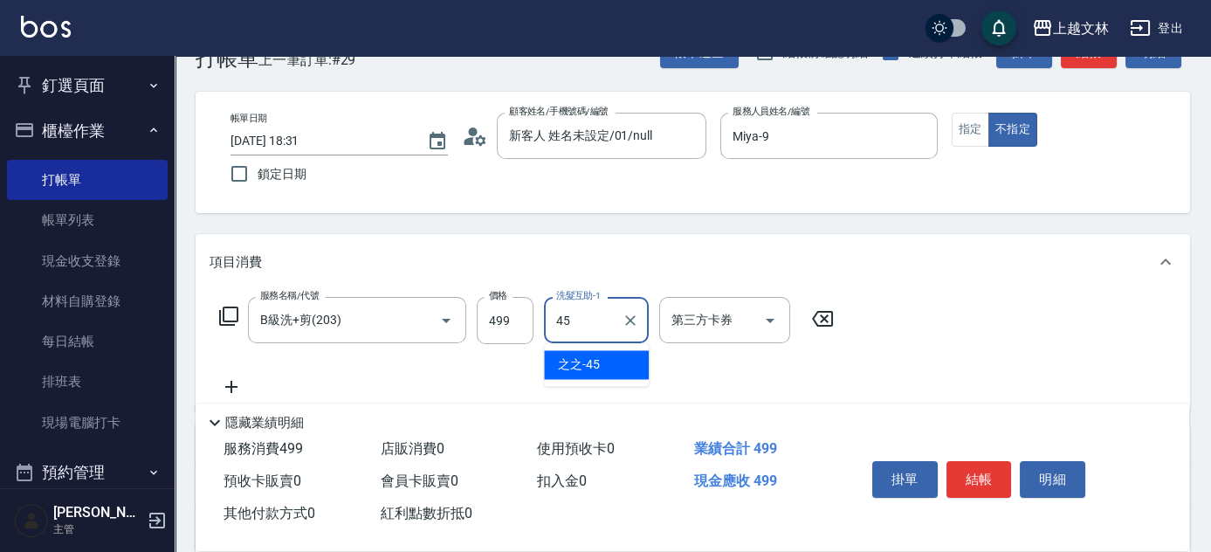
type input "之之-45"
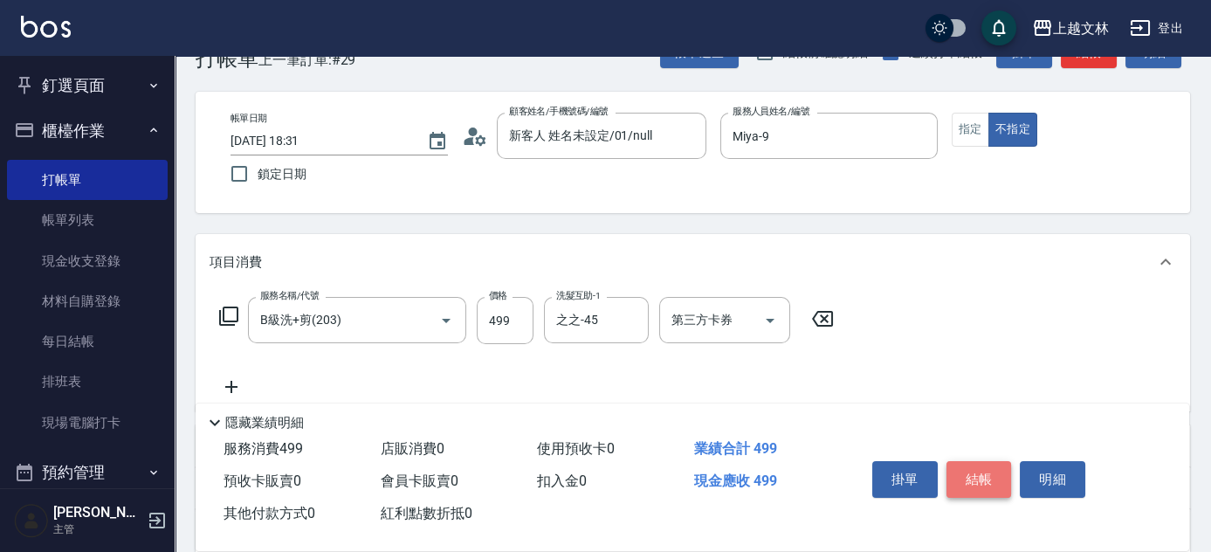
click at [977, 465] on button "結帳" at bounding box center [979, 479] width 65 height 37
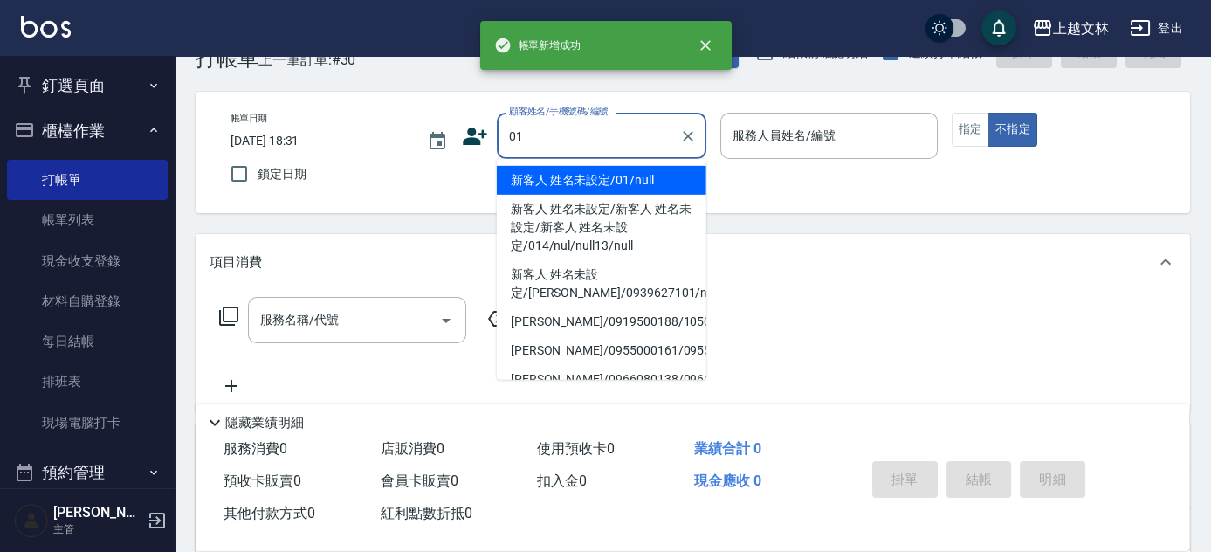
type input "新客人 姓名未設定/01/null"
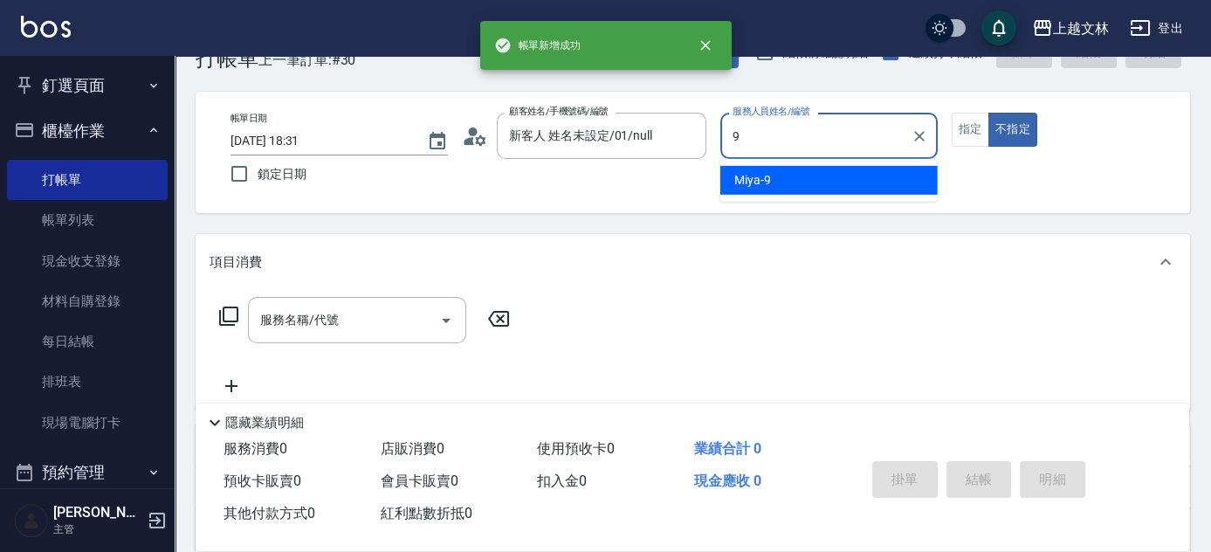
type input "Miya-9"
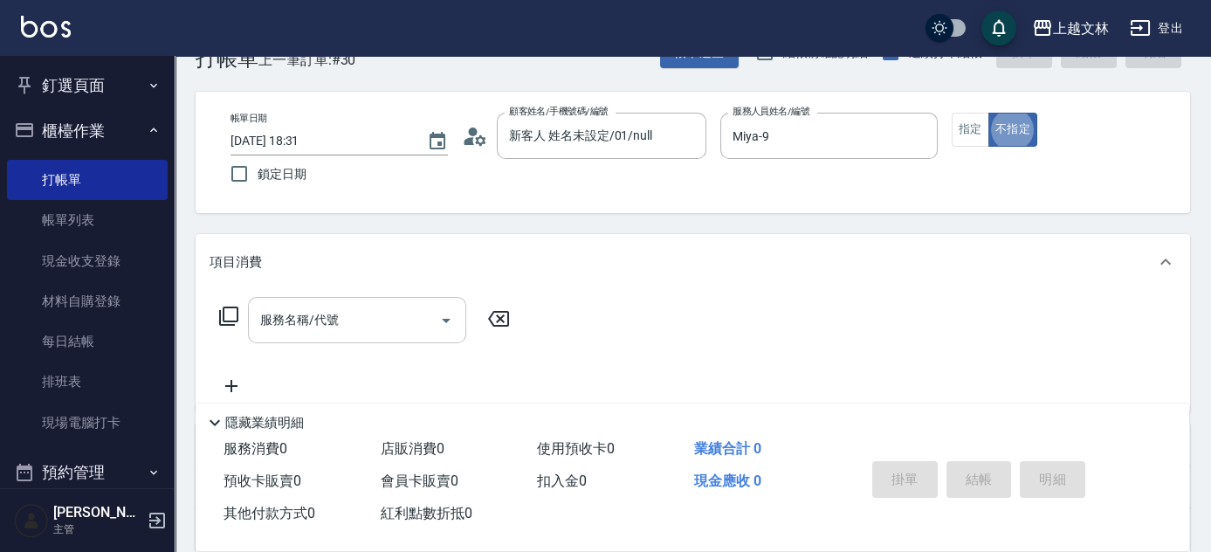
click at [333, 334] on input "服務名稱/代號" at bounding box center [344, 320] width 176 height 31
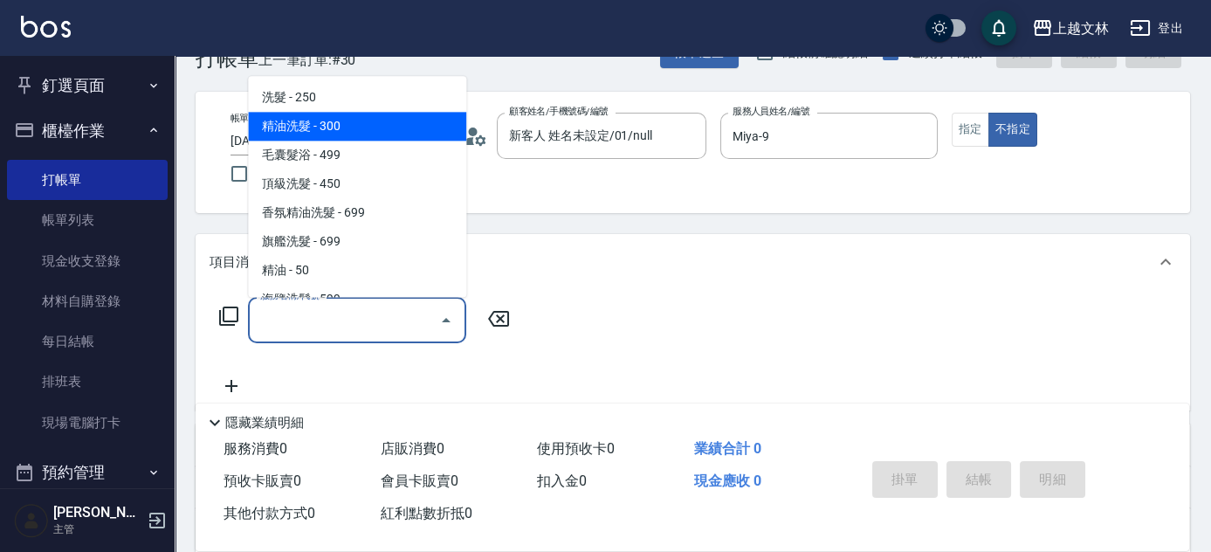
drag, startPoint x: 356, startPoint y: 121, endPoint x: 406, endPoint y: 136, distance: 51.9
click at [357, 122] on span "精油洗髮 - 300" at bounding box center [357, 127] width 218 height 29
type input "精油洗髮(102)"
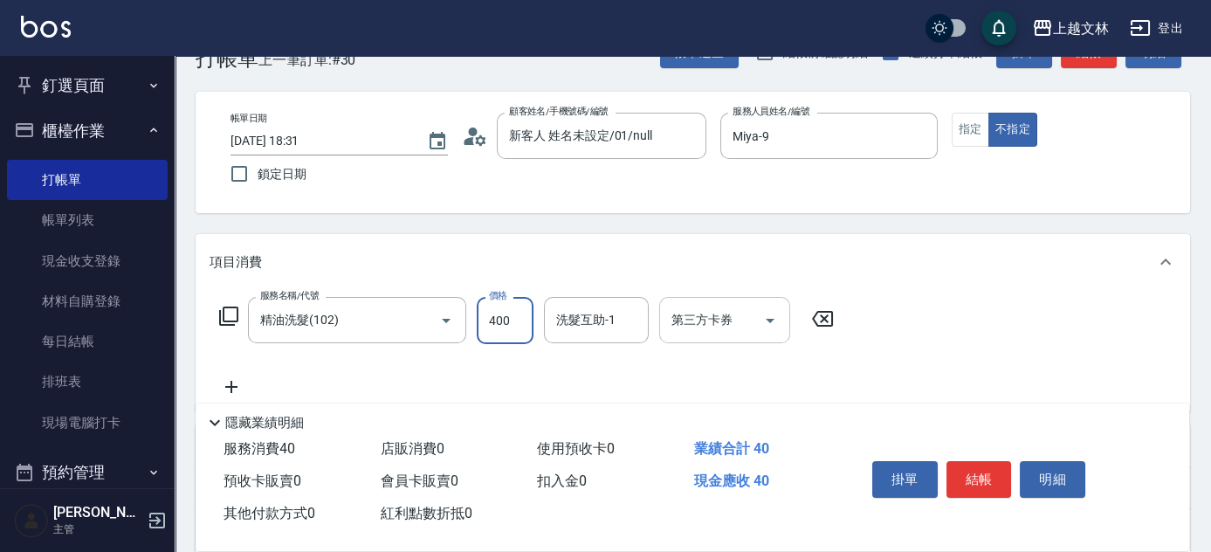
type input "400"
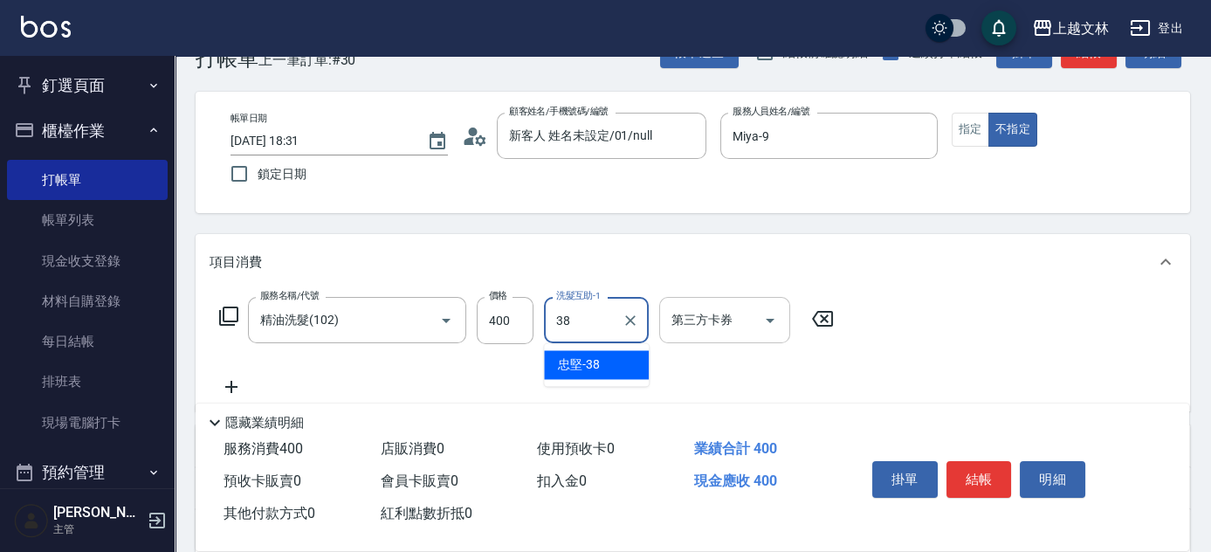
type input "忠堅-38"
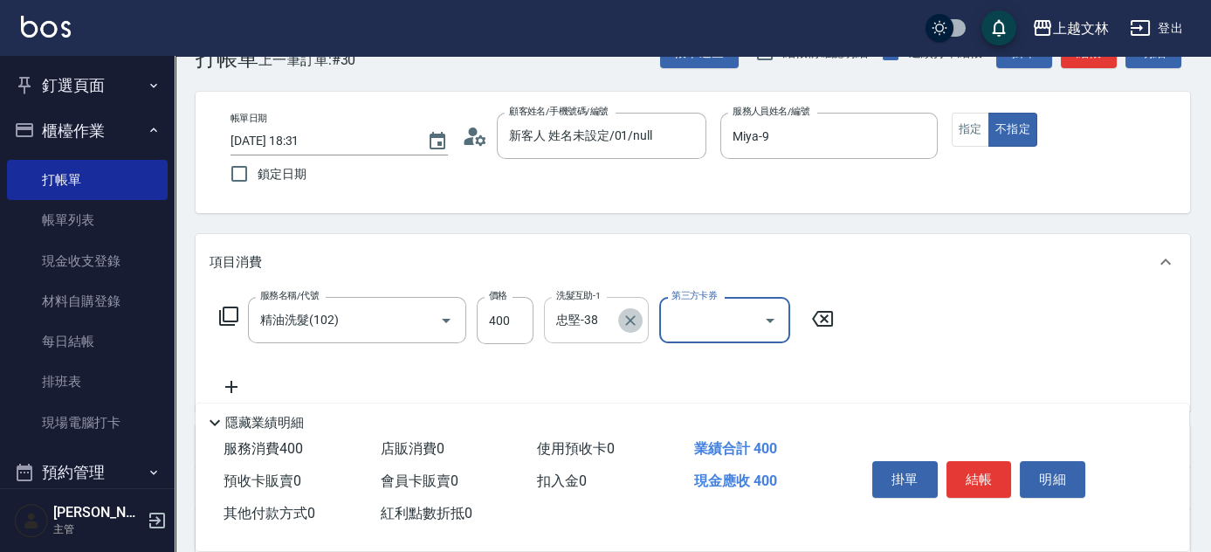
click at [630, 318] on icon "Clear" at bounding box center [630, 320] width 17 height 17
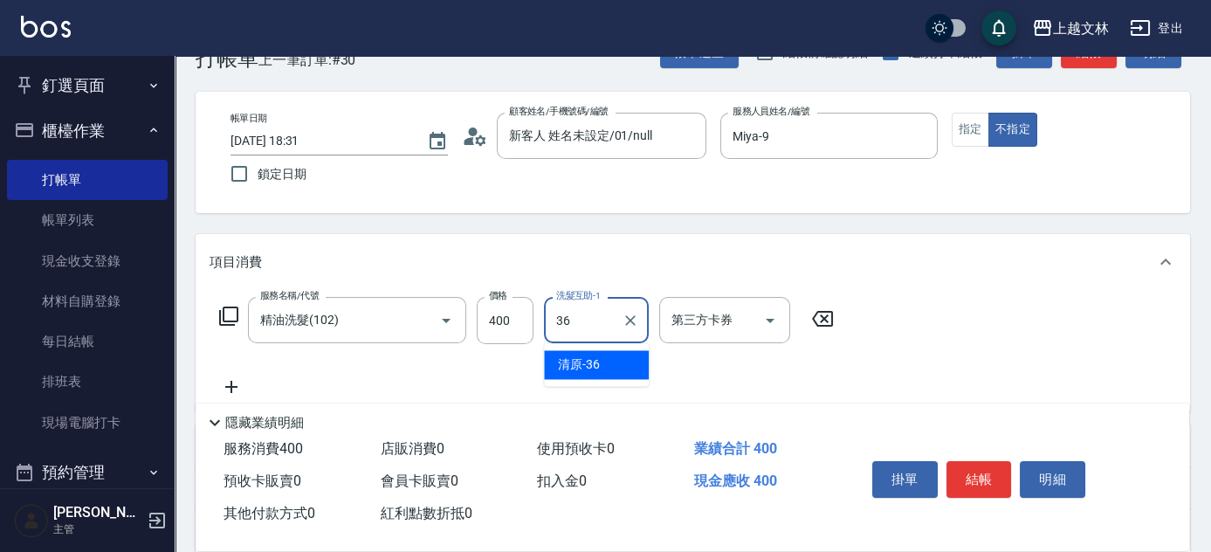
type input "清原-36"
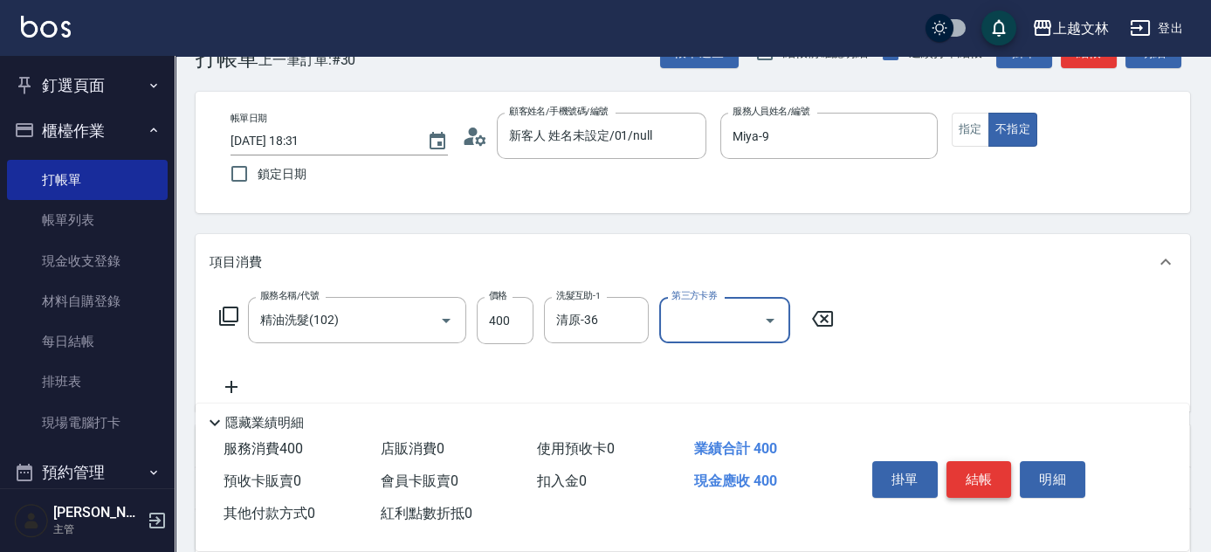
click at [982, 477] on button "結帳" at bounding box center [979, 479] width 65 height 37
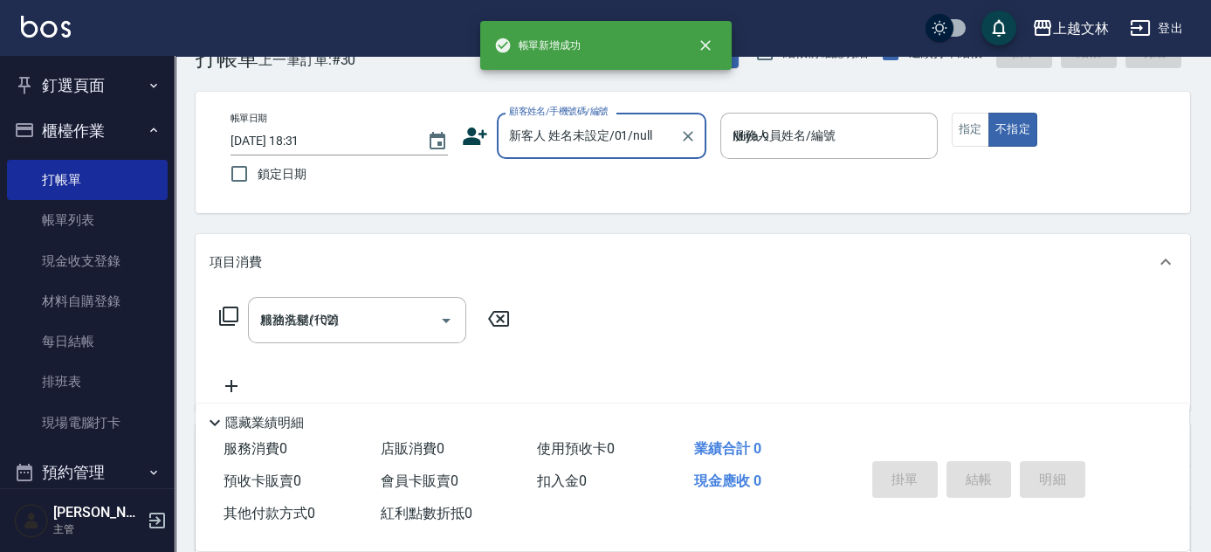
type input "[DATE] 18:32"
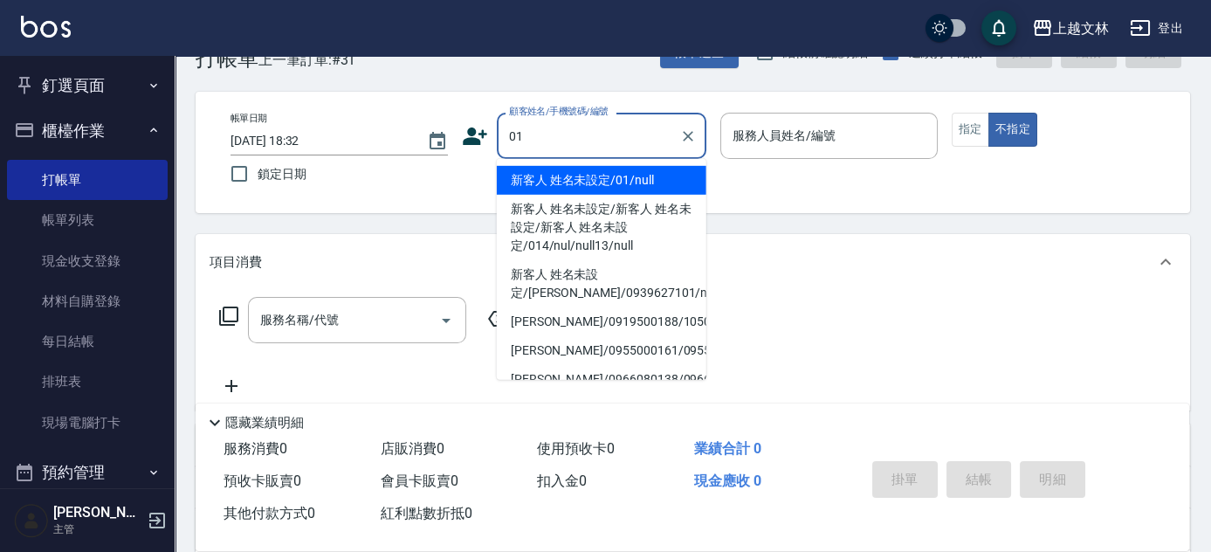
type input "01"
type input "9"
type input "新客人 姓名未設定/01/null"
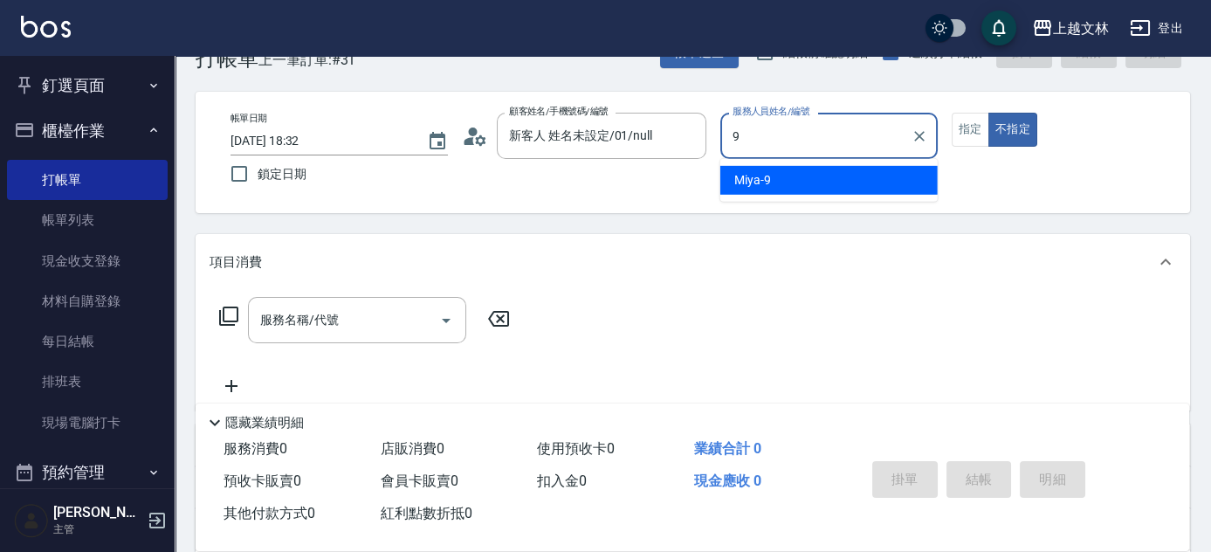
type input "Miya-9"
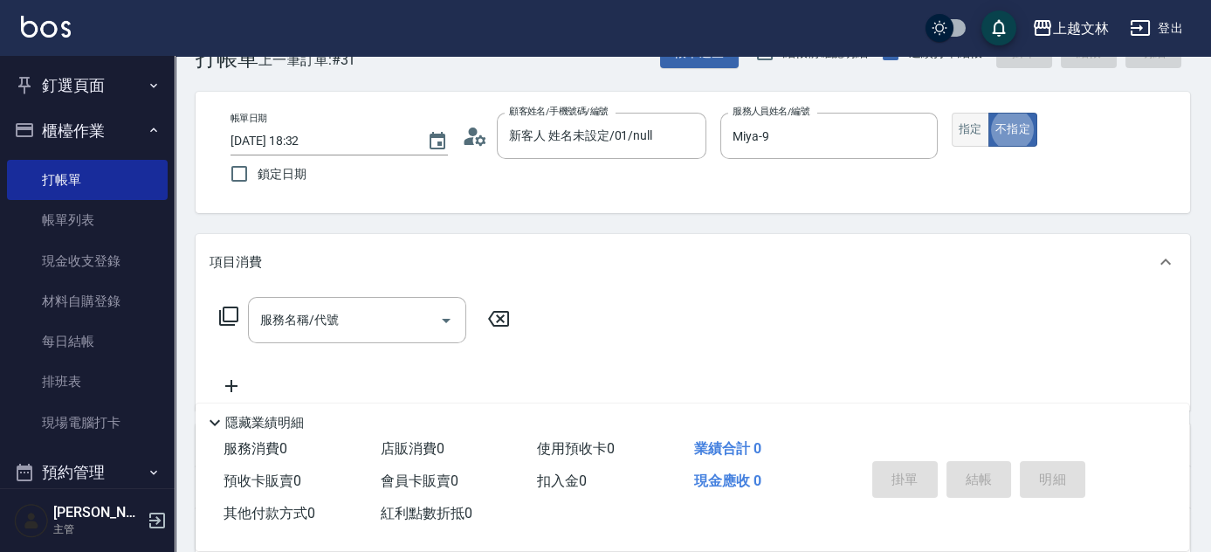
click at [964, 120] on button "指定" at bounding box center [971, 130] width 38 height 34
click at [412, 320] on input "服務名稱/代號" at bounding box center [344, 320] width 176 height 31
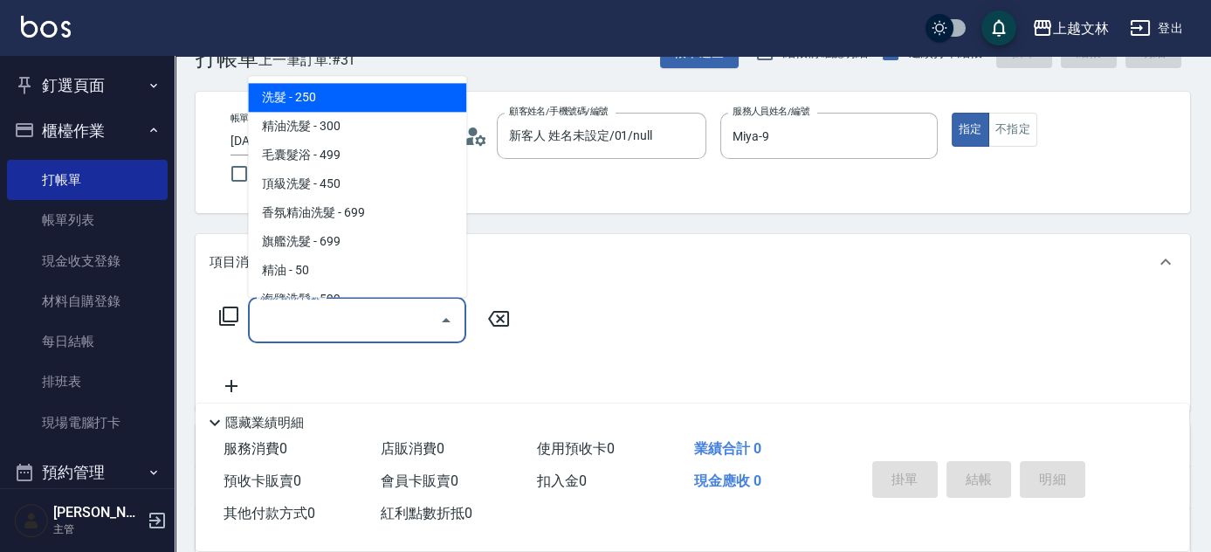
click at [414, 101] on span "洗髮 - 250" at bounding box center [357, 98] width 218 height 29
type input "洗髮(101)"
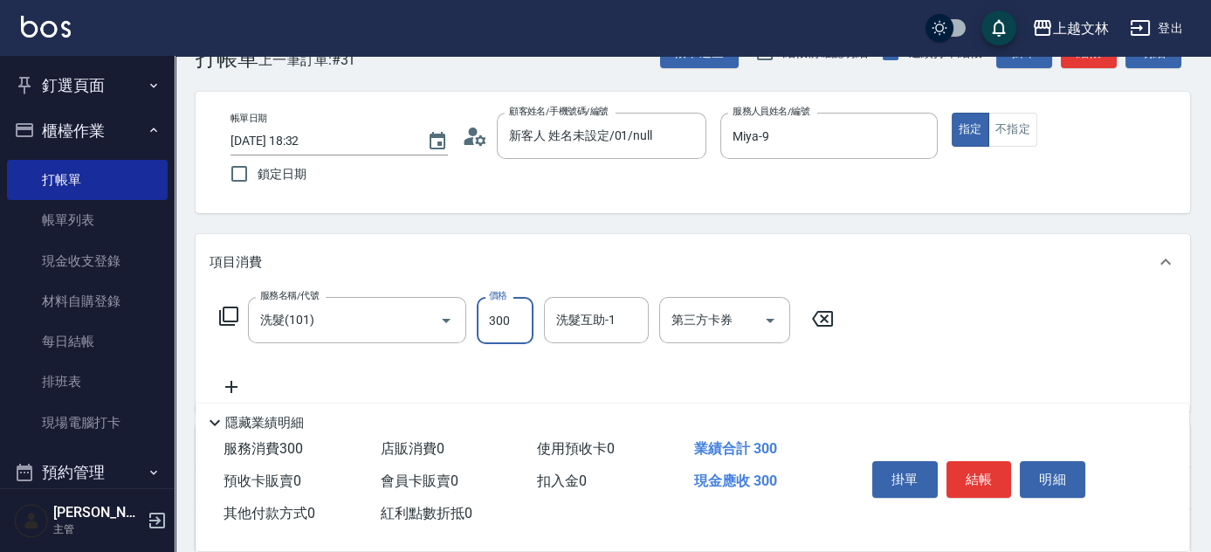
type input "300"
click at [973, 484] on button "結帳" at bounding box center [979, 479] width 65 height 37
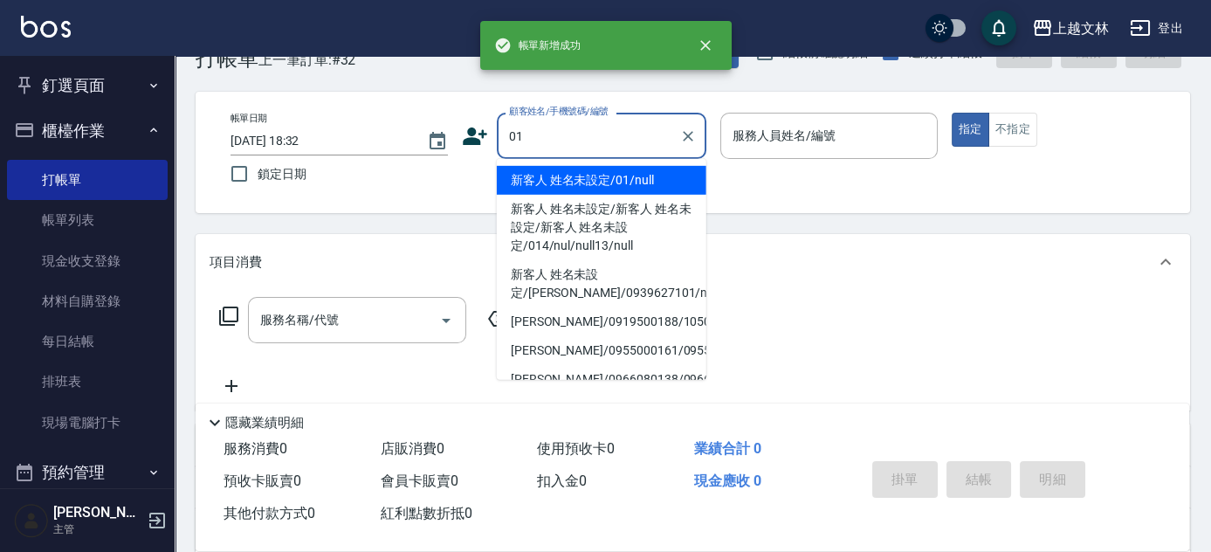
type input "01"
type input "9"
type input "新客人 姓名未設定/01/null"
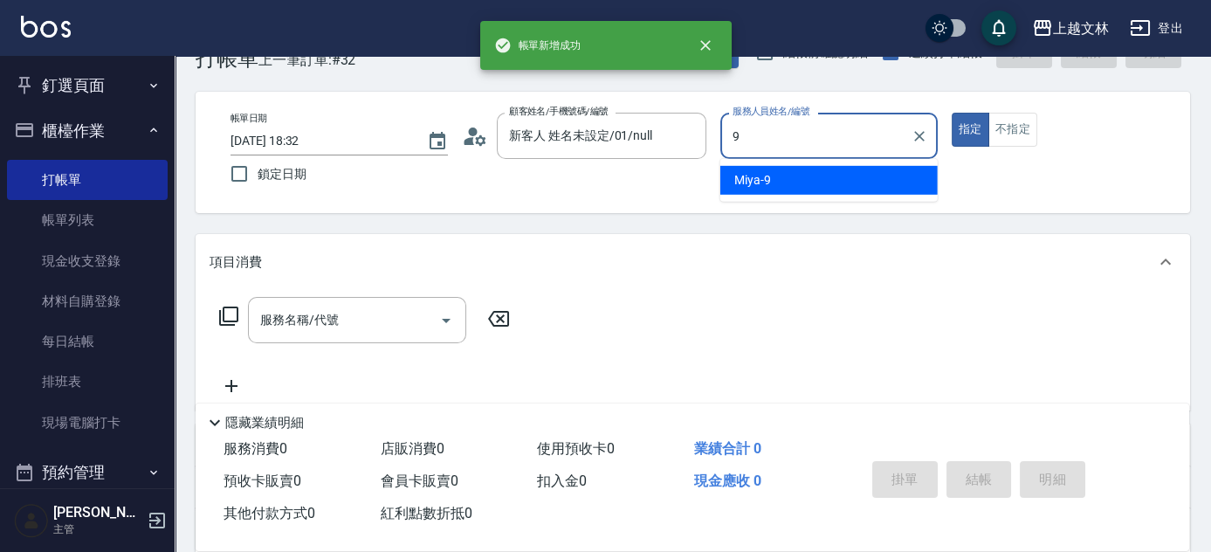
type input "Miya-9"
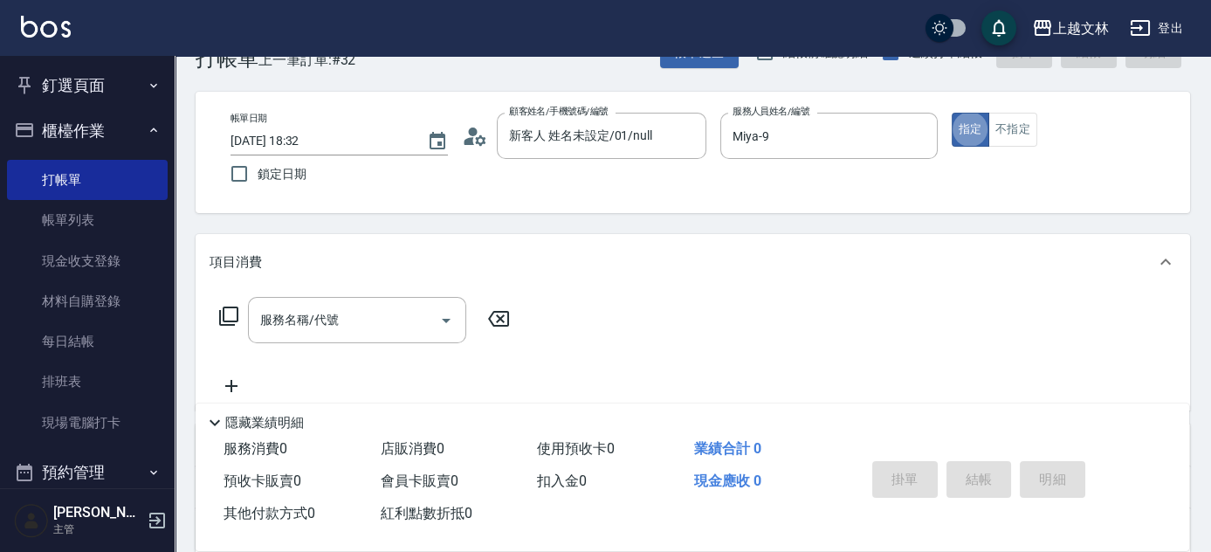
click at [232, 316] on icon at bounding box center [228, 316] width 21 height 21
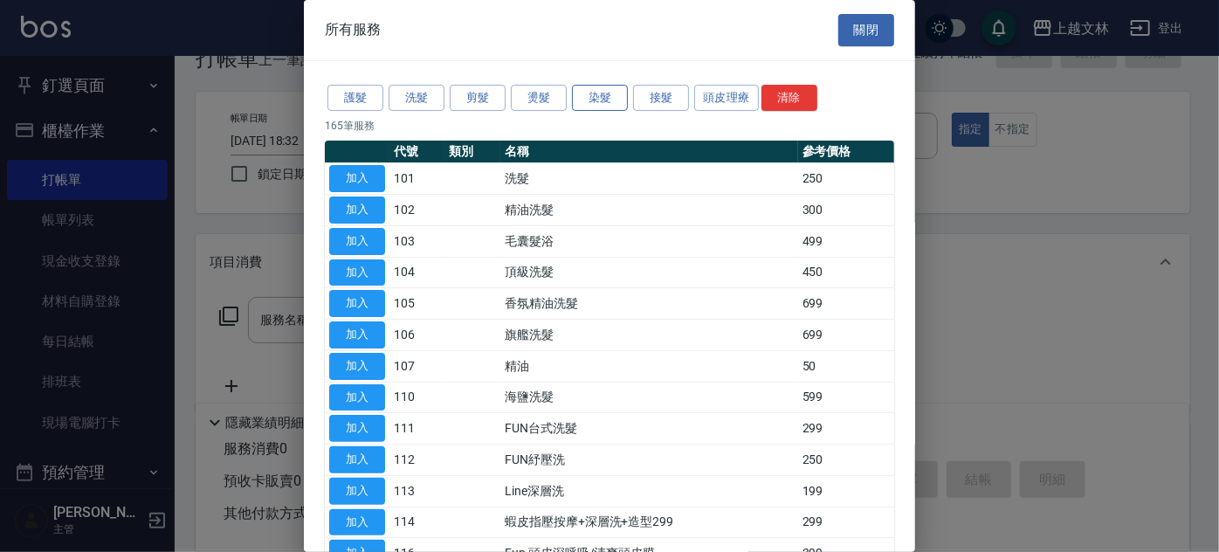
click at [584, 94] on button "染髮" at bounding box center [600, 98] width 56 height 27
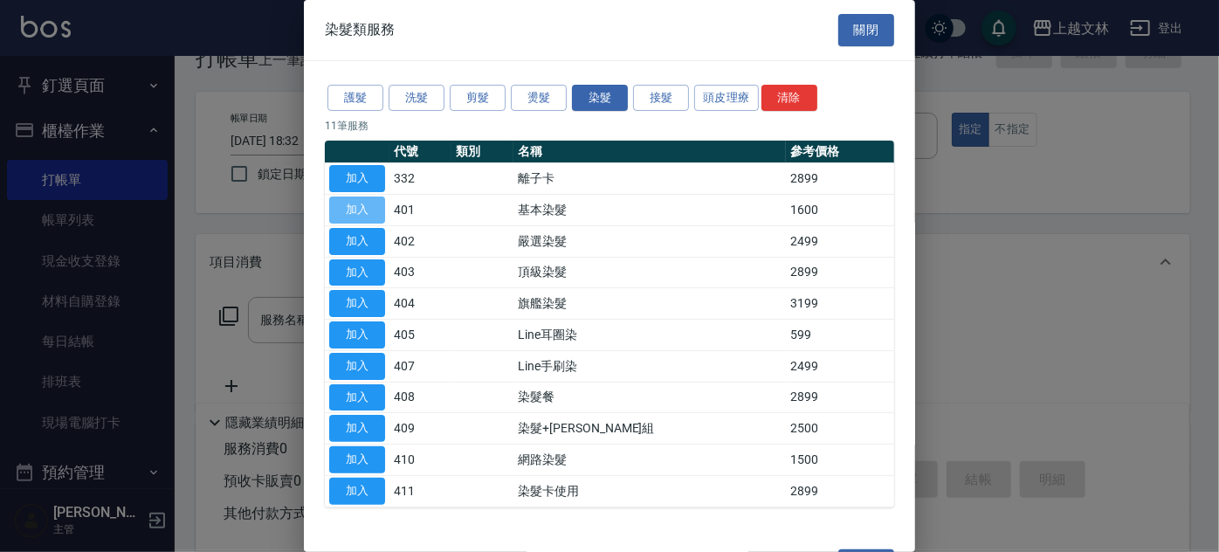
click at [363, 203] on button "加入" at bounding box center [357, 209] width 56 height 27
type input "基本染髮(401)"
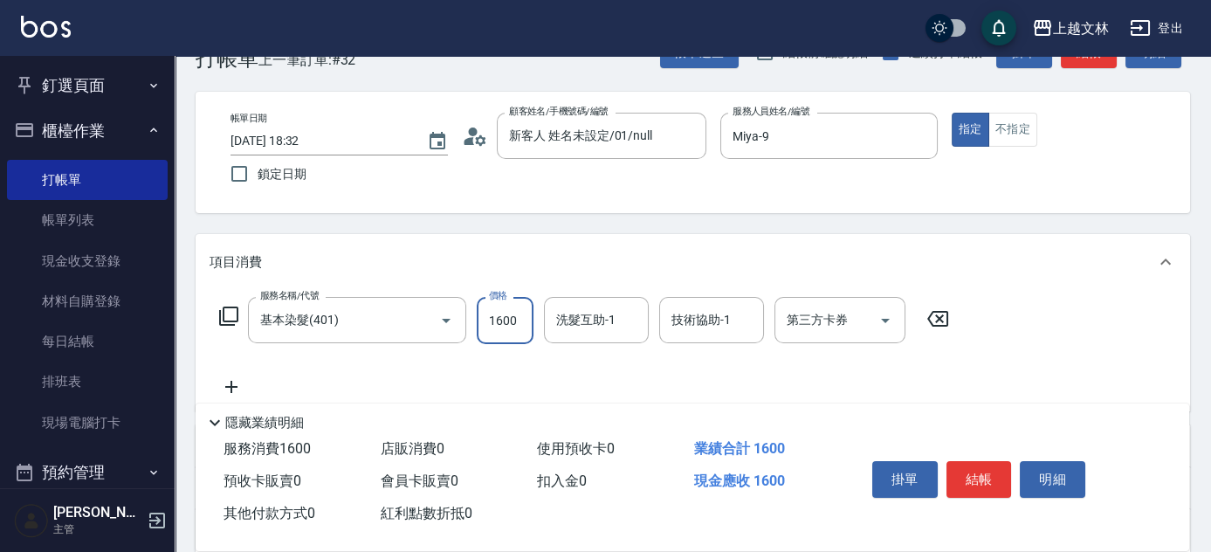
click at [485, 329] on input "1600" at bounding box center [505, 320] width 57 height 47
type input "1399"
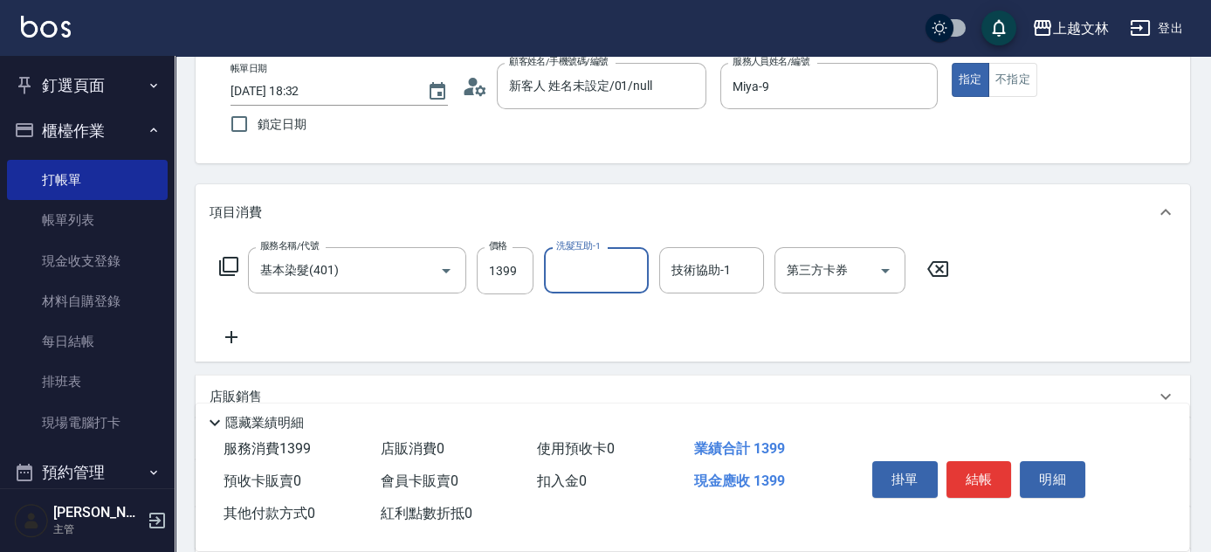
scroll to position [104, 0]
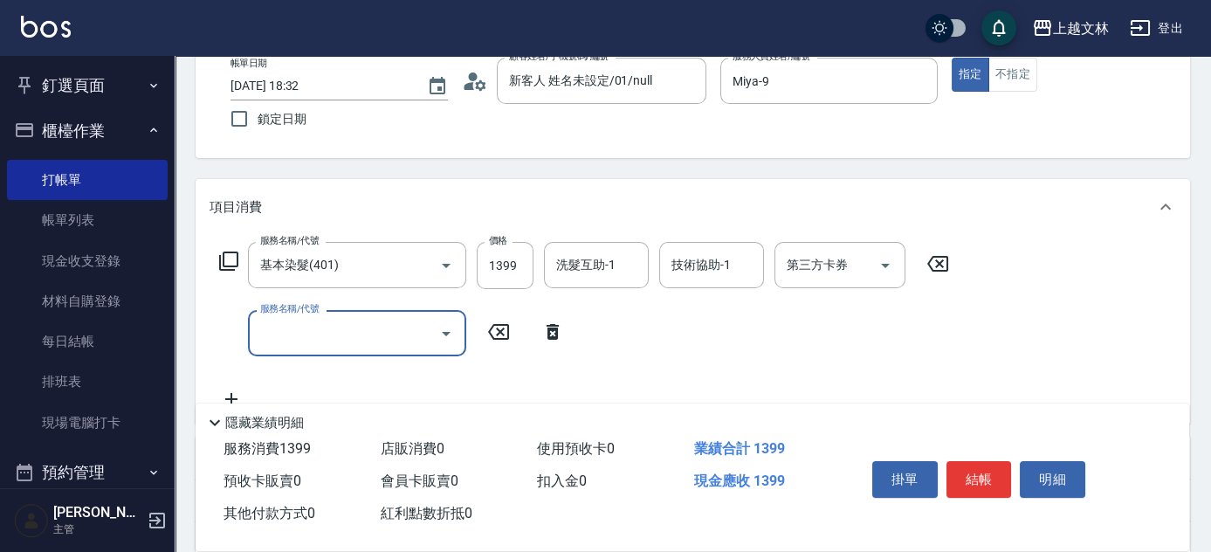
click at [218, 252] on icon at bounding box center [228, 261] width 21 height 21
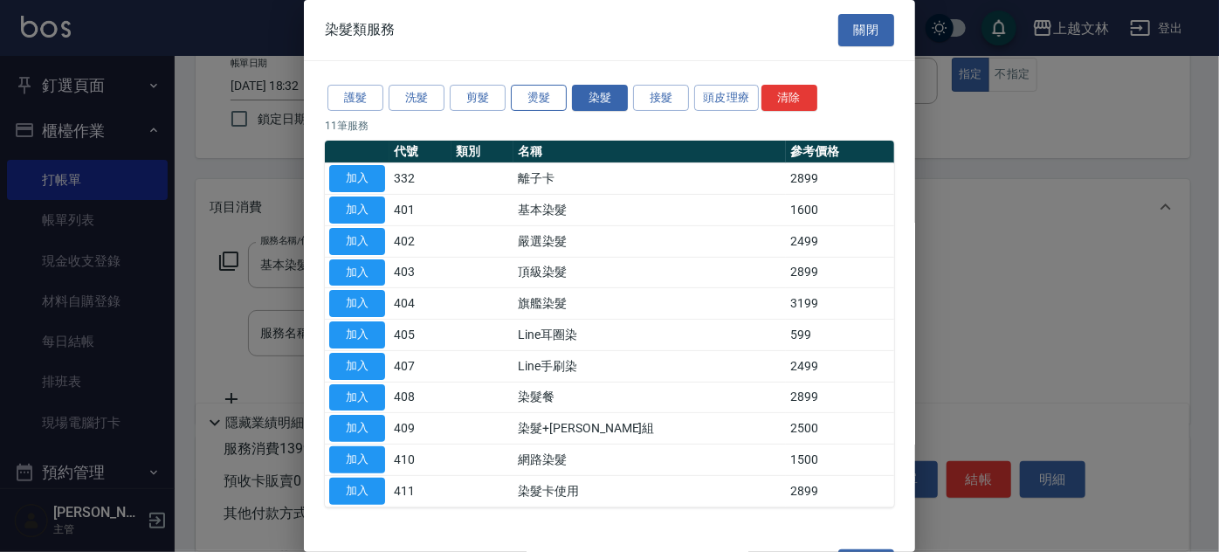
click at [523, 94] on button "燙髮" at bounding box center [539, 98] width 56 height 27
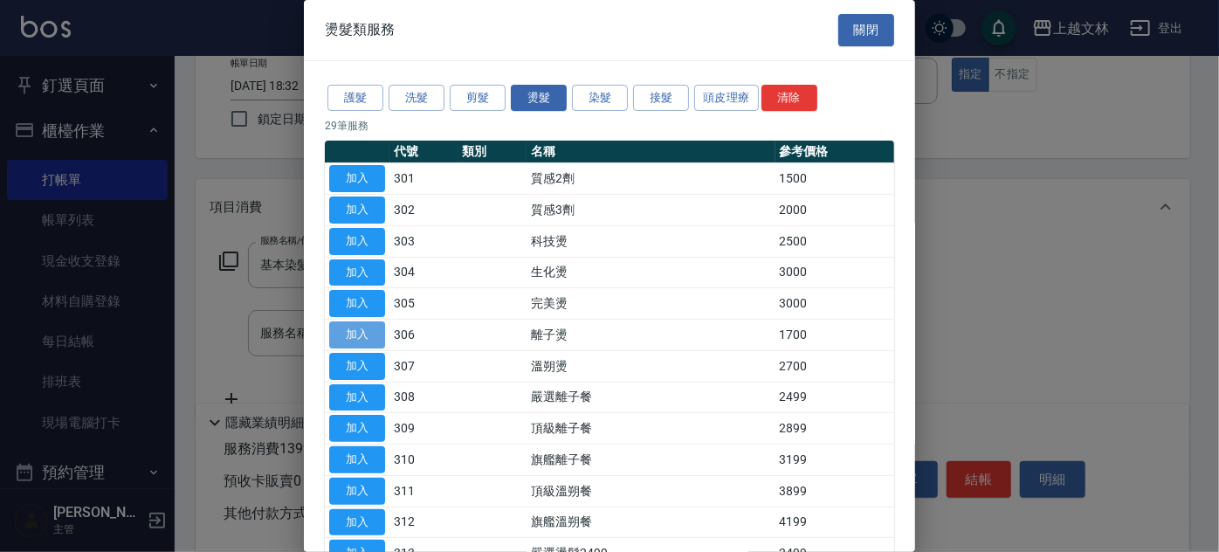
click at [358, 333] on button "加入" at bounding box center [357, 334] width 56 height 27
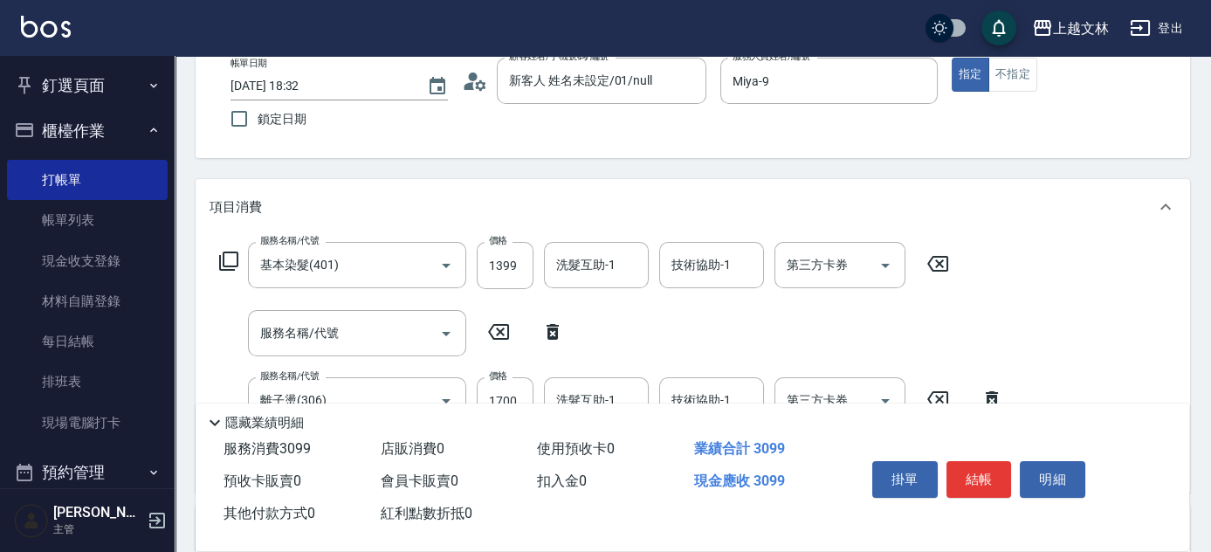
click at [552, 329] on icon at bounding box center [553, 332] width 12 height 16
type input "離子燙(306)"
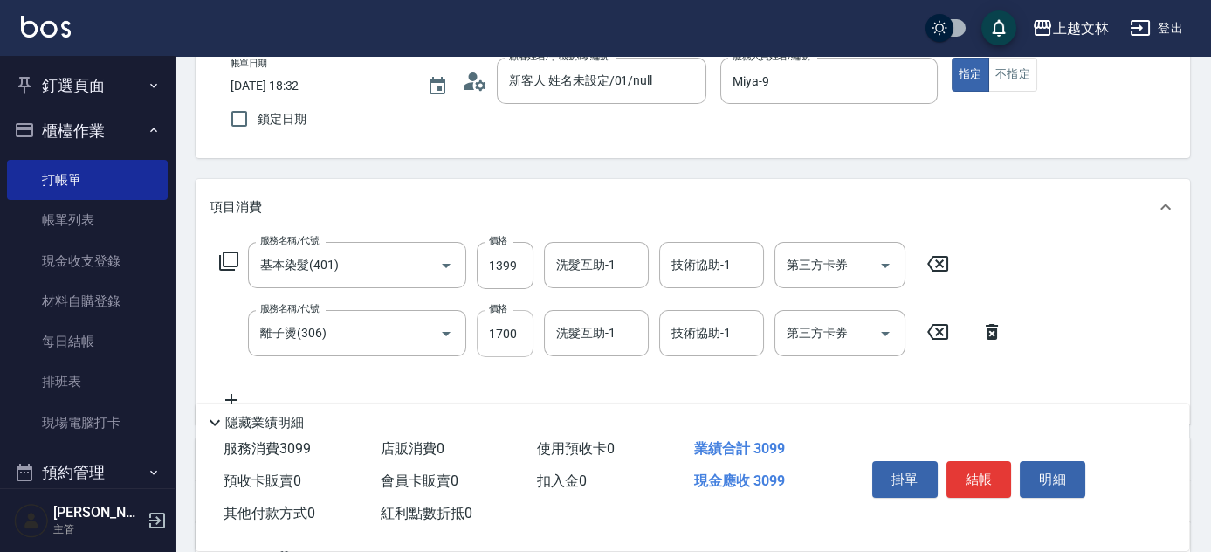
click at [507, 348] on input "1700" at bounding box center [505, 333] width 57 height 47
type input "2500"
click at [226, 262] on icon at bounding box center [228, 261] width 21 height 21
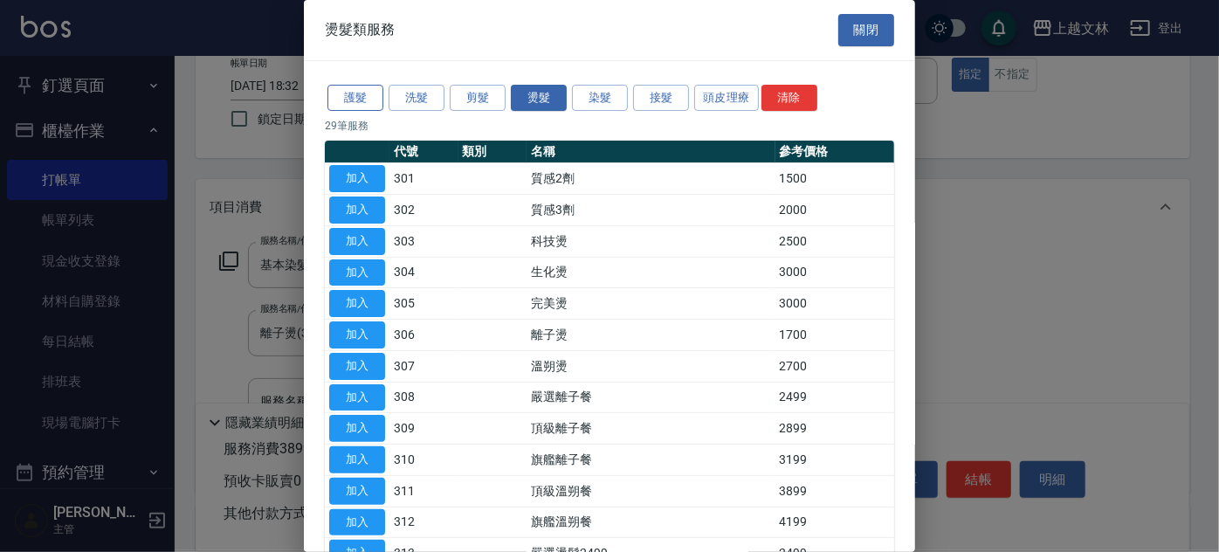
click at [360, 101] on button "護髮" at bounding box center [355, 98] width 56 height 27
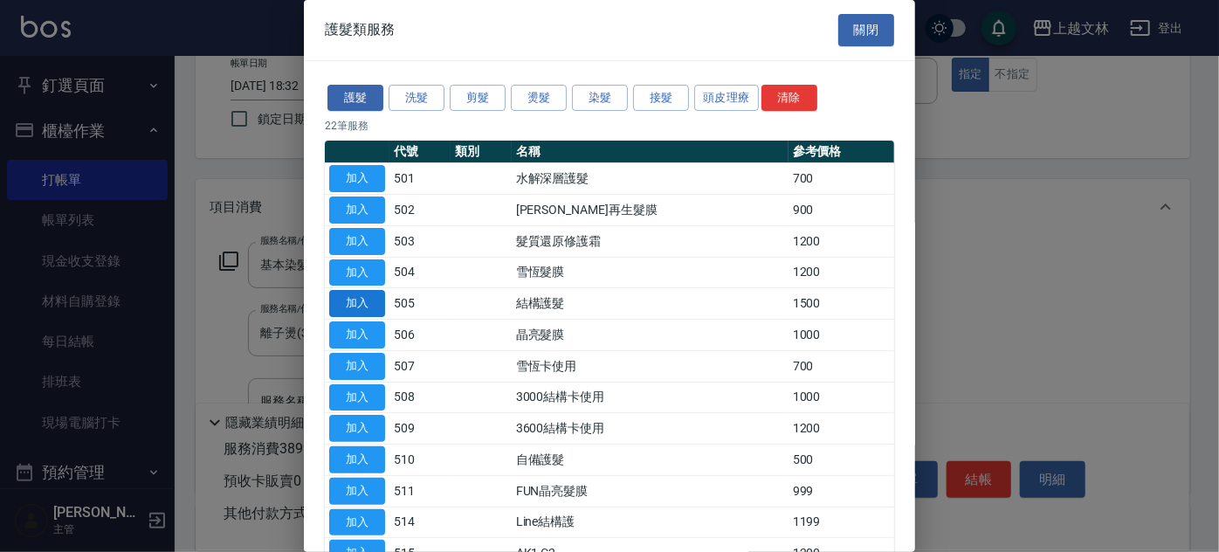
click at [360, 295] on button "加入" at bounding box center [357, 303] width 56 height 27
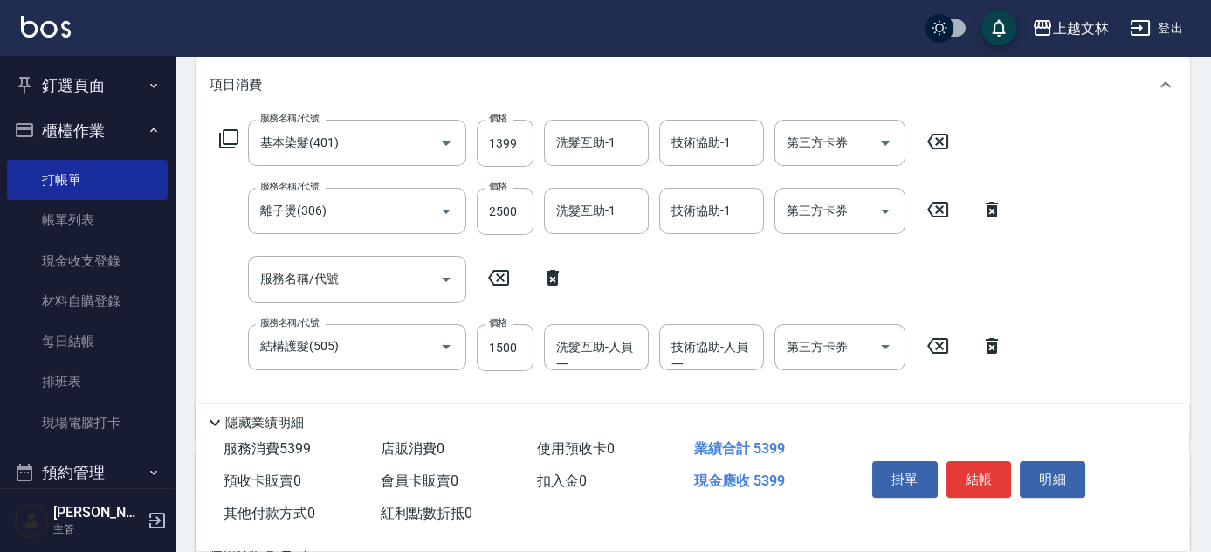
scroll to position [257, 0]
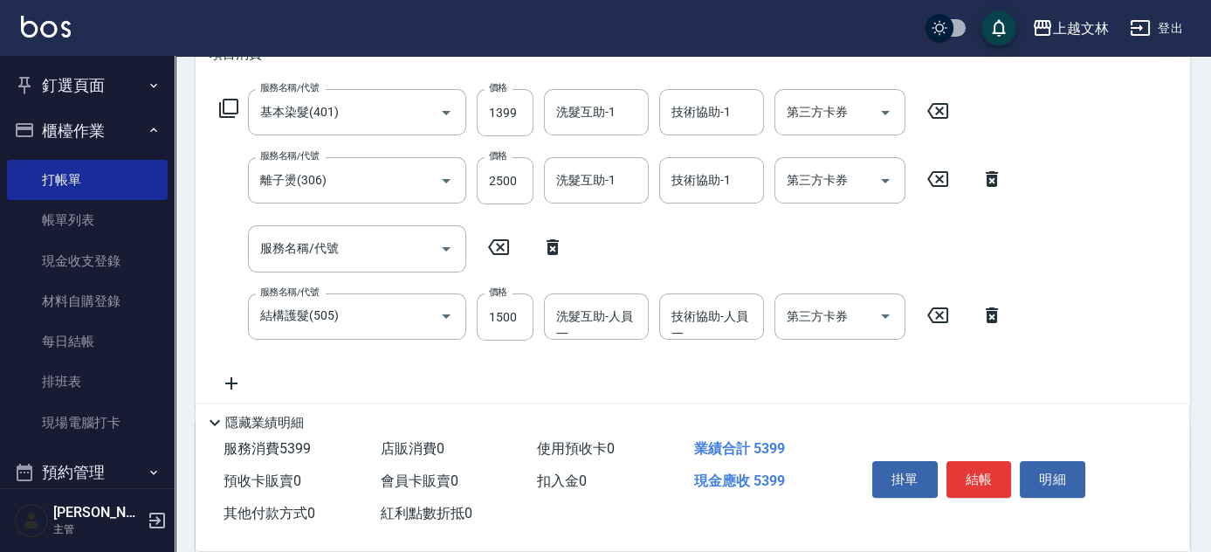
click at [556, 251] on icon at bounding box center [553, 247] width 12 height 16
type input "結構護髮(505)"
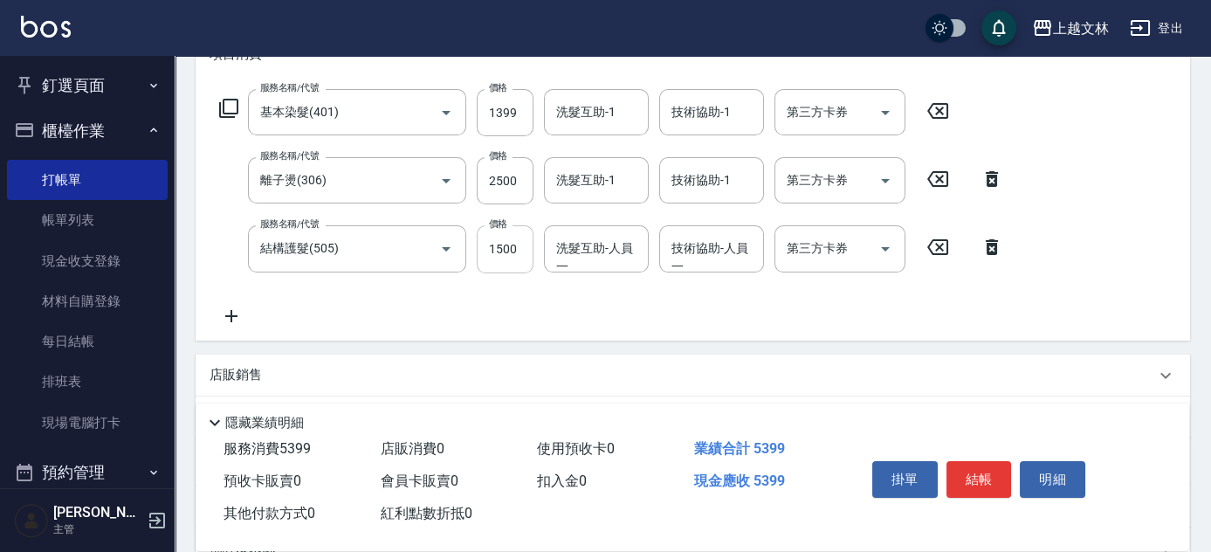
click at [517, 251] on input "1500" at bounding box center [505, 248] width 57 height 47
type input "999"
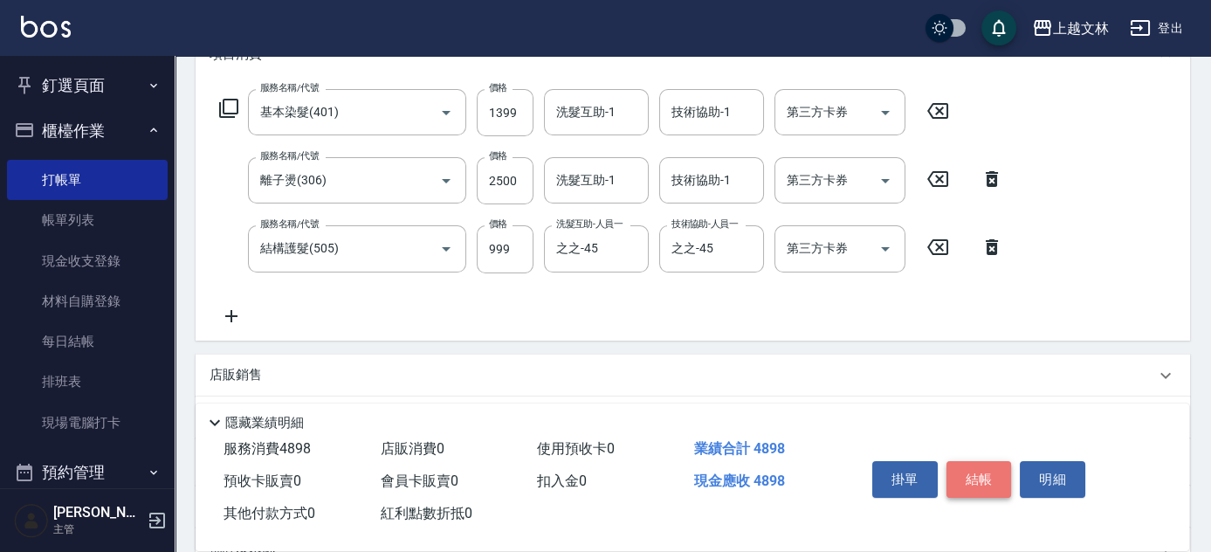
click at [969, 472] on button "結帳" at bounding box center [979, 479] width 65 height 37
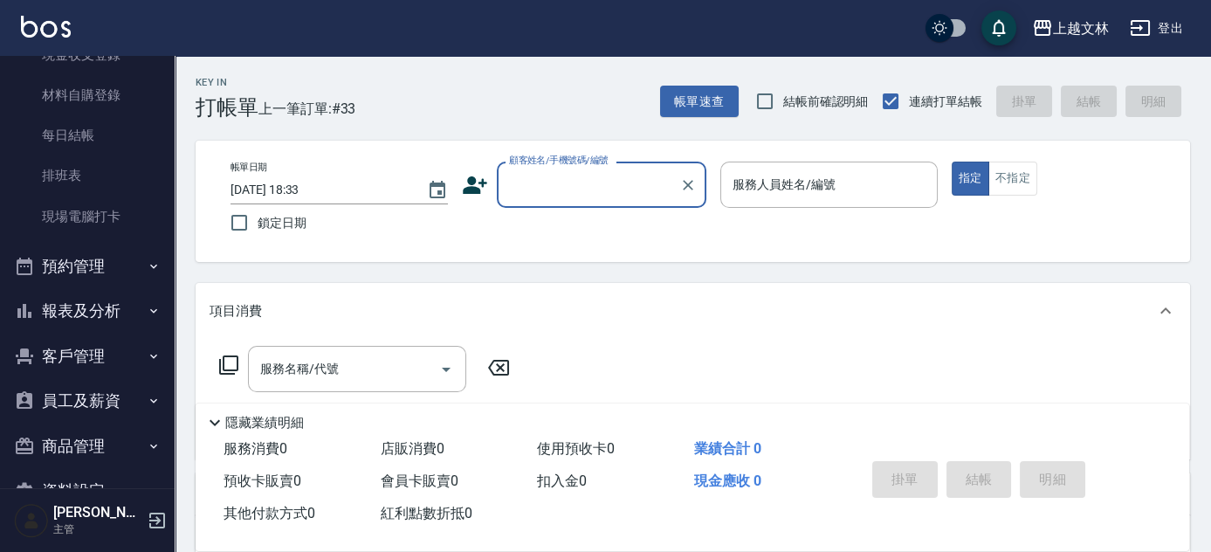
scroll to position [244, 0]
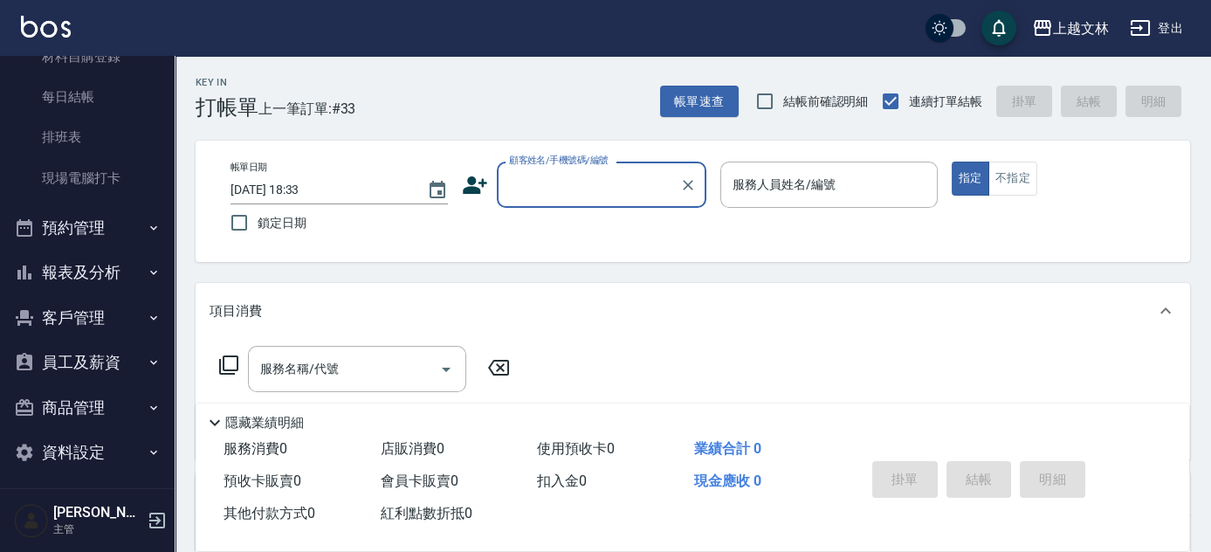
click at [121, 269] on button "報表及分析" at bounding box center [87, 272] width 161 height 45
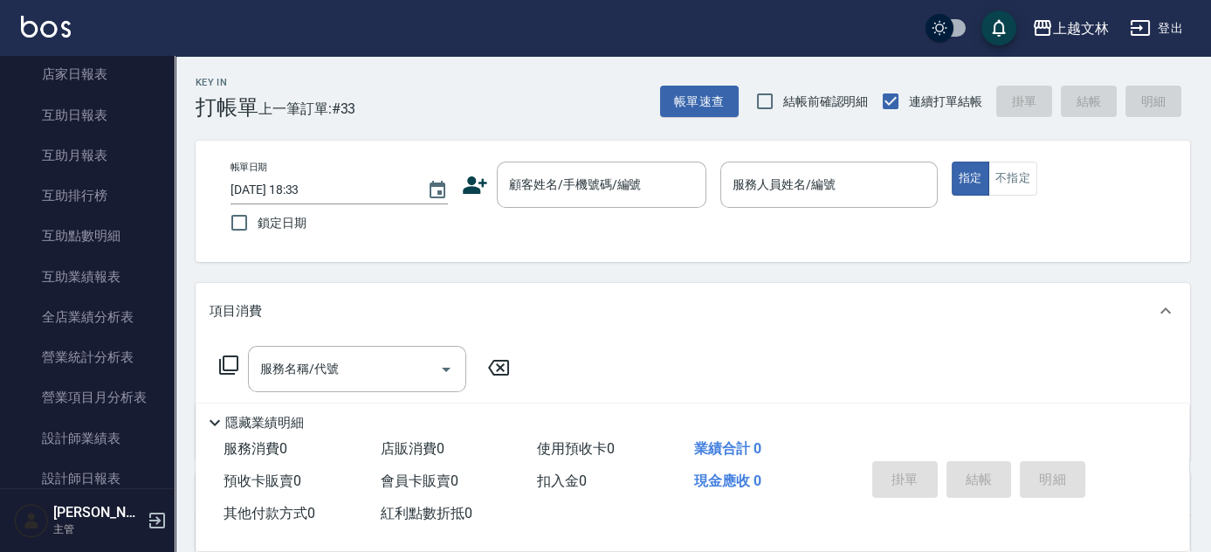
scroll to position [620, 0]
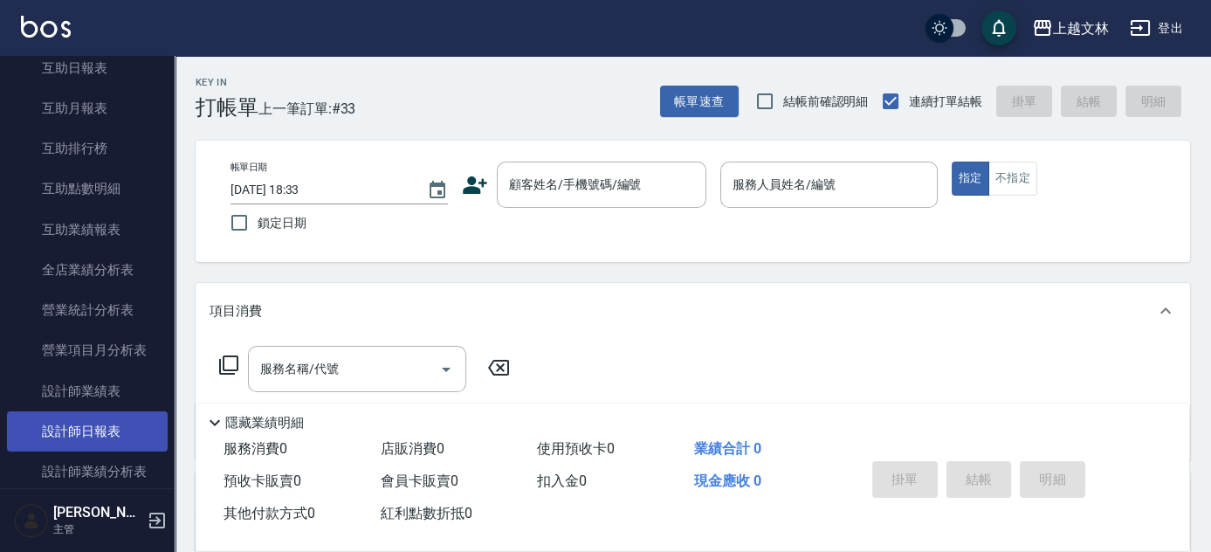
click at [80, 427] on link "設計師日報表" at bounding box center [87, 431] width 161 height 40
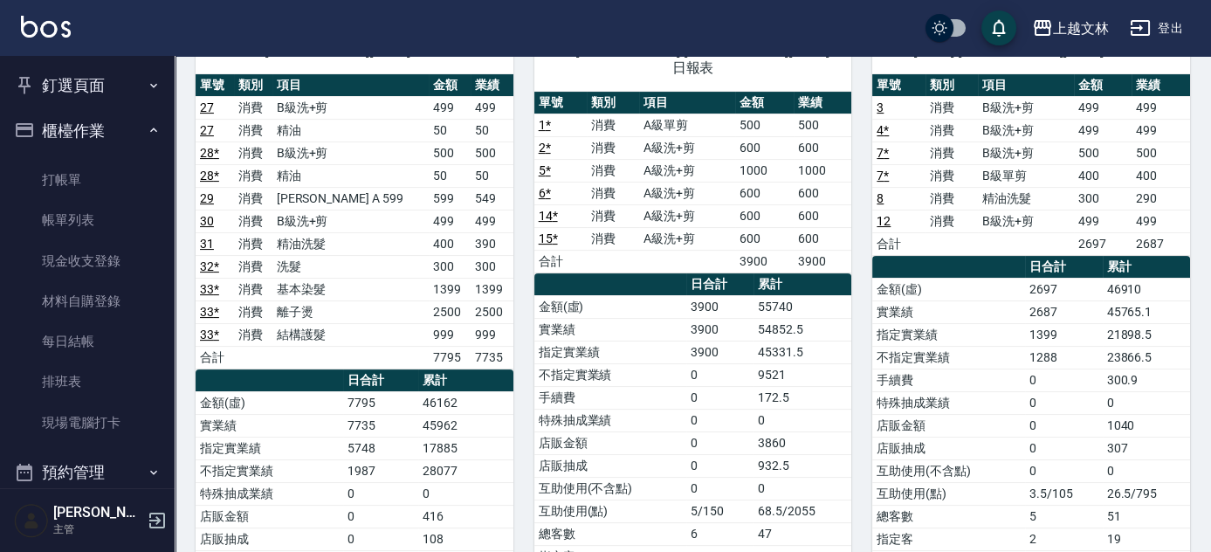
scroll to position [917, 0]
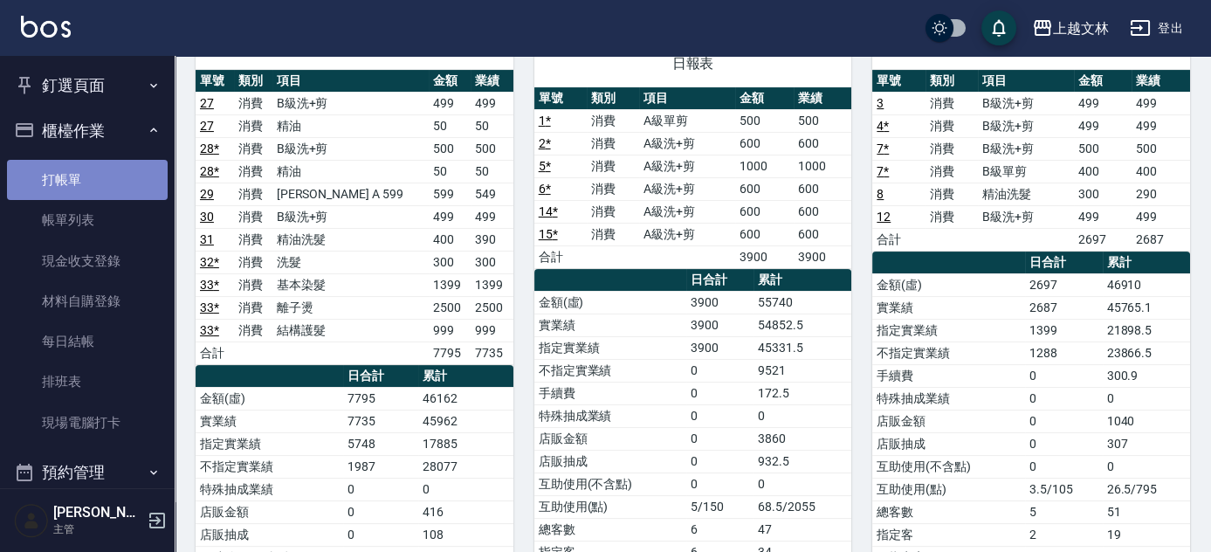
click at [113, 180] on link "打帳單" at bounding box center [87, 180] width 161 height 40
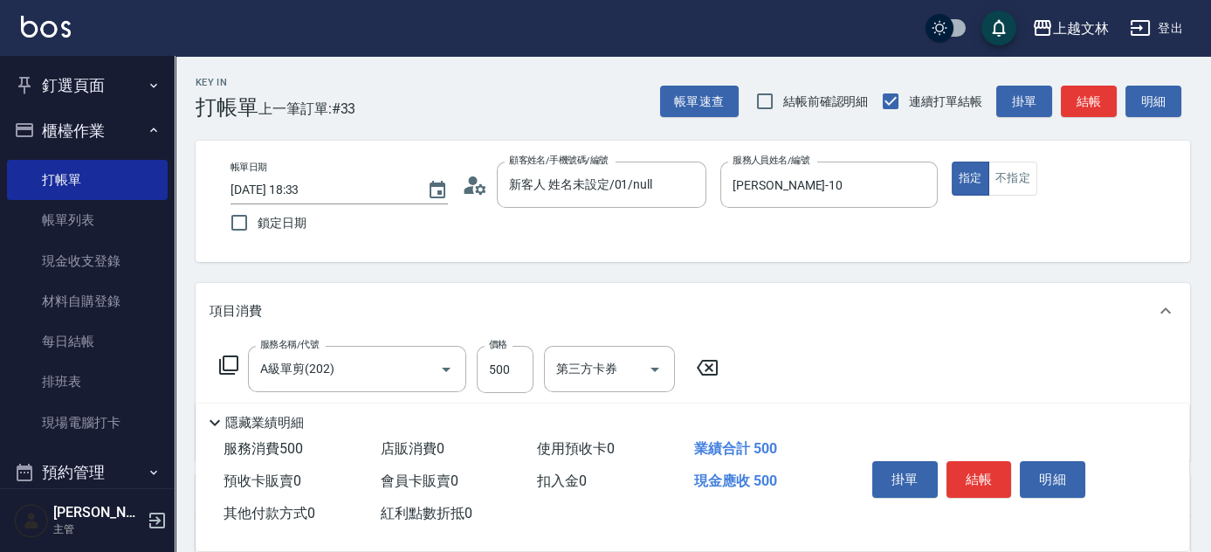
click at [225, 365] on icon at bounding box center [228, 365] width 21 height 21
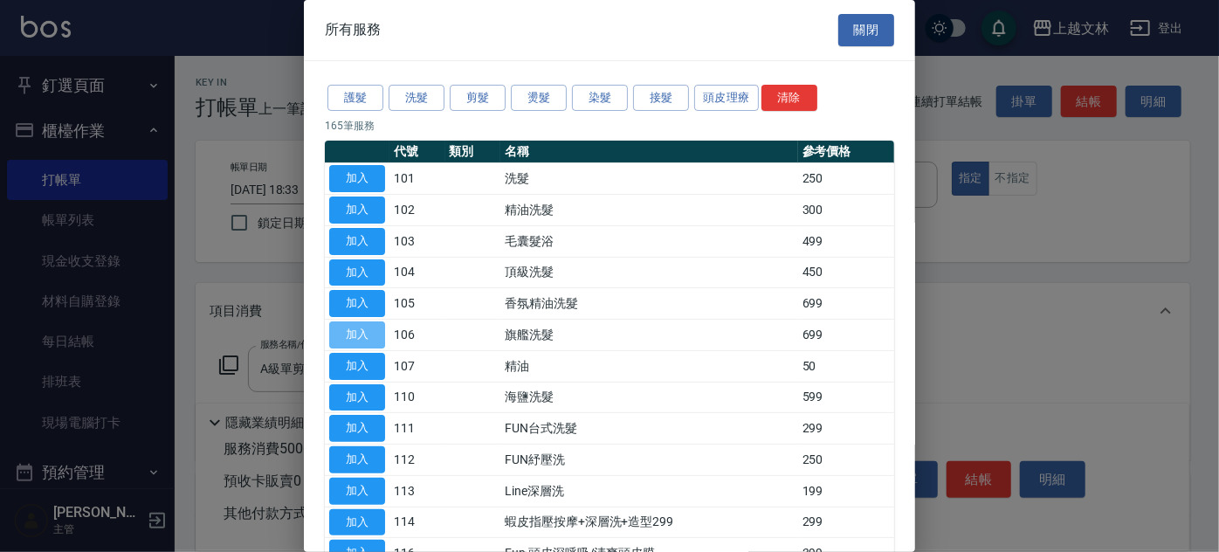
drag, startPoint x: 346, startPoint y: 324, endPoint x: 510, endPoint y: 225, distance: 191.5
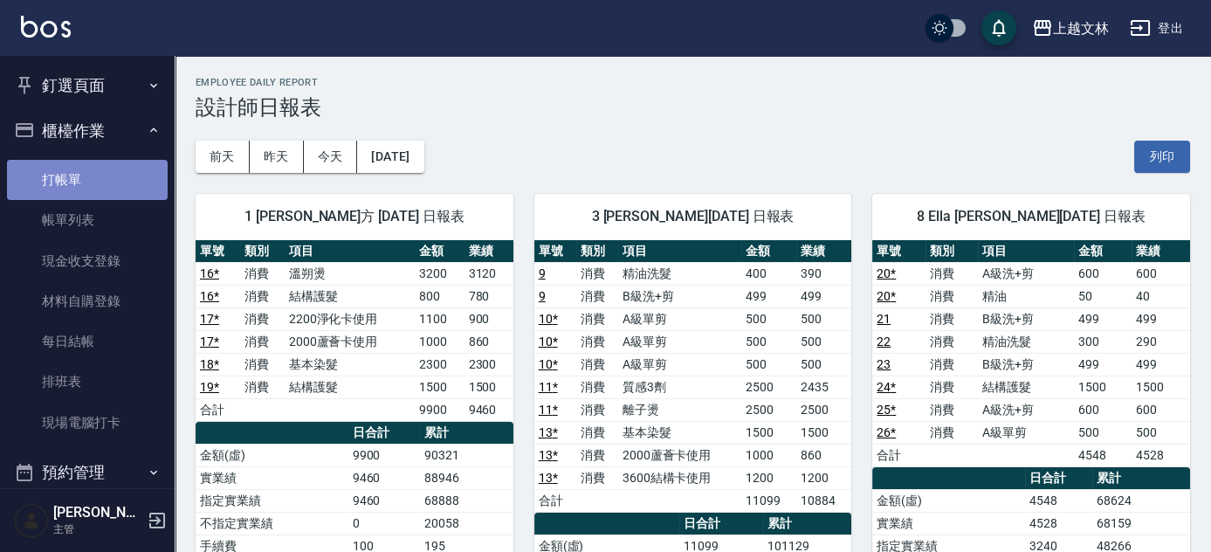
click at [102, 176] on link "打帳單" at bounding box center [87, 180] width 161 height 40
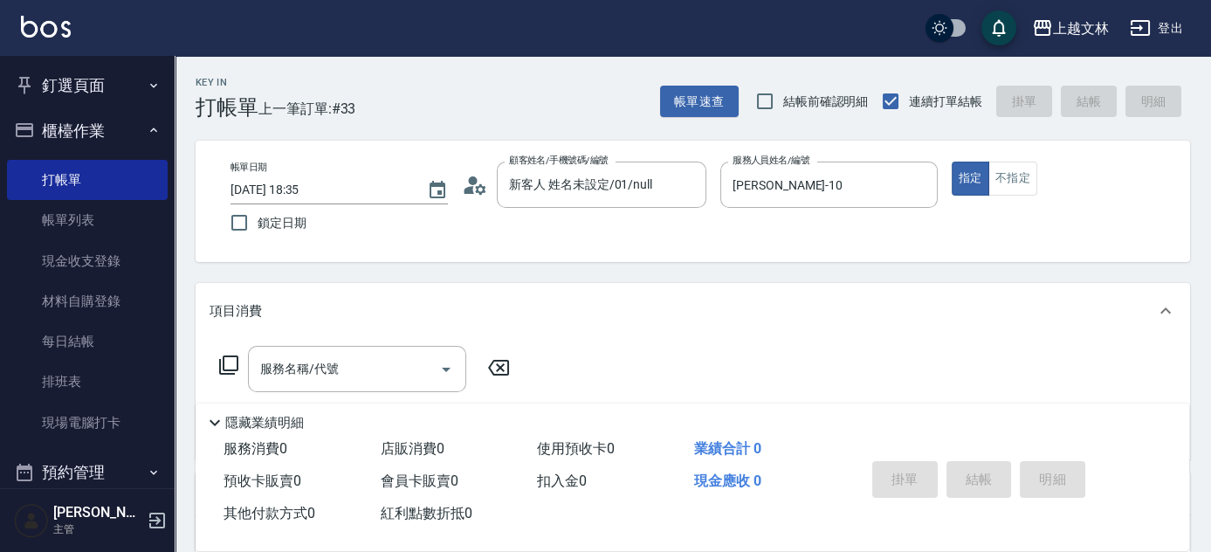
click at [223, 360] on icon at bounding box center [228, 364] width 19 height 19
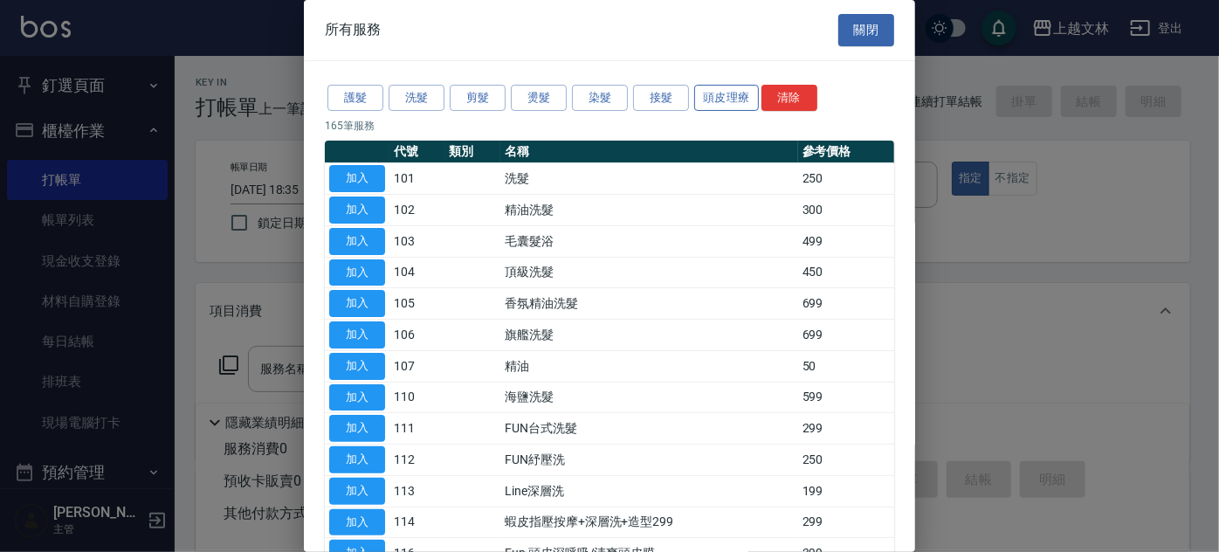
click at [726, 101] on button "頭皮理療" at bounding box center [726, 98] width 65 height 27
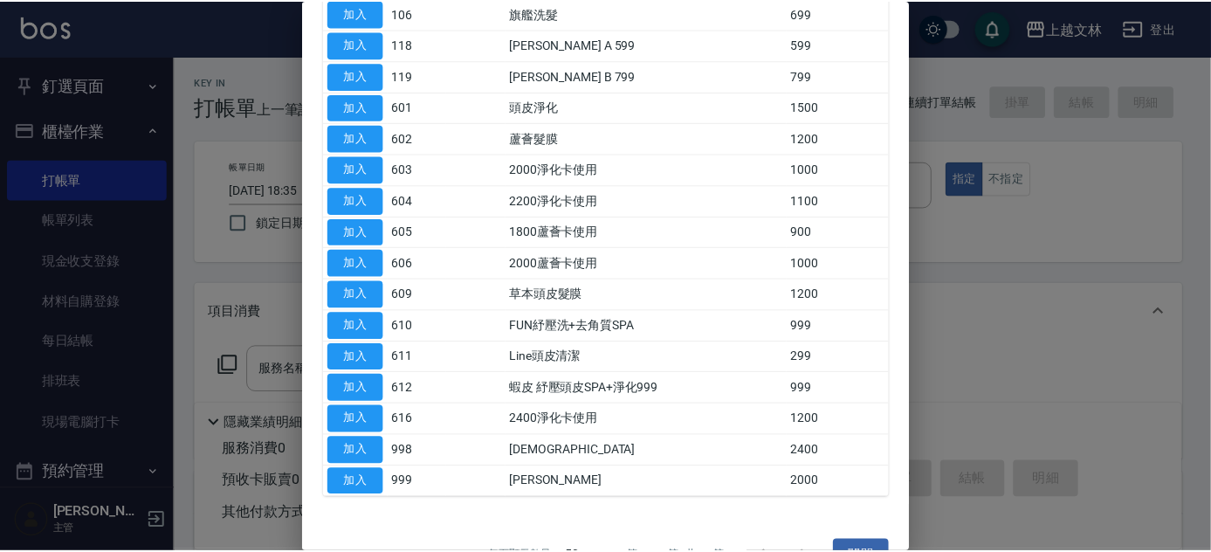
scroll to position [183, 0]
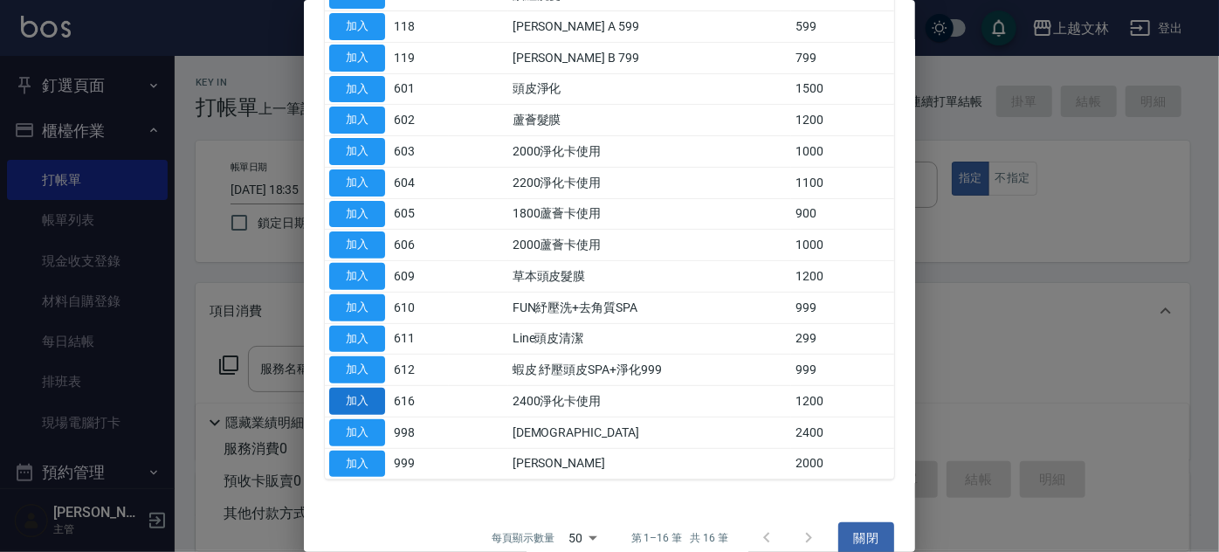
click at [357, 391] on button "加入" at bounding box center [357, 401] width 56 height 27
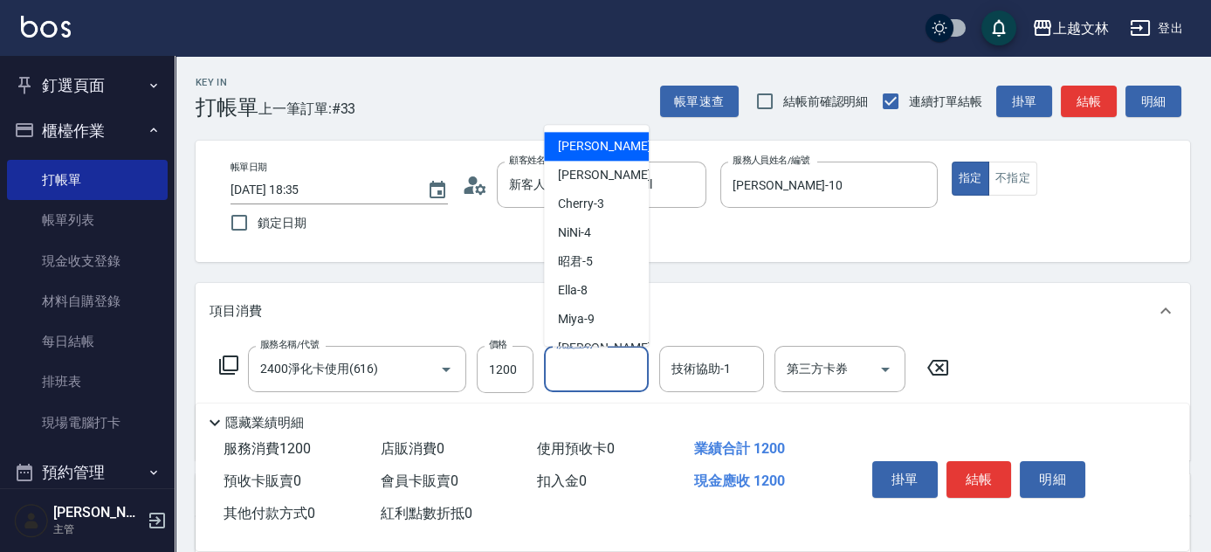
click at [620, 376] on input "洗髮互助-1" at bounding box center [596, 369] width 89 height 31
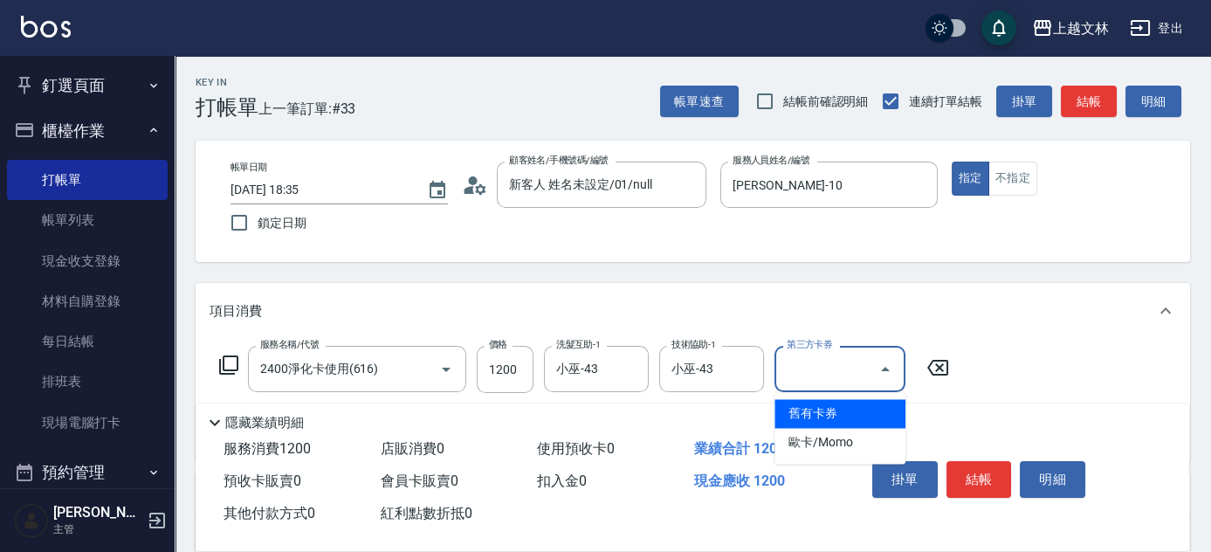
click at [805, 363] on input "第三方卡券" at bounding box center [826, 369] width 89 height 31
click at [787, 414] on span "舊有卡券" at bounding box center [839, 413] width 131 height 29
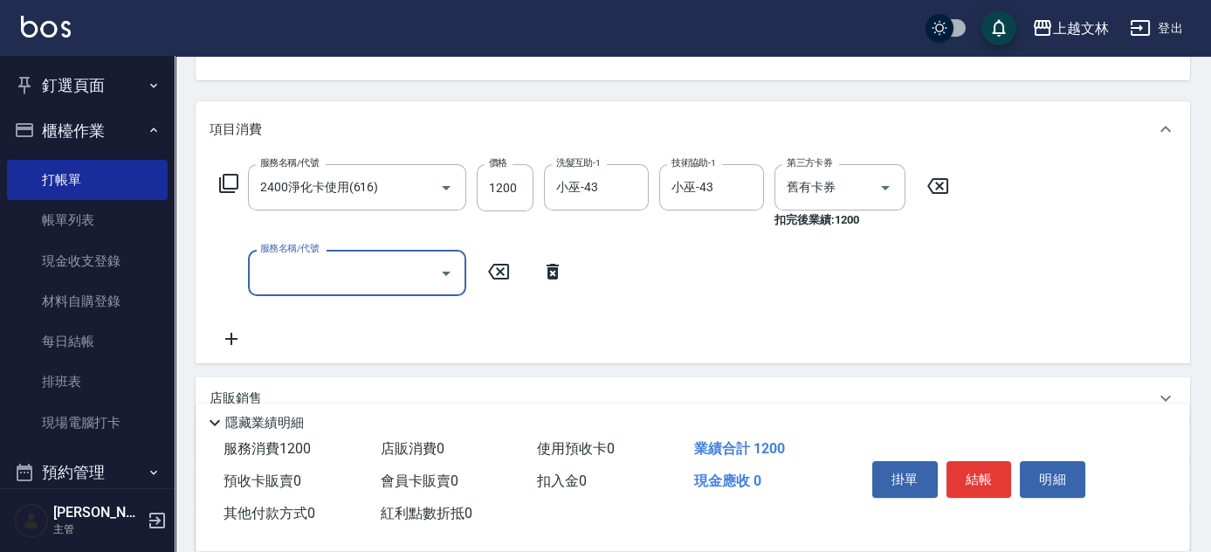
scroll to position [196, 0]
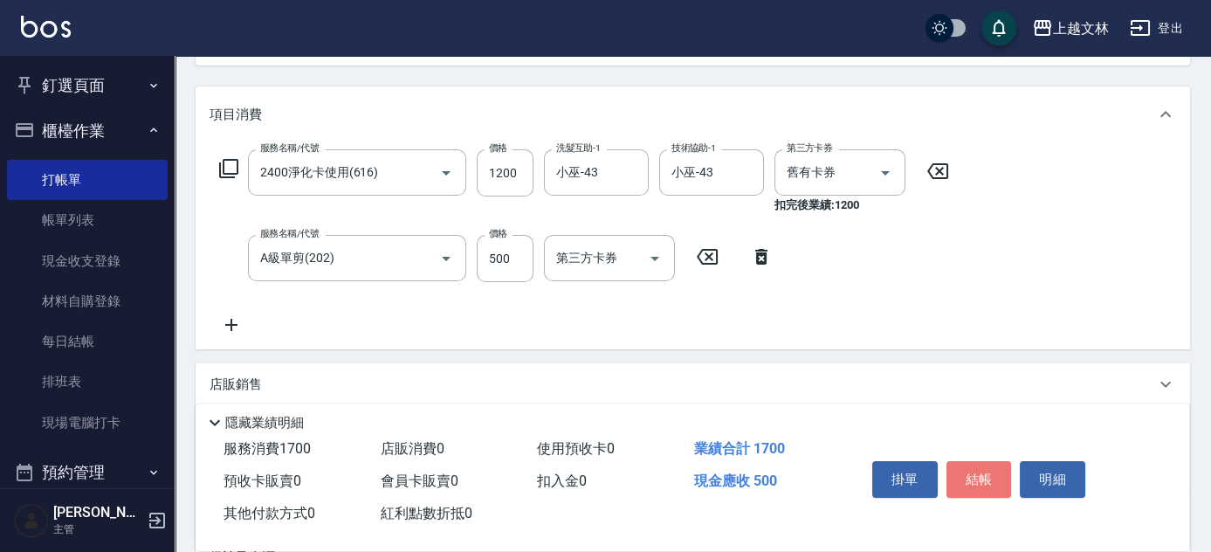
drag, startPoint x: 972, startPoint y: 471, endPoint x: 988, endPoint y: 470, distance: 15.7
click at [986, 468] on button "結帳" at bounding box center [979, 479] width 65 height 37
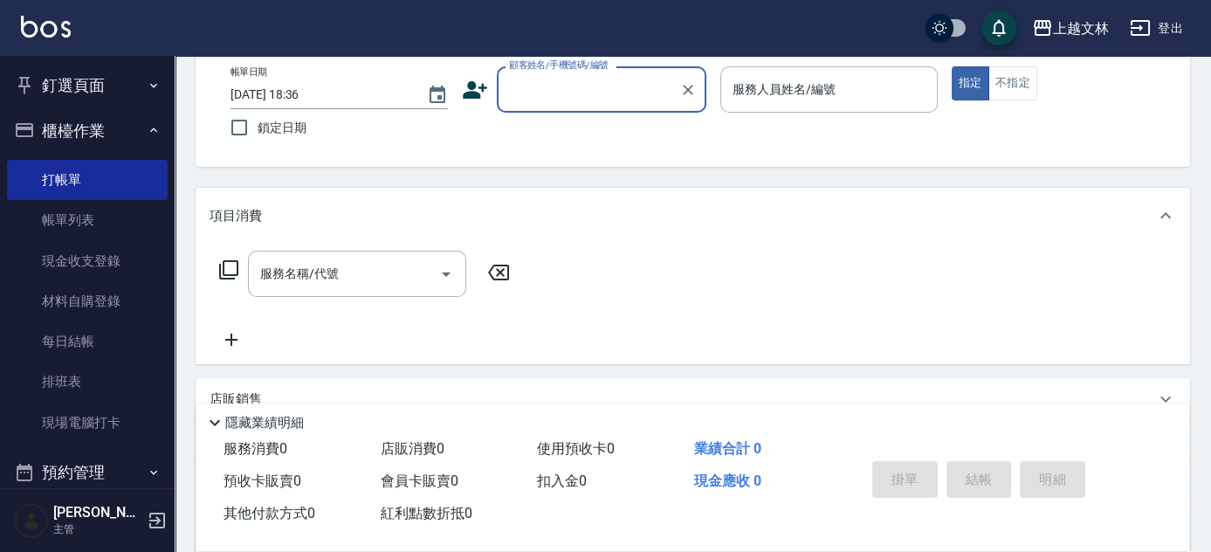
scroll to position [88, 0]
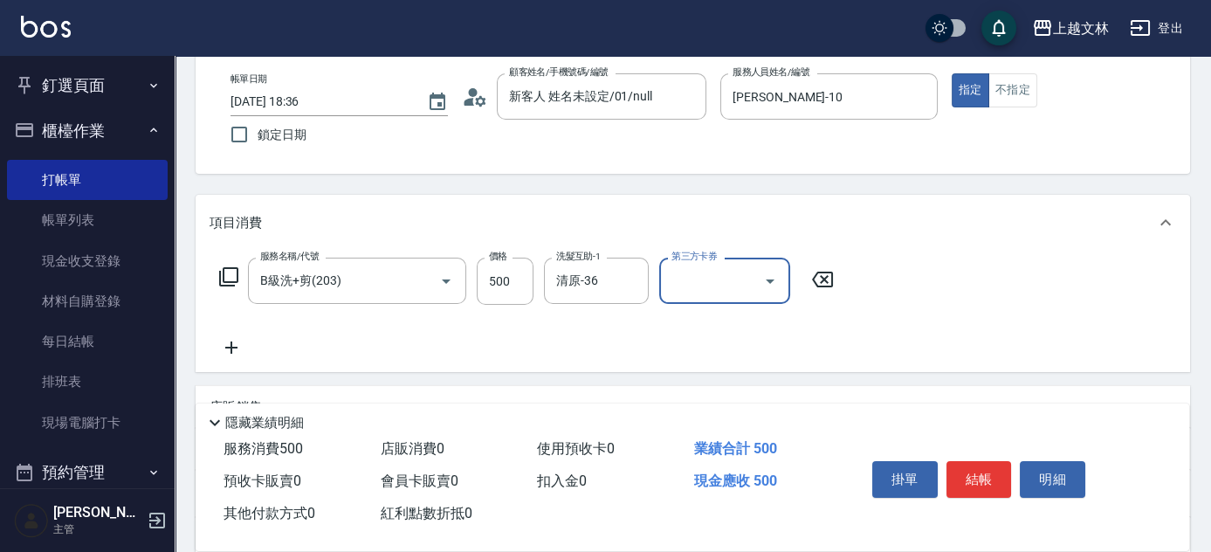
click at [965, 471] on button "結帳" at bounding box center [979, 479] width 65 height 37
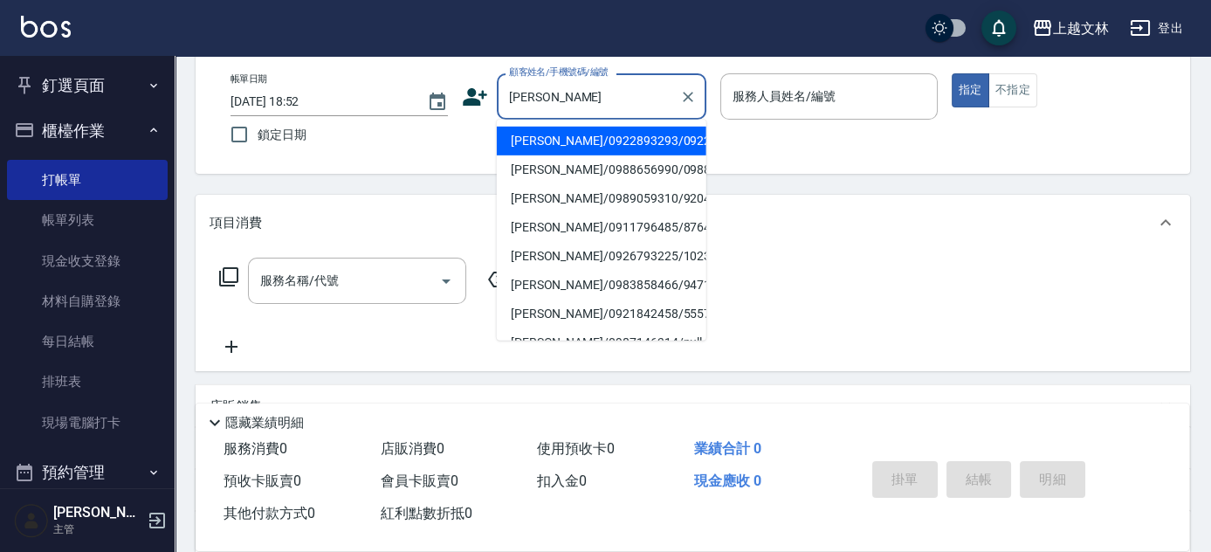
click at [522, 184] on li "[PERSON_NAME]/0988656990/0988656990" at bounding box center [602, 169] width 210 height 29
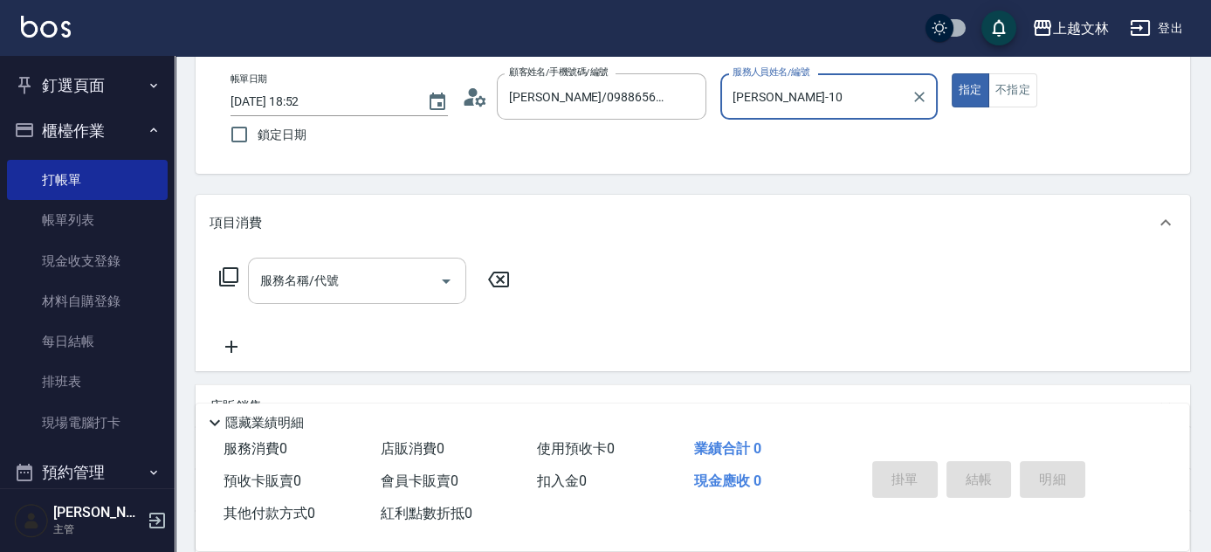
click at [307, 276] on div "服務名稱/代號 服務名稱/代號" at bounding box center [357, 281] width 218 height 46
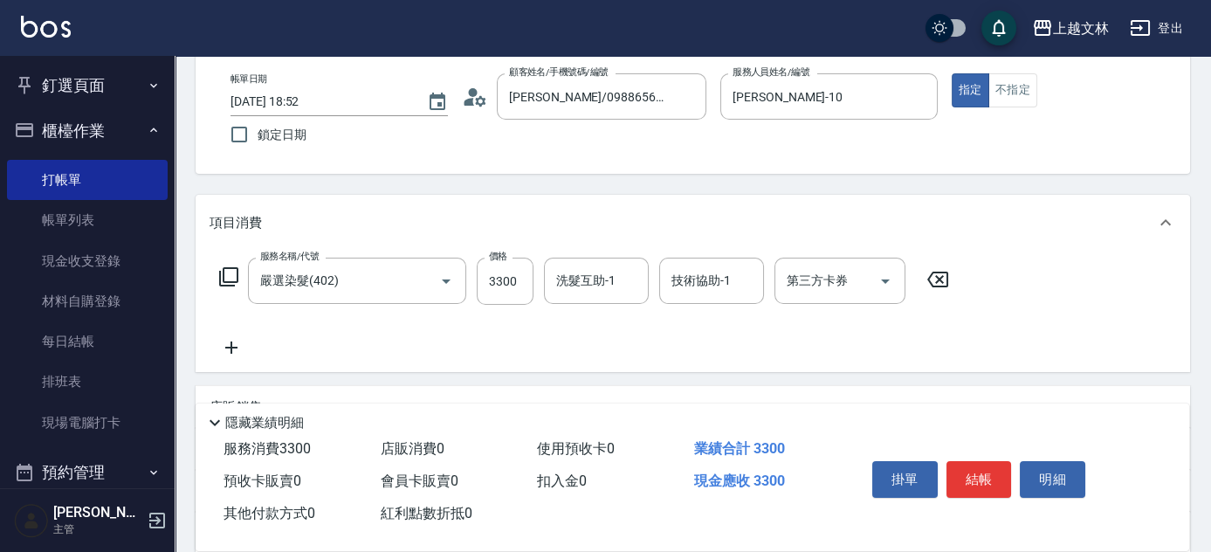
click at [227, 274] on icon at bounding box center [228, 276] width 21 height 21
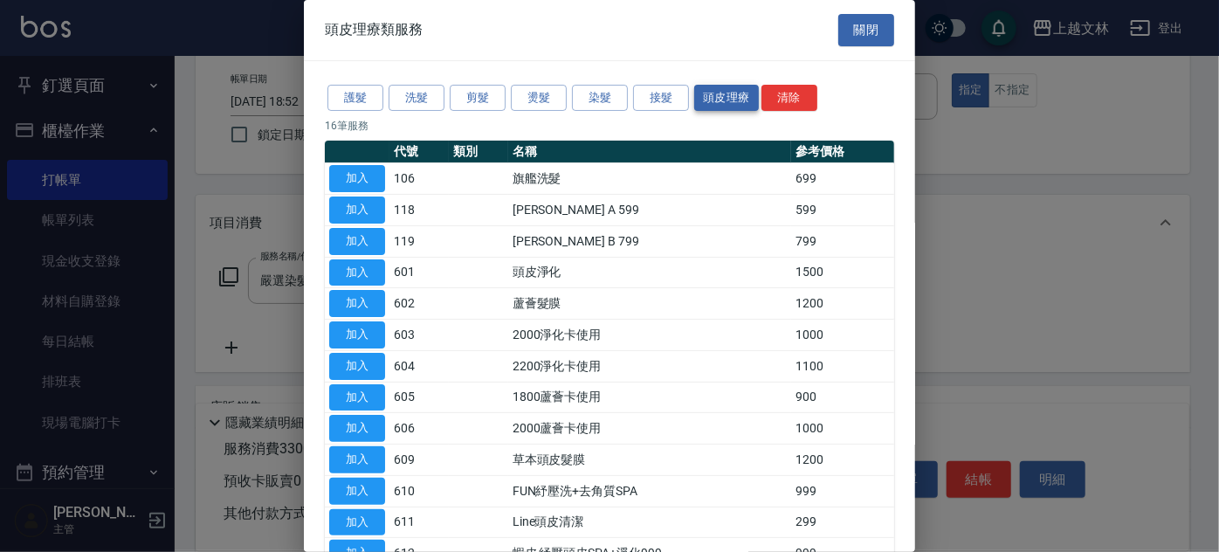
drag, startPoint x: 709, startPoint y: 88, endPoint x: 712, endPoint y: 100, distance: 11.6
click at [709, 90] on button "頭皮理療" at bounding box center [726, 98] width 65 height 27
click at [358, 303] on button "加入" at bounding box center [357, 303] width 56 height 27
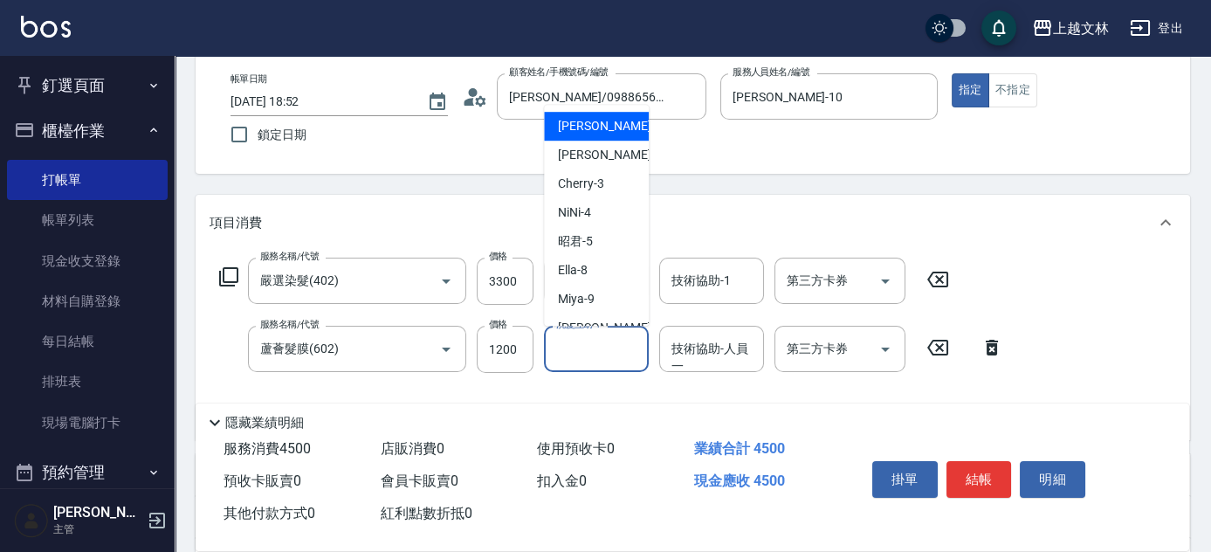
click at [596, 347] on input "洗髮互助-1" at bounding box center [596, 349] width 89 height 31
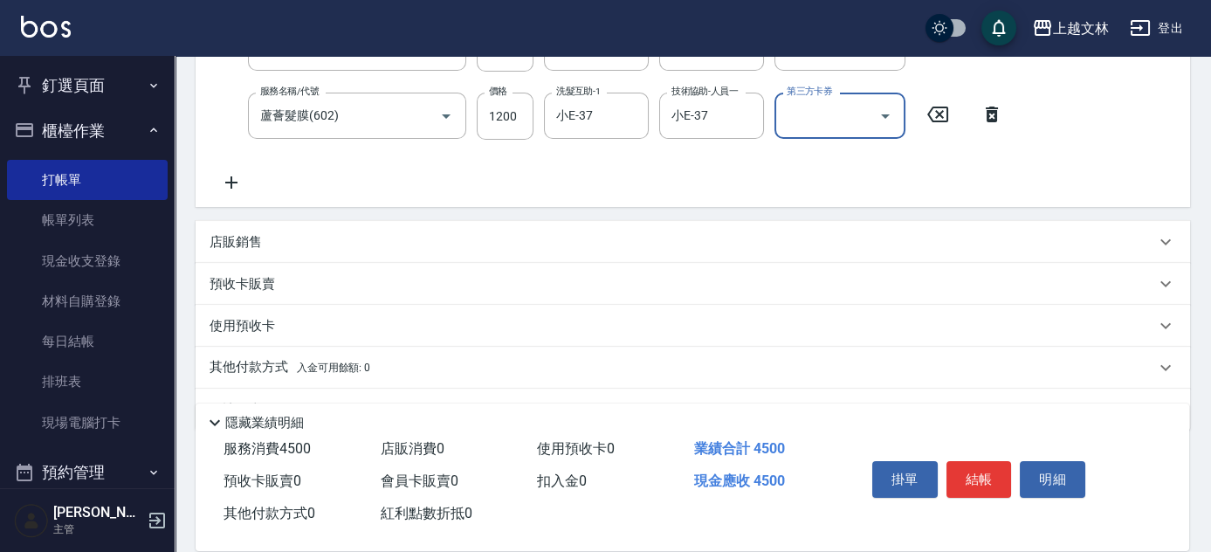
scroll to position [323, 0]
click at [247, 321] on p "使用預收卡" at bounding box center [242, 324] width 65 height 18
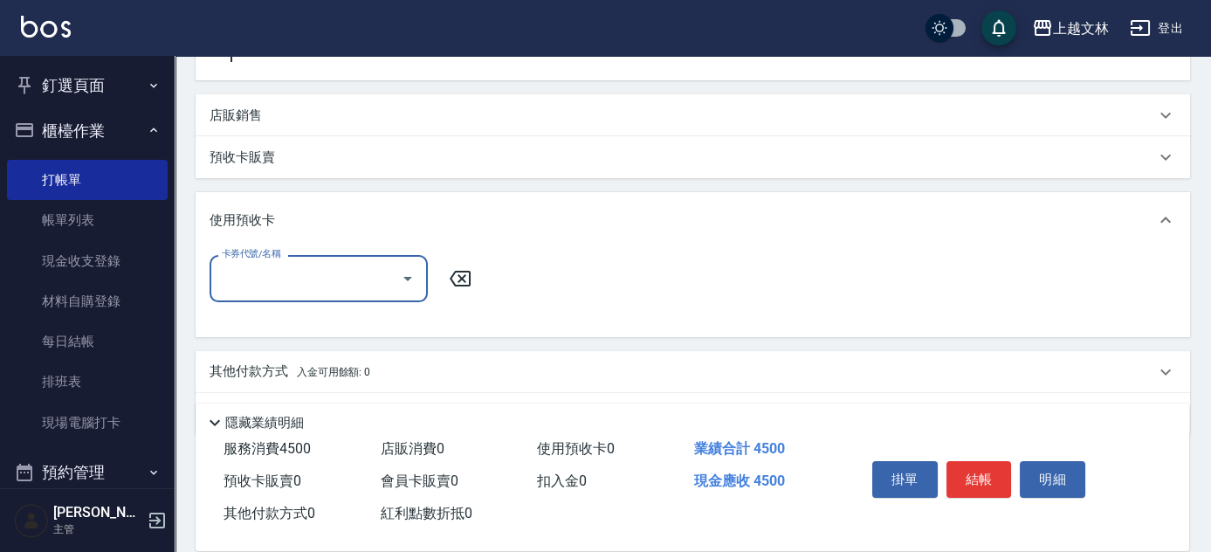
scroll to position [449, 0]
drag, startPoint x: 237, startPoint y: 359, endPoint x: 237, endPoint y: 369, distance: 10.5
click at [237, 368] on div "其他付款方式 入金可用餘額: 0" at bounding box center [693, 371] width 995 height 42
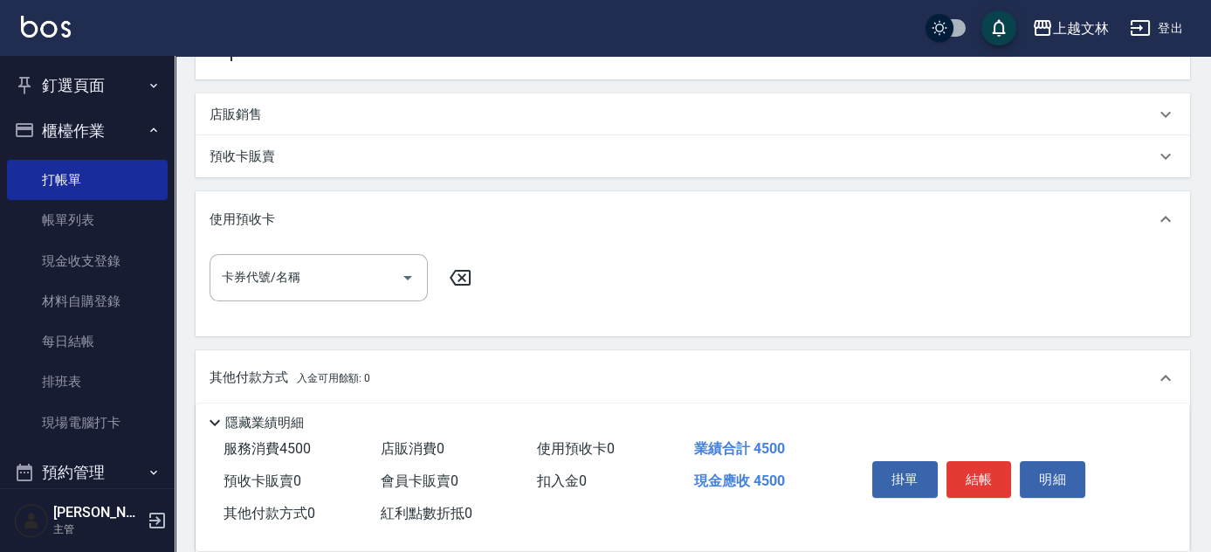
scroll to position [0, 0]
click at [239, 374] on p "其他付款方式 入金可用餘額: 0" at bounding box center [290, 377] width 161 height 19
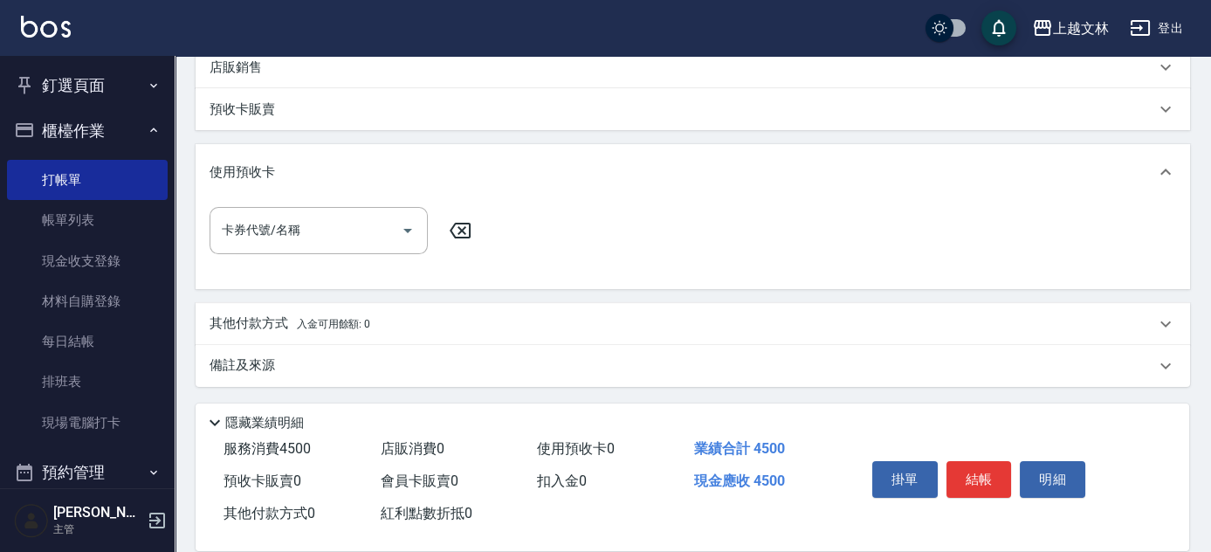
click at [242, 317] on p "其他付款方式 入金可用餘額: 0" at bounding box center [290, 323] width 161 height 19
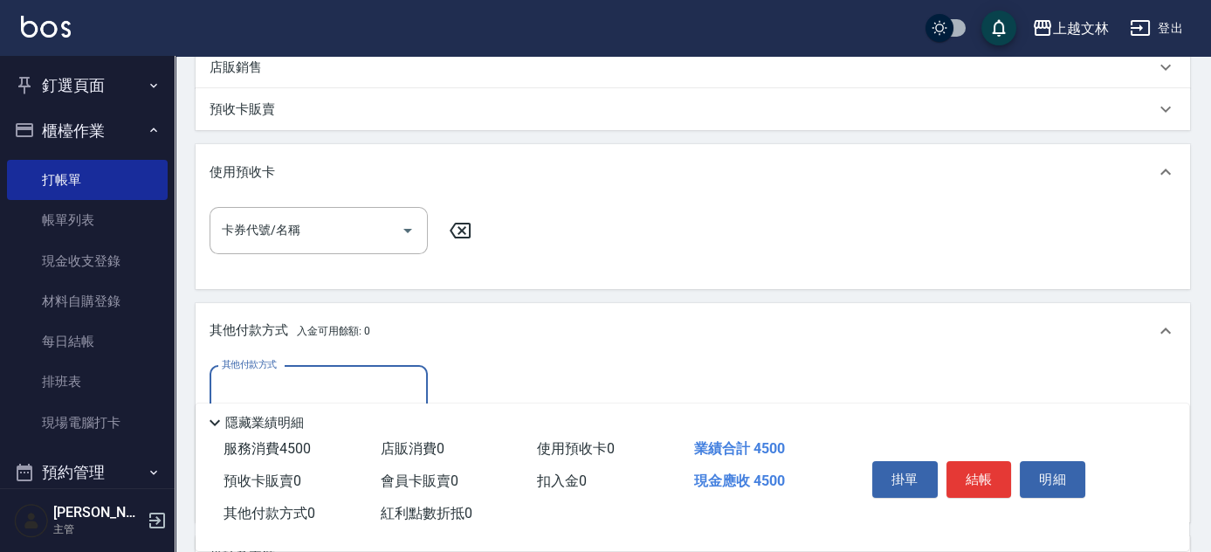
scroll to position [0, 0]
click at [265, 377] on input "其他付款方式" at bounding box center [318, 389] width 203 height 31
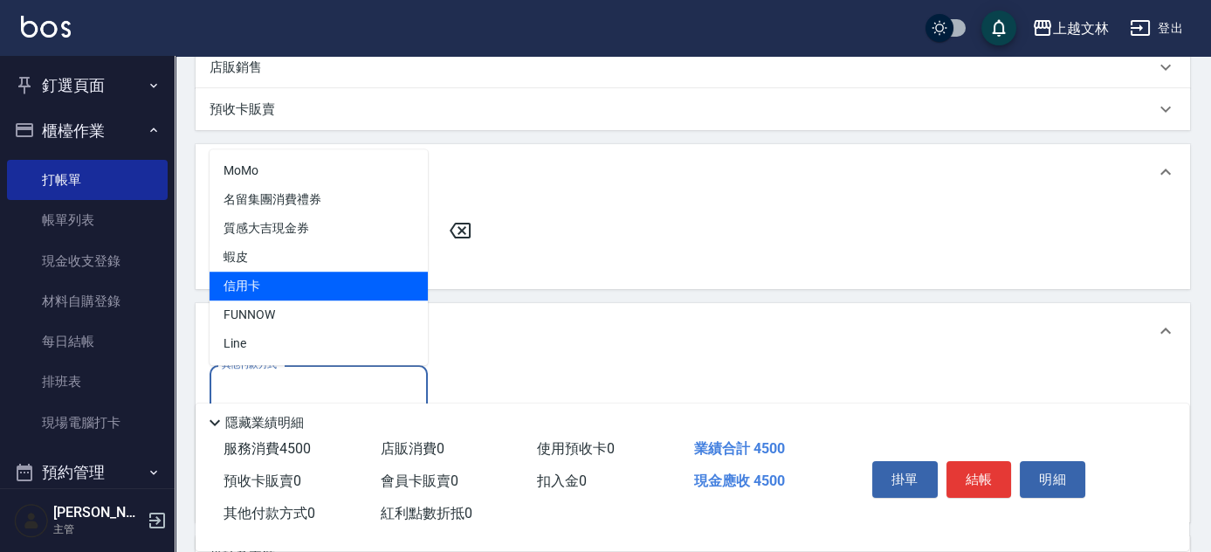
click at [234, 284] on span "信用卡" at bounding box center [319, 286] width 218 height 29
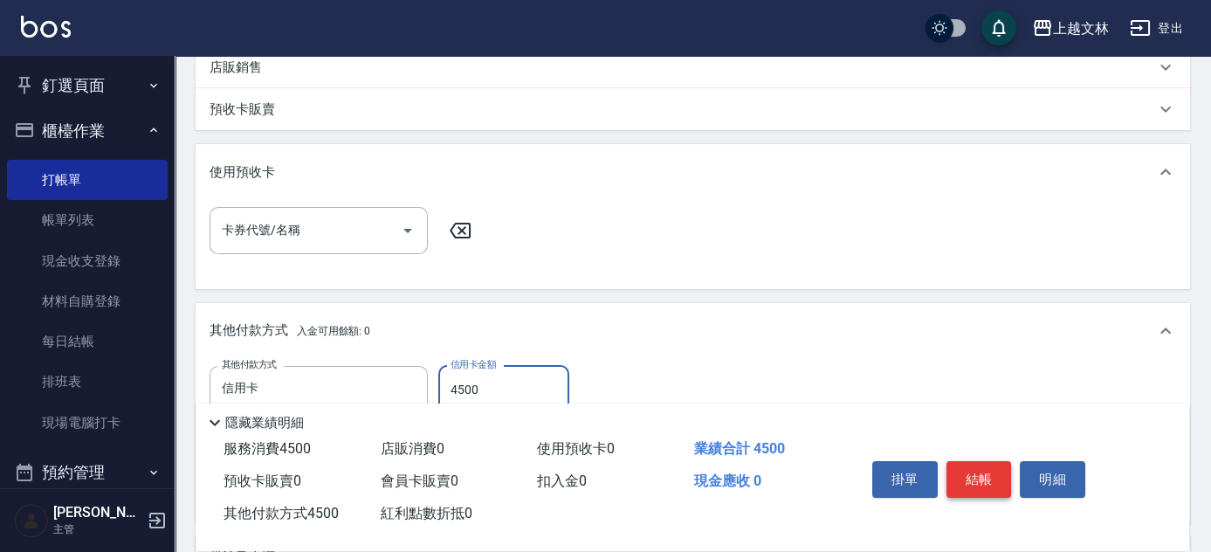
click at [995, 472] on button "結帳" at bounding box center [979, 479] width 65 height 37
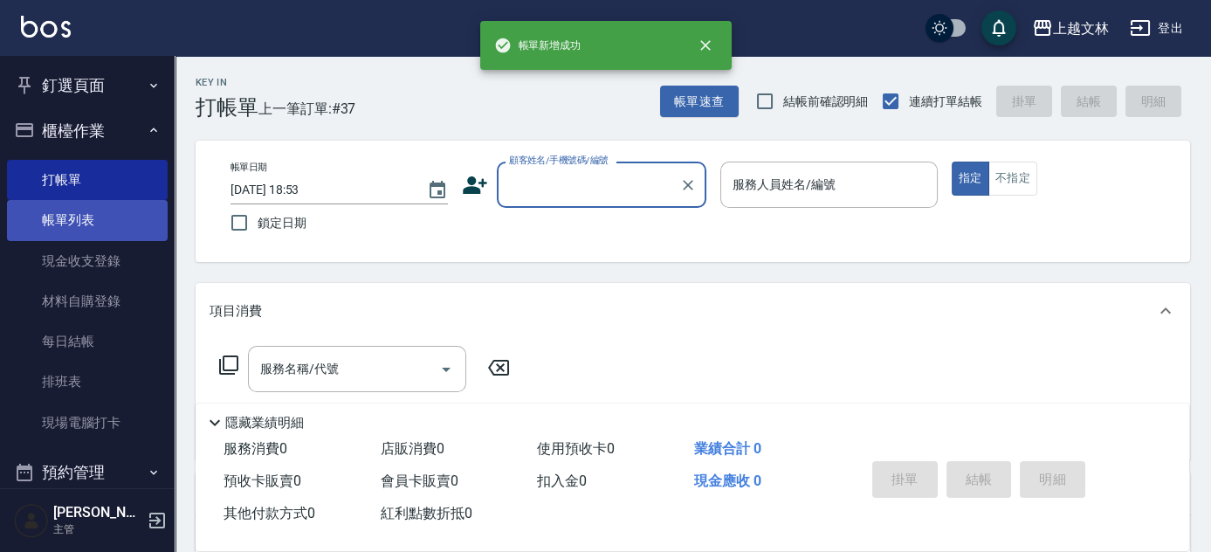
click at [137, 220] on link "帳單列表" at bounding box center [87, 220] width 161 height 40
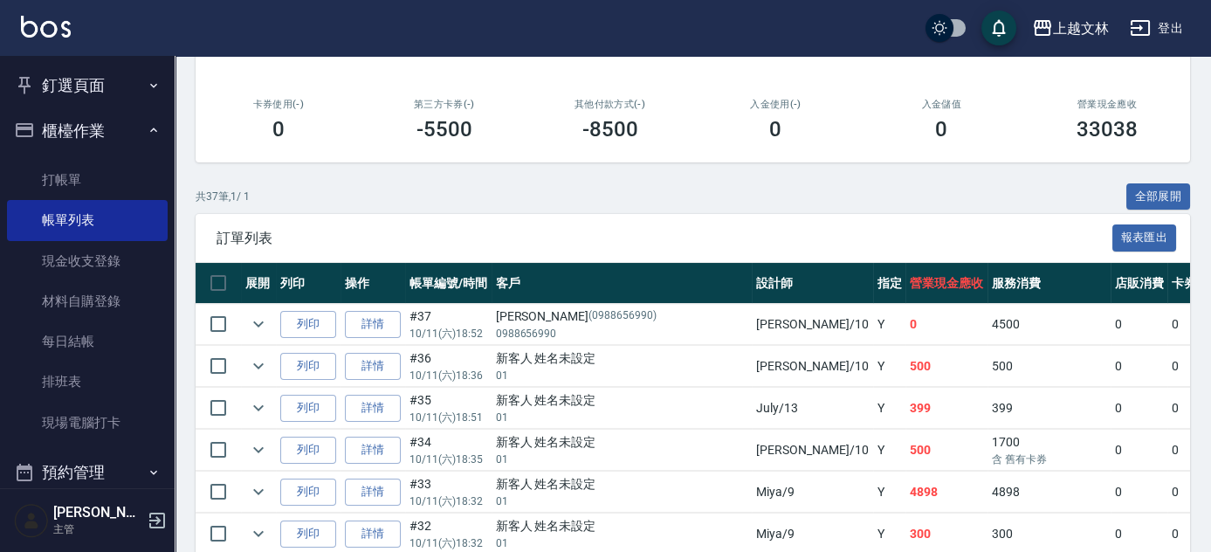
scroll to position [328, 0]
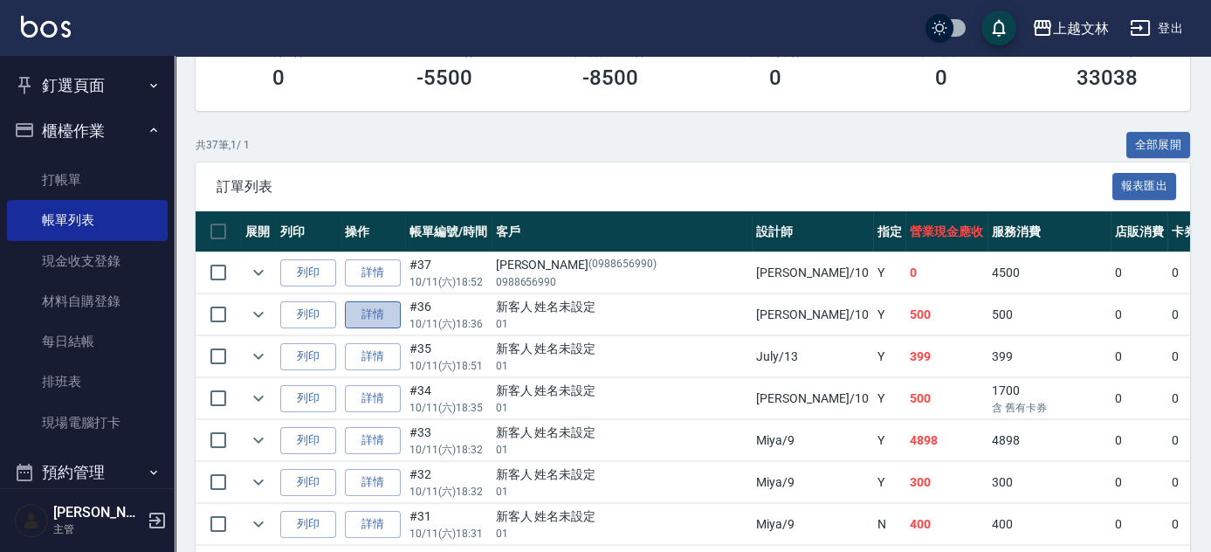
click at [370, 306] on link "詳情" at bounding box center [373, 314] width 56 height 27
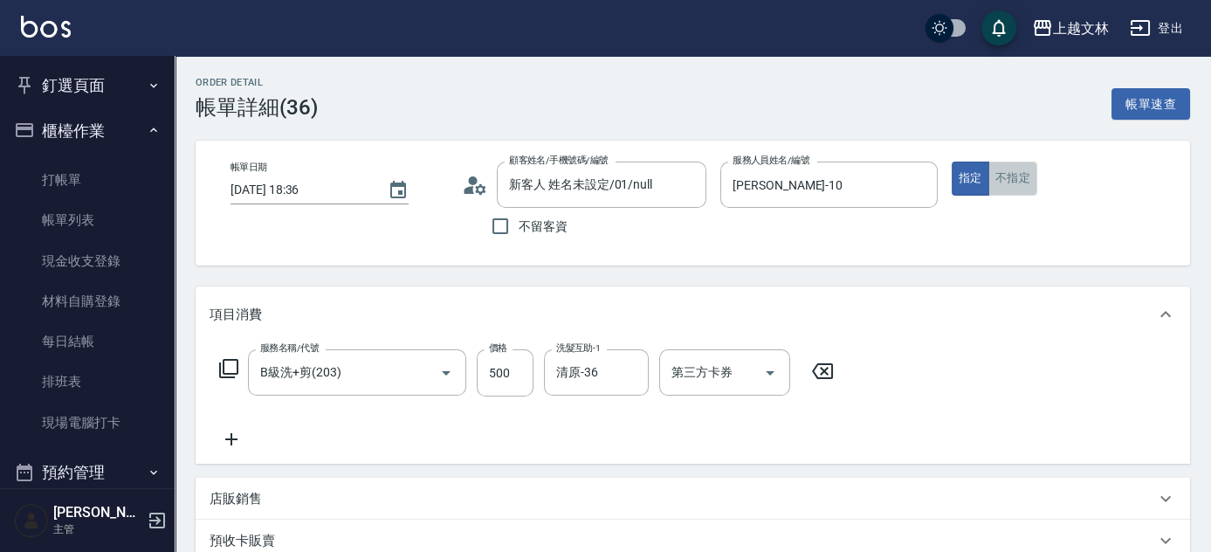
click at [1025, 188] on button "不指定" at bounding box center [1012, 179] width 49 height 34
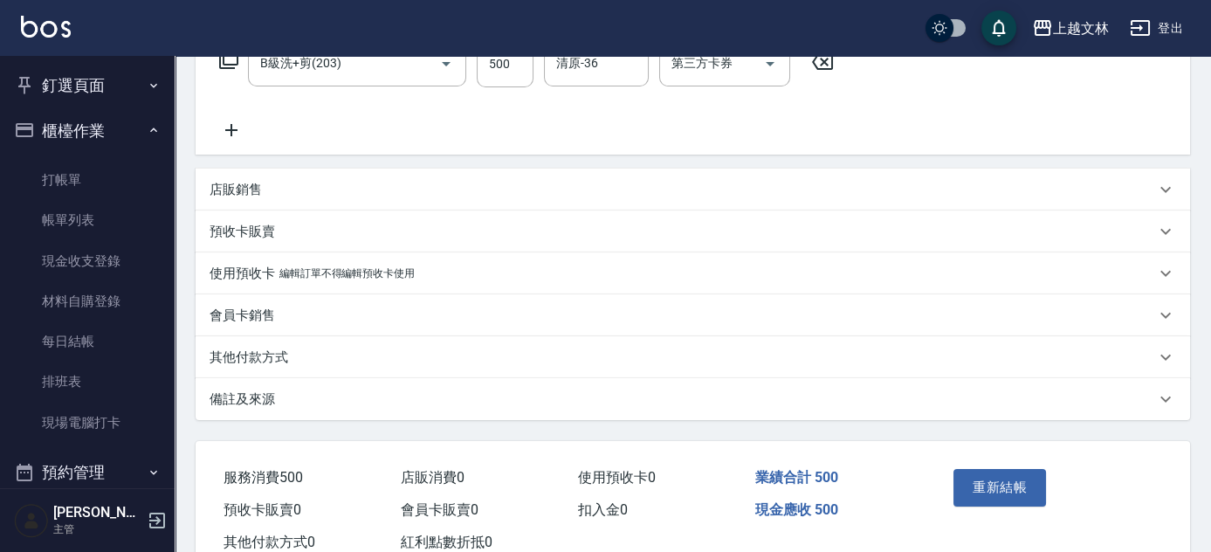
scroll to position [320, 0]
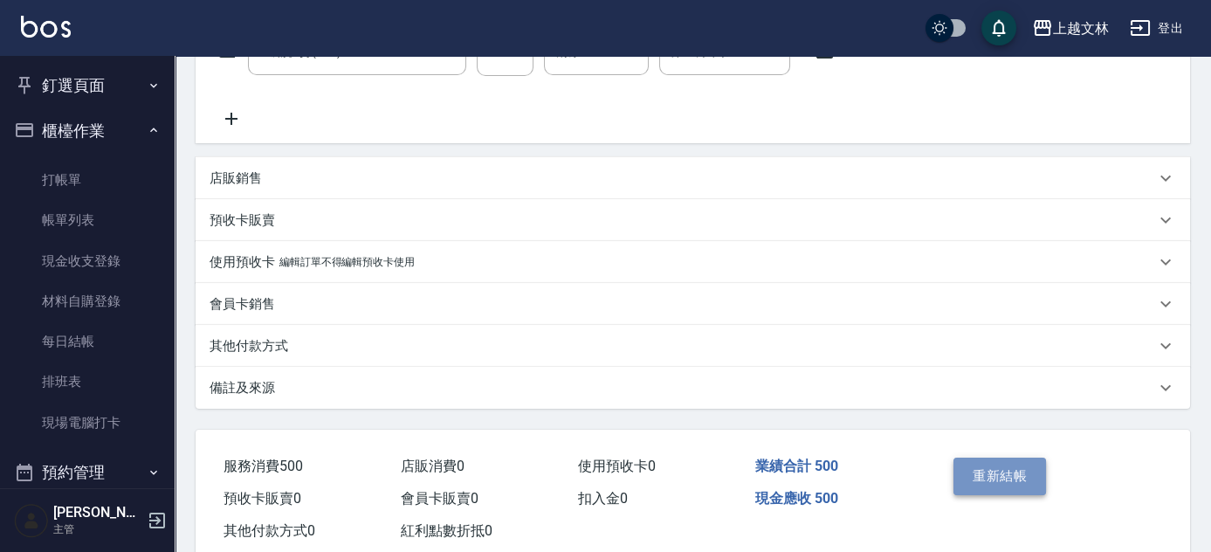
click at [1011, 474] on button "重新結帳" at bounding box center [999, 476] width 93 height 37
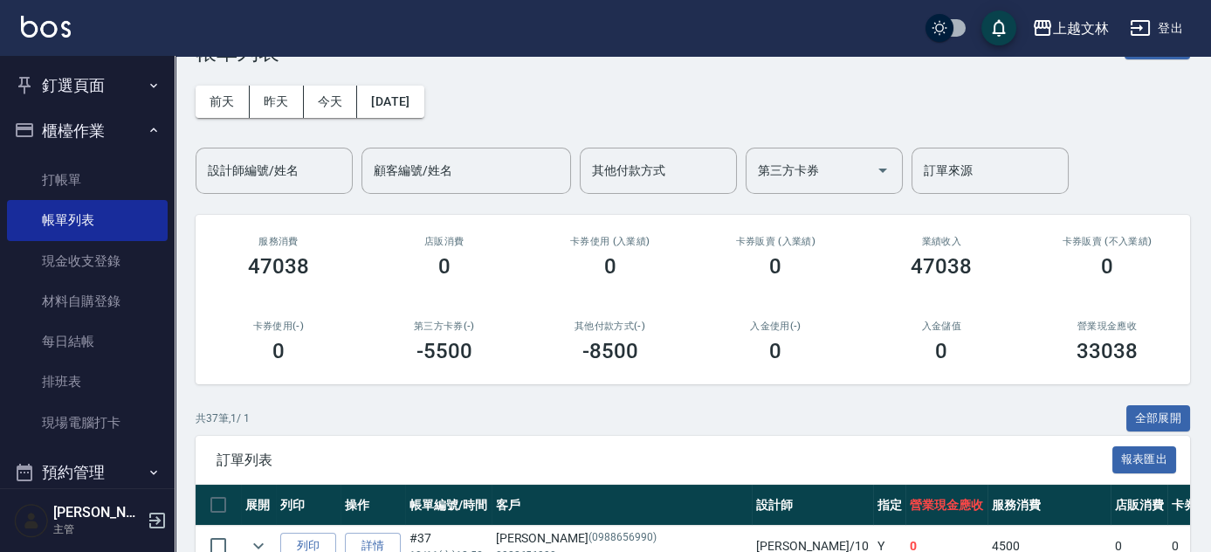
scroll to position [39, 0]
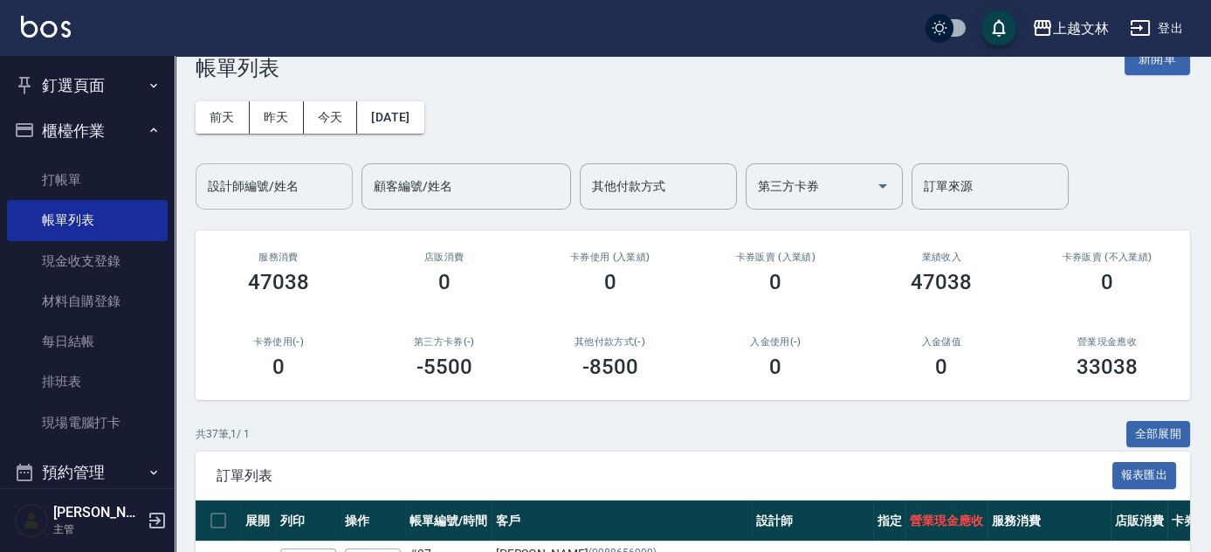
click at [275, 182] on input "設計師編號/姓名" at bounding box center [273, 186] width 141 height 31
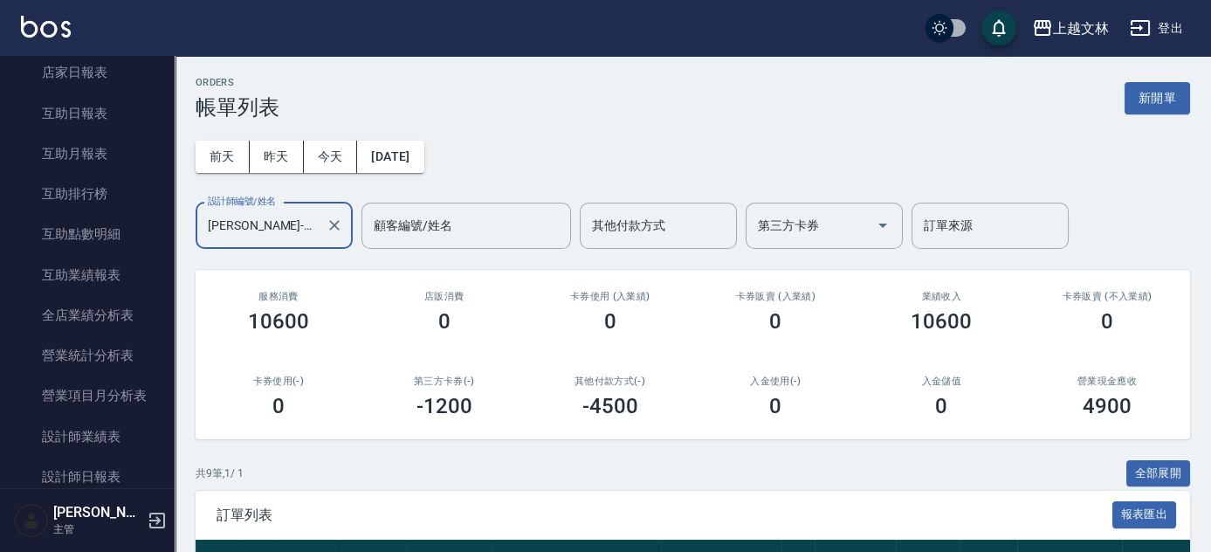
scroll to position [586, 0]
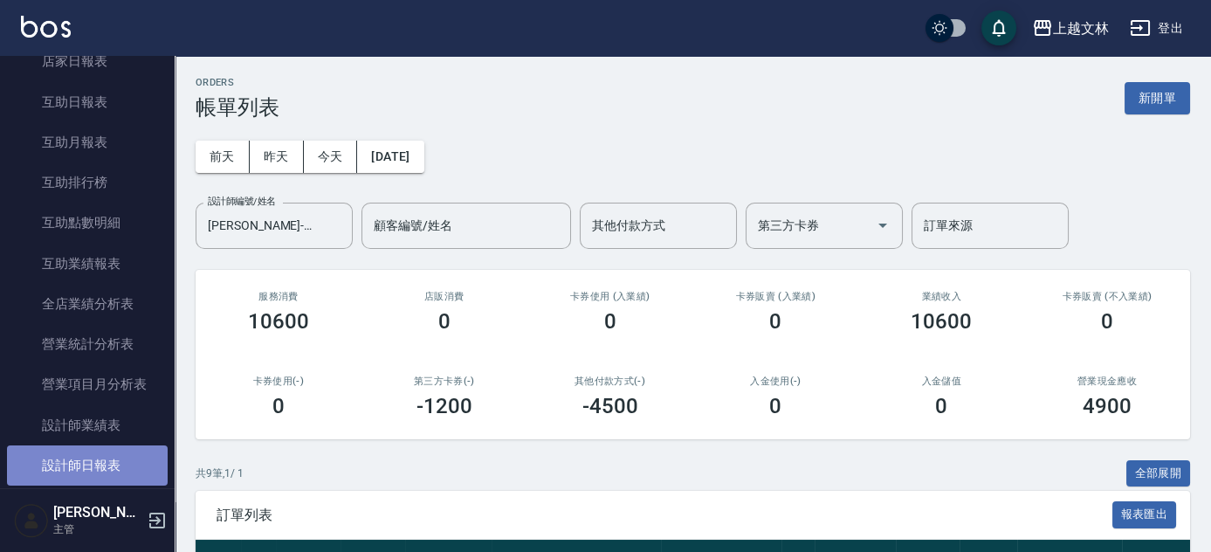
click at [119, 459] on link "設計師日報表" at bounding box center [87, 465] width 161 height 40
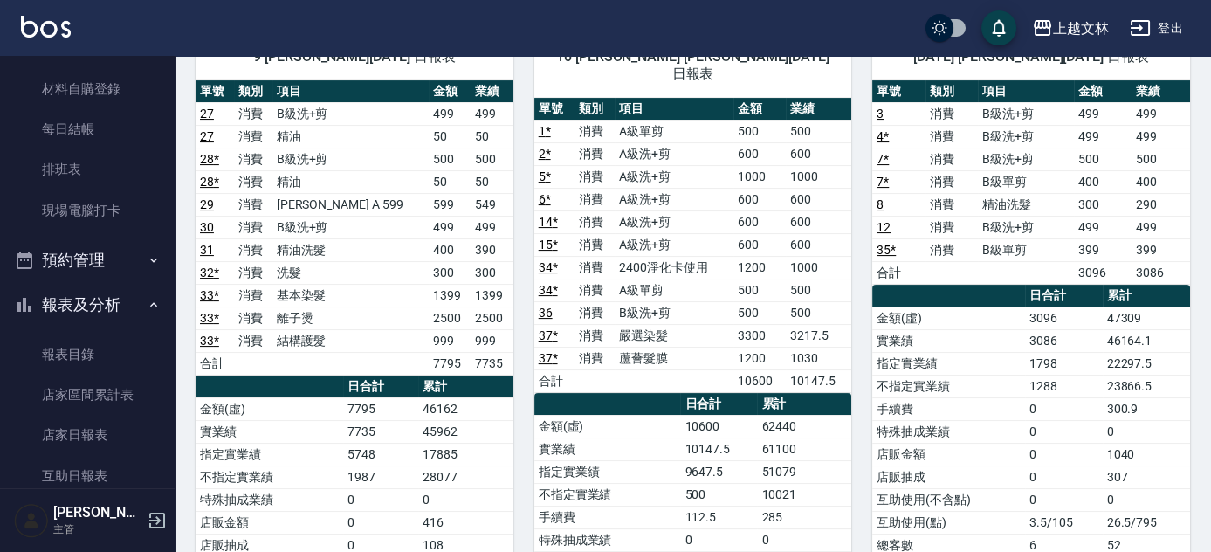
scroll to position [207, 0]
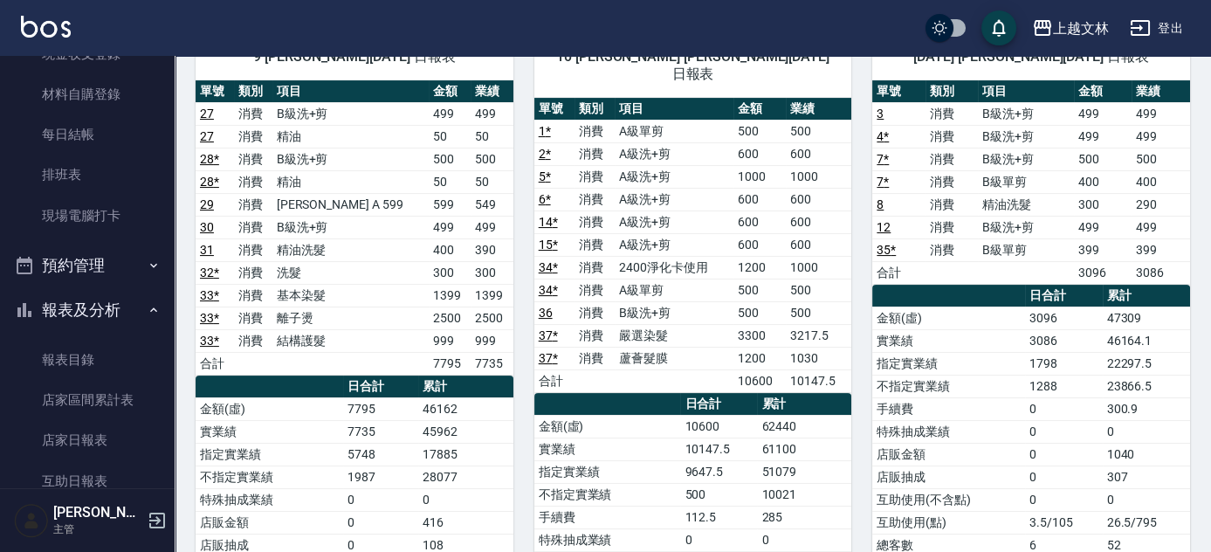
drag, startPoint x: 164, startPoint y: 151, endPoint x: 160, endPoint y: 141, distance: 10.6
click at [160, 141] on nav "釘選頁面 店家日報表 設計師排行榜 每日結帳 櫃檯作業 打帳單 帳單列表 現金收支登錄 材料自購登錄 每日結帳 排班表 現場電腦打卡 預約管理 預約管理 單日…" at bounding box center [87, 272] width 175 height 432
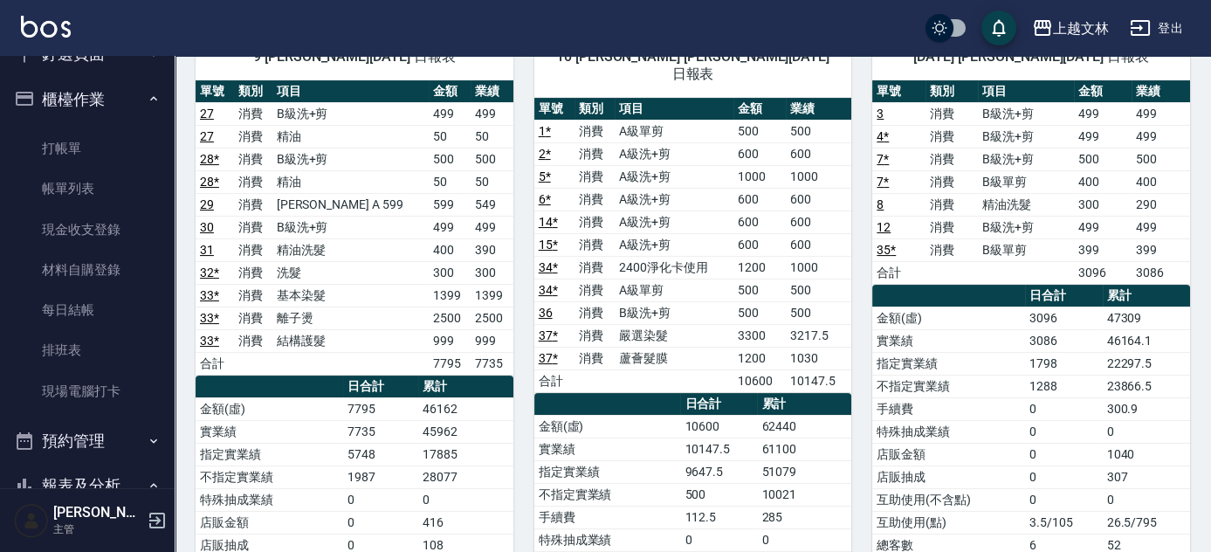
scroll to position [0, 0]
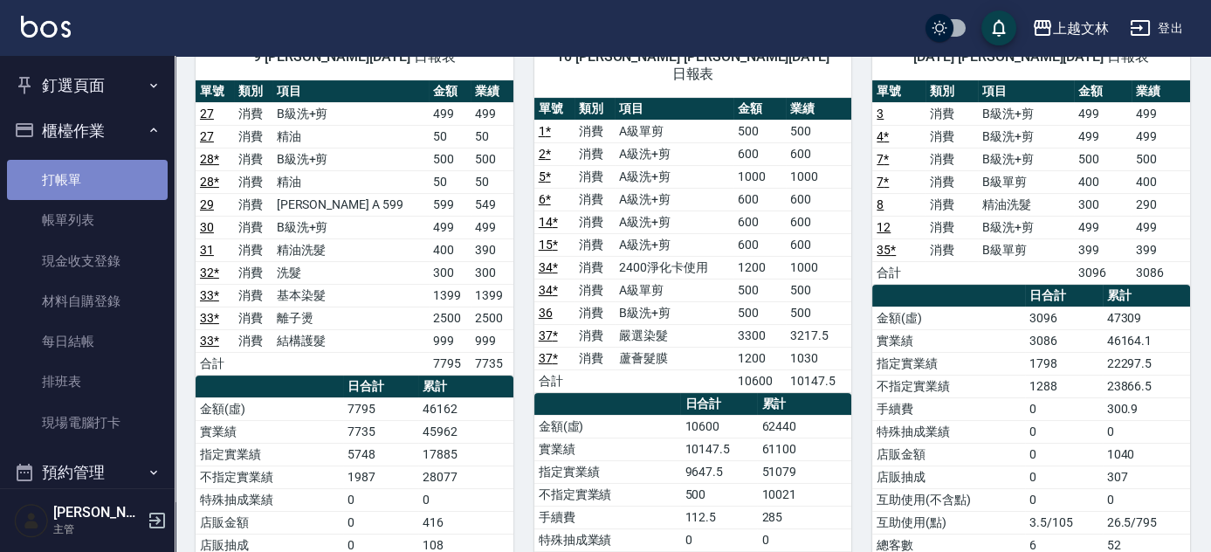
click at [109, 187] on link "打帳單" at bounding box center [87, 180] width 161 height 40
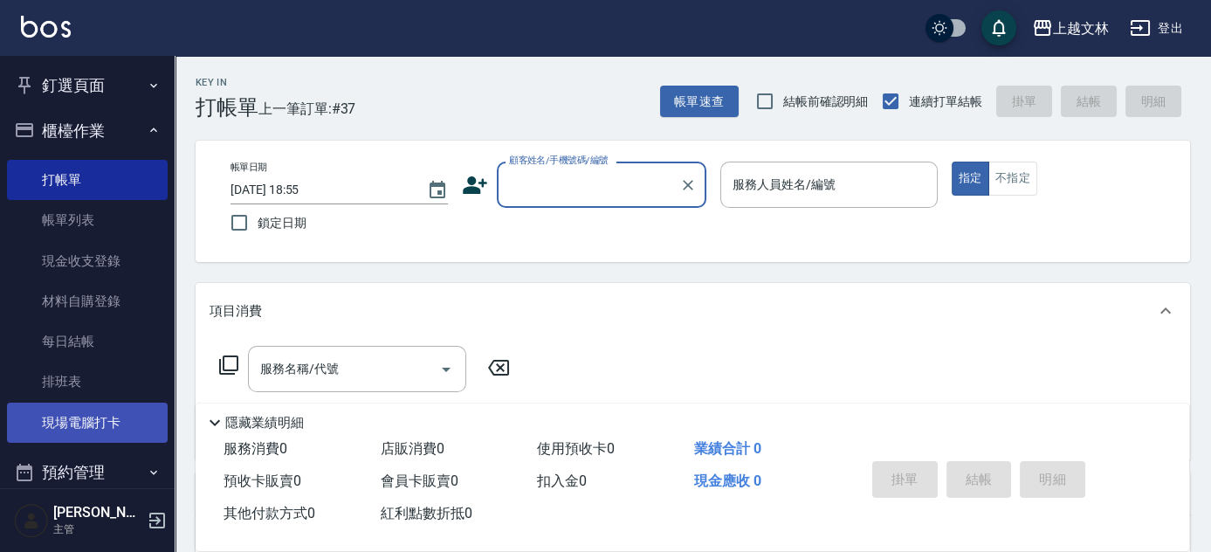
drag, startPoint x: 84, startPoint y: 410, endPoint x: 76, endPoint y: 417, distance: 11.1
click at [84, 410] on link "現場電腦打卡" at bounding box center [87, 423] width 161 height 40
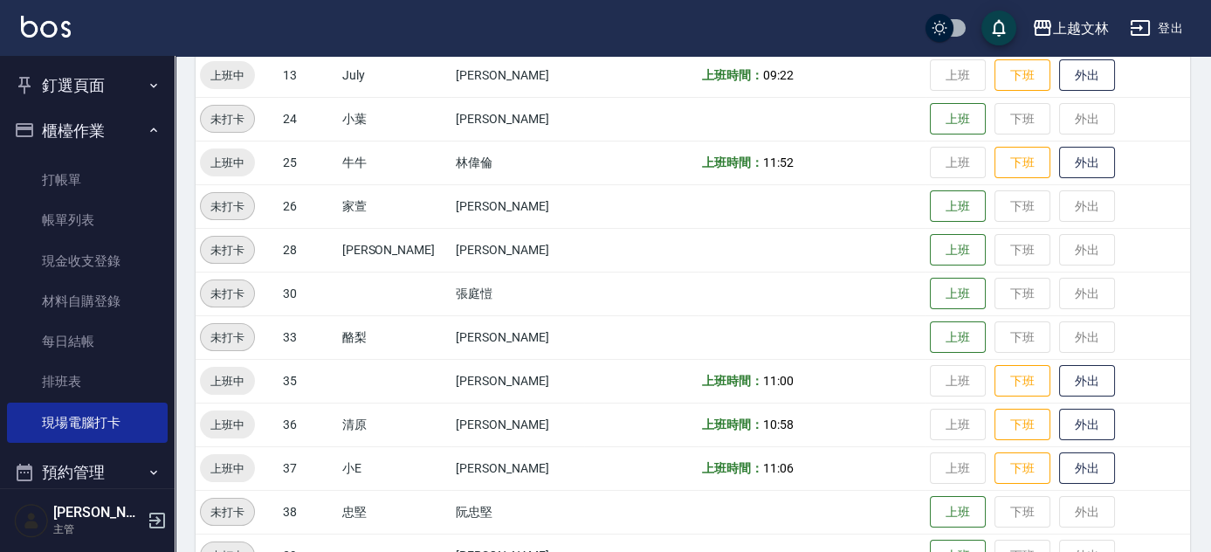
scroll to position [714, 0]
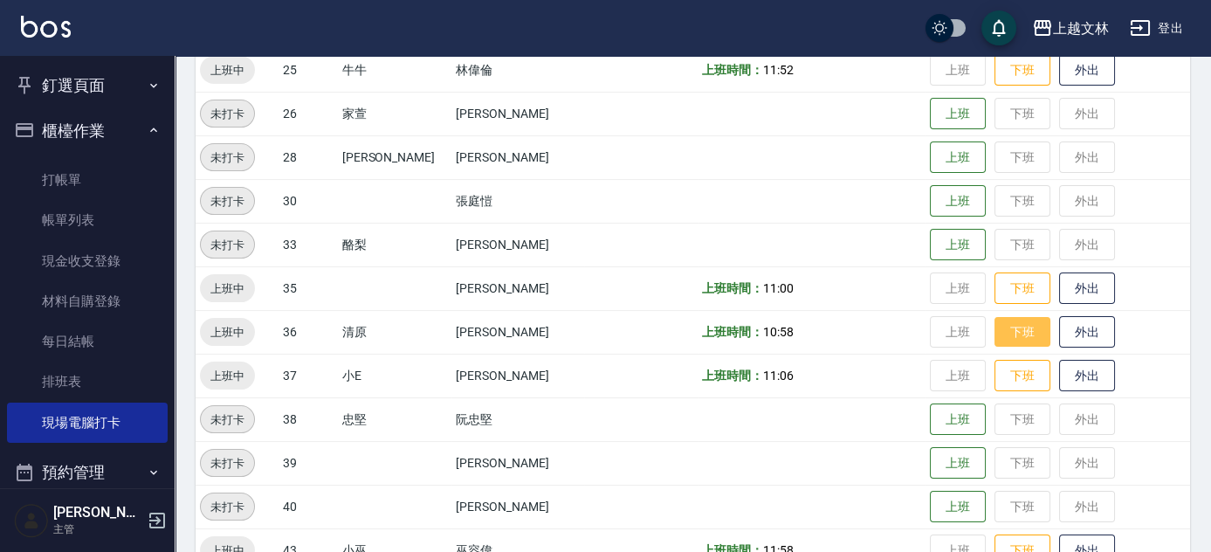
click at [995, 333] on button "下班" at bounding box center [1023, 332] width 56 height 31
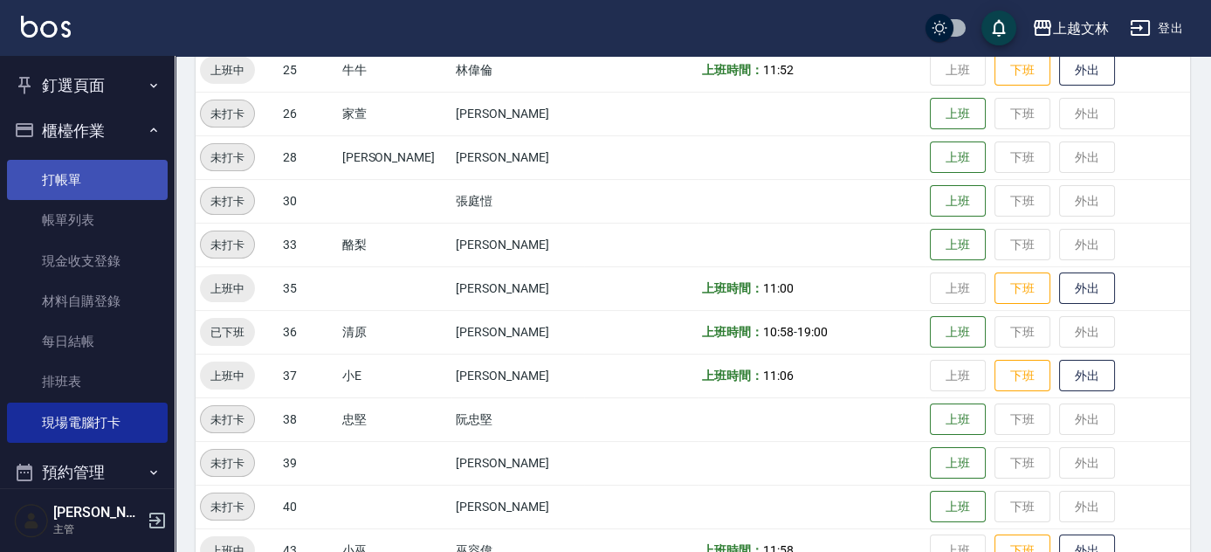
click at [81, 185] on link "打帳單" at bounding box center [87, 180] width 161 height 40
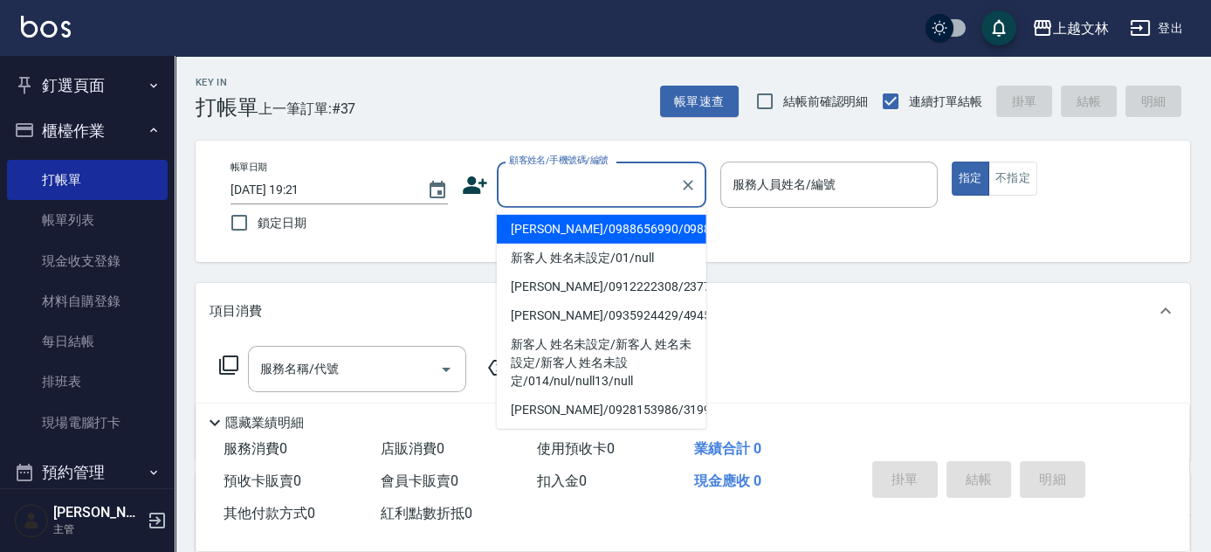
drag, startPoint x: 584, startPoint y: 178, endPoint x: 595, endPoint y: 184, distance: 12.1
click at [584, 180] on input "顧客姓名/手機號碼/編號" at bounding box center [589, 184] width 168 height 31
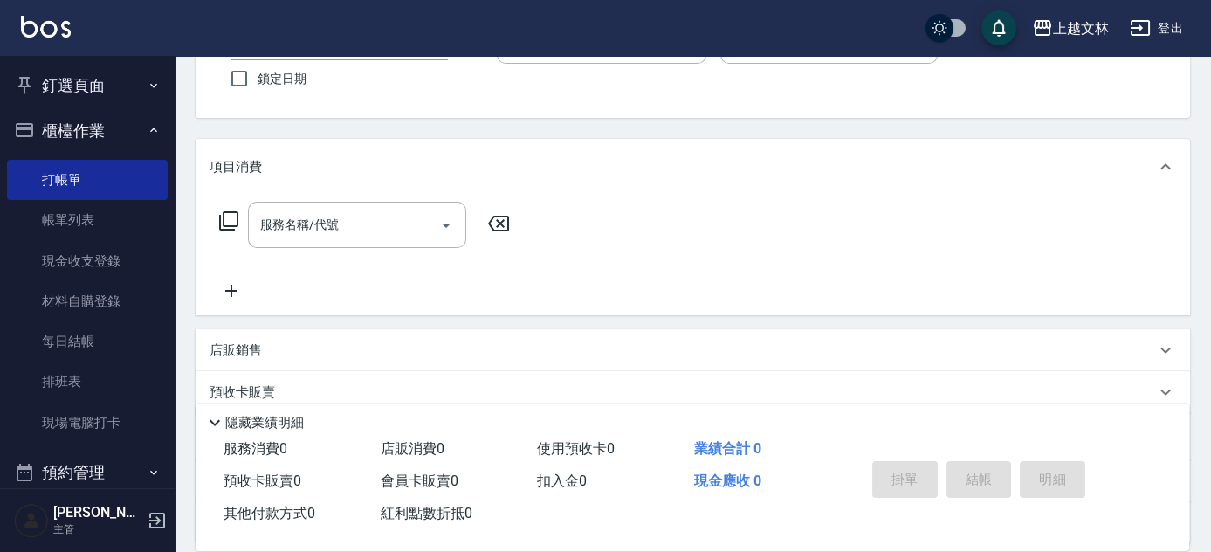
scroll to position [143, 0]
click at [223, 293] on icon at bounding box center [232, 291] width 44 height 21
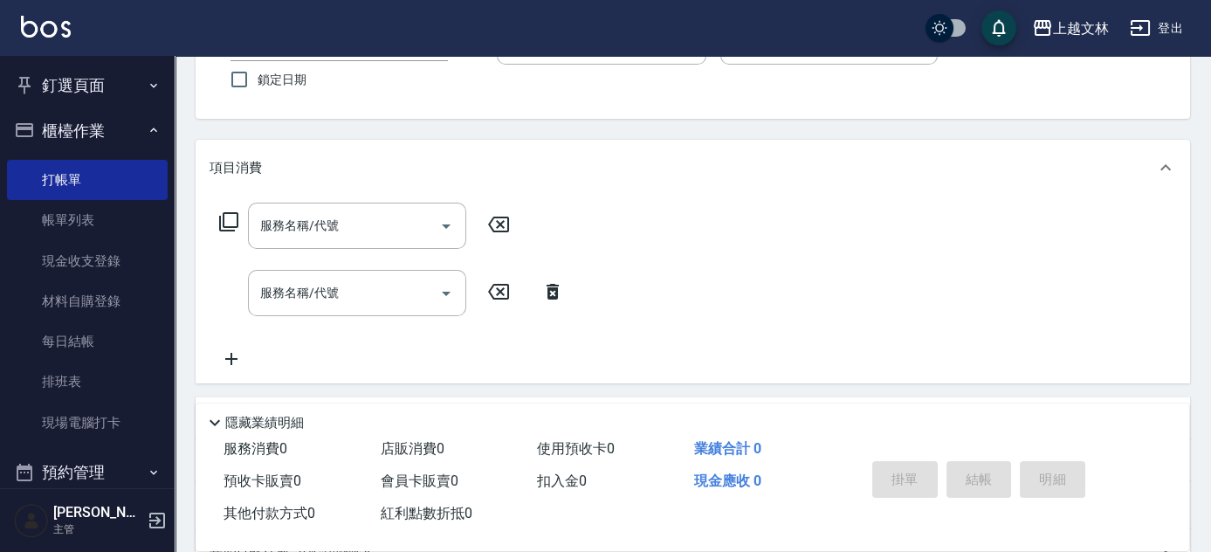
click at [224, 358] on icon at bounding box center [232, 358] width 44 height 21
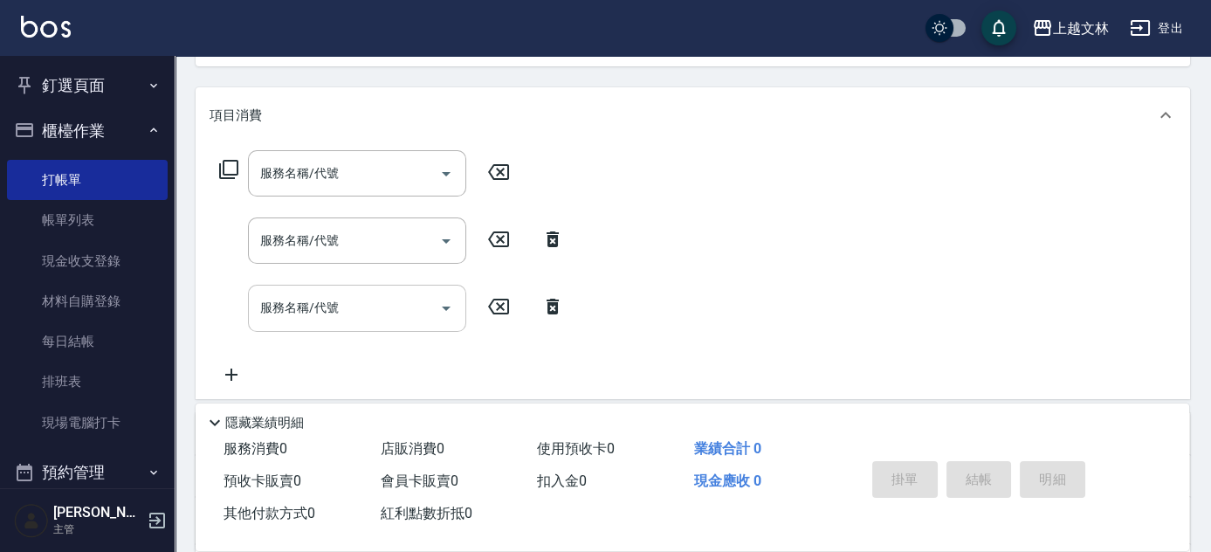
scroll to position [223, 0]
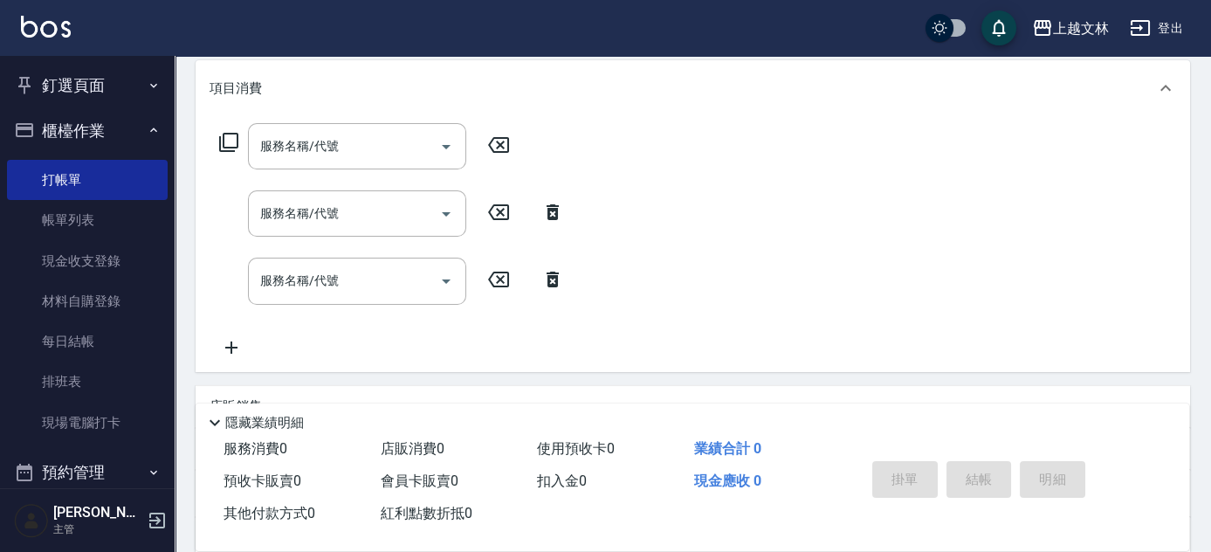
click at [245, 342] on icon at bounding box center [232, 347] width 44 height 21
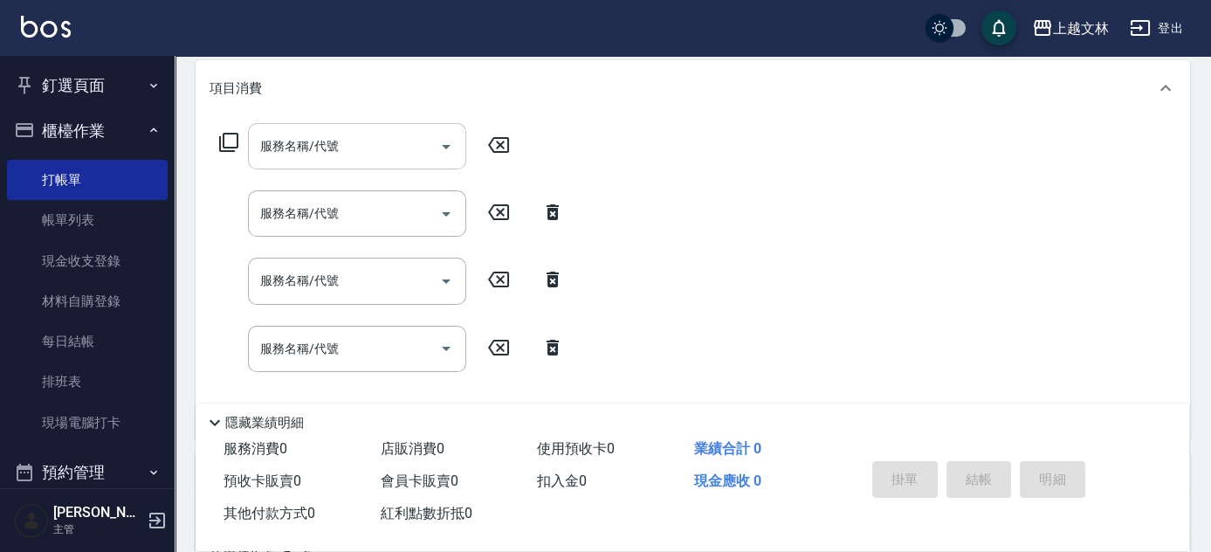
click at [328, 160] on input "服務名稱/代號" at bounding box center [344, 146] width 176 height 31
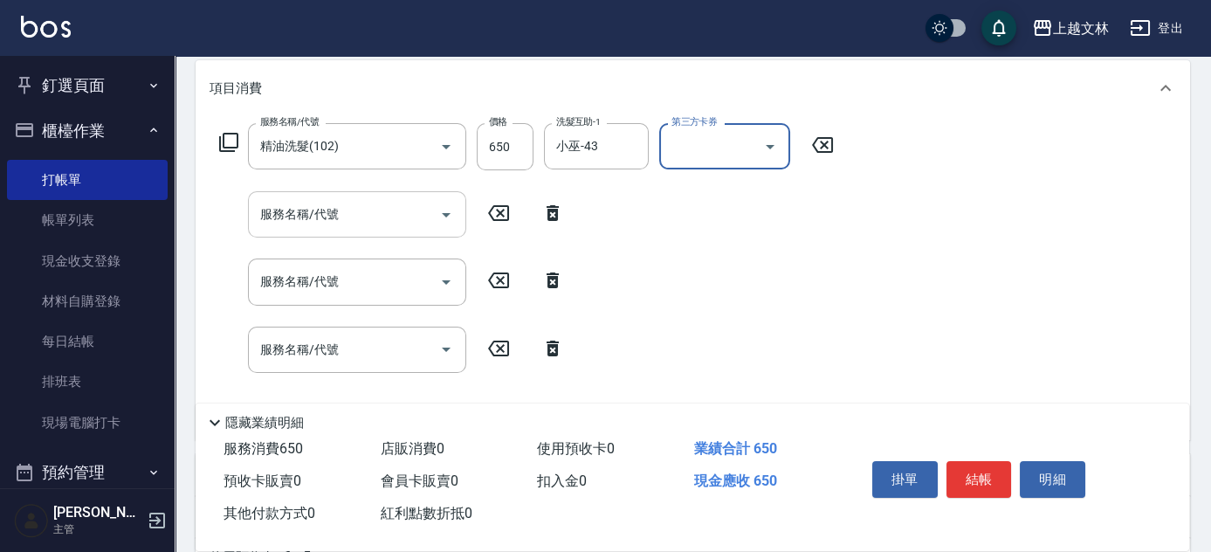
click at [348, 221] on input "服務名稱/代號" at bounding box center [344, 214] width 176 height 31
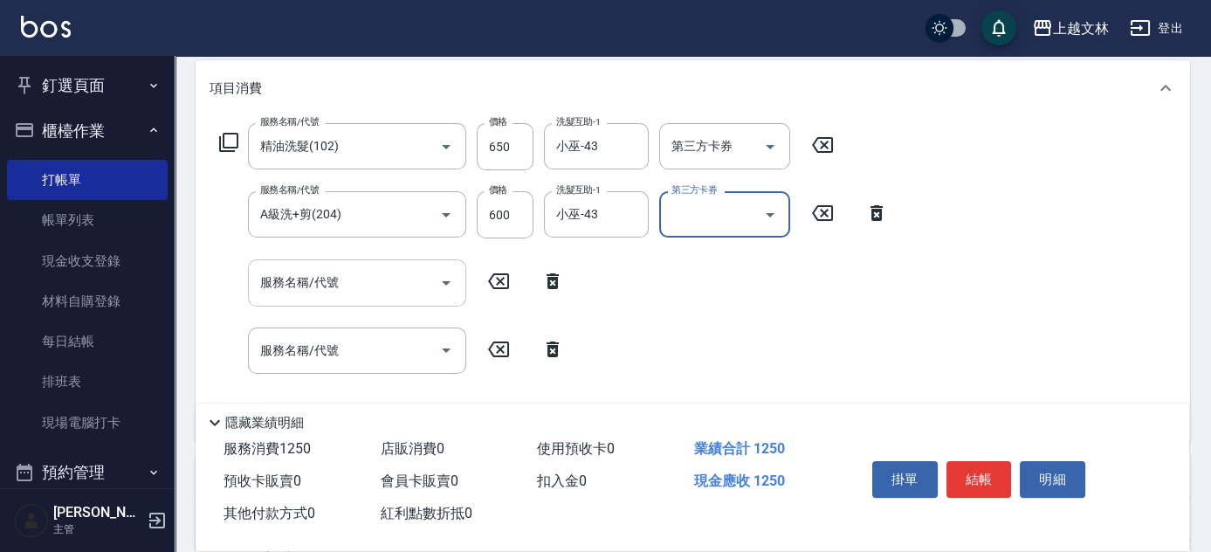
click at [340, 293] on input "服務名稱/代號" at bounding box center [344, 282] width 176 height 31
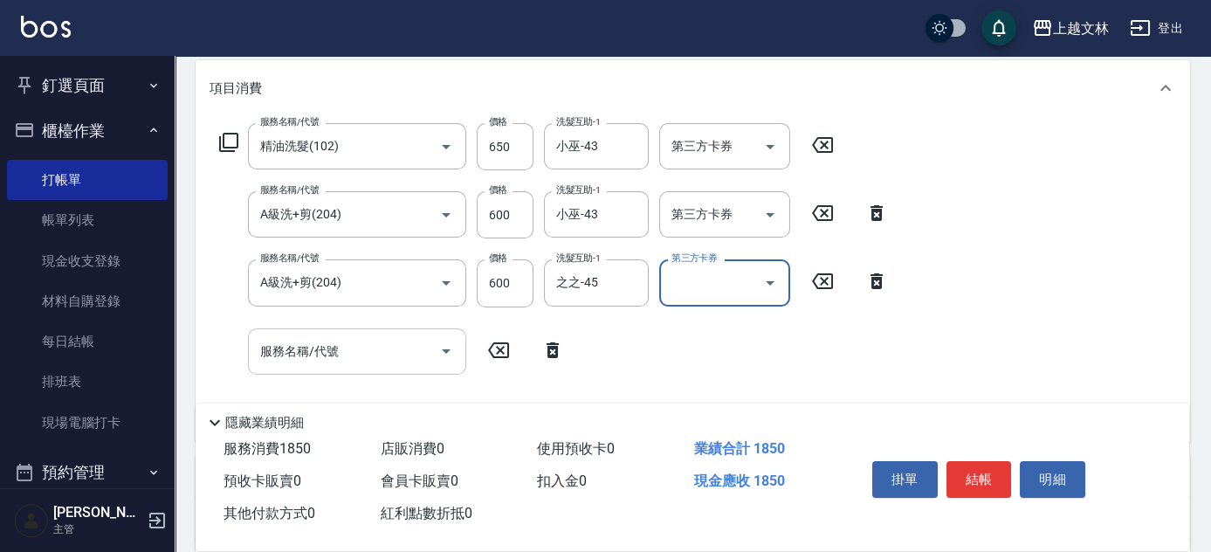
click at [364, 351] on input "服務名稱/代號" at bounding box center [344, 351] width 176 height 31
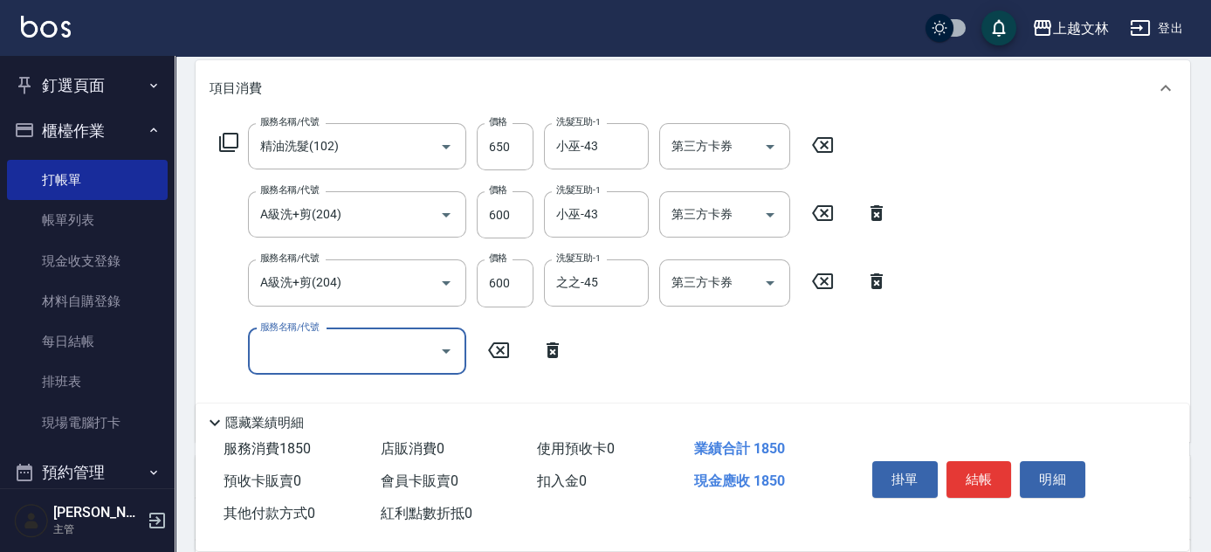
click at [333, 355] on input "服務名稱/代號" at bounding box center [344, 351] width 176 height 31
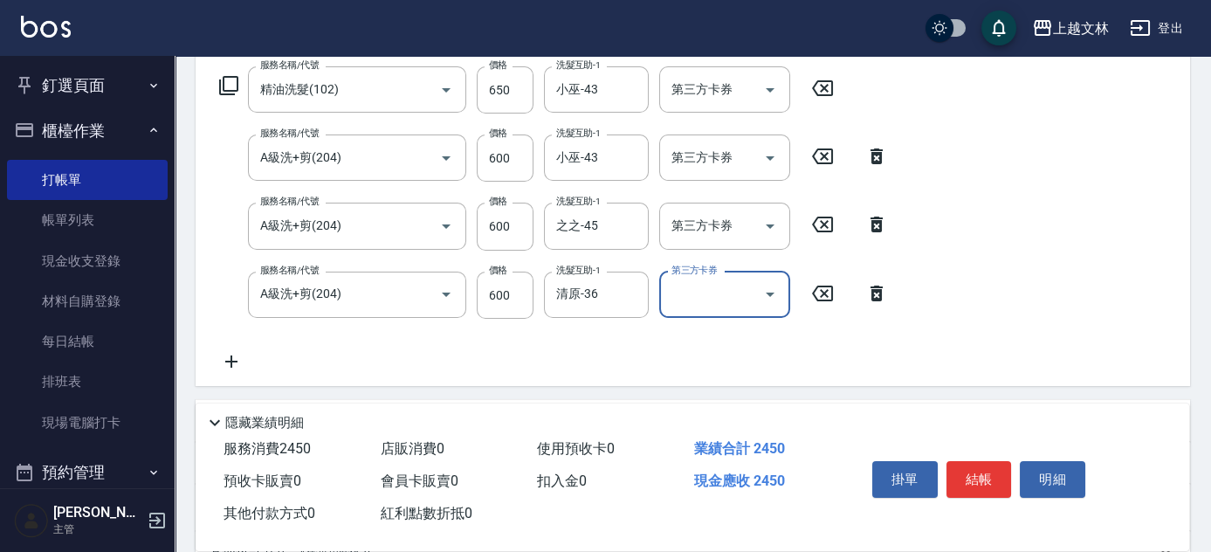
scroll to position [302, 0]
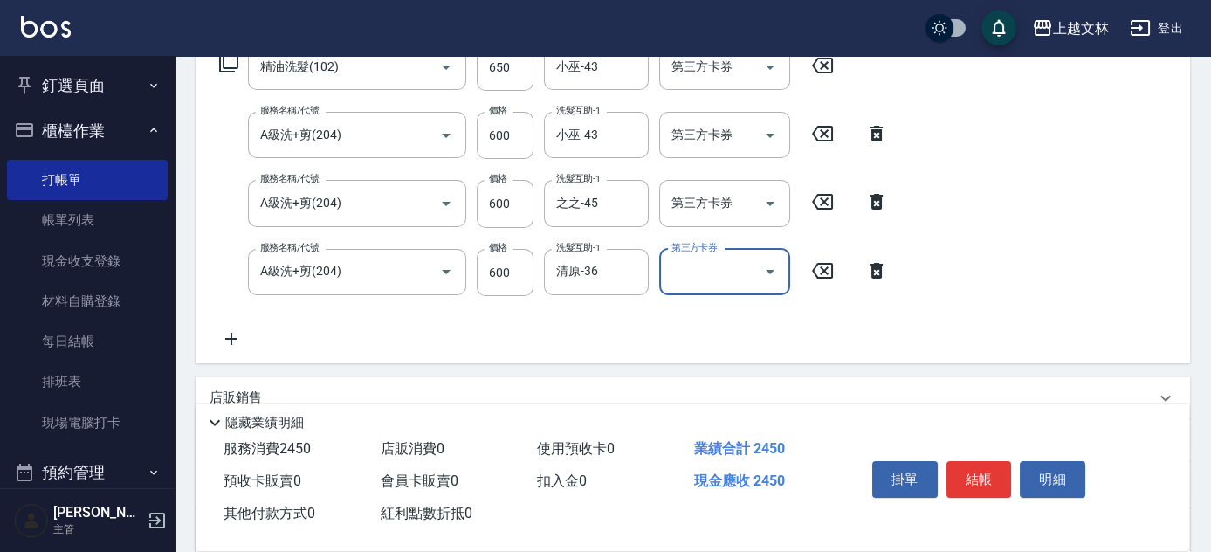
click at [235, 342] on icon at bounding box center [232, 338] width 44 height 21
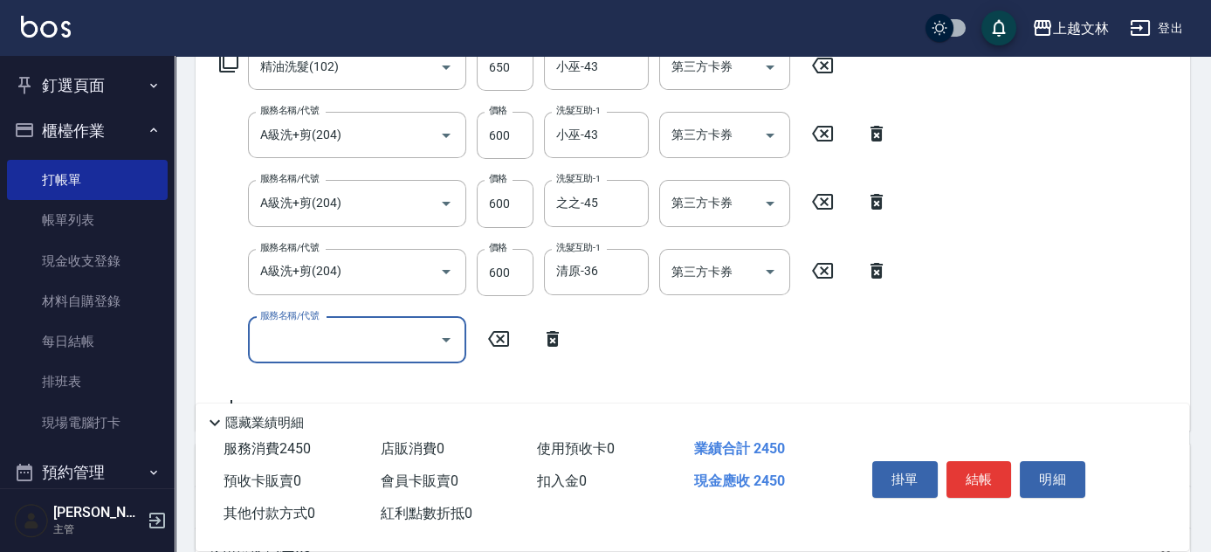
scroll to position [382, 0]
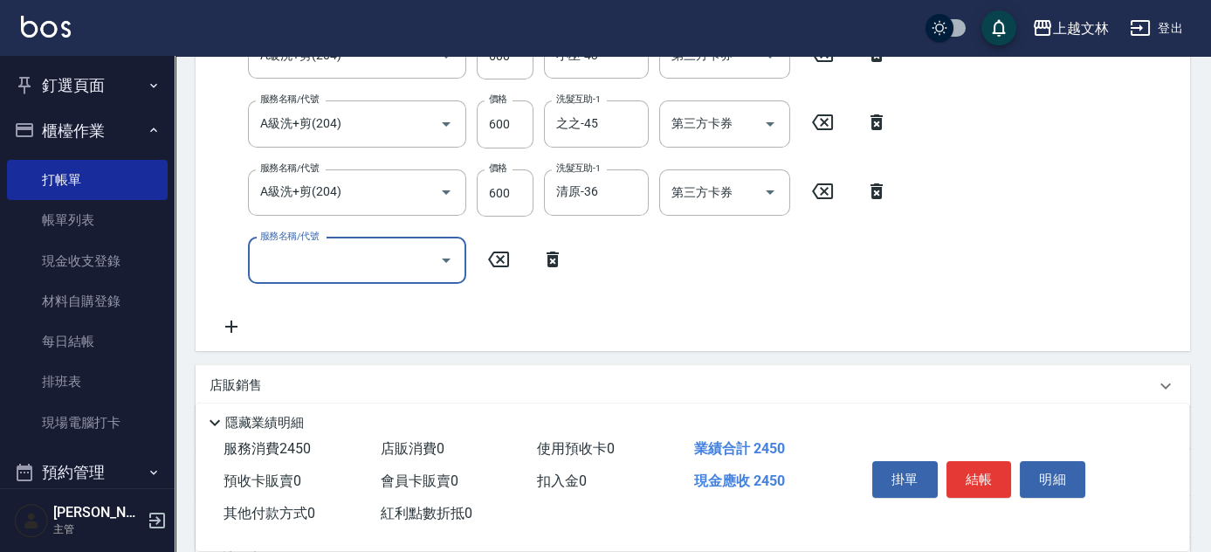
click at [225, 318] on icon at bounding box center [232, 326] width 44 height 21
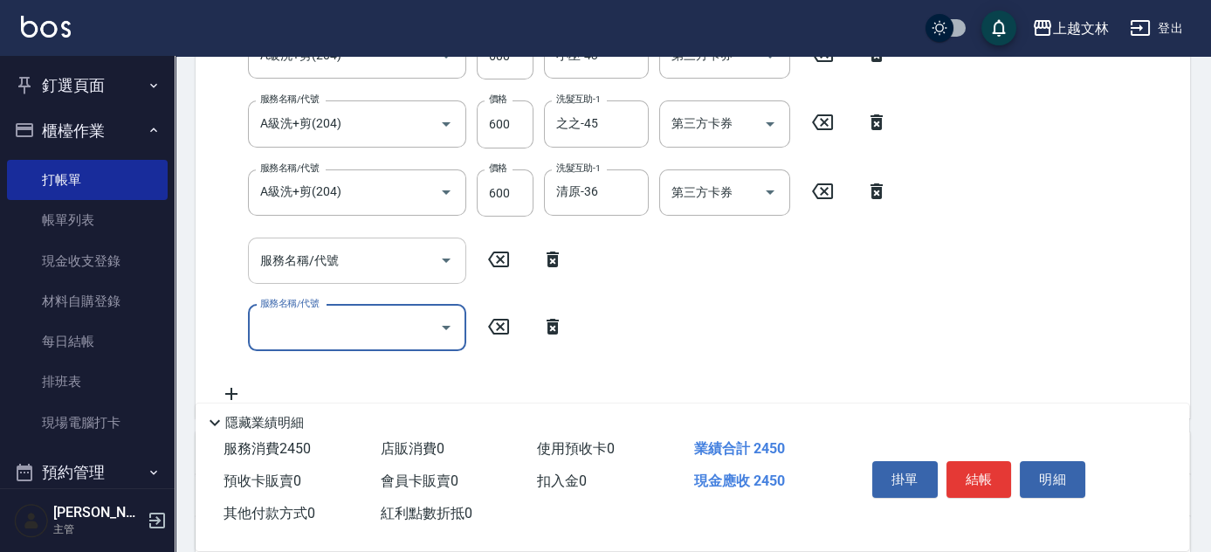
click at [328, 272] on input "服務名稱/代號" at bounding box center [344, 260] width 176 height 31
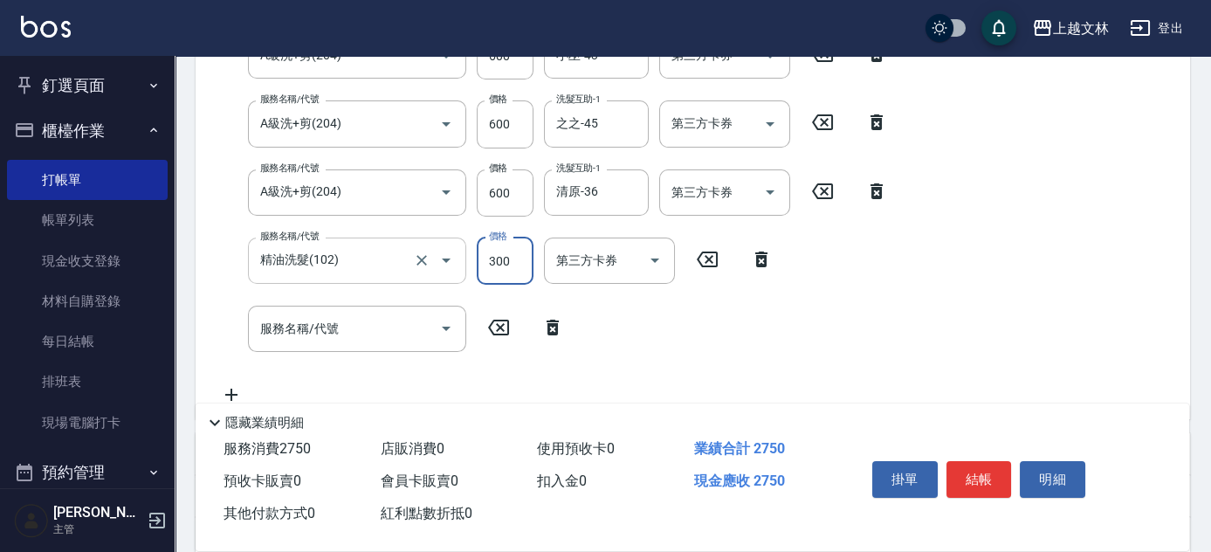
scroll to position [346, 0]
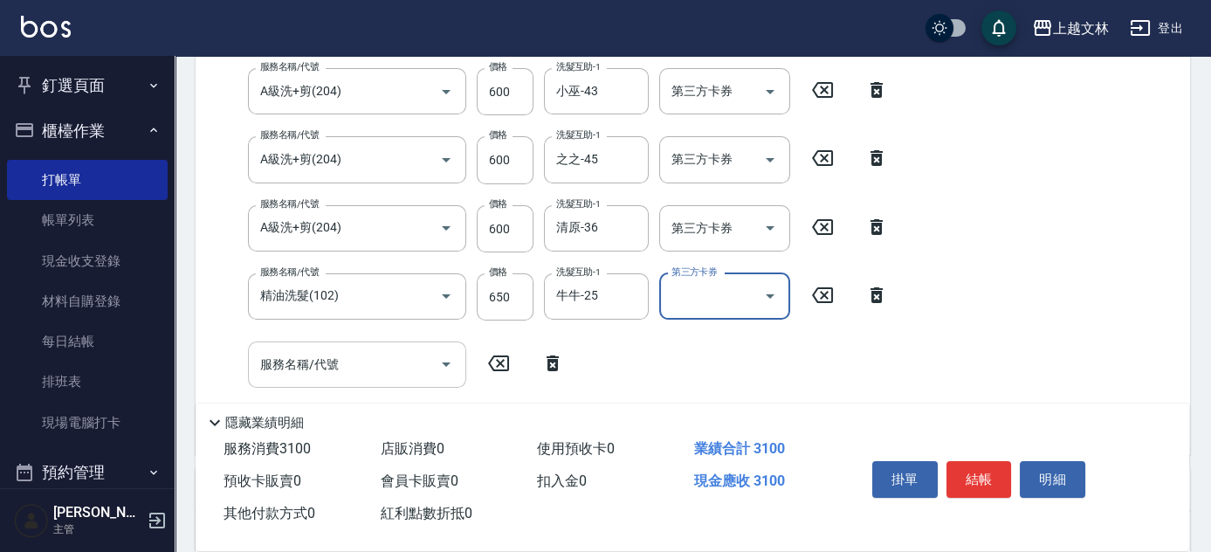
click at [337, 365] on div "服務名稱/代號 服務名稱/代號" at bounding box center [357, 364] width 218 height 46
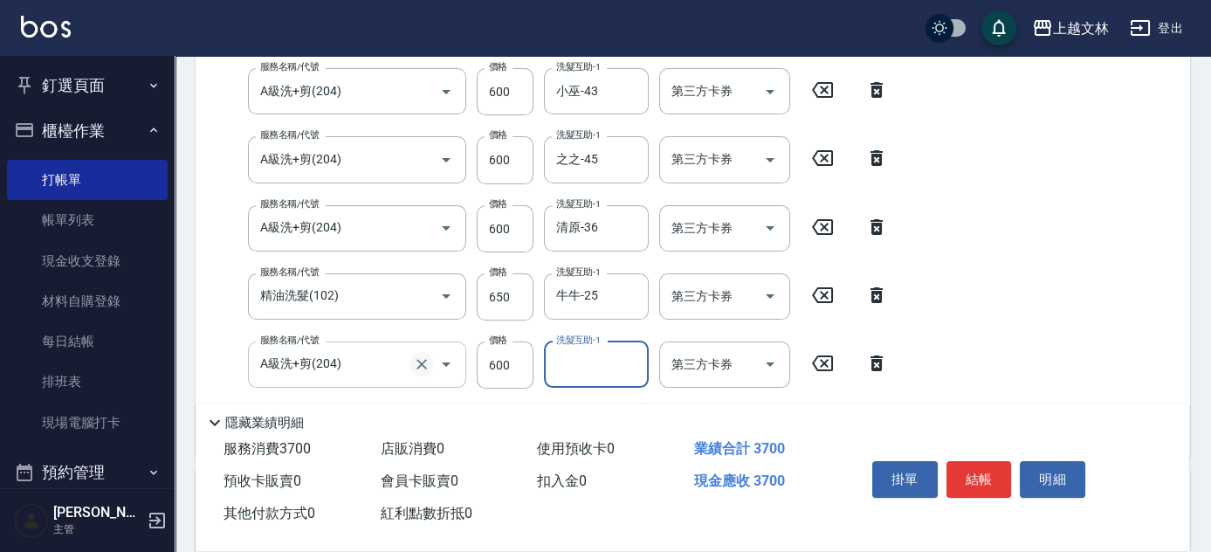
click at [426, 362] on icon "Clear" at bounding box center [421, 363] width 17 height 17
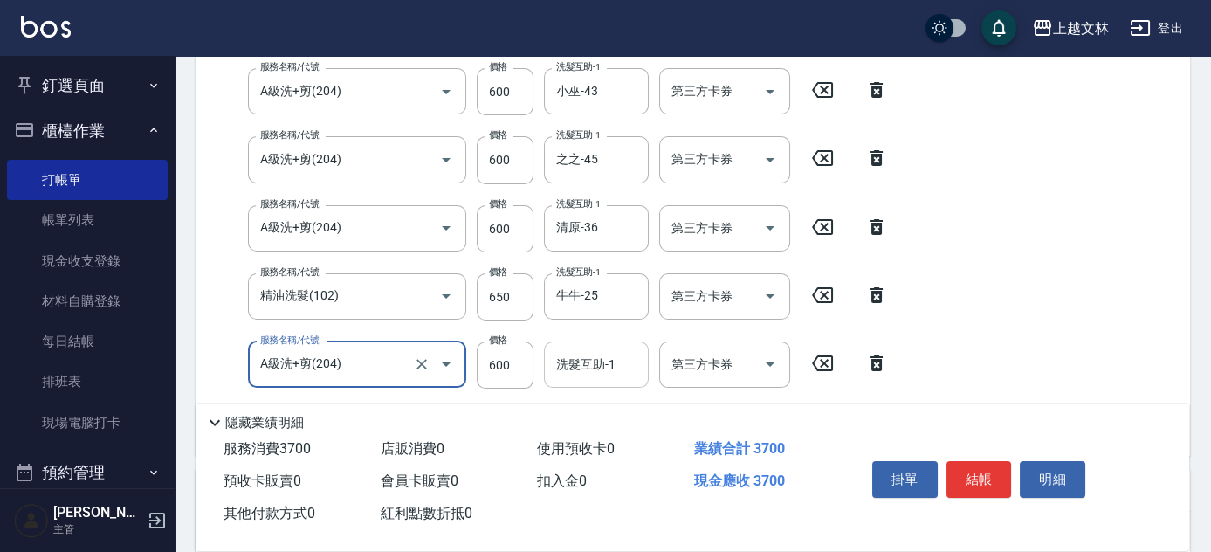
click at [612, 362] on div "洗髮互助-1 洗髮互助-1" at bounding box center [596, 364] width 105 height 46
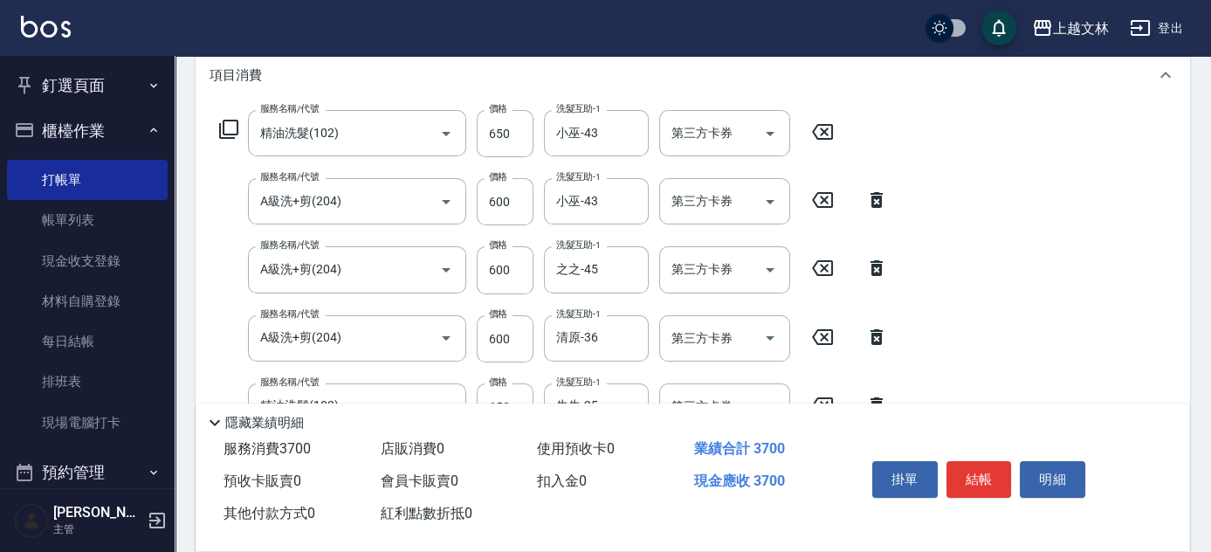
scroll to position [28, 0]
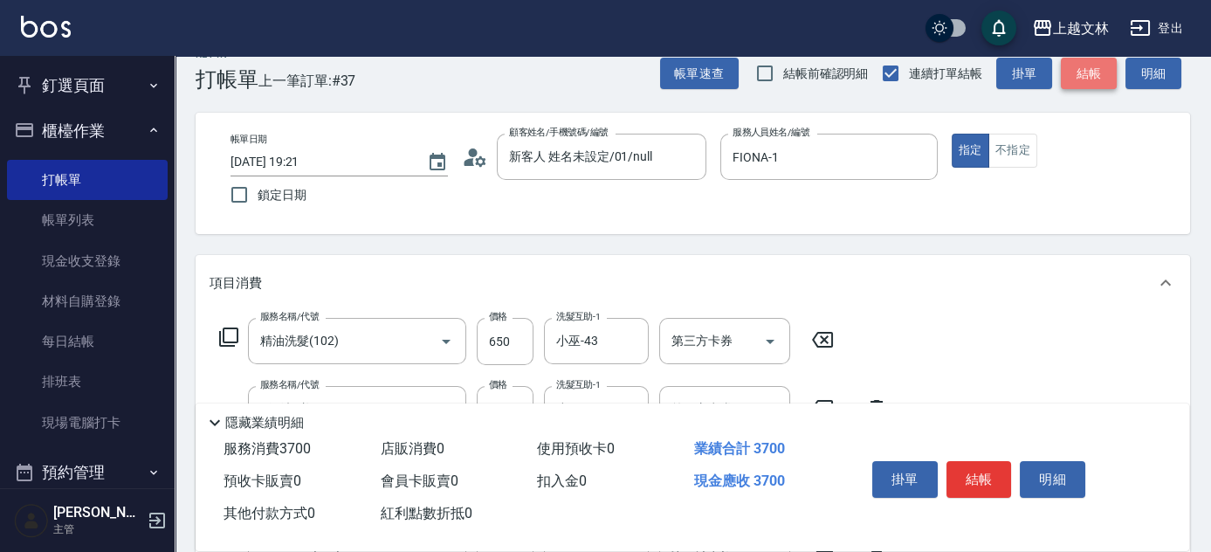
click at [1098, 72] on button "結帳" at bounding box center [1089, 74] width 56 height 32
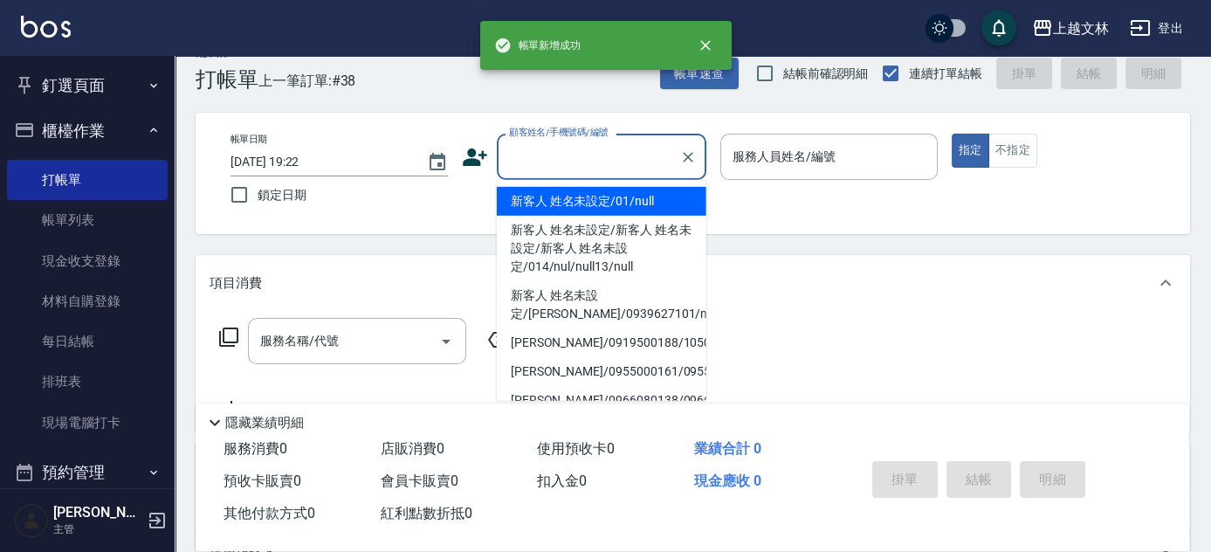
click at [563, 161] on input "顧客姓名/手機號碼/編號" at bounding box center [589, 156] width 168 height 31
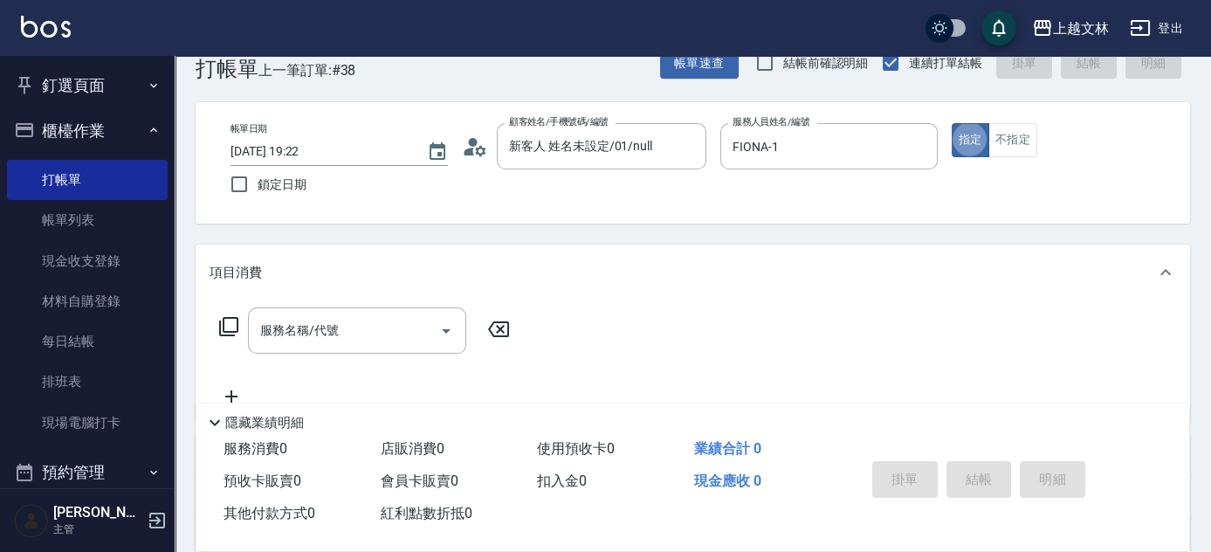
scroll to position [107, 0]
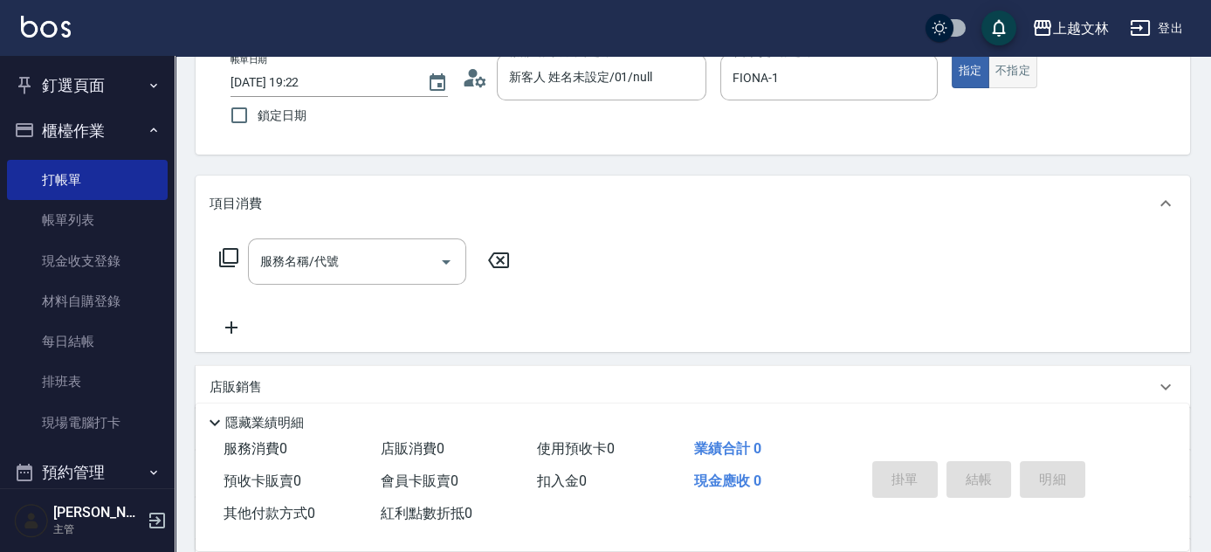
click at [1008, 74] on button "不指定" at bounding box center [1012, 71] width 49 height 34
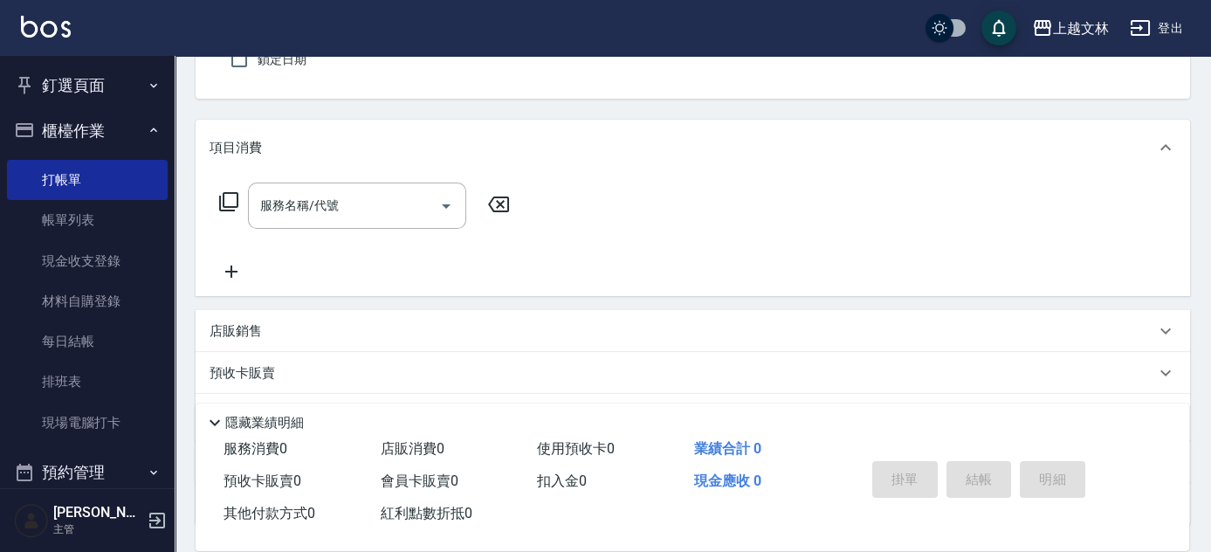
scroll to position [266, 0]
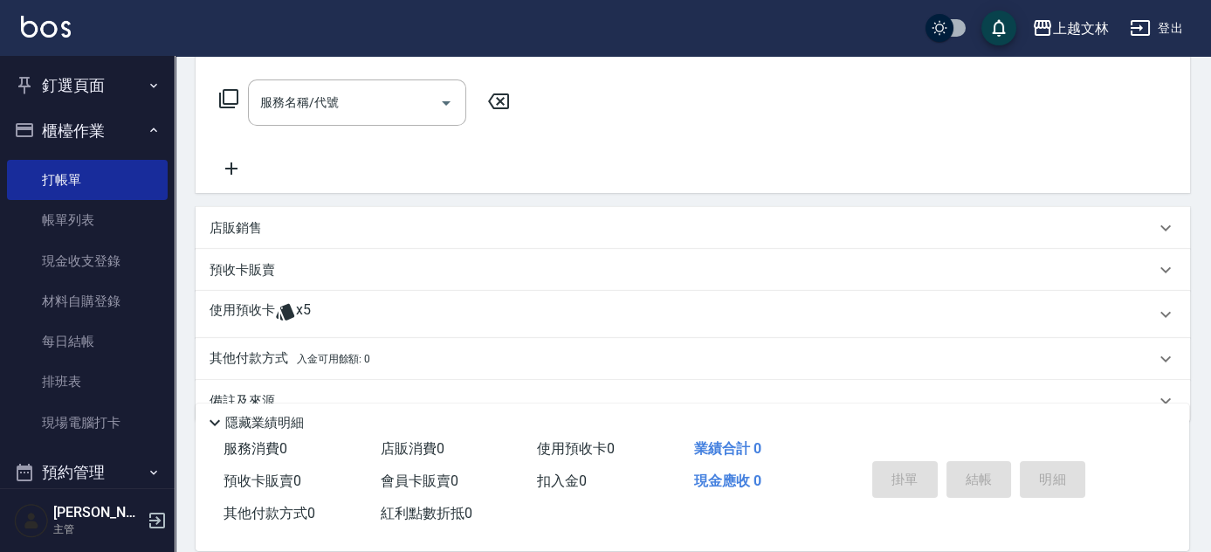
click at [211, 171] on icon at bounding box center [232, 168] width 44 height 21
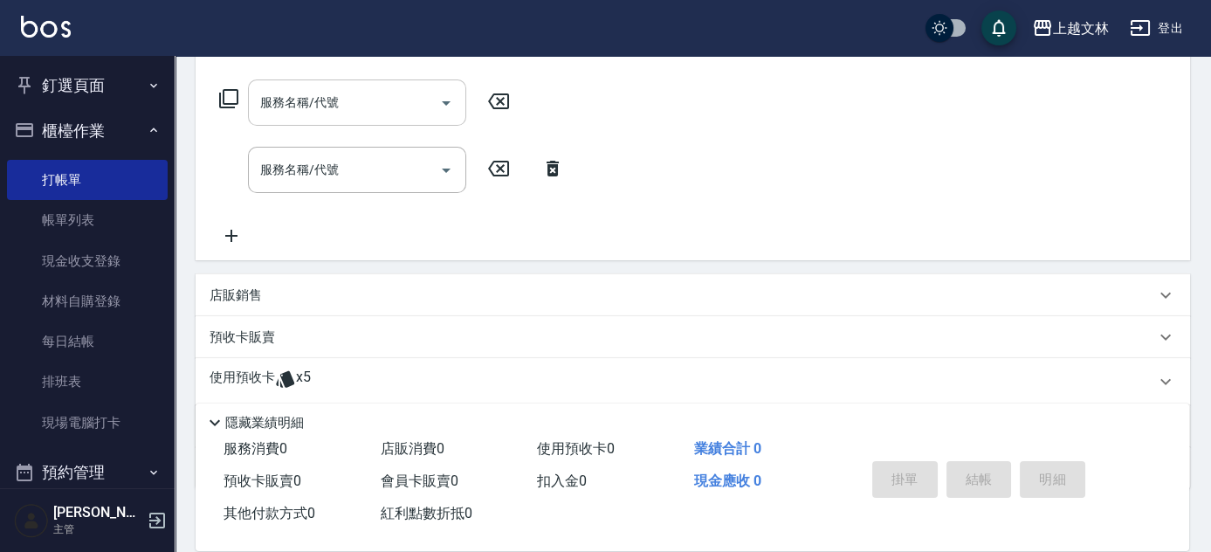
click at [333, 118] on div "服務名稱/代號" at bounding box center [357, 102] width 218 height 46
click at [391, 100] on input "服務名稱/代號" at bounding box center [344, 102] width 176 height 31
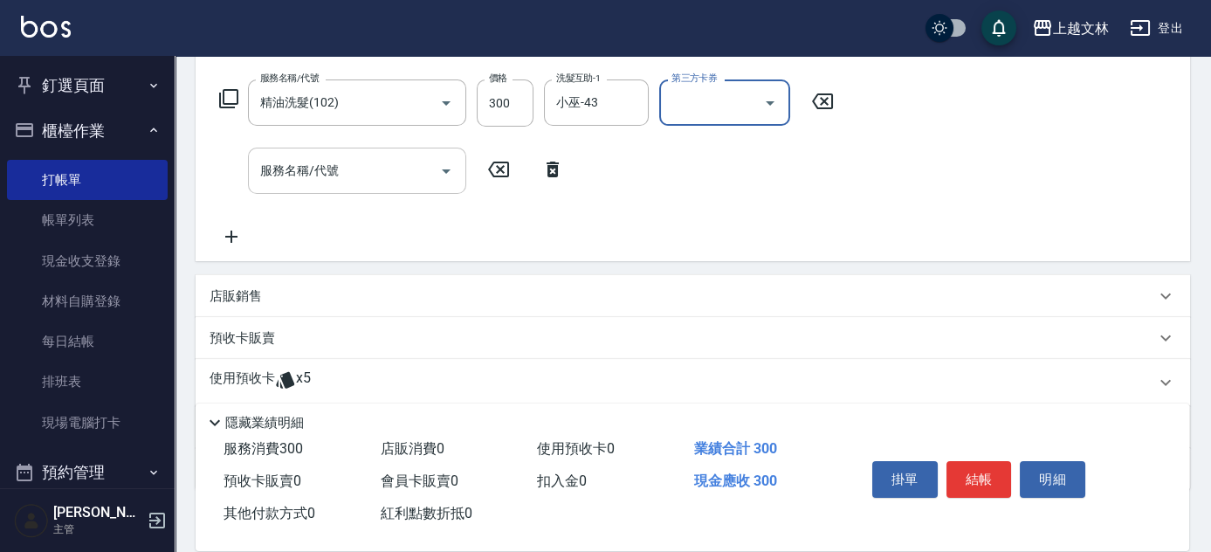
click at [392, 165] on input "服務名稱/代號" at bounding box center [344, 170] width 176 height 31
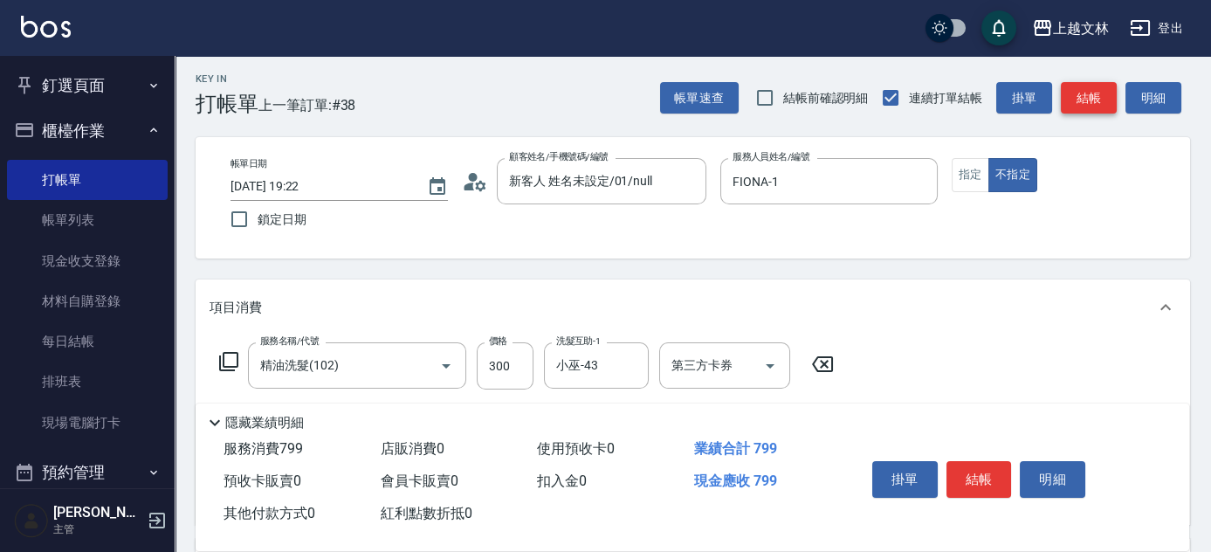
scroll to position [0, 0]
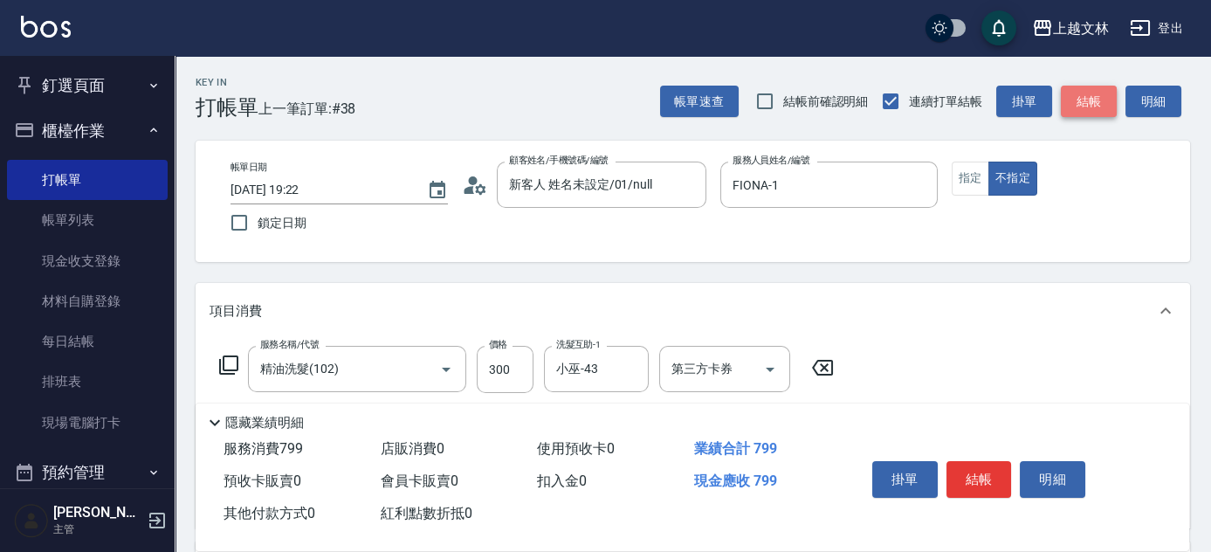
click at [1090, 105] on button "結帳" at bounding box center [1089, 102] width 56 height 32
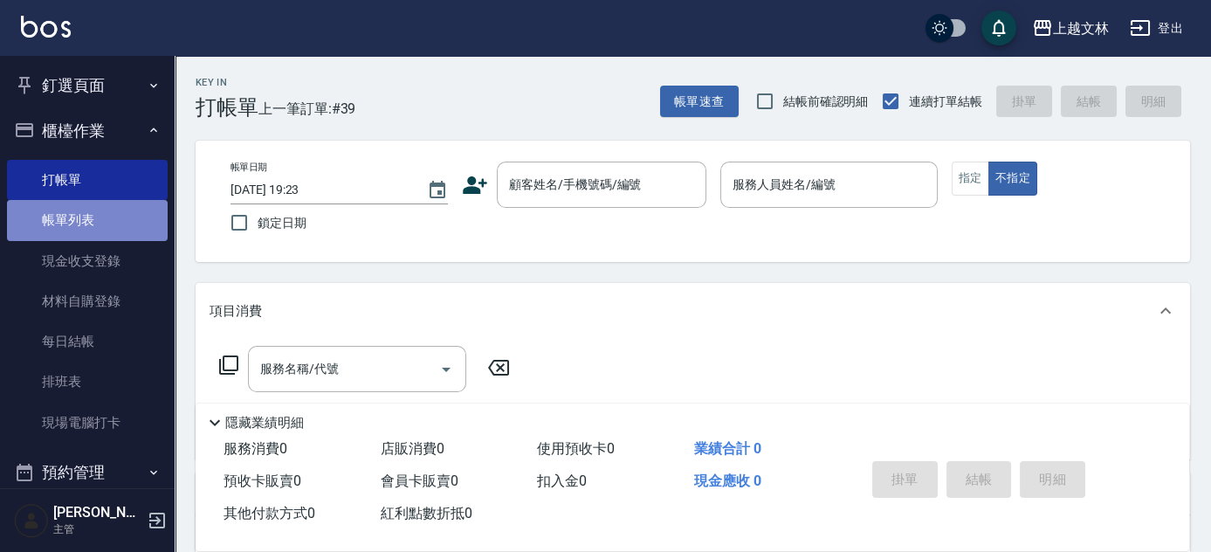
click at [101, 228] on link "帳單列表" at bounding box center [87, 220] width 161 height 40
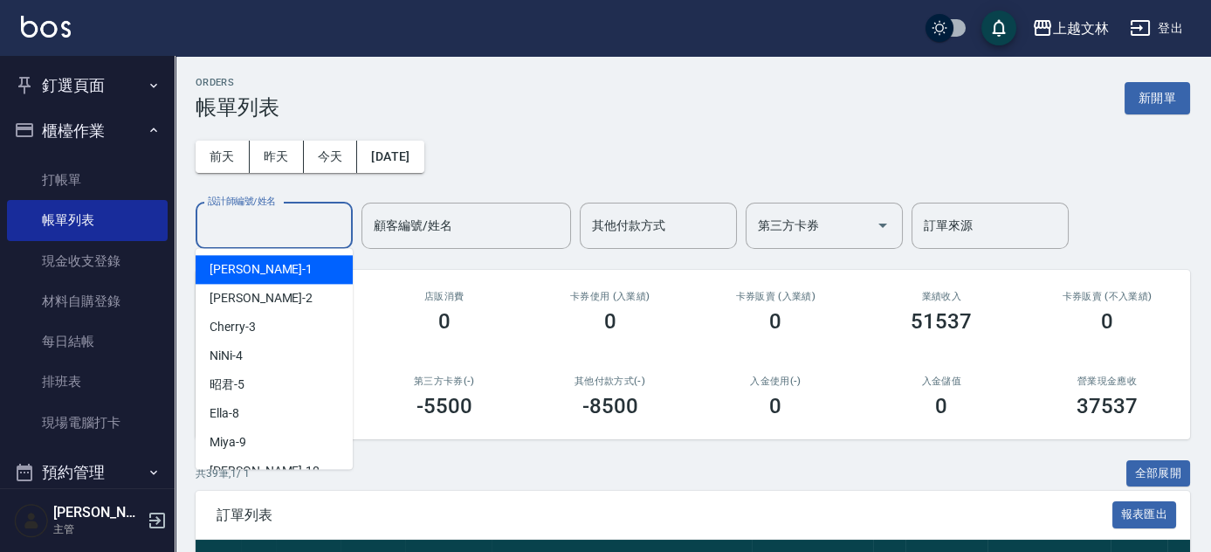
click at [309, 221] on input "設計師編號/姓名" at bounding box center [273, 225] width 141 height 31
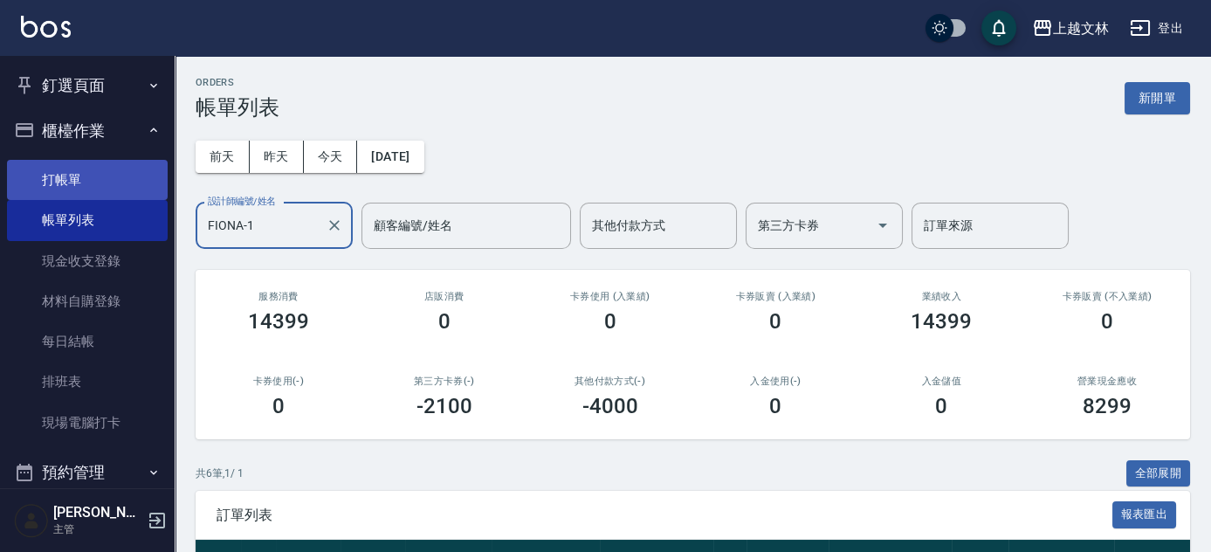
click at [127, 185] on link "打帳單" at bounding box center [87, 180] width 161 height 40
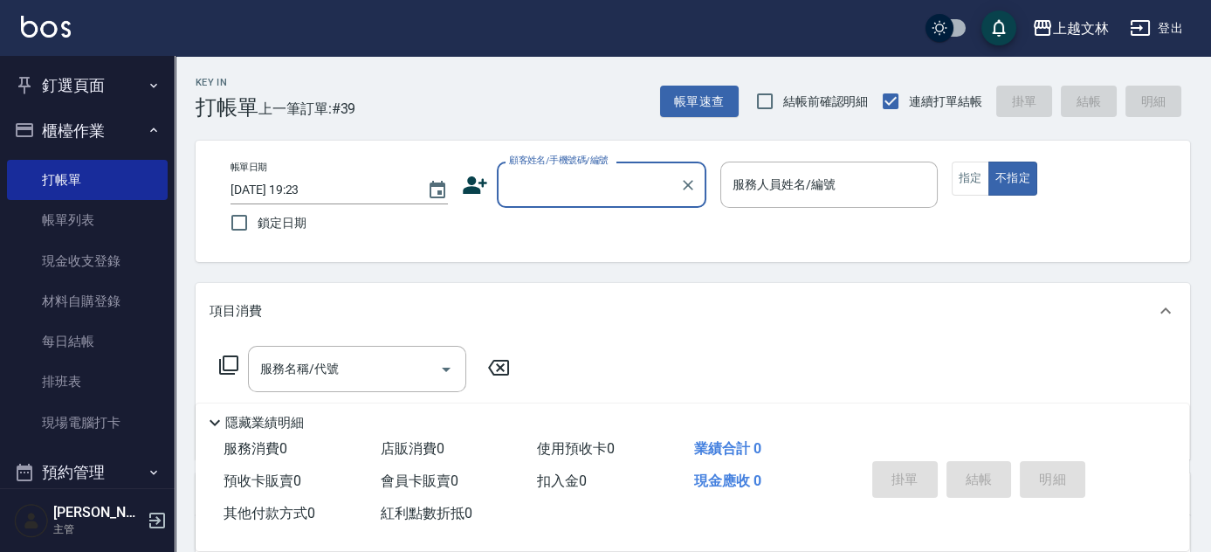
click at [561, 188] on input "顧客姓名/手機號碼/編號" at bounding box center [589, 184] width 168 height 31
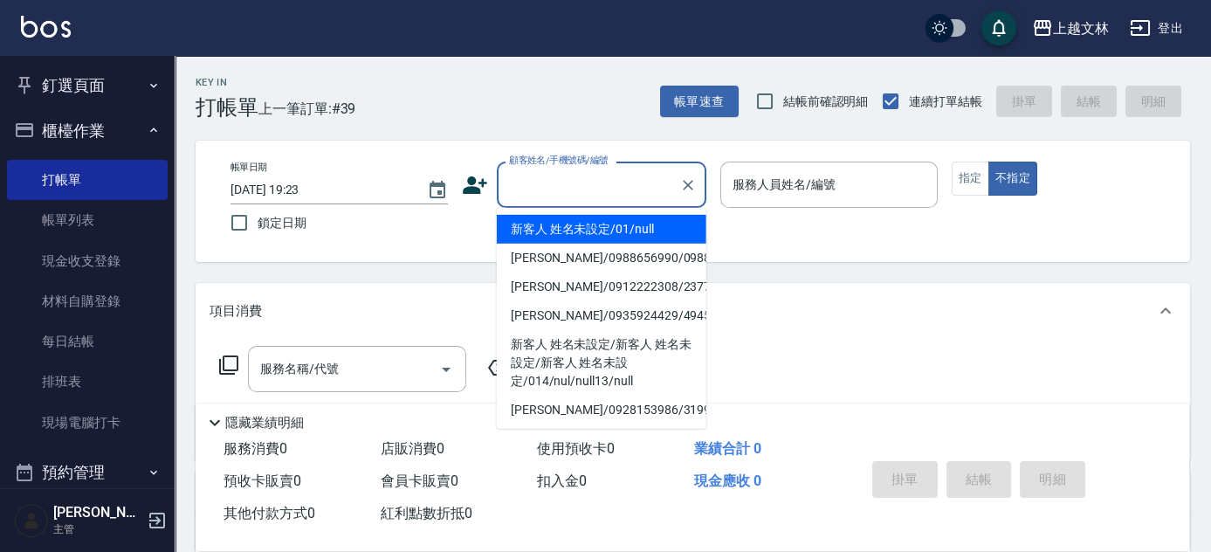
click at [76, 220] on link "帳單列表" at bounding box center [87, 220] width 161 height 40
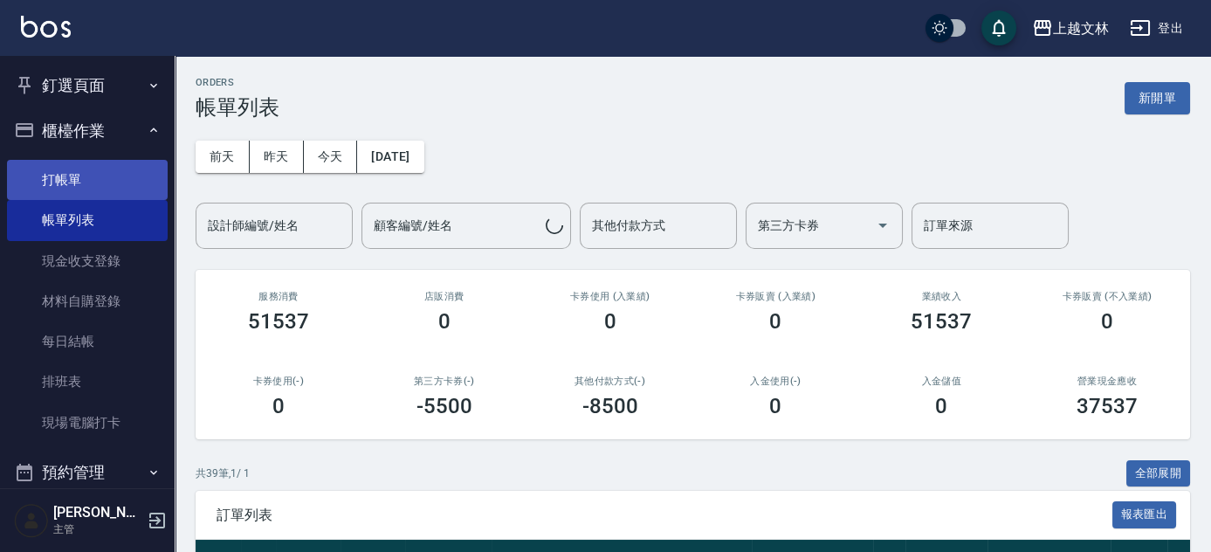
click at [102, 178] on link "打帳單" at bounding box center [87, 180] width 161 height 40
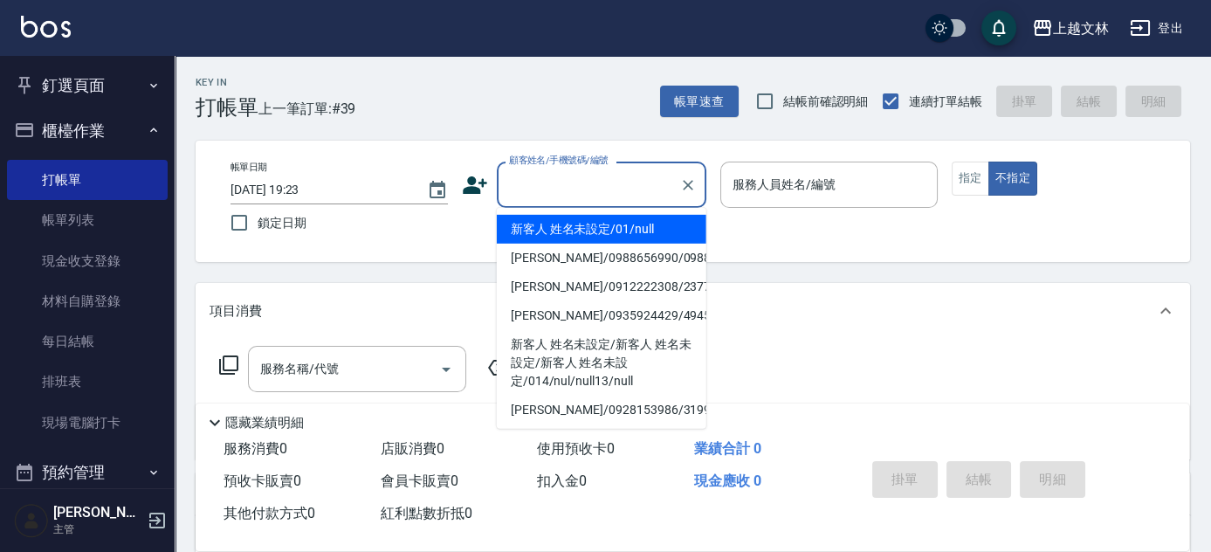
click at [615, 180] on input "顧客姓名/手機號碼/編號" at bounding box center [589, 184] width 168 height 31
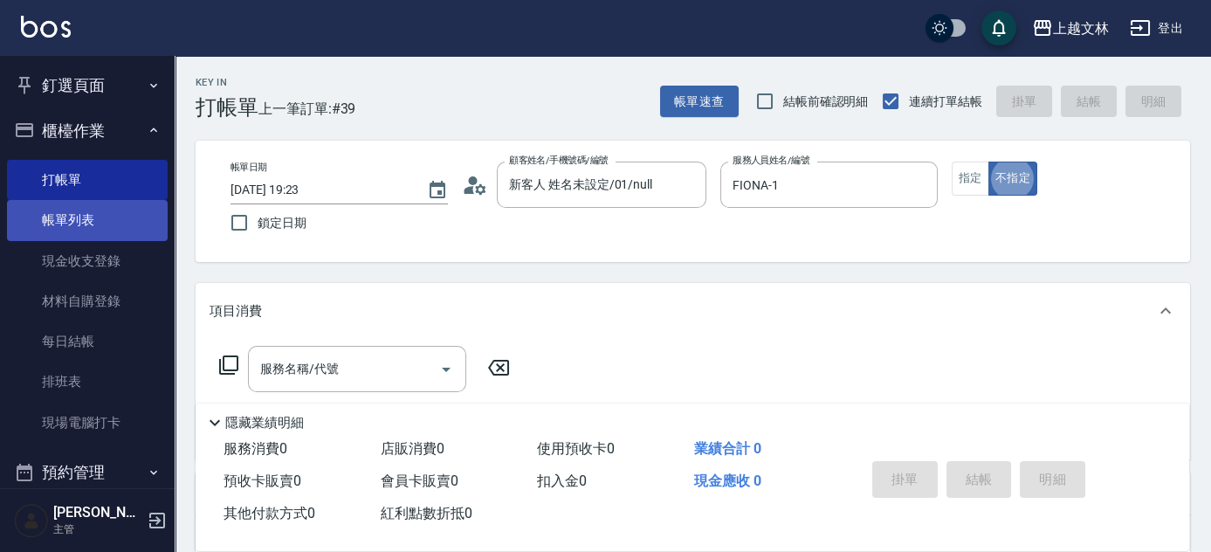
click at [141, 220] on link "帳單列表" at bounding box center [87, 220] width 161 height 40
click at [64, 217] on link "帳單列表" at bounding box center [87, 220] width 161 height 40
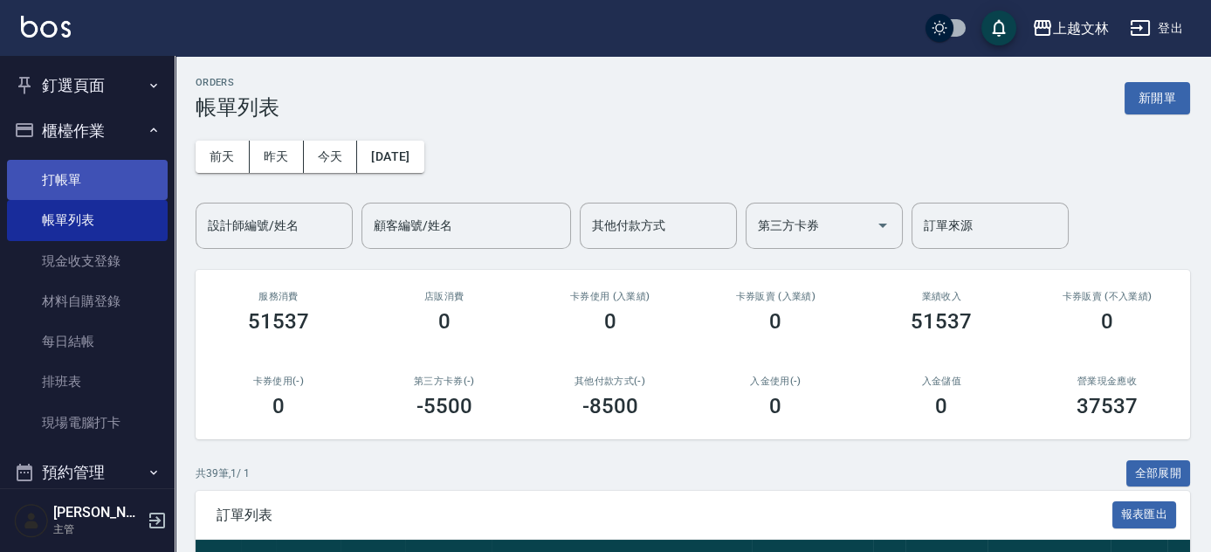
click at [114, 181] on link "打帳單" at bounding box center [87, 180] width 161 height 40
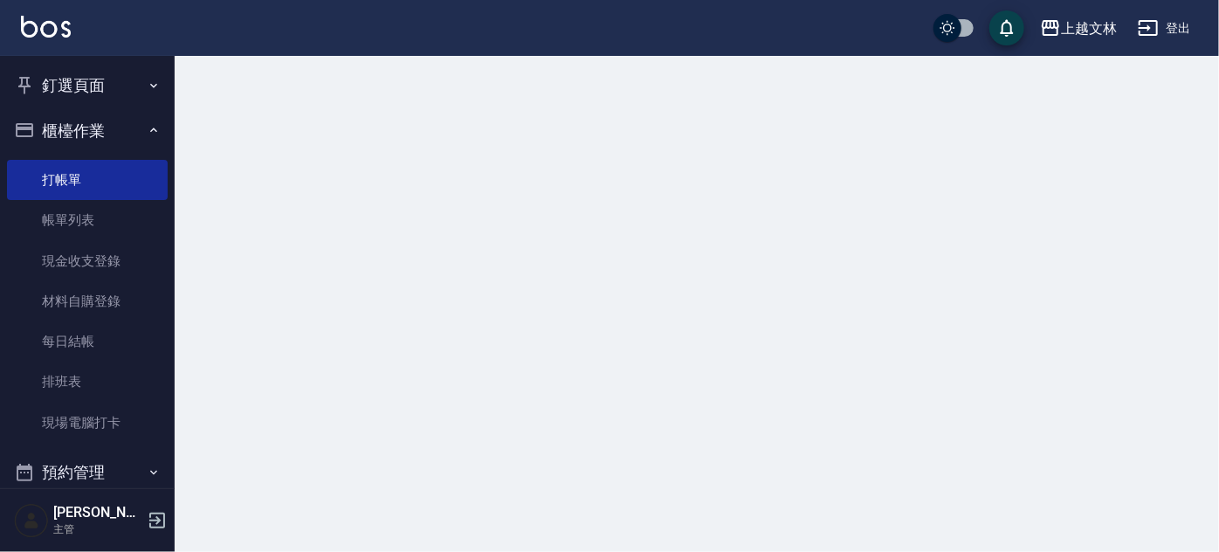
click at [120, 136] on button "櫃檯作業" at bounding box center [87, 130] width 161 height 45
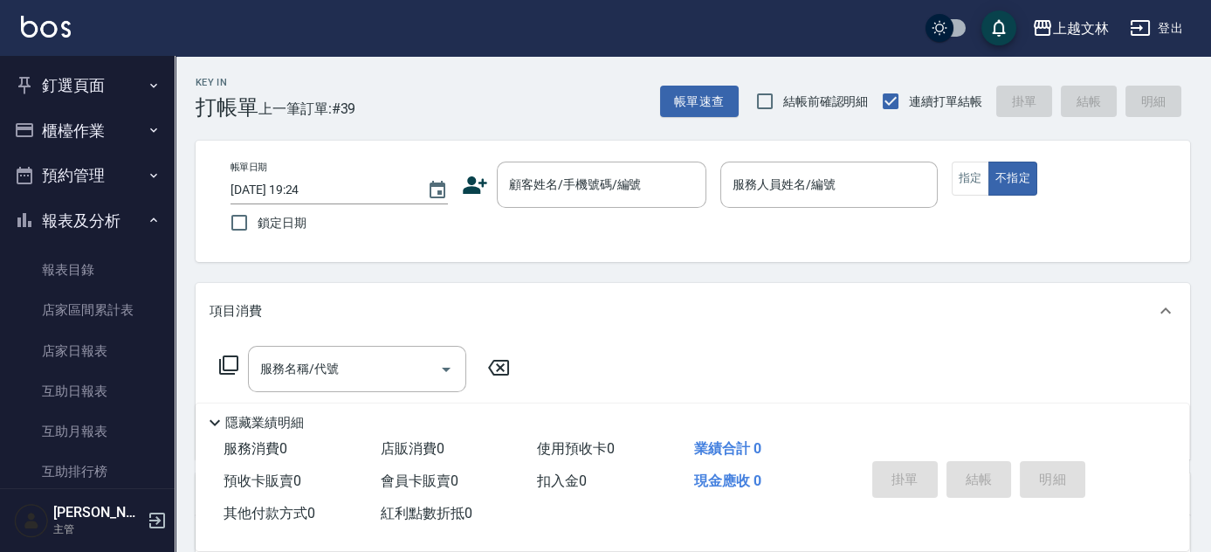
click at [112, 225] on button "報表及分析" at bounding box center [87, 220] width 161 height 45
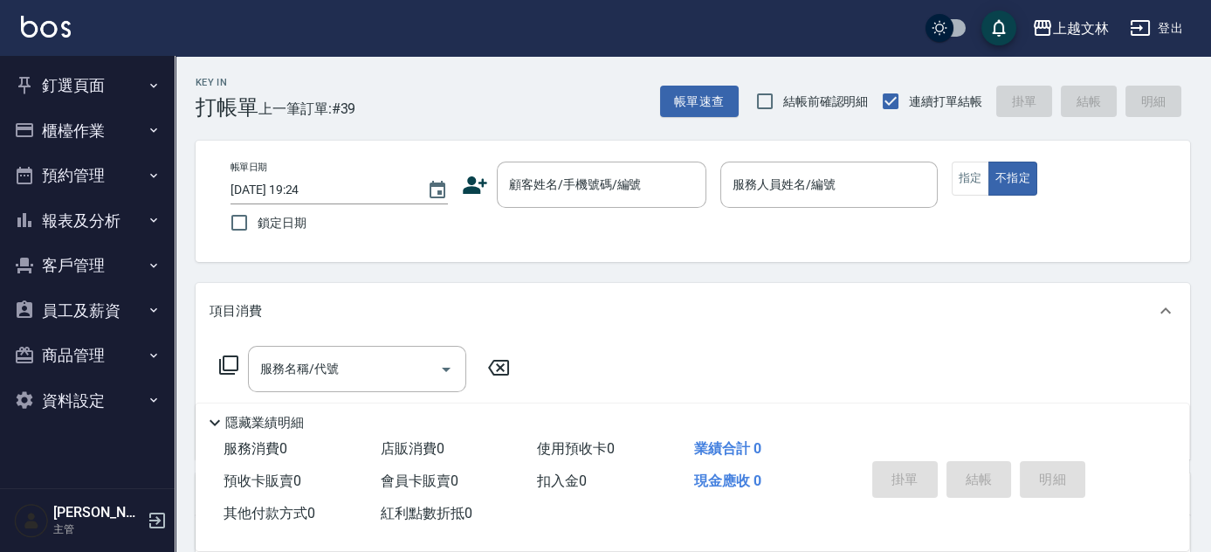
click at [112, 136] on button "櫃檯作業" at bounding box center [87, 130] width 161 height 45
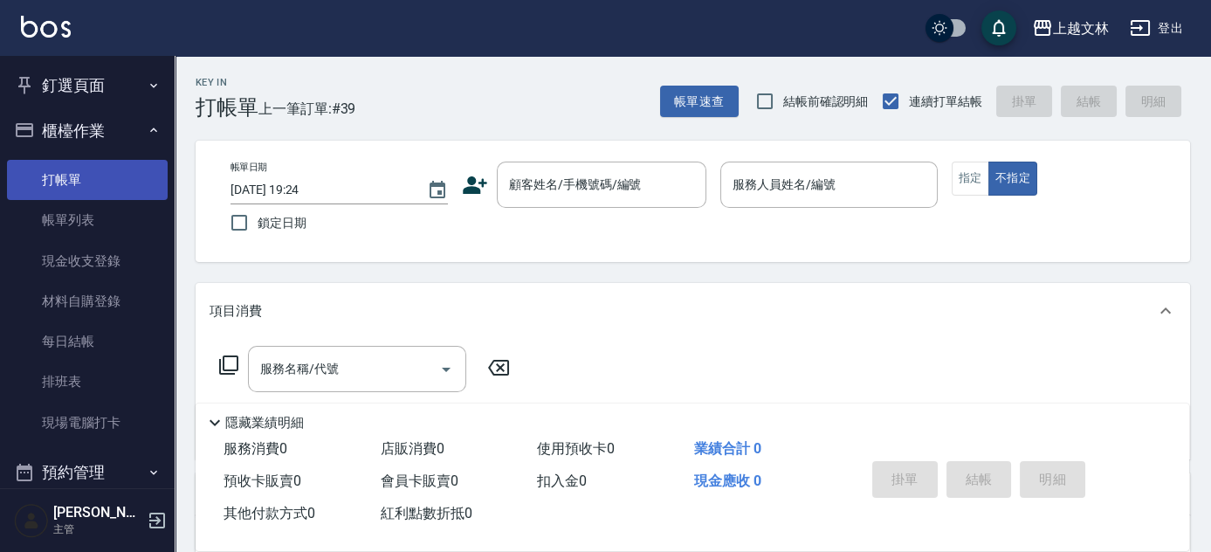
click at [58, 187] on link "打帳單" at bounding box center [87, 180] width 161 height 40
click at [89, 129] on button "櫃檯作業" at bounding box center [87, 130] width 161 height 45
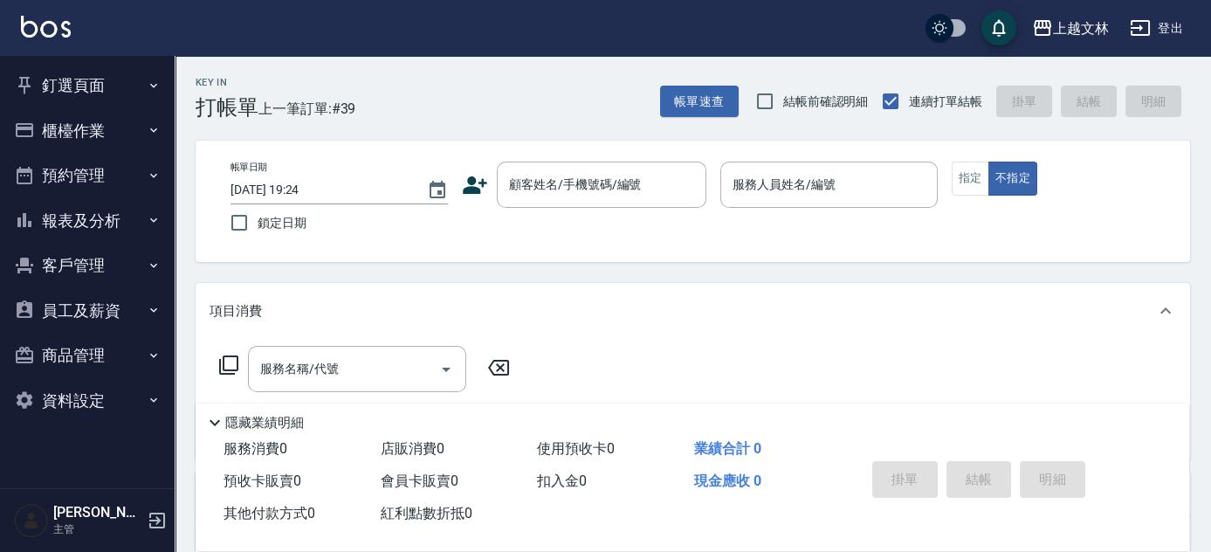
click at [7, 108] on button "櫃檯作業" at bounding box center [87, 130] width 161 height 45
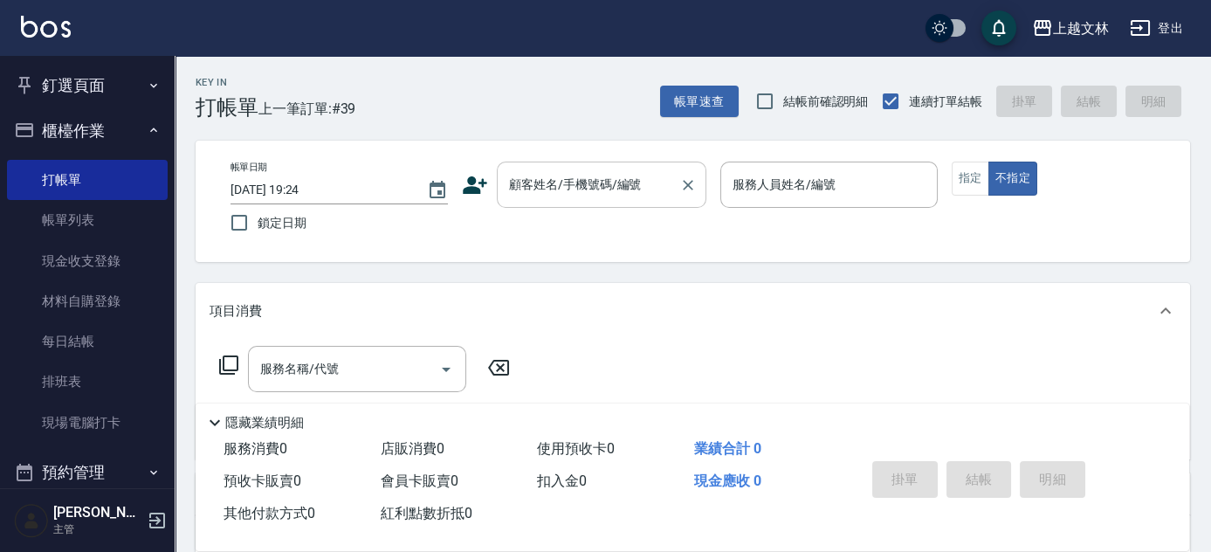
click at [552, 200] on div "顧客姓名/手機號碼/編號" at bounding box center [602, 185] width 210 height 46
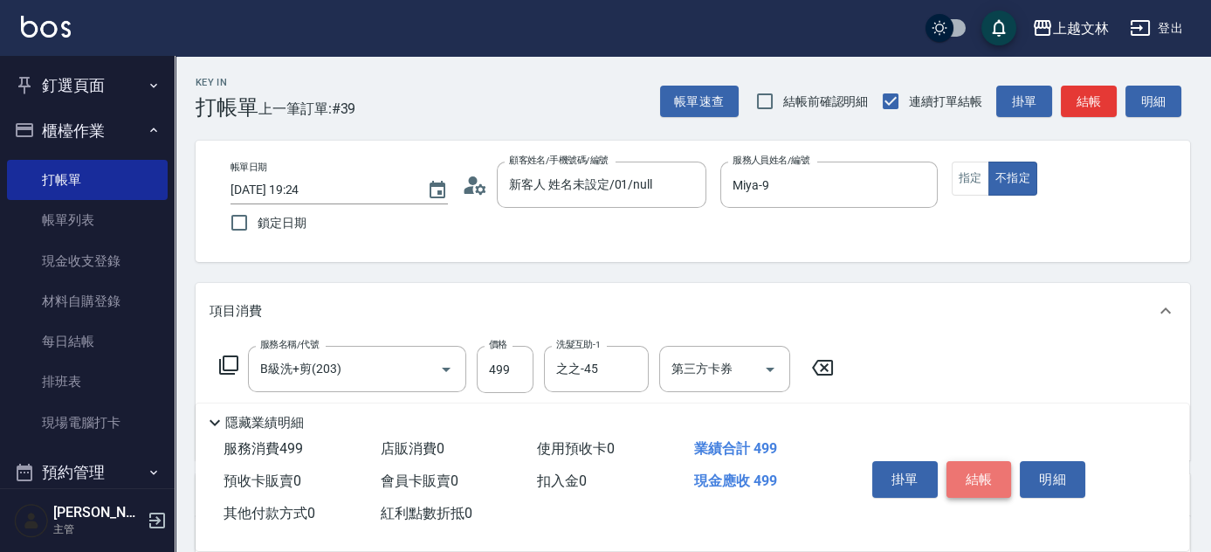
click at [962, 478] on button "結帳" at bounding box center [979, 479] width 65 height 37
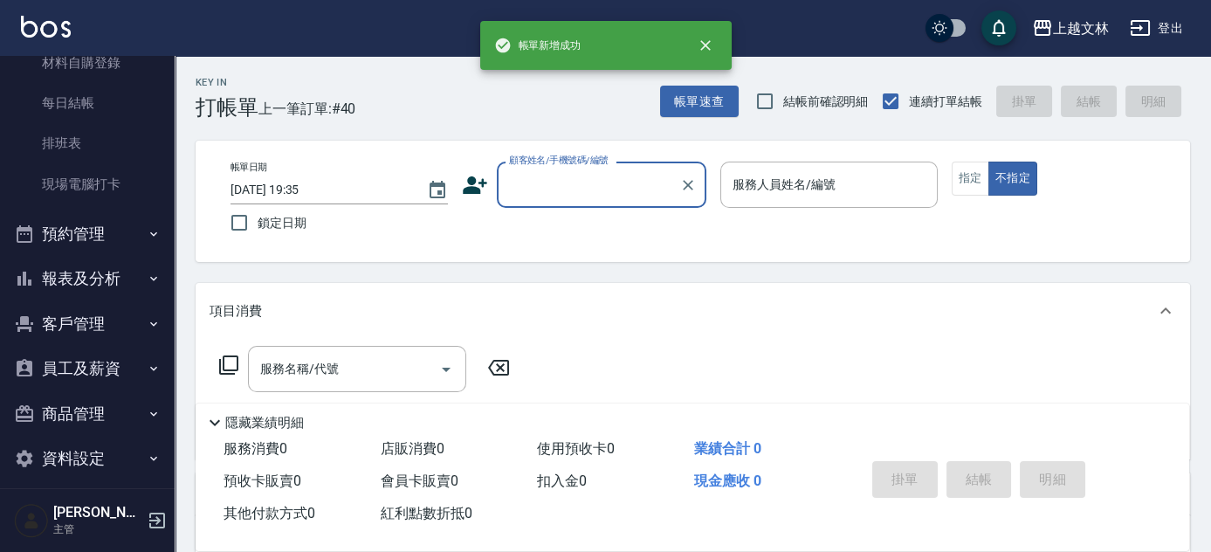
scroll to position [251, 0]
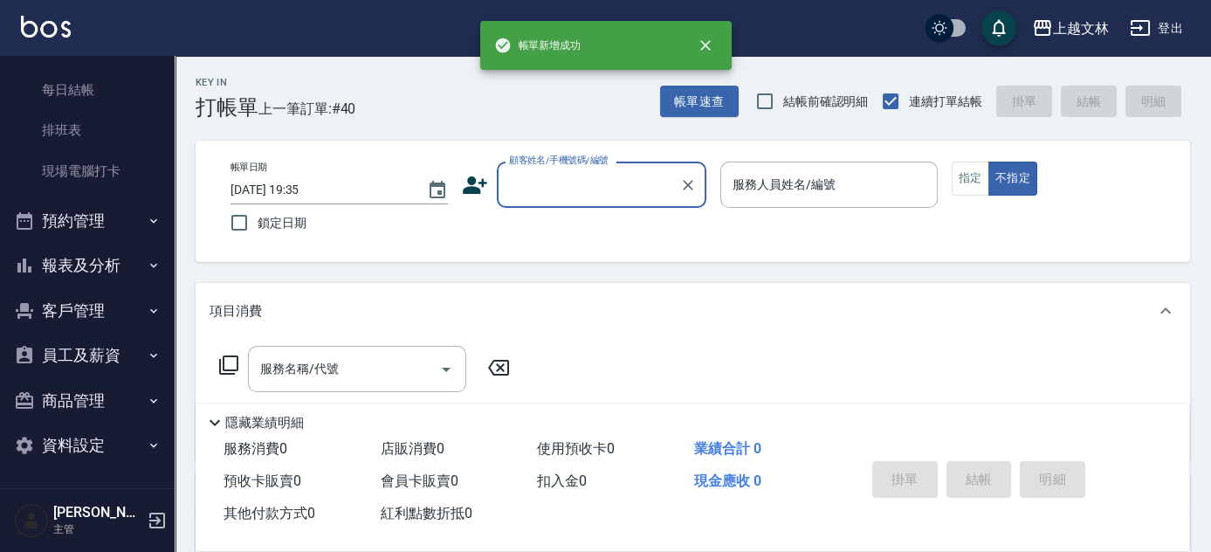
click at [127, 259] on button "報表及分析" at bounding box center [87, 265] width 161 height 45
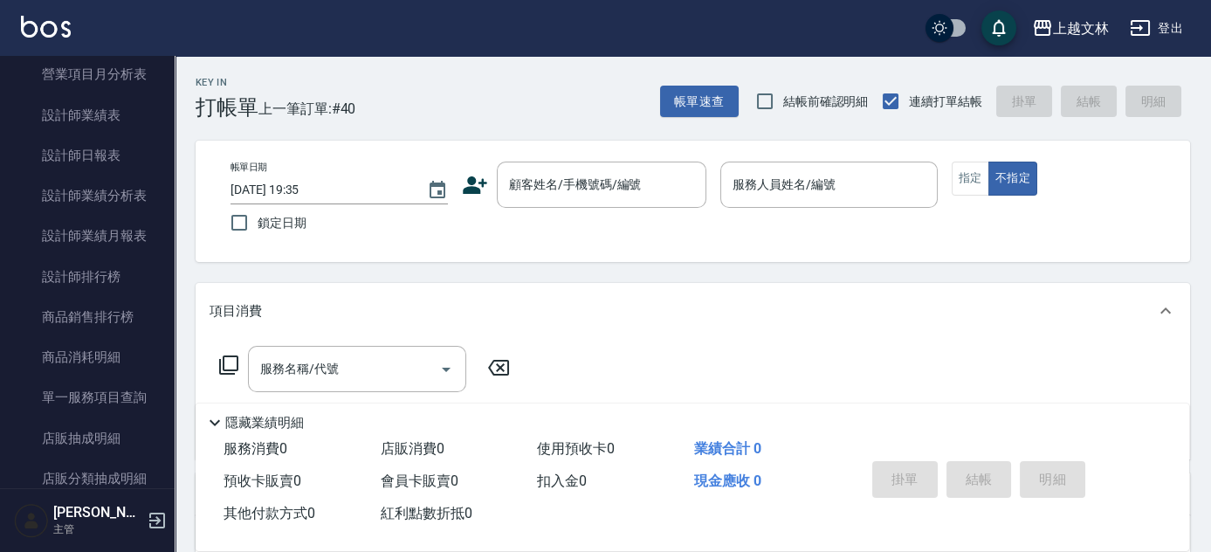
scroll to position [935, 0]
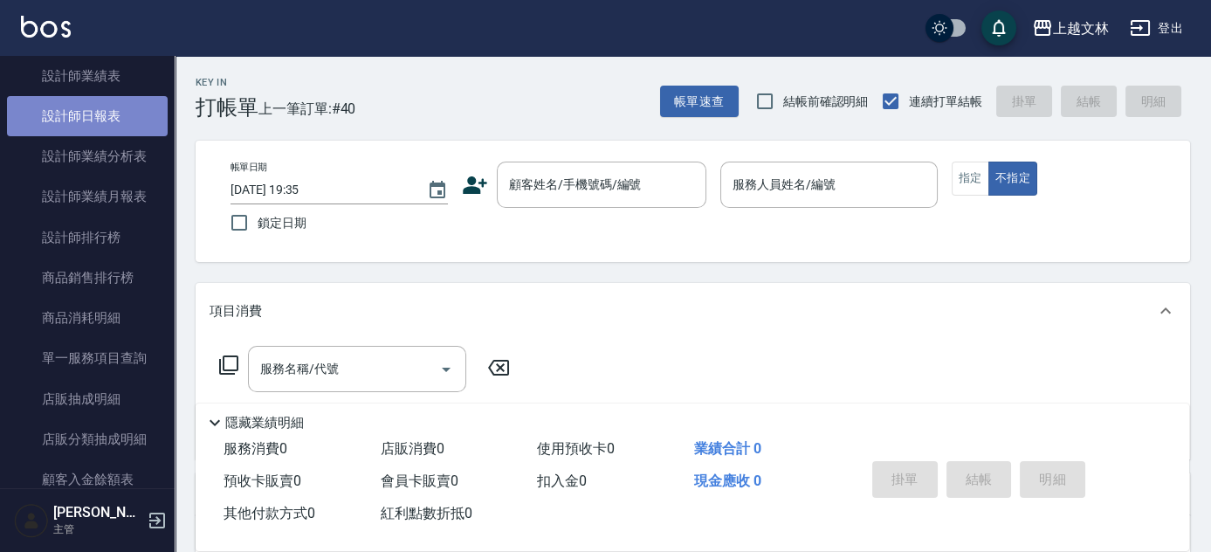
click at [102, 115] on link "設計師日報表" at bounding box center [87, 116] width 161 height 40
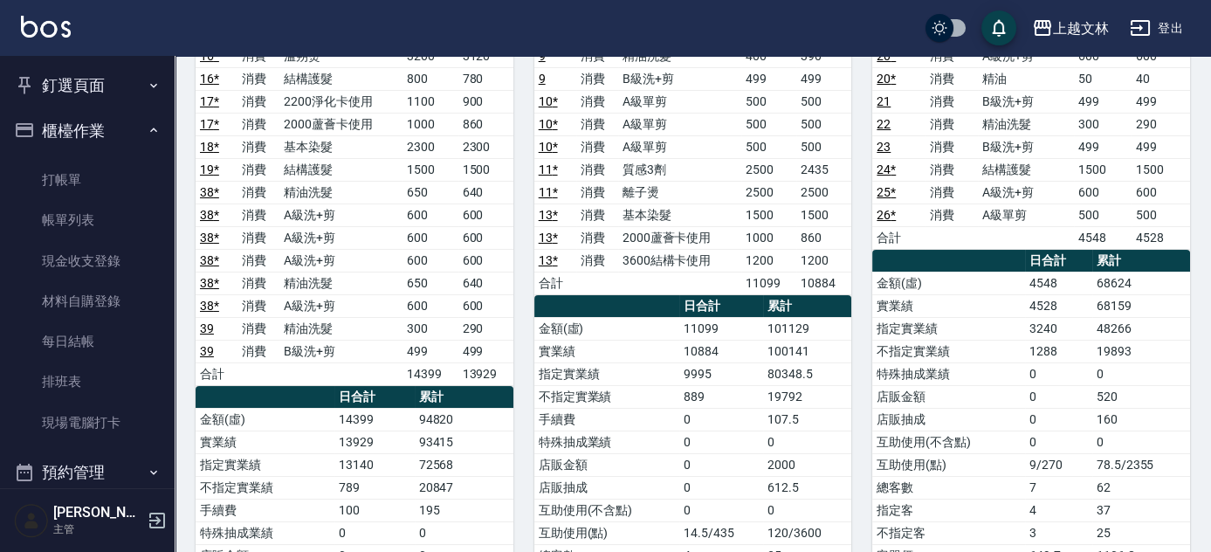
scroll to position [158, 0]
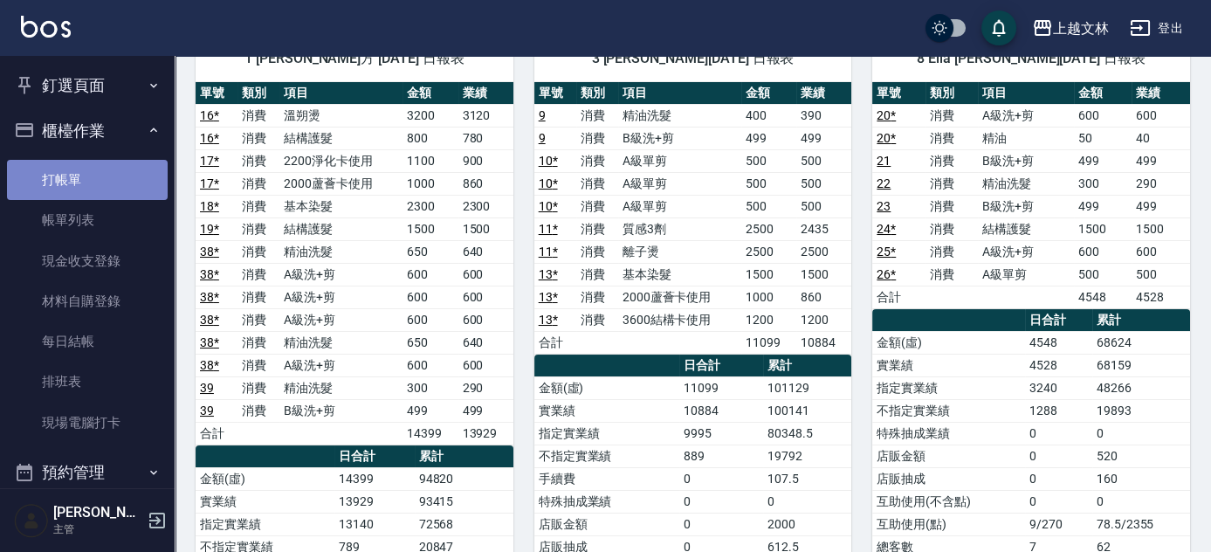
click at [107, 185] on link "打帳單" at bounding box center [87, 180] width 161 height 40
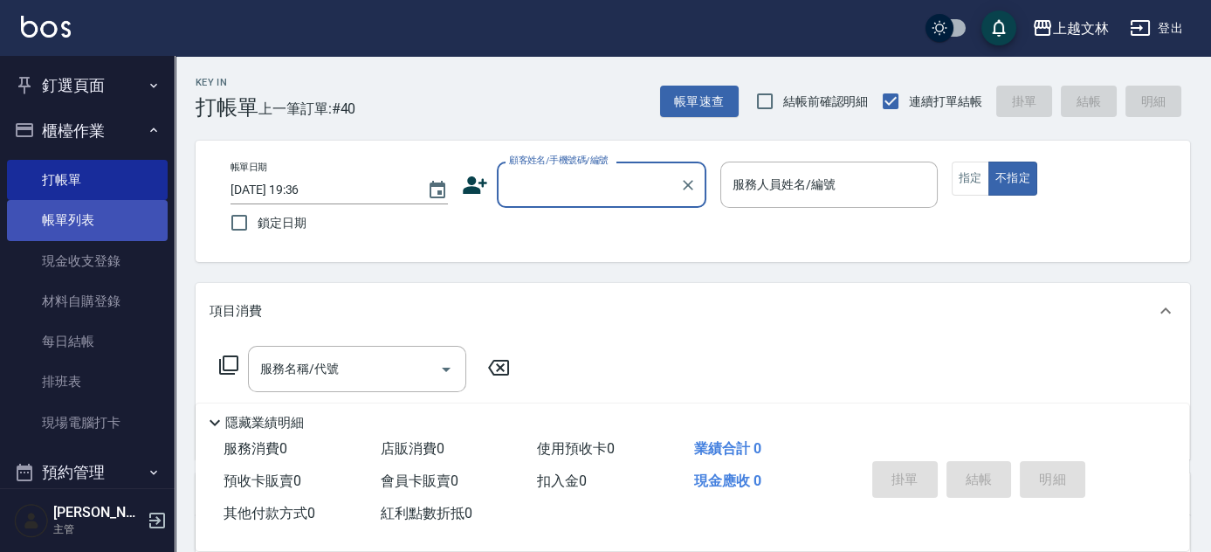
drag, startPoint x: 90, startPoint y: 224, endPoint x: 56, endPoint y: 214, distance: 35.4
click at [90, 224] on link "帳單列表" at bounding box center [87, 220] width 161 height 40
click at [56, 215] on link "帳單列表" at bounding box center [87, 220] width 161 height 40
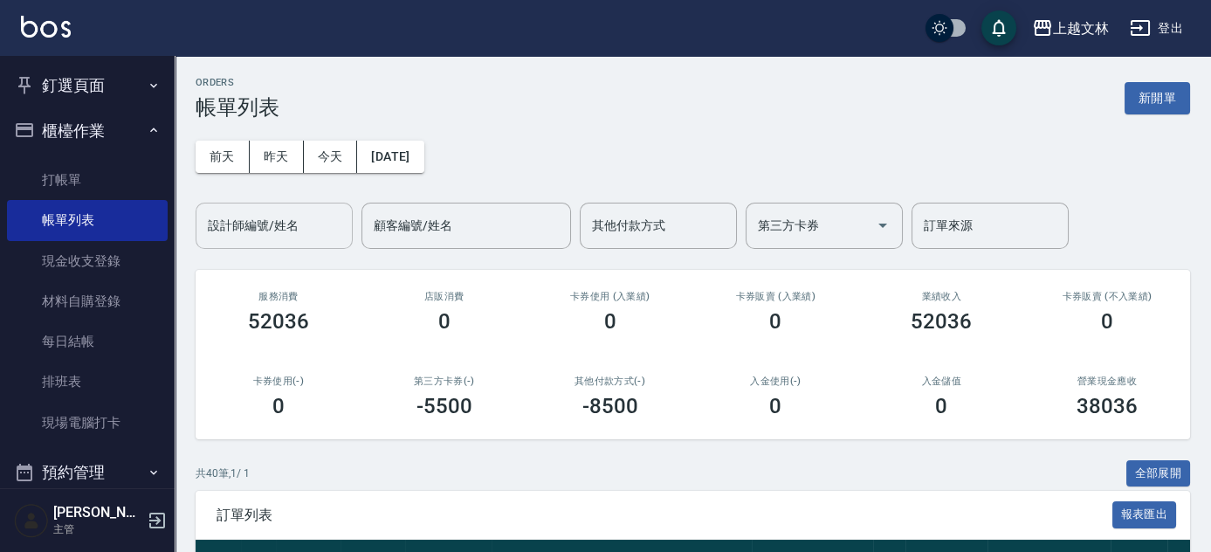
click at [295, 220] on input "設計師編號/姓名" at bounding box center [273, 225] width 141 height 31
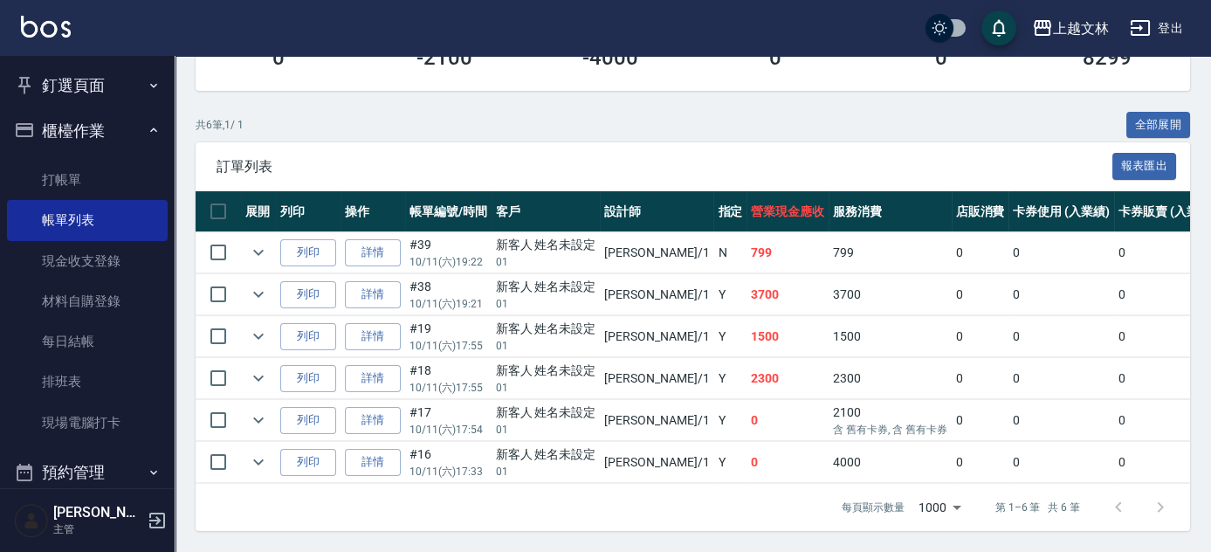
scroll to position [357, 0]
click at [375, 291] on link "詳情" at bounding box center [373, 294] width 56 height 27
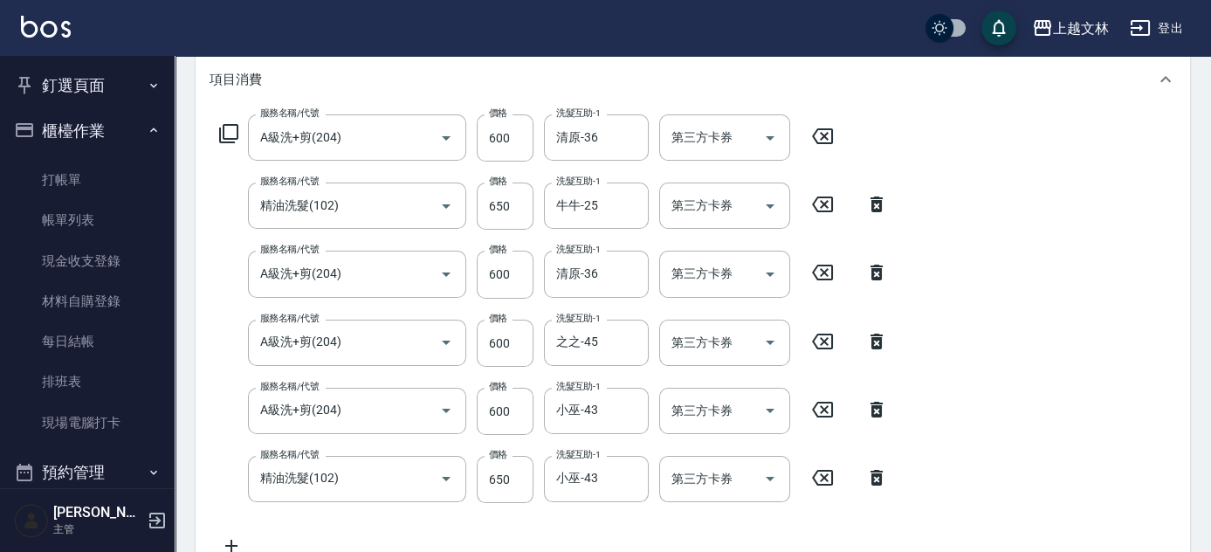
scroll to position [452, 0]
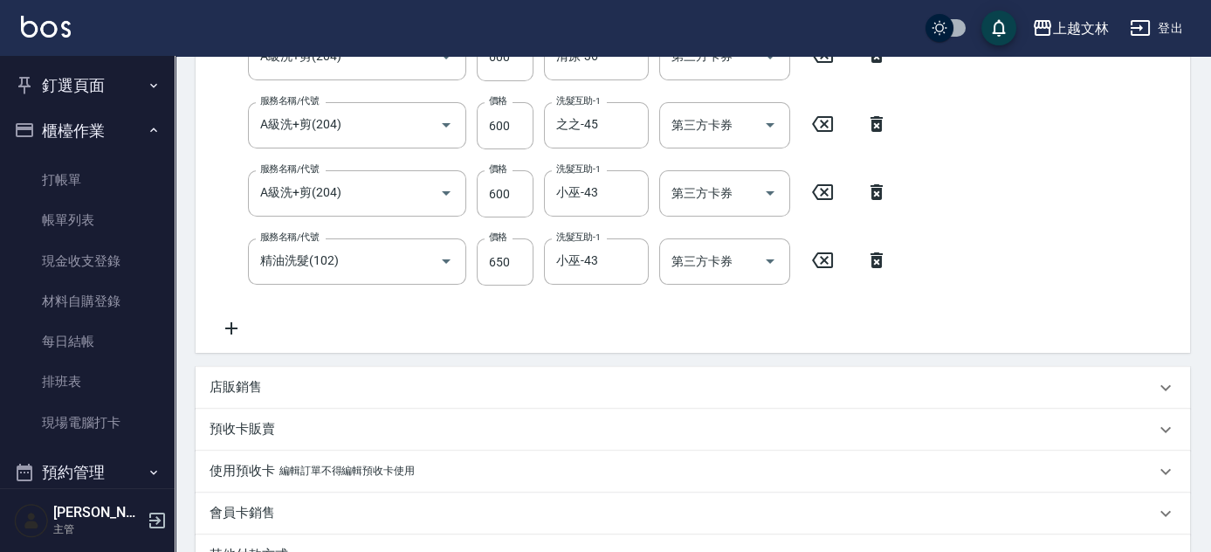
click at [230, 327] on icon at bounding box center [231, 328] width 12 height 12
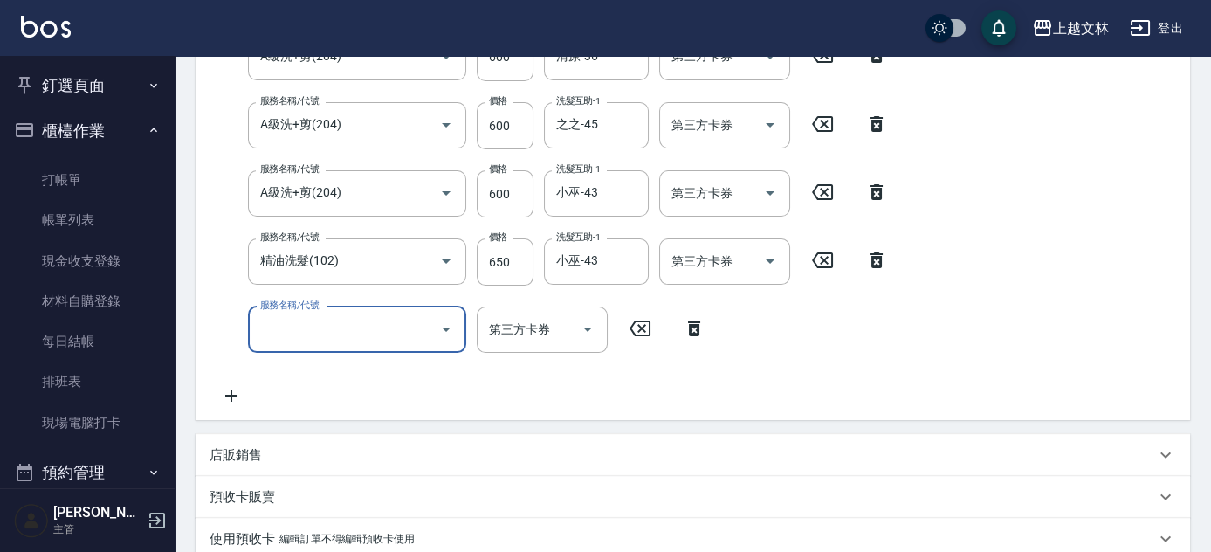
click at [329, 333] on input "服務名稱/代號" at bounding box center [344, 329] width 176 height 31
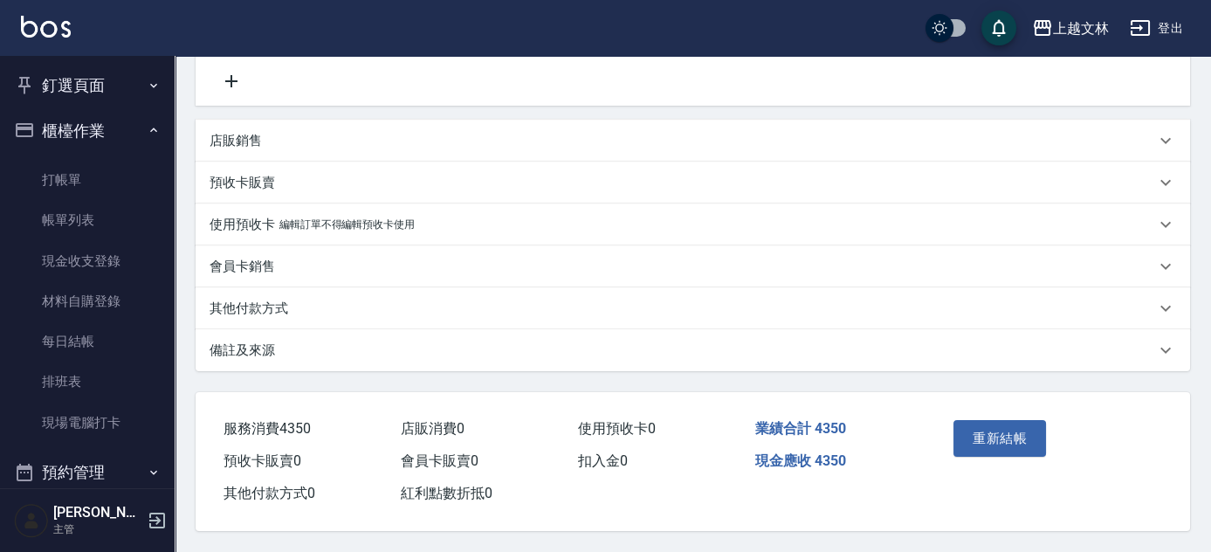
scroll to position [770, 0]
click at [993, 444] on button "重新結帳" at bounding box center [999, 438] width 93 height 37
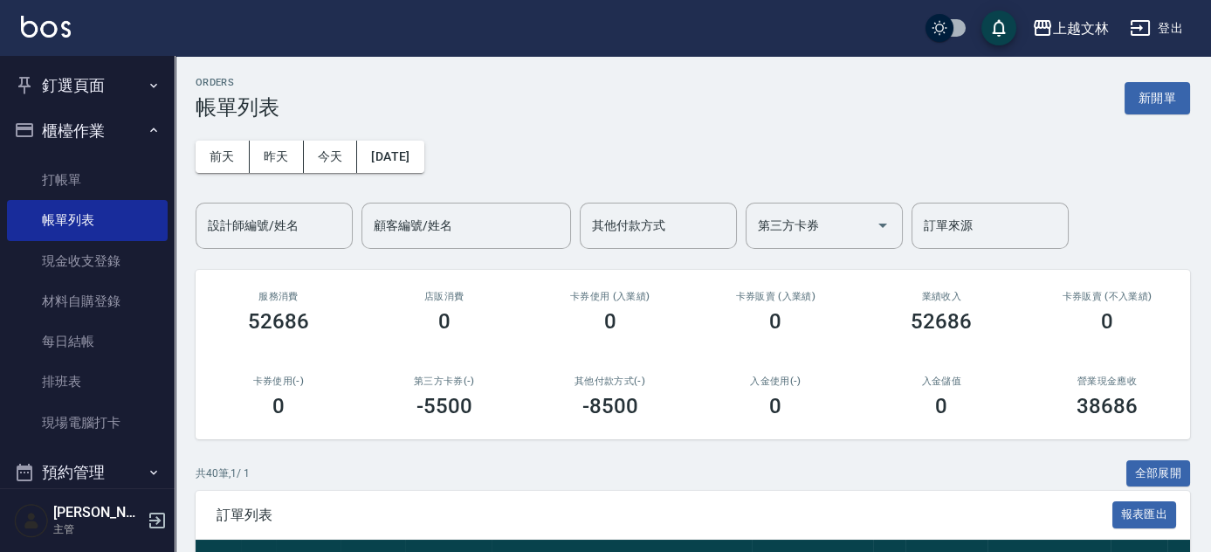
click at [78, 65] on button "釘選頁面" at bounding box center [87, 85] width 161 height 45
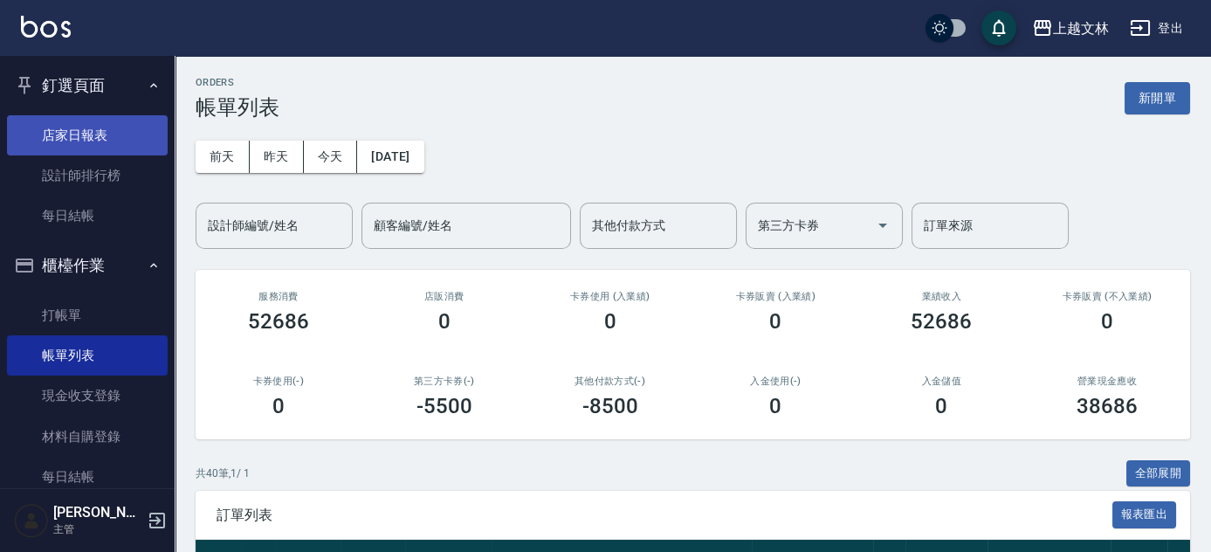
click at [94, 131] on link "店家日報表" at bounding box center [87, 135] width 161 height 40
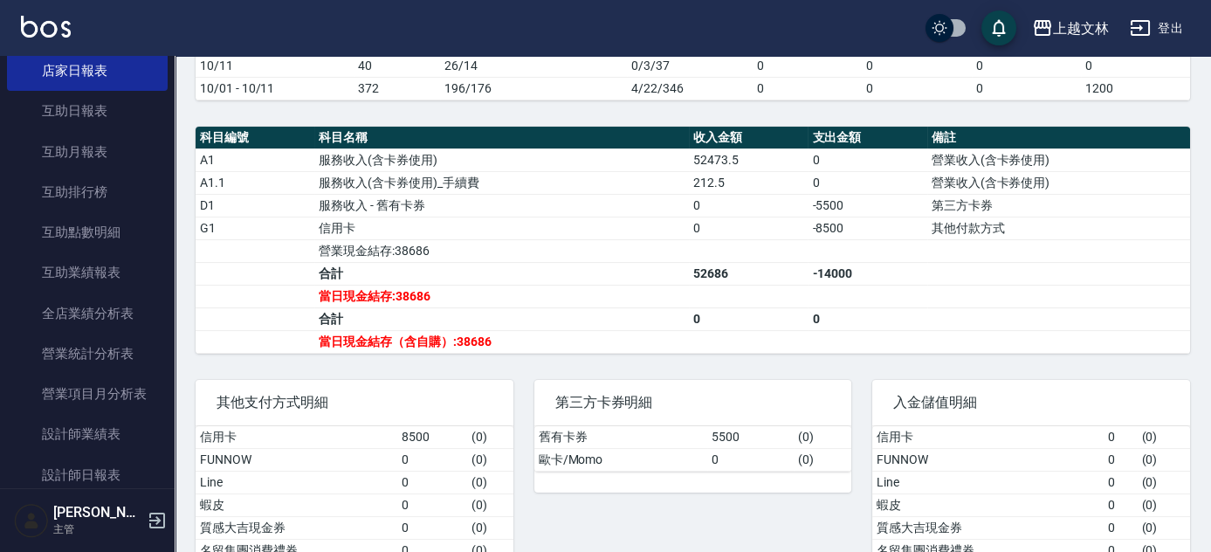
scroll to position [736, 0]
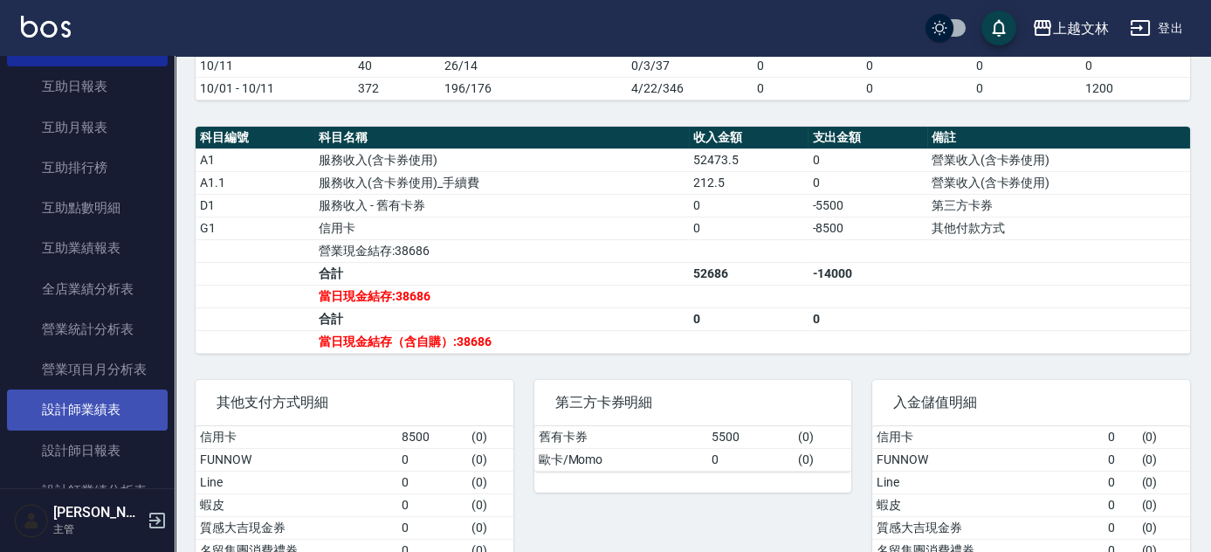
drag, startPoint x: 109, startPoint y: 442, endPoint x: 155, endPoint y: 422, distance: 49.6
click at [111, 442] on link "設計師日報表" at bounding box center [87, 450] width 161 height 40
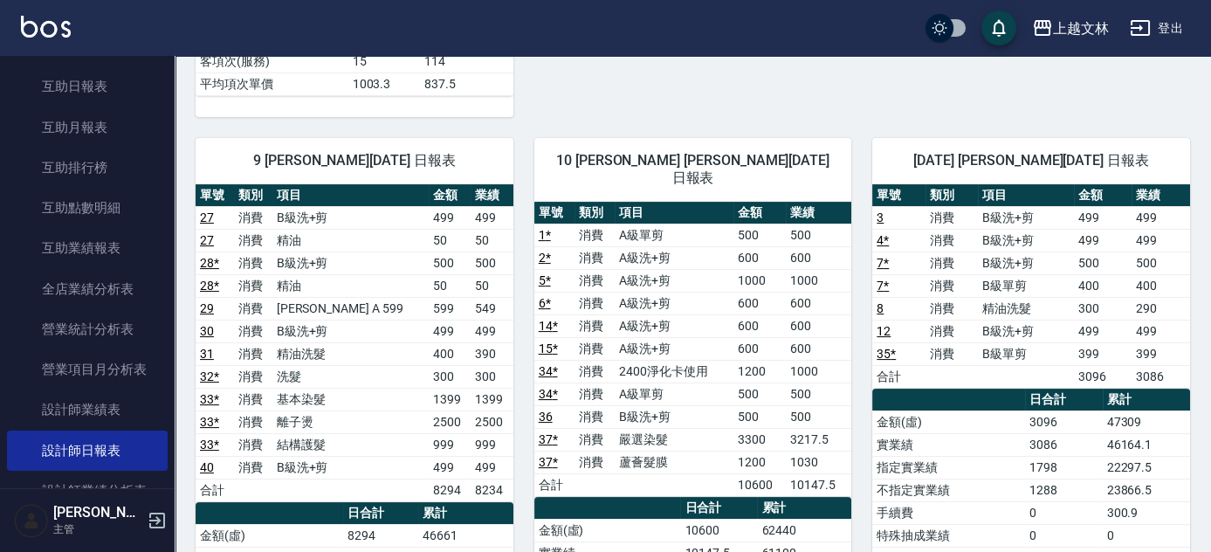
scroll to position [910, 0]
